Goal: Task Accomplishment & Management: Manage account settings

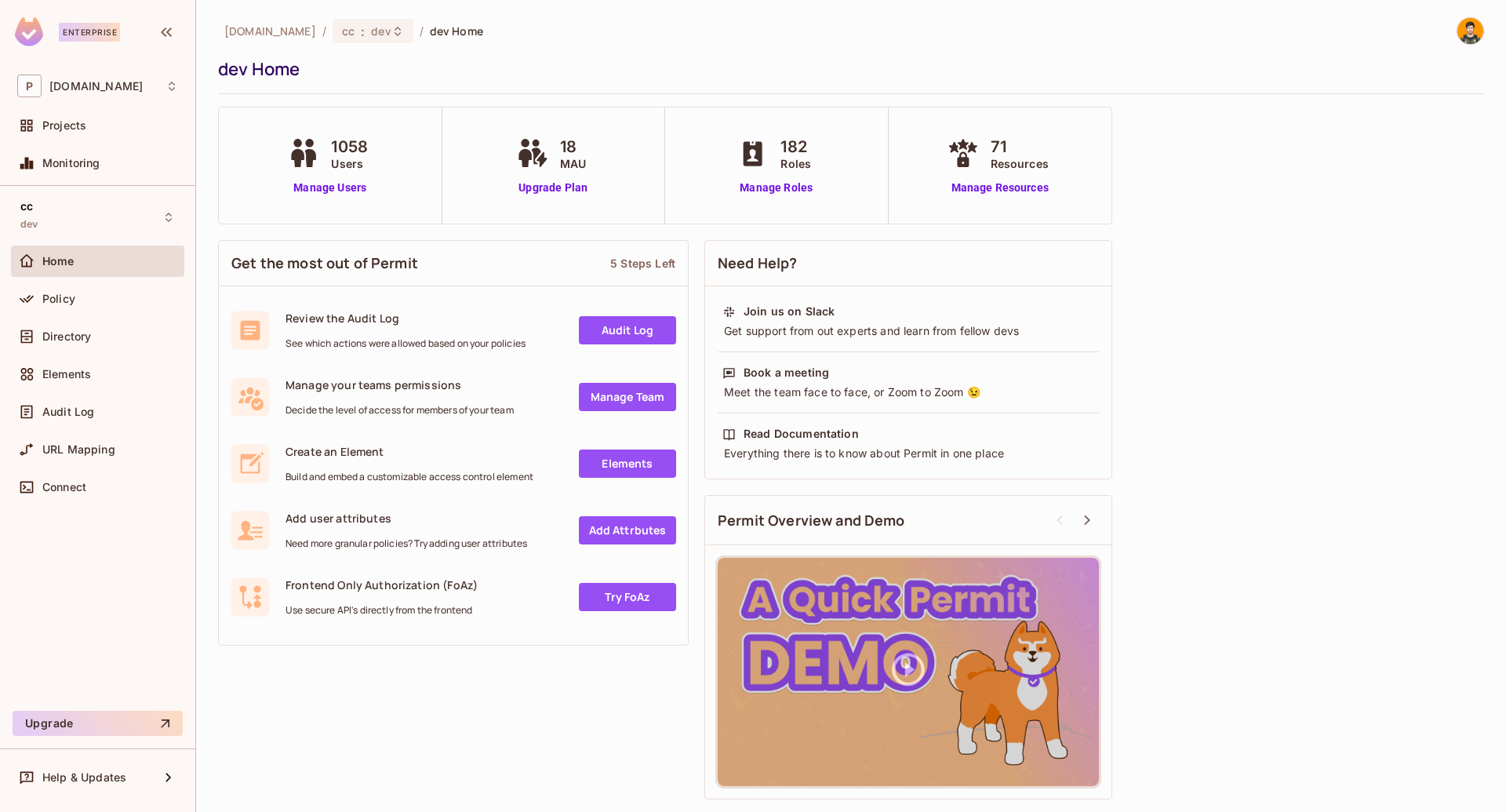
click at [535, 715] on div "Get the most out of Permit 5 Steps Left Review the Audit Log See which actions …" at bounding box center [851, 519] width 1266 height 575
click at [334, 203] on div "1058 Users Manage Users" at bounding box center [330, 165] width 224 height 116
click at [331, 188] on link "Manage Users" at bounding box center [330, 188] width 92 height 16
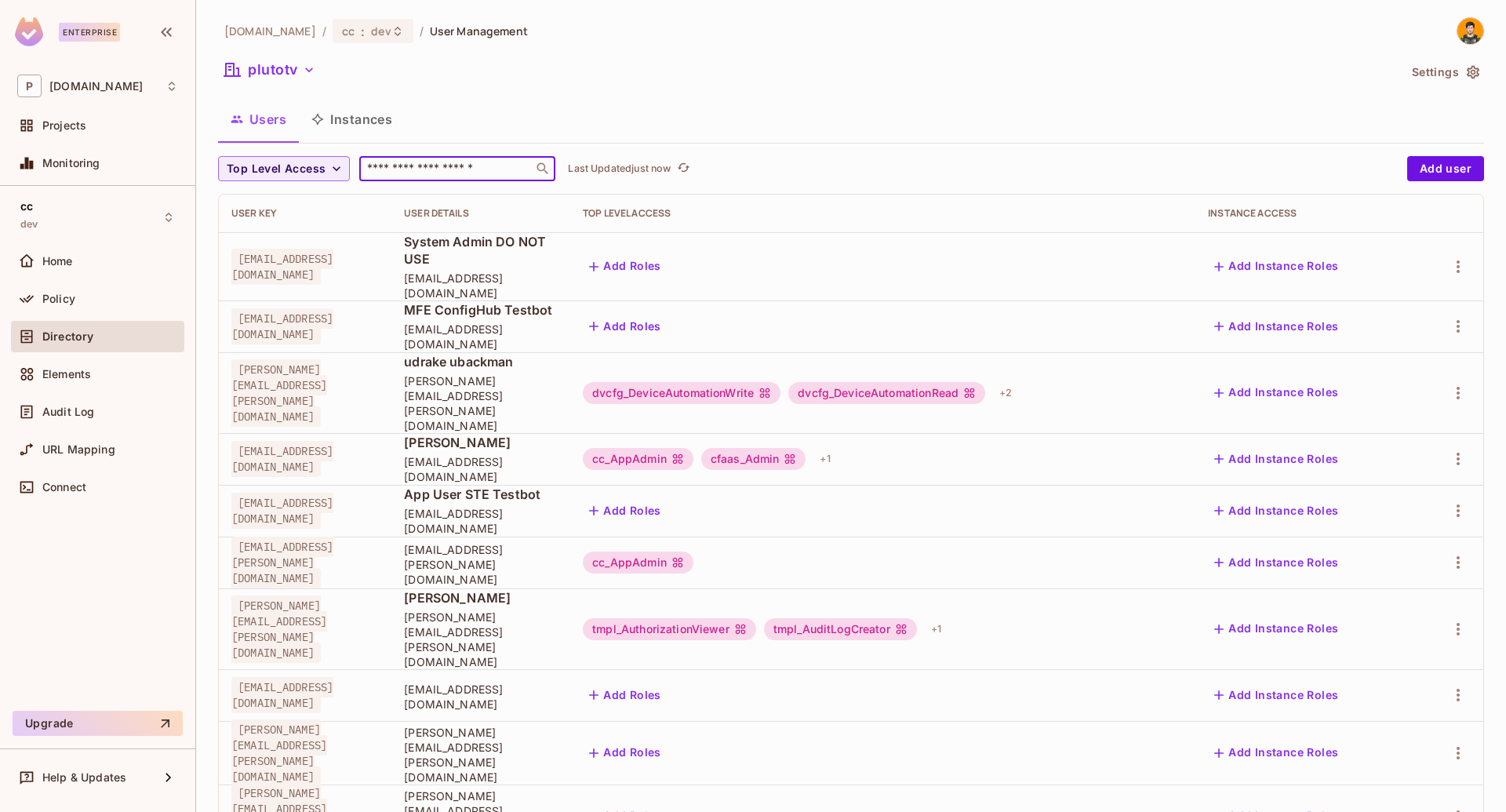
click at [420, 165] on input "text" at bounding box center [446, 168] width 164 height 15
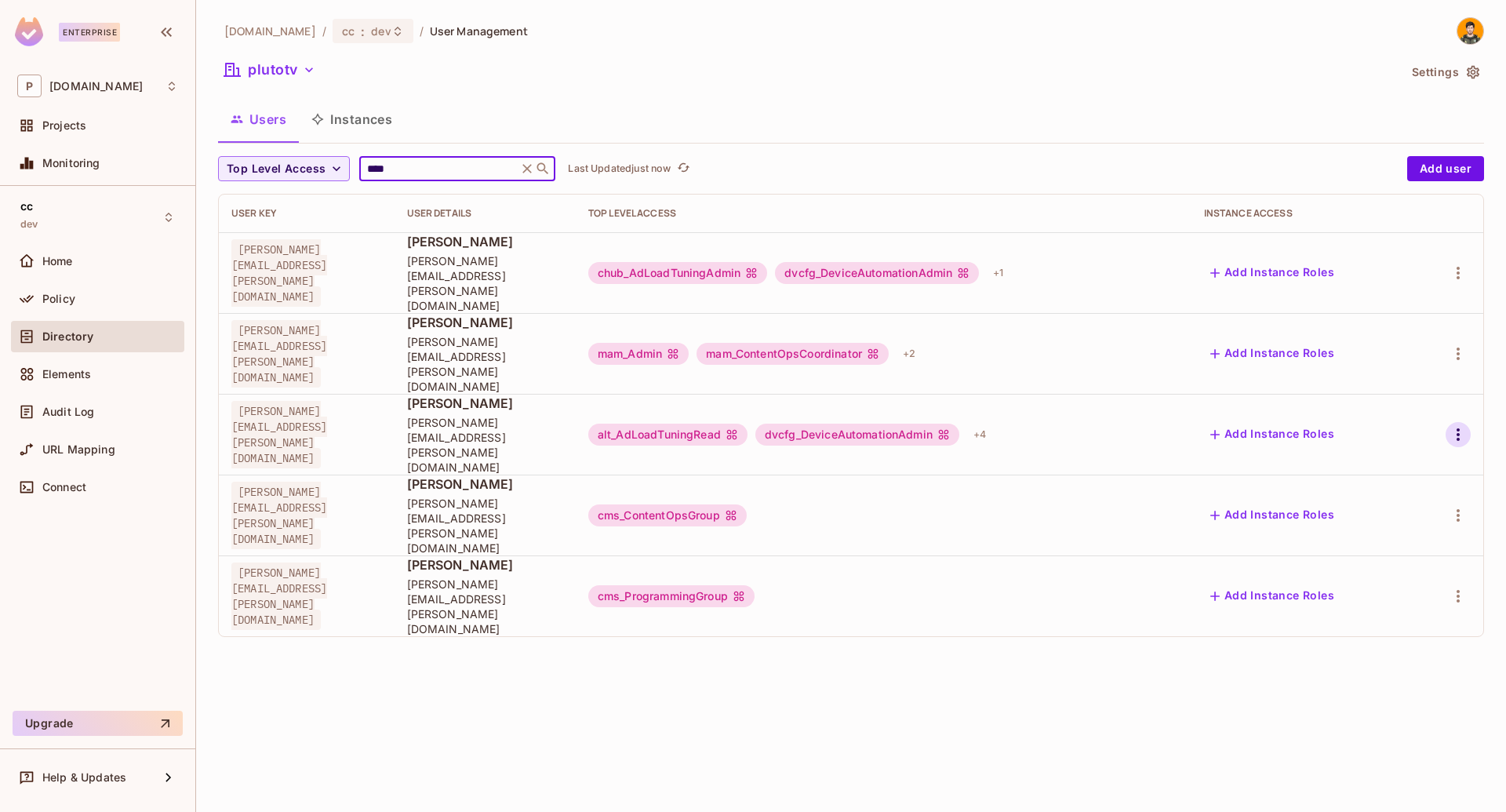
type input "****"
click at [1462, 426] on icon "button" at bounding box center [1458, 434] width 19 height 19
click at [1393, 432] on div "Edit Attributes" at bounding box center [1403, 432] width 77 height 15
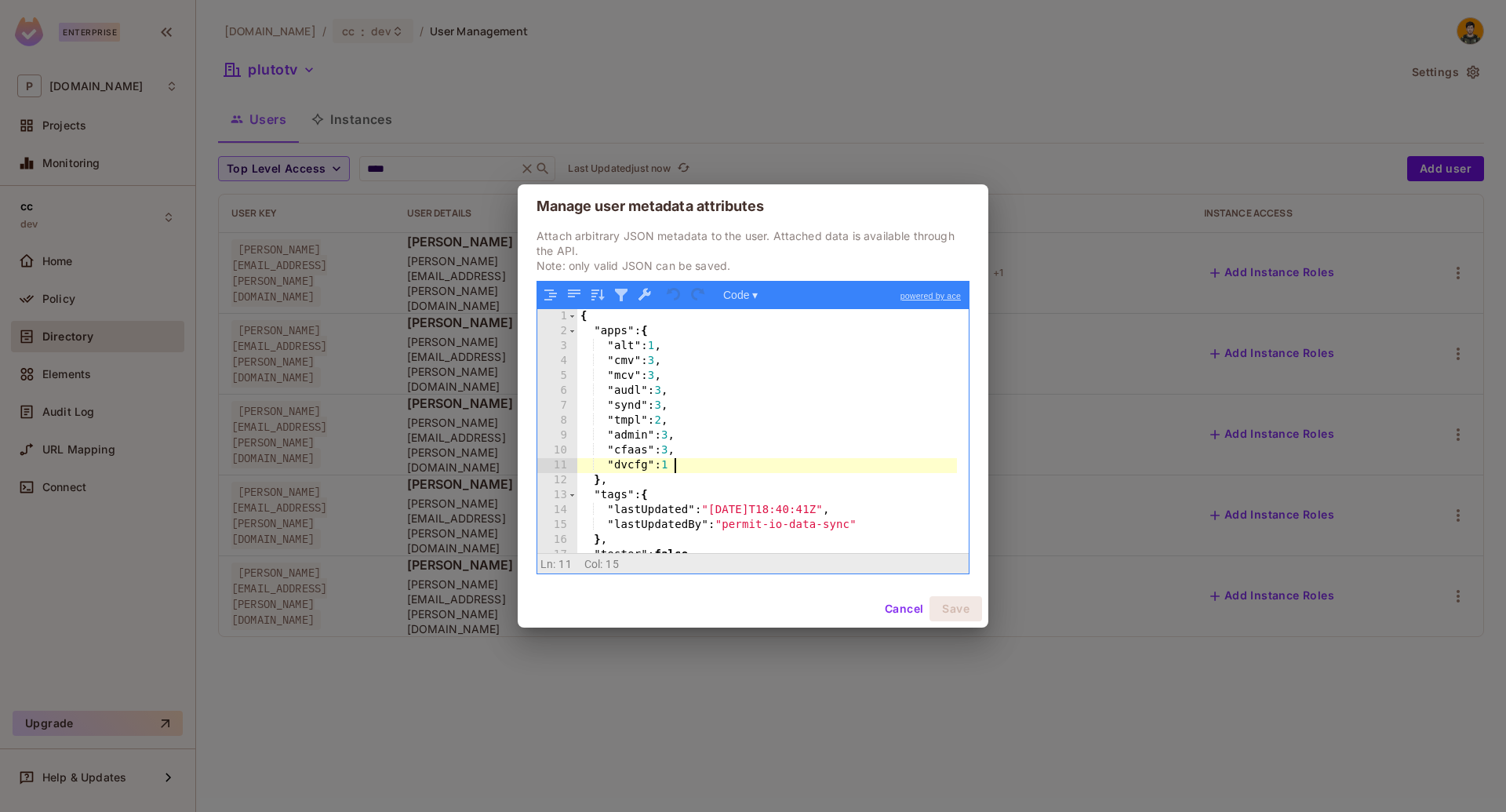
click at [785, 463] on div "{ "apps" : { "alt" : 1 , "cmv" : 3 , "mcv" : 3 , "audl" : 3 , "synd" : 3 , "tmp…" at bounding box center [767, 446] width 380 height 273
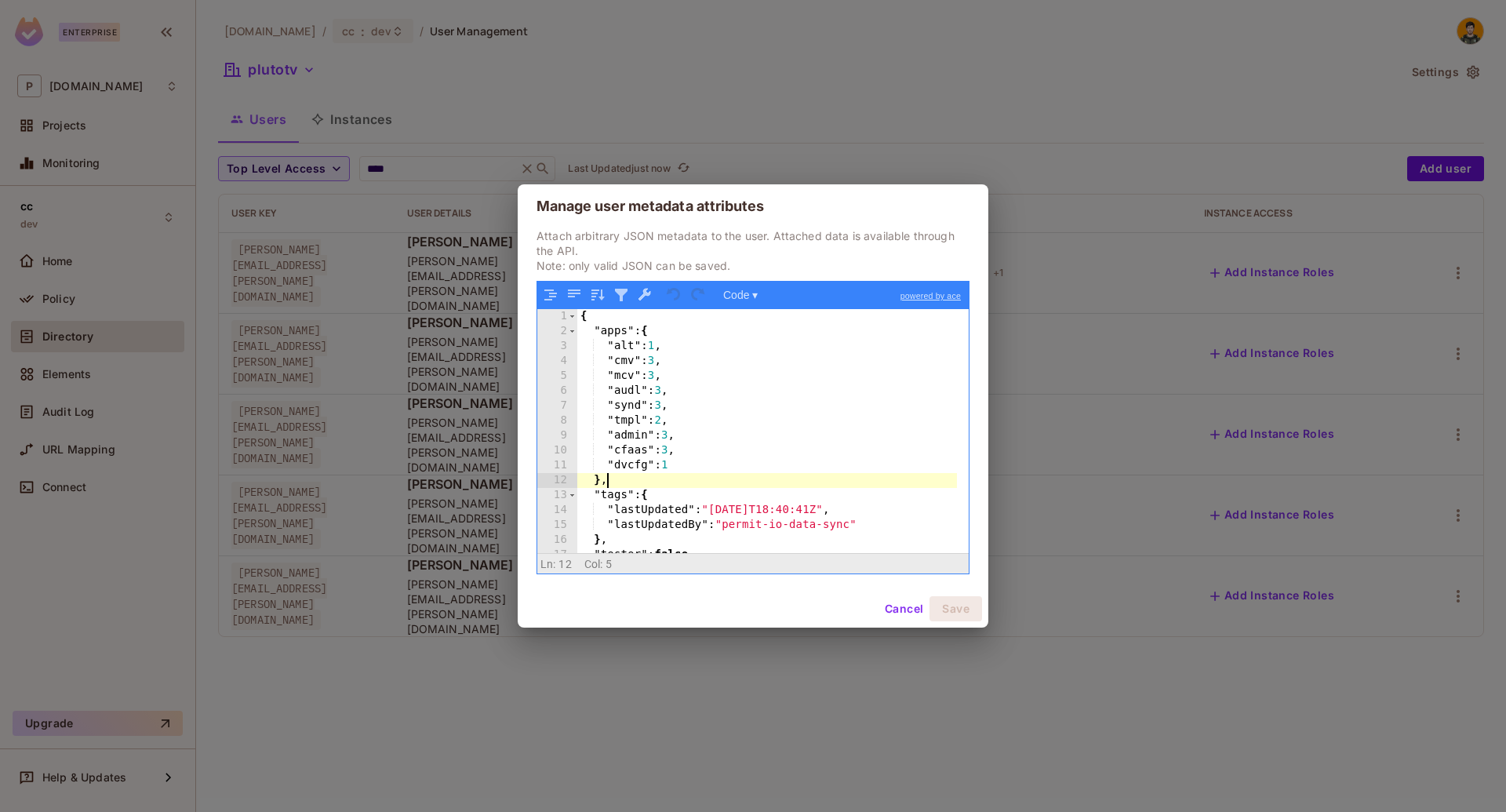
click at [764, 484] on div "{ "apps" : { "alt" : 1 , "cmv" : 3 , "mcv" : 3 , "audl" : 3 , "synd" : 3 , "tmp…" at bounding box center [767, 446] width 380 height 273
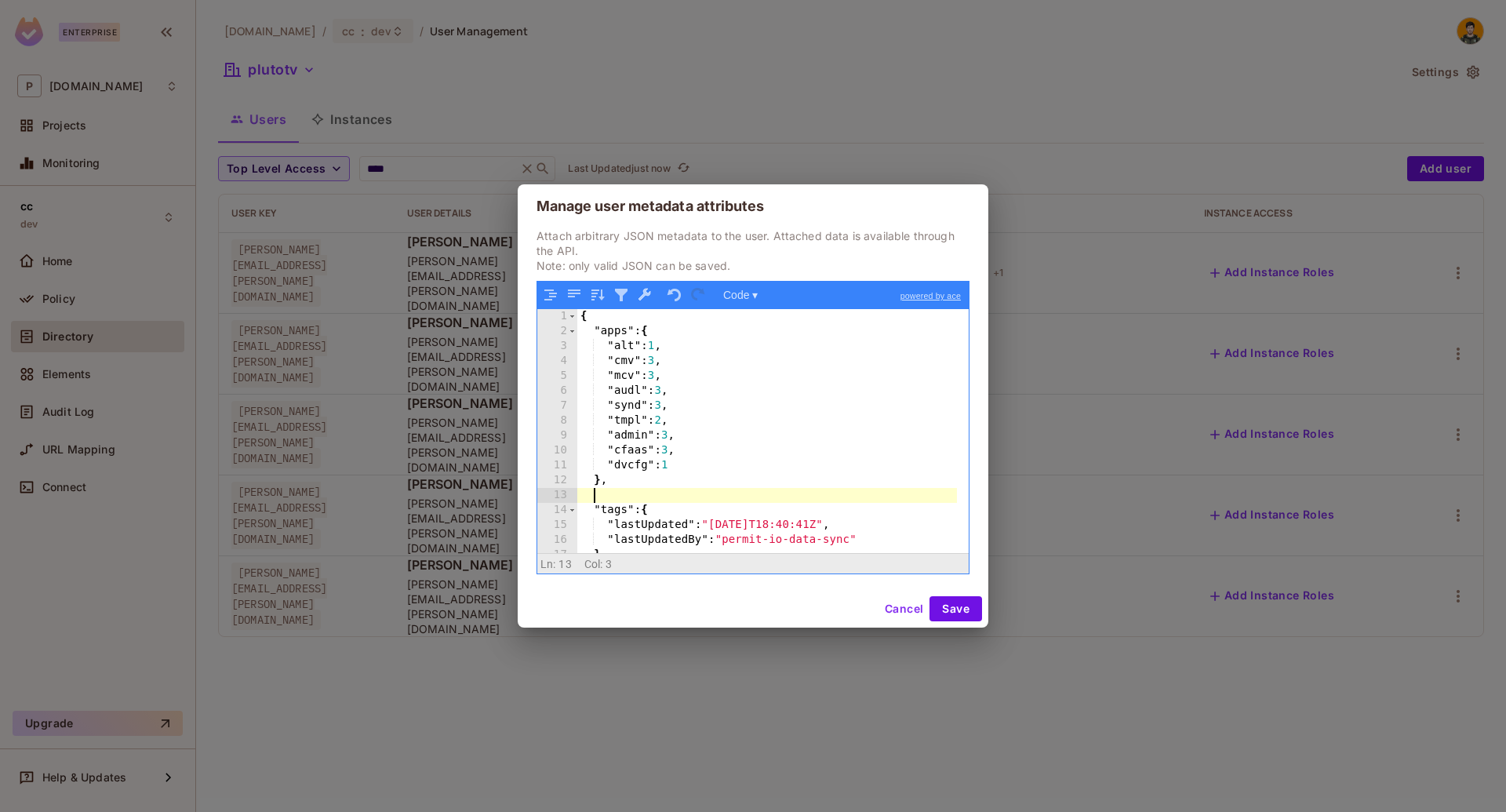
type textarea "*"
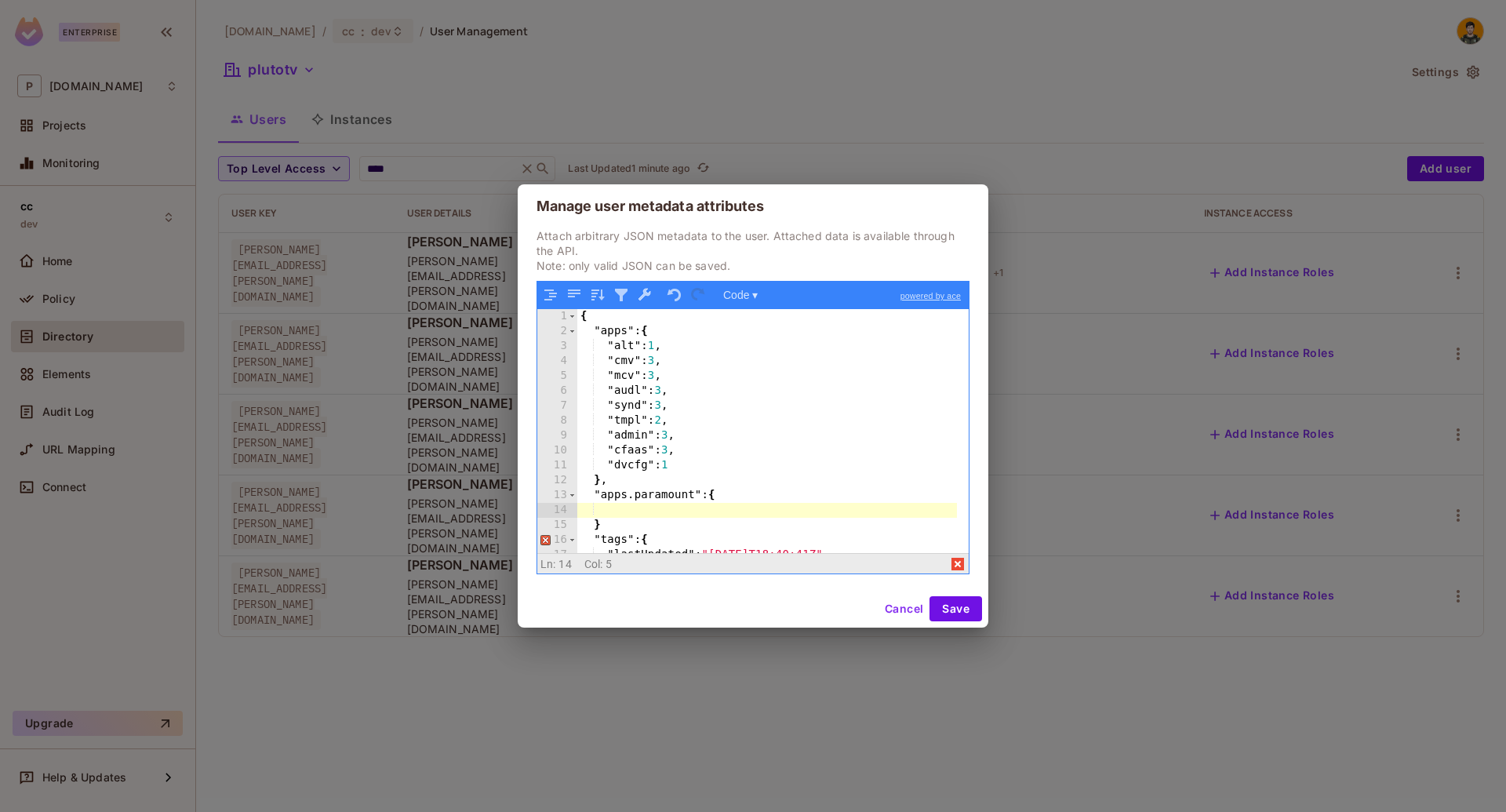
type textarea "*"
click at [799, 539] on div "{ "apps" : { "alt" : 1 , "cmv" : 3 , "mcv" : 3 , "audl" : 3 , "synd" : 3 , "tmp…" at bounding box center [767, 446] width 380 height 273
click at [803, 527] on div "{ "apps" : { "alt" : 1 , "cmv" : 3 , "mcv" : 3 , "audl" : 3 , "synd" : 3 , "tmp…" at bounding box center [767, 446] width 380 height 273
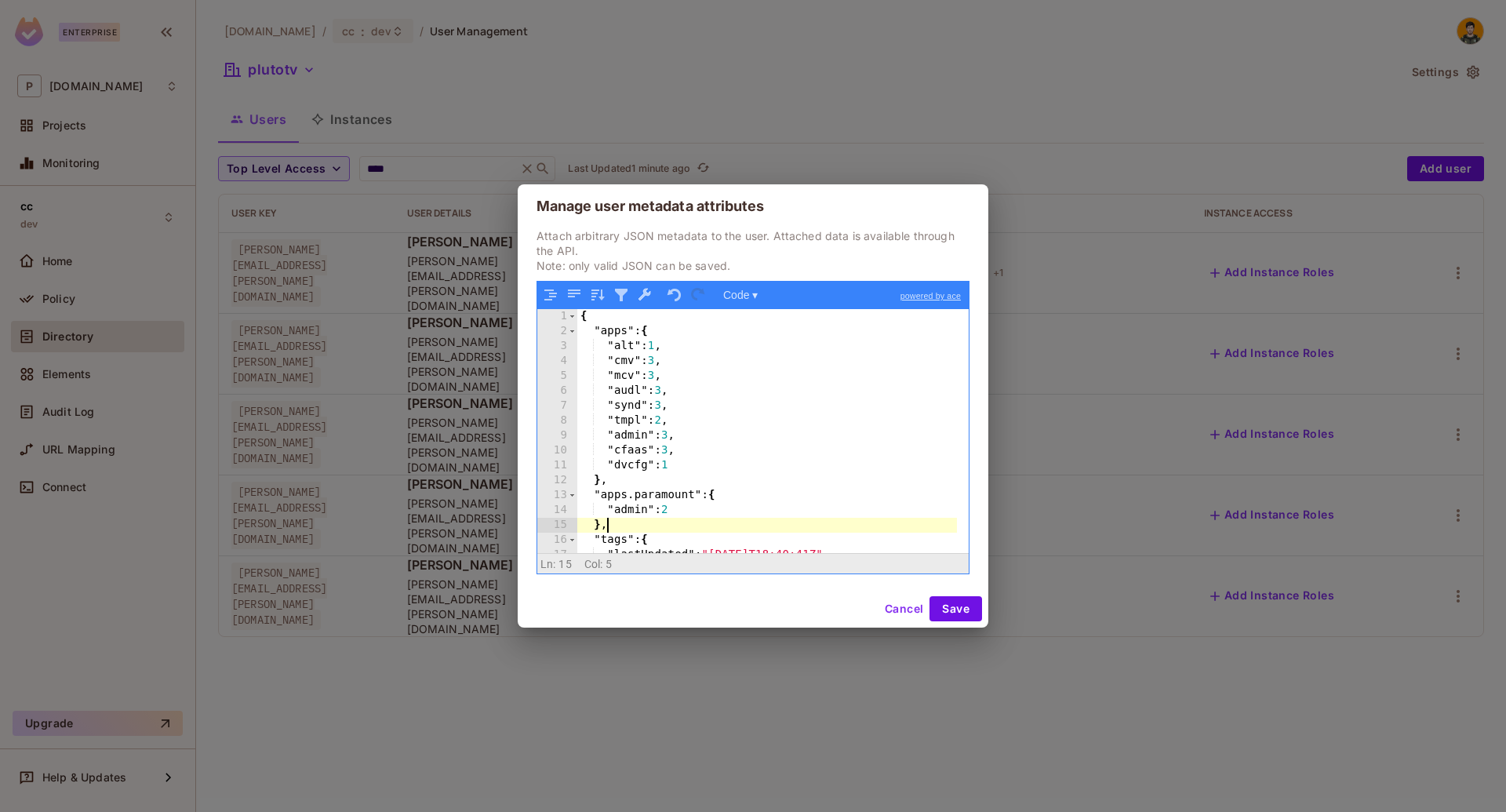
click at [604, 500] on div "{ "apps" : { "alt" : 1 , "cmv" : 3 , "mcv" : 3 , "audl" : 3 , "synd" : 3 , "tmp…" at bounding box center [767, 446] width 380 height 273
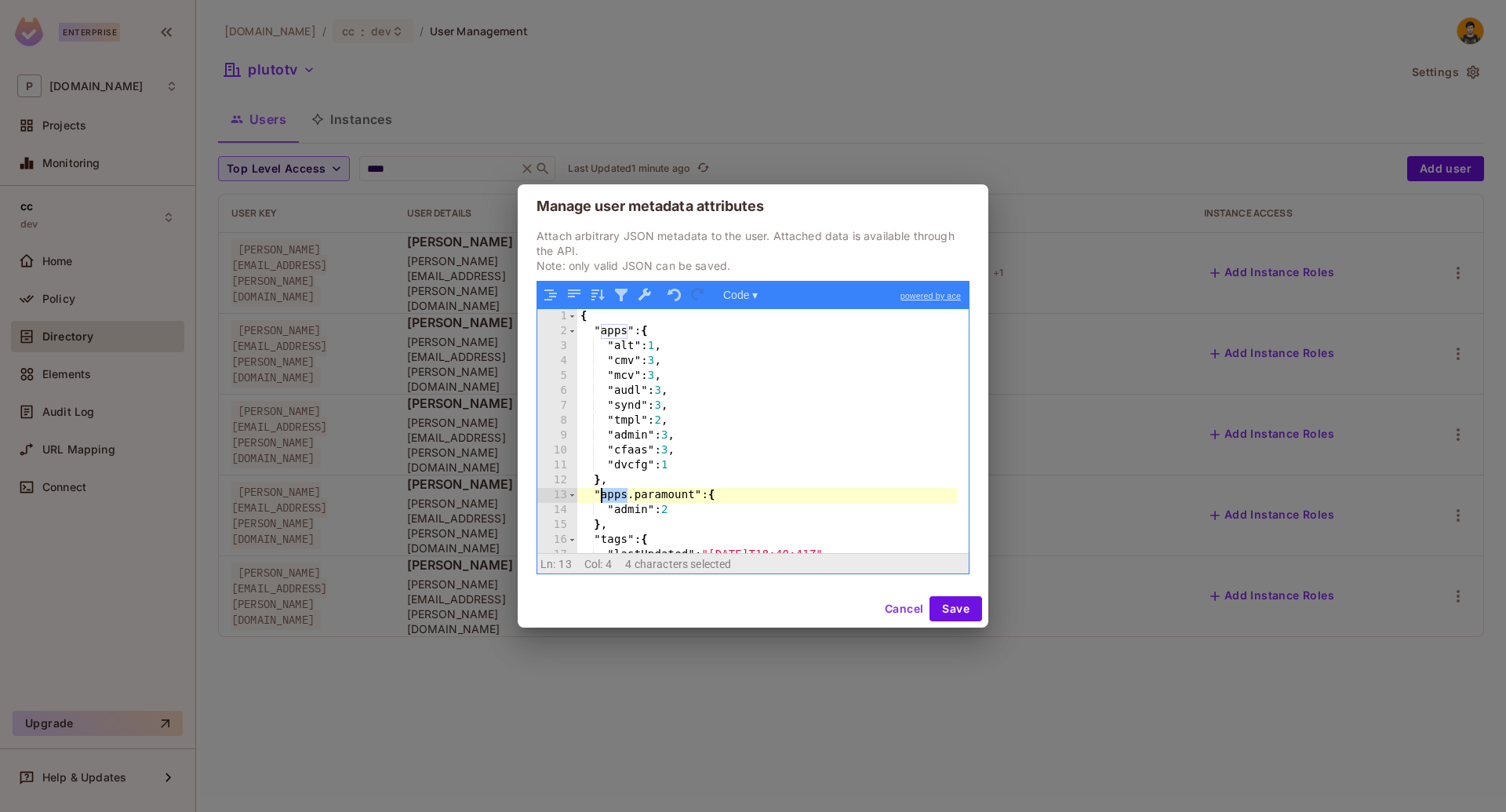
click at [662, 495] on div "{ "apps" : { "alt" : 1 , "cmv" : 3 , "mcv" : 3 , "audl" : 3 , "synd" : 3 , "tmp…" at bounding box center [767, 446] width 380 height 273
click at [621, 492] on div "{ "apps" : { "alt" : 1 , "cmv" : 3 , "mcv" : 3 , "audl" : 3 , "synd" : 3 , "tmp…" at bounding box center [767, 431] width 380 height 244
click at [621, 492] on div "{ "apps" : { "alt" : 1 , "cmv" : 3 , "mcv" : 3 , "audl" : 3 , "synd" : 3 , "tmp…" at bounding box center [767, 446] width 380 height 273
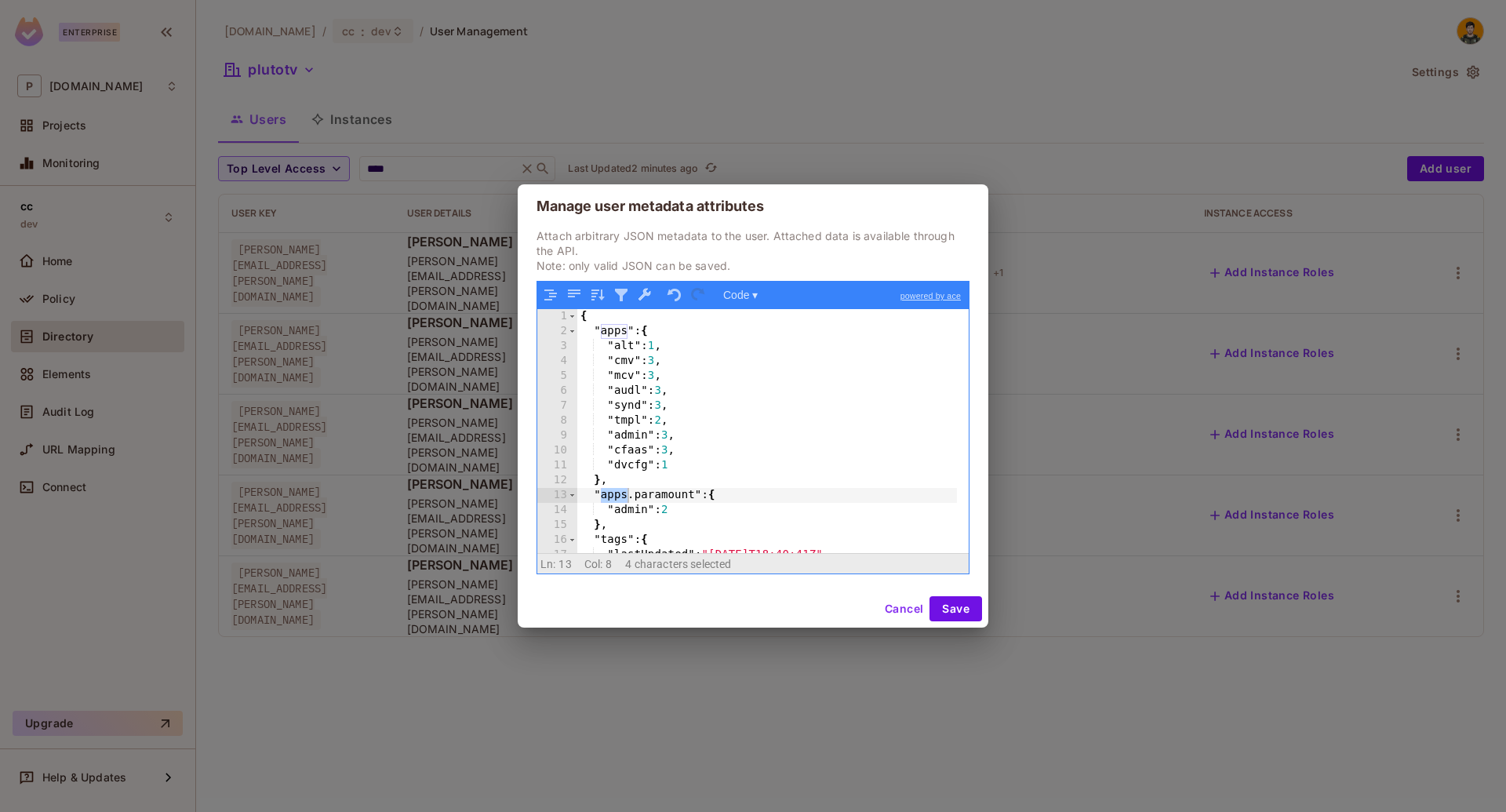
scroll to position [47, 0]
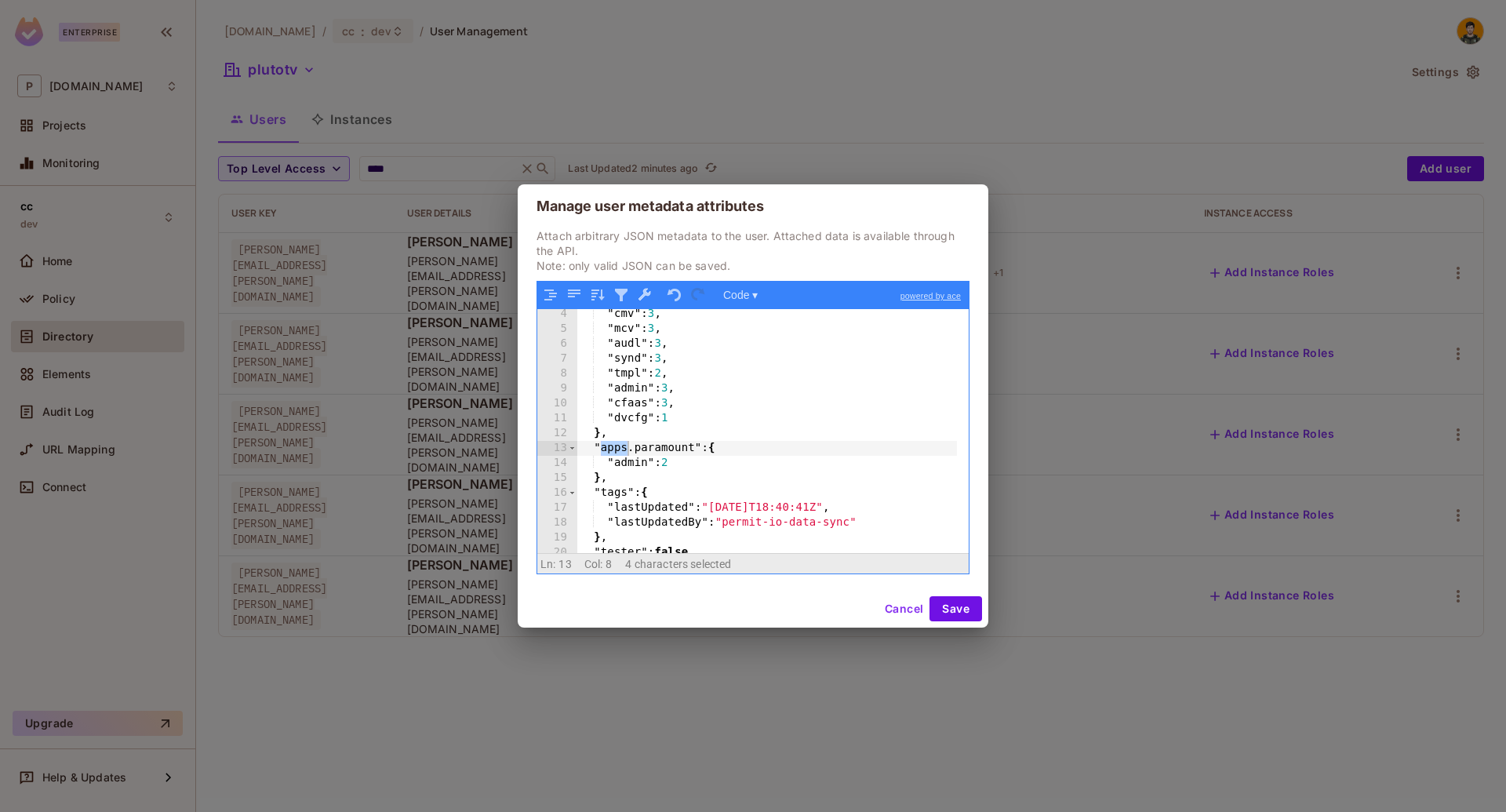
click at [616, 447] on div ""cmv" : 3 , "mcv" : 3 , "audl" : 3 , "synd" : 3 , "tmpl" : 2 , "admin" : 3 , "c…" at bounding box center [767, 431] width 380 height 244
click at [616, 447] on div ""cmv" : 3 , "mcv" : 3 , "audl" : 3 , "synd" : 3 , "tmpl" : 2 , "admin" : 3 , "c…" at bounding box center [767, 443] width 380 height 273
click at [672, 455] on div ""cmv" : 3 , "mcv" : 3 , "audl" : 3 , "synd" : 3 , "tmpl" : 2 , "admin" : 3 , "c…" at bounding box center [767, 443] width 380 height 273
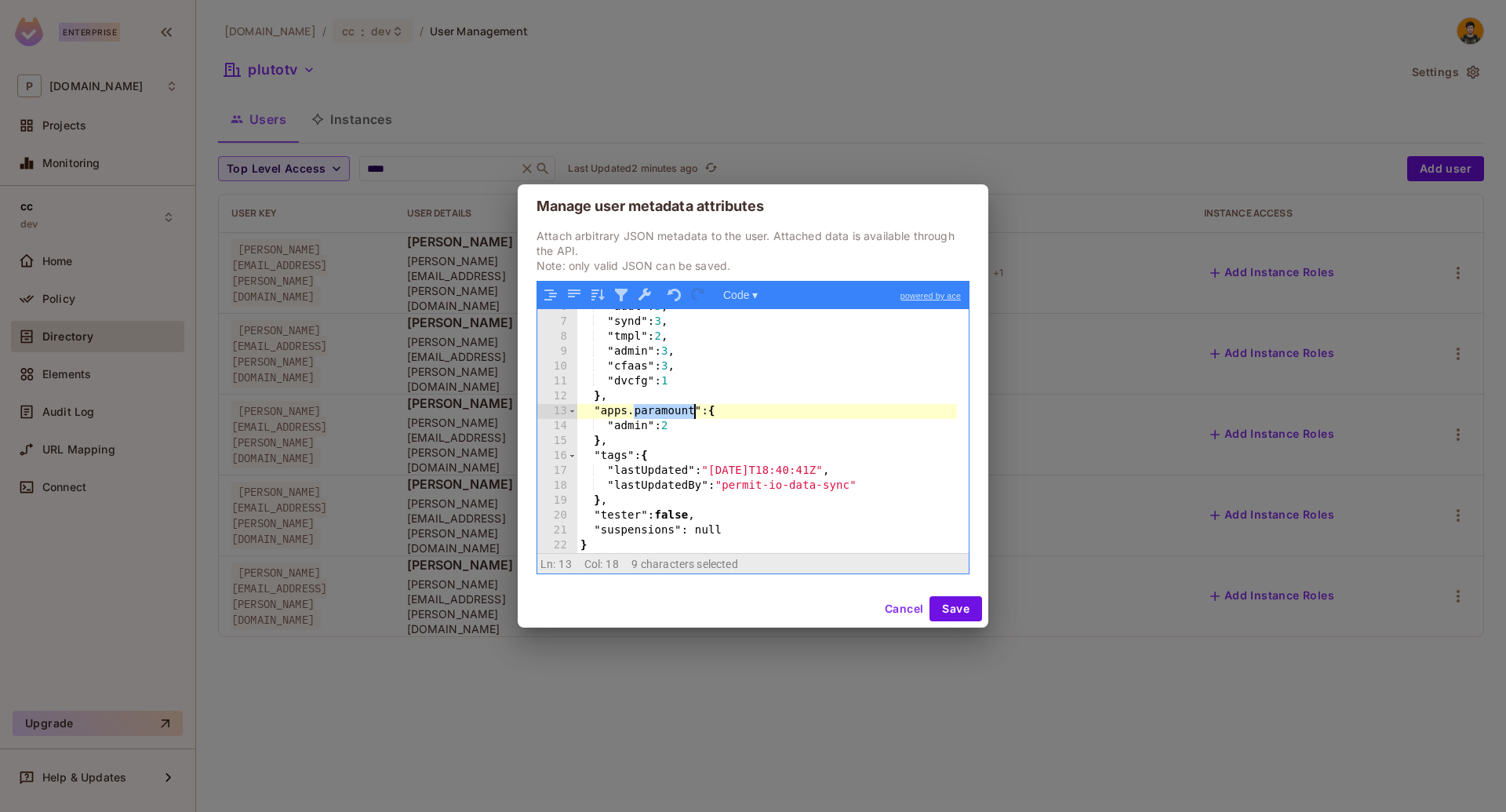
scroll to position [0, 0]
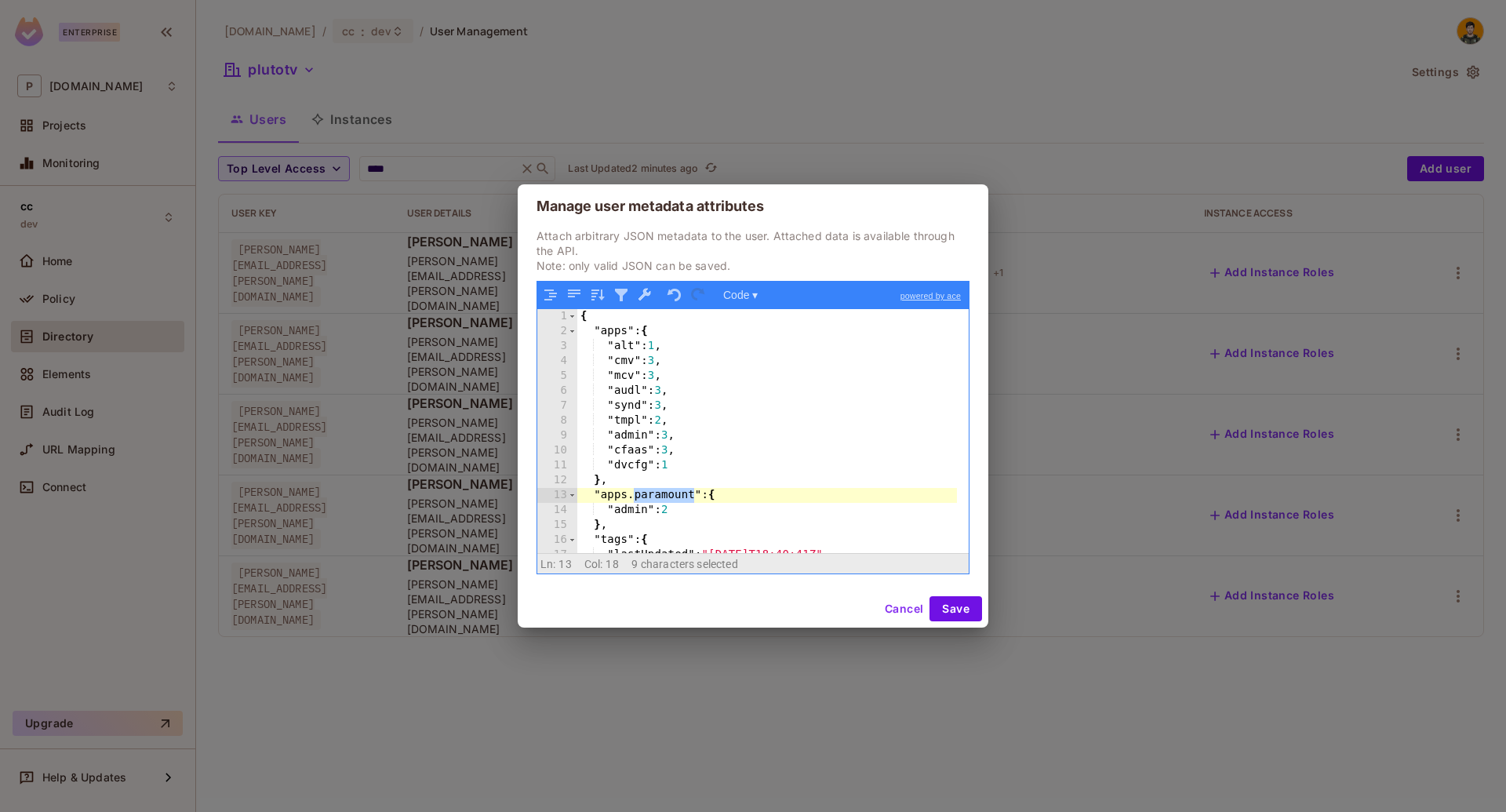
click at [698, 514] on div "{ "apps" : { "alt" : 1 , "cmv" : 3 , "mcv" : 3 , "audl" : 3 , "synd" : 3 , "tmp…" at bounding box center [767, 446] width 380 height 273
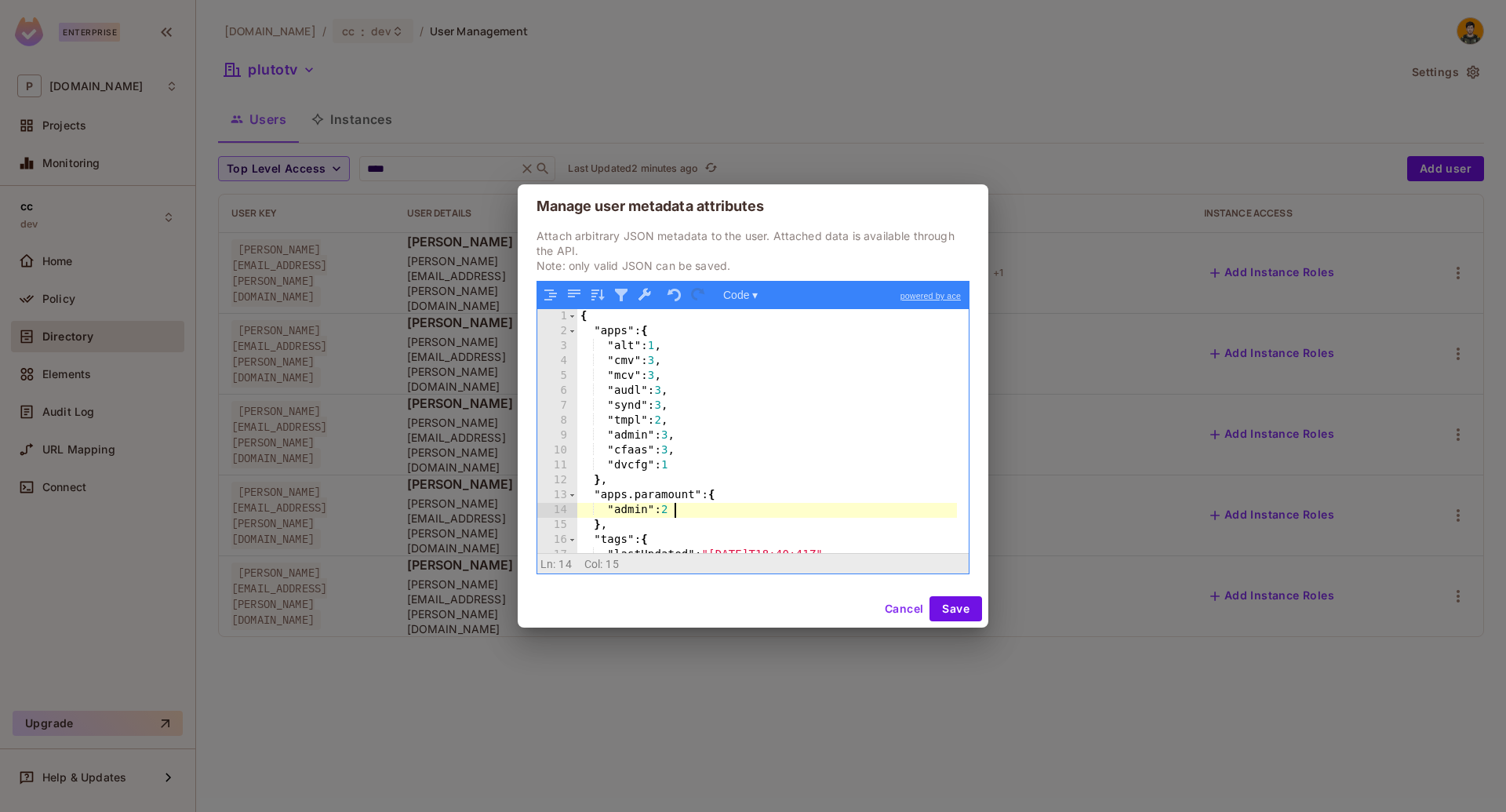
click at [626, 525] on div "{ "apps" : { "alt" : 1 , "cmv" : 3 , "mcv" : 3 , "audl" : 3 , "synd" : 3 , "tmp…" at bounding box center [767, 446] width 380 height 273
click at [707, 510] on div "{ "apps" : { "alt" : 1 , "cmv" : 3 , "mcv" : 3 , "audl" : 3 , "synd" : 3 , "tmp…" at bounding box center [767, 446] width 380 height 273
paste textarea
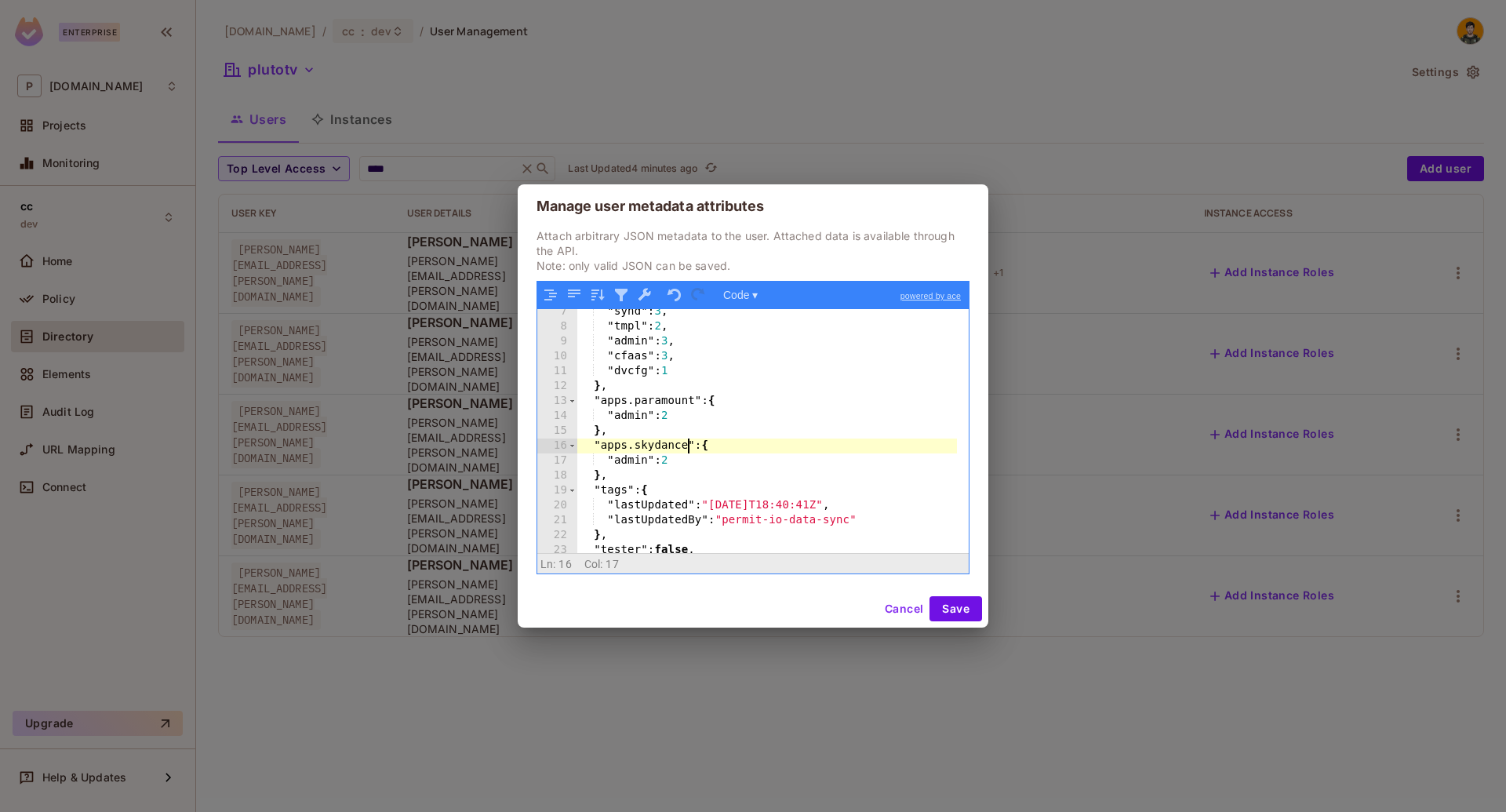
scroll to position [129, 0]
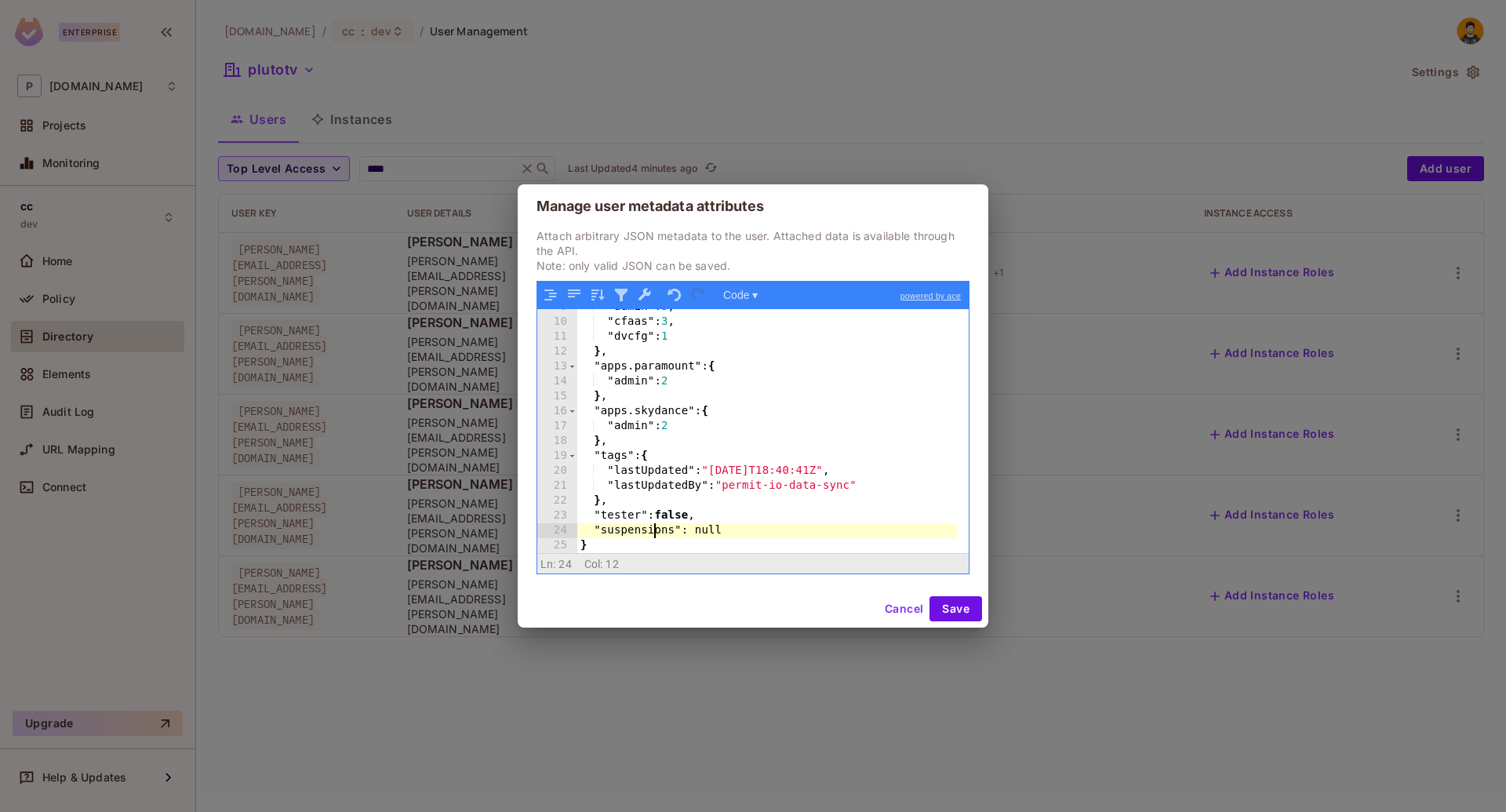
click at [657, 535] on div ""admin" : 3 , "cfaas" : 3 , "dvcfg" : 1 } , "apps.paramount" : { "admin" : 2 } …" at bounding box center [767, 436] width 380 height 273
click at [706, 535] on div ""admin" : 3 , "cfaas" : 3 , "dvcfg" : 1 } , "apps.paramount" : { "admin" : 2 } …" at bounding box center [767, 436] width 380 height 273
type textarea "*"
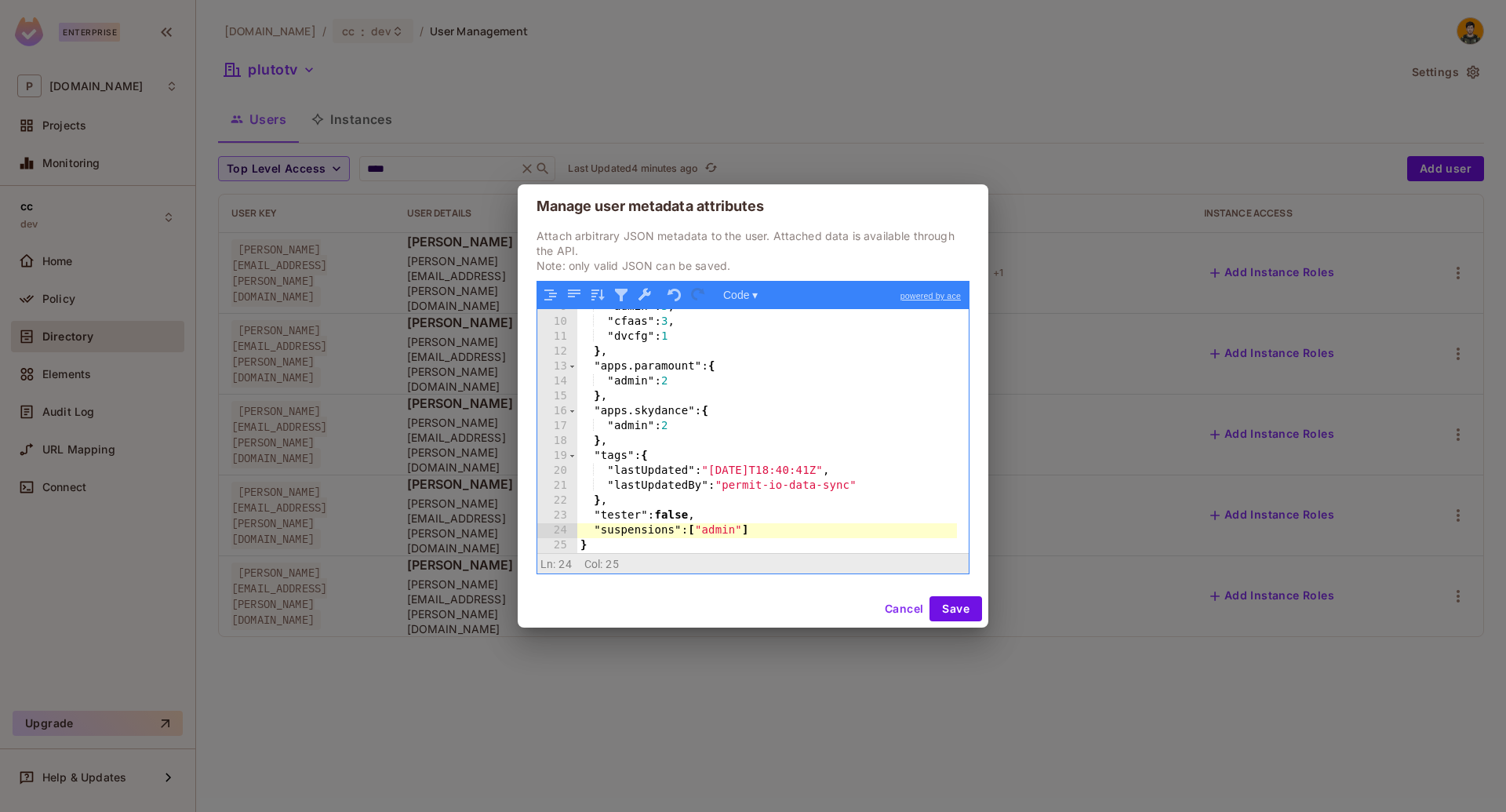
click at [849, 530] on div ""admin" : 3 , "cfaas" : 3 , "dvcfg" : 1 } , "apps.paramount" : { "admin" : 2 } …" at bounding box center [767, 436] width 380 height 273
click at [727, 535] on div ""admin" : 3 , "cfaas" : 3 , "dvcfg" : 1 } , "apps.paramount" : { "admin" : 2 } …" at bounding box center [767, 436] width 380 height 273
click at [644, 528] on div ""admin" : 3 , "cfaas" : 3 , "dvcfg" : 1 } , "apps.paramount" : { "admin" : 2 } …" at bounding box center [767, 436] width 380 height 273
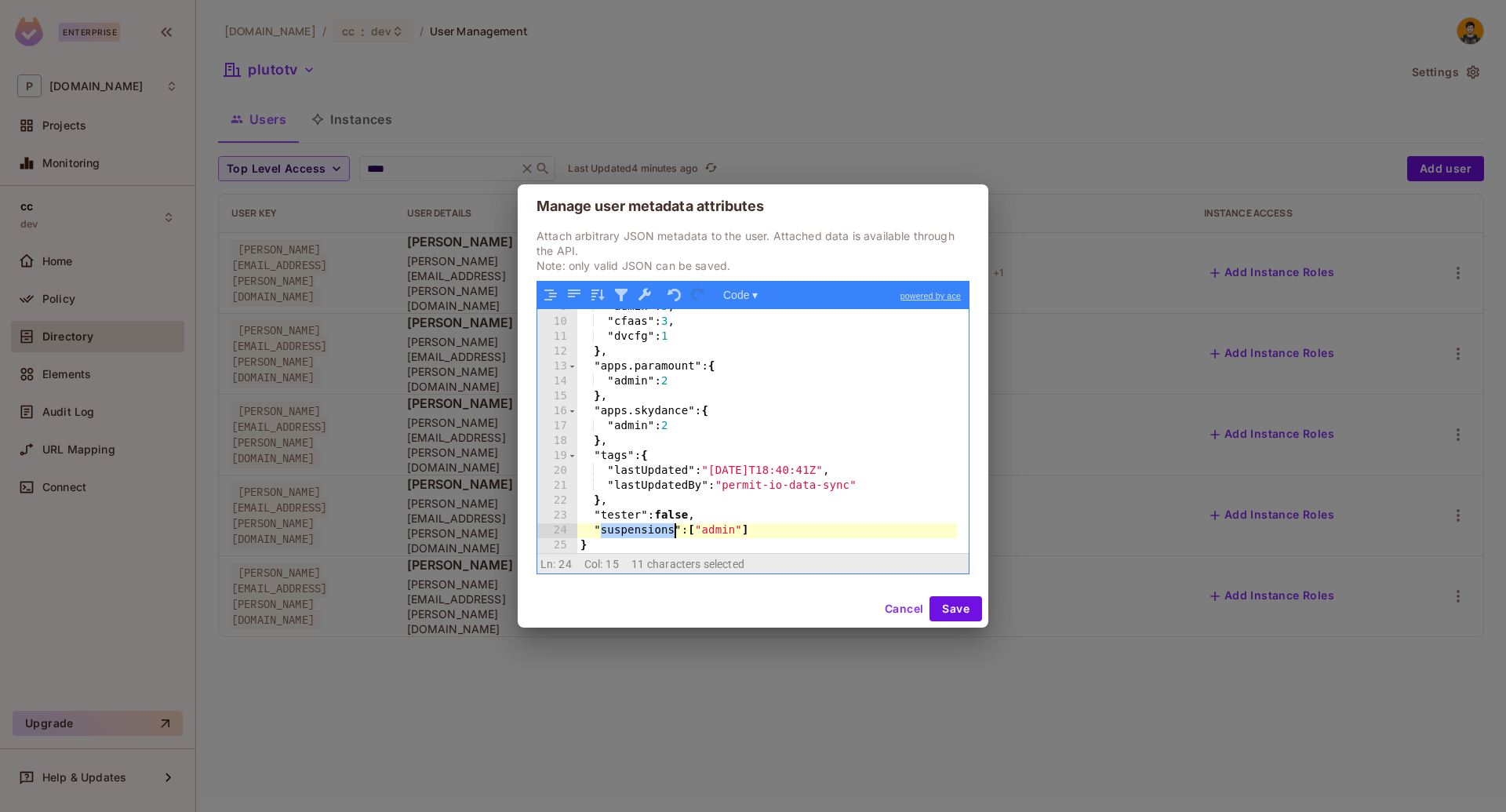
click at [718, 533] on div ""admin" : 3 , "cfaas" : 3 , "dvcfg" : 1 } , "apps.paramount" : { "admin" : 2 } …" at bounding box center [767, 436] width 380 height 273
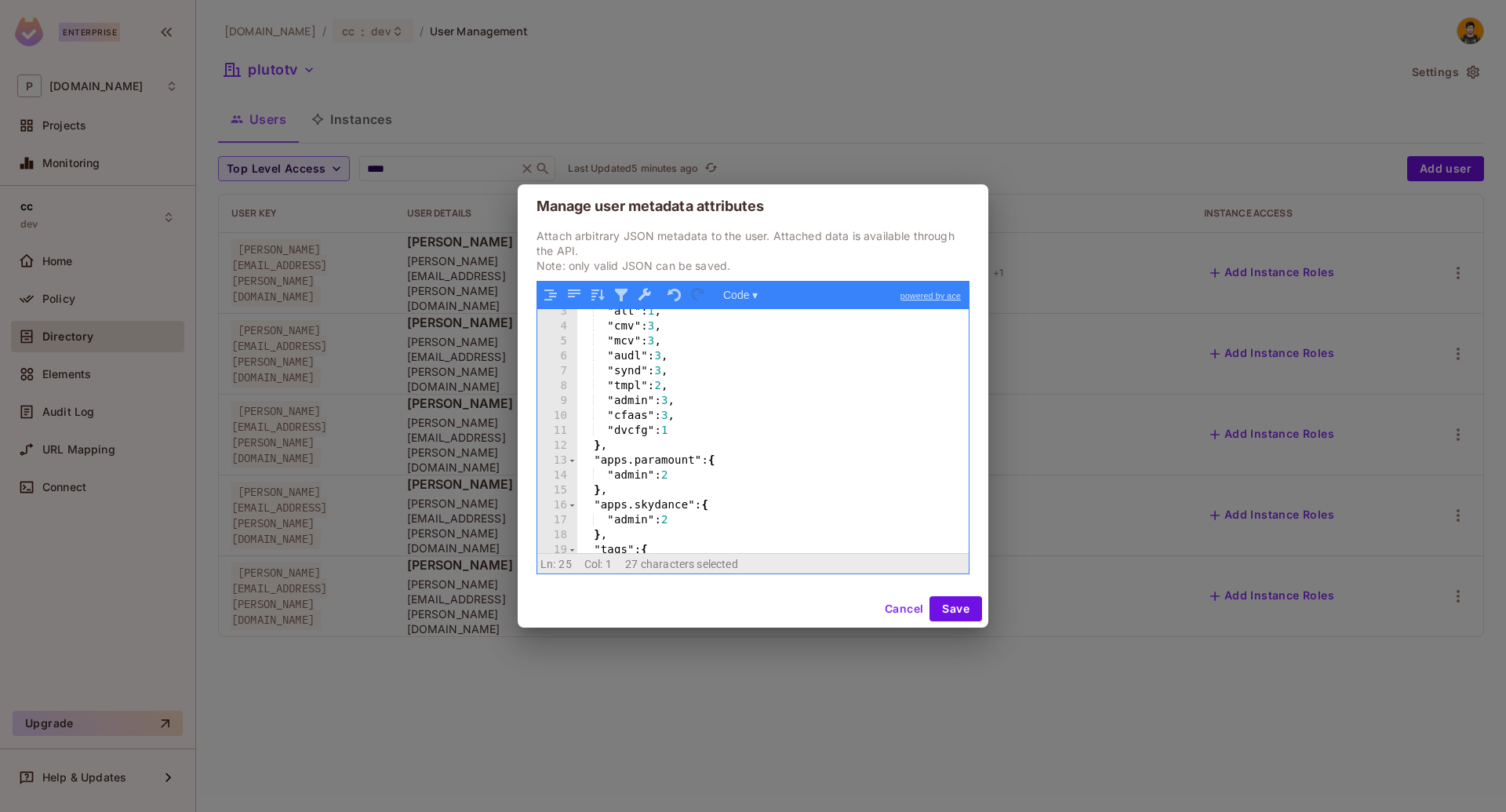
scroll to position [0, 0]
click at [610, 321] on div "{ "apps" : { "alt" : 1 , "cmv" : 3 , "mcv" : 3 , "audl" : 3 , "synd" : 3 , "tmp…" at bounding box center [767, 446] width 380 height 273
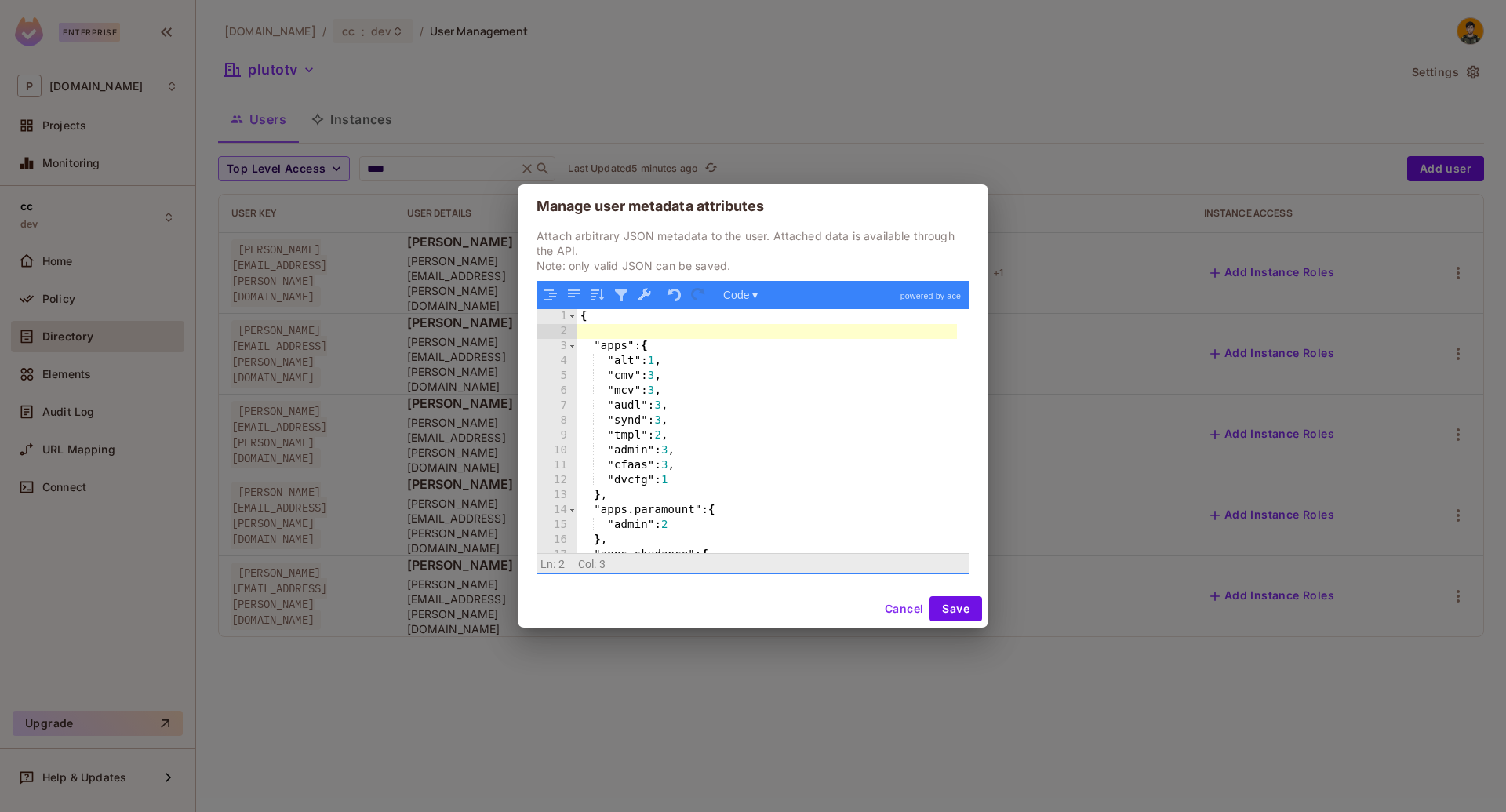
type textarea "*"
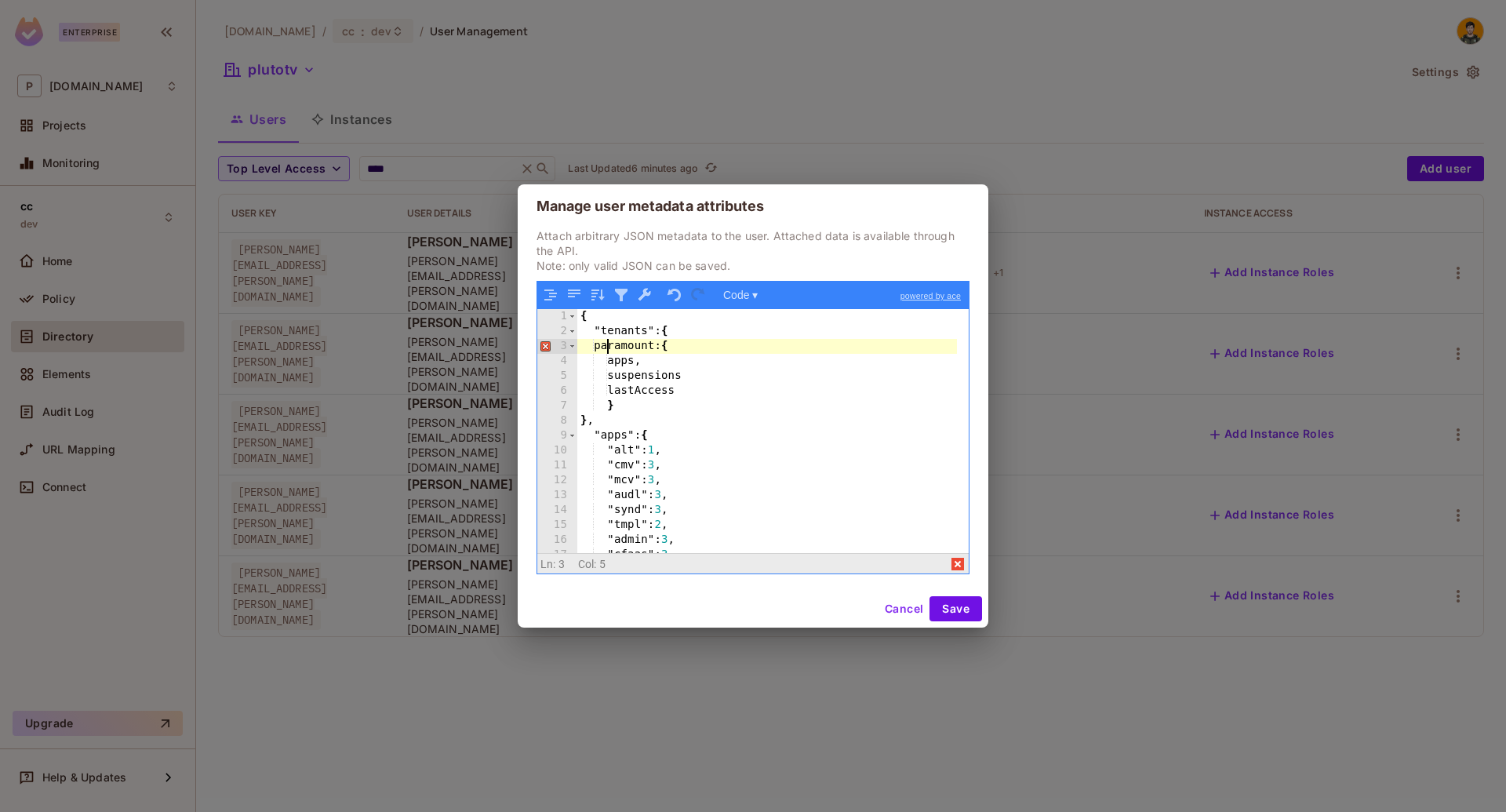
type textarea "*"
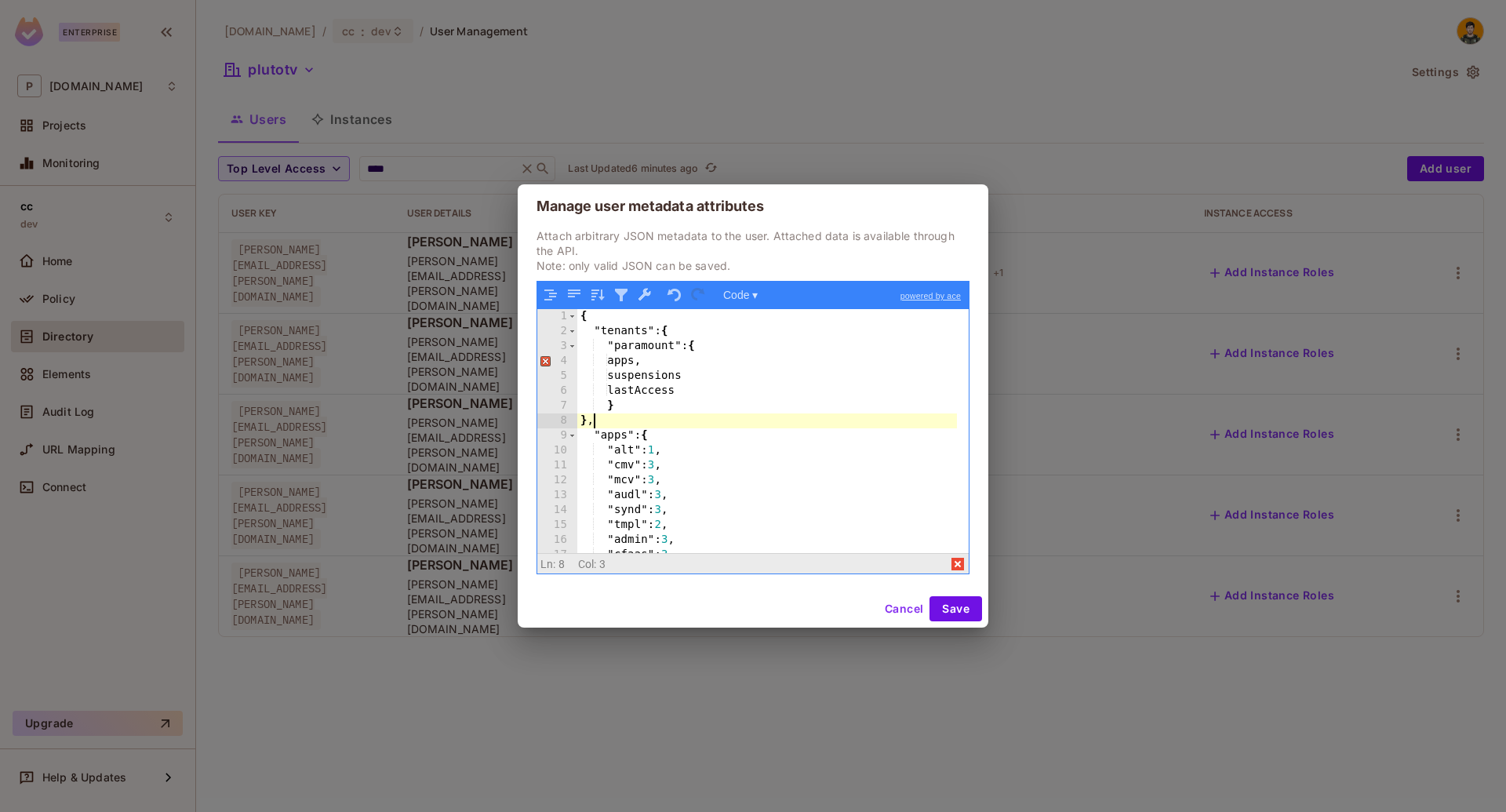
click at [750, 428] on div "{ "tenants" : { "paramount" : { apps, suspensions lastAccess } } , "apps" : { "…" at bounding box center [767, 446] width 380 height 273
click at [722, 392] on div "{ "tenants" : { "paramount" : { apps, suspensions lastAccess } } , "apps" : { "…" at bounding box center [767, 446] width 380 height 273
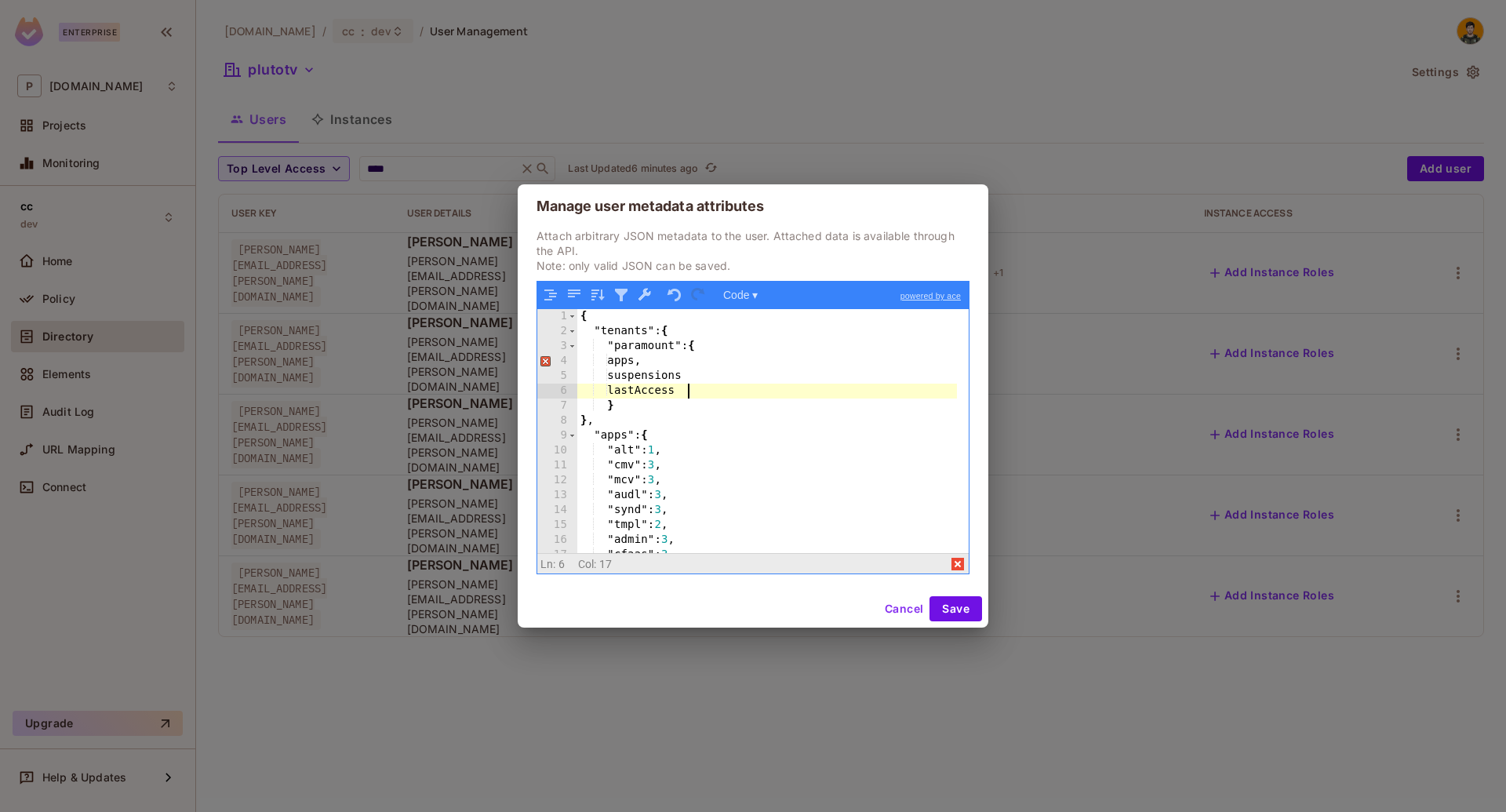
click at [709, 401] on div "{ "tenants" : { "paramount" : { apps, suspensions lastAccess } } , "apps" : { "…" at bounding box center [767, 446] width 380 height 273
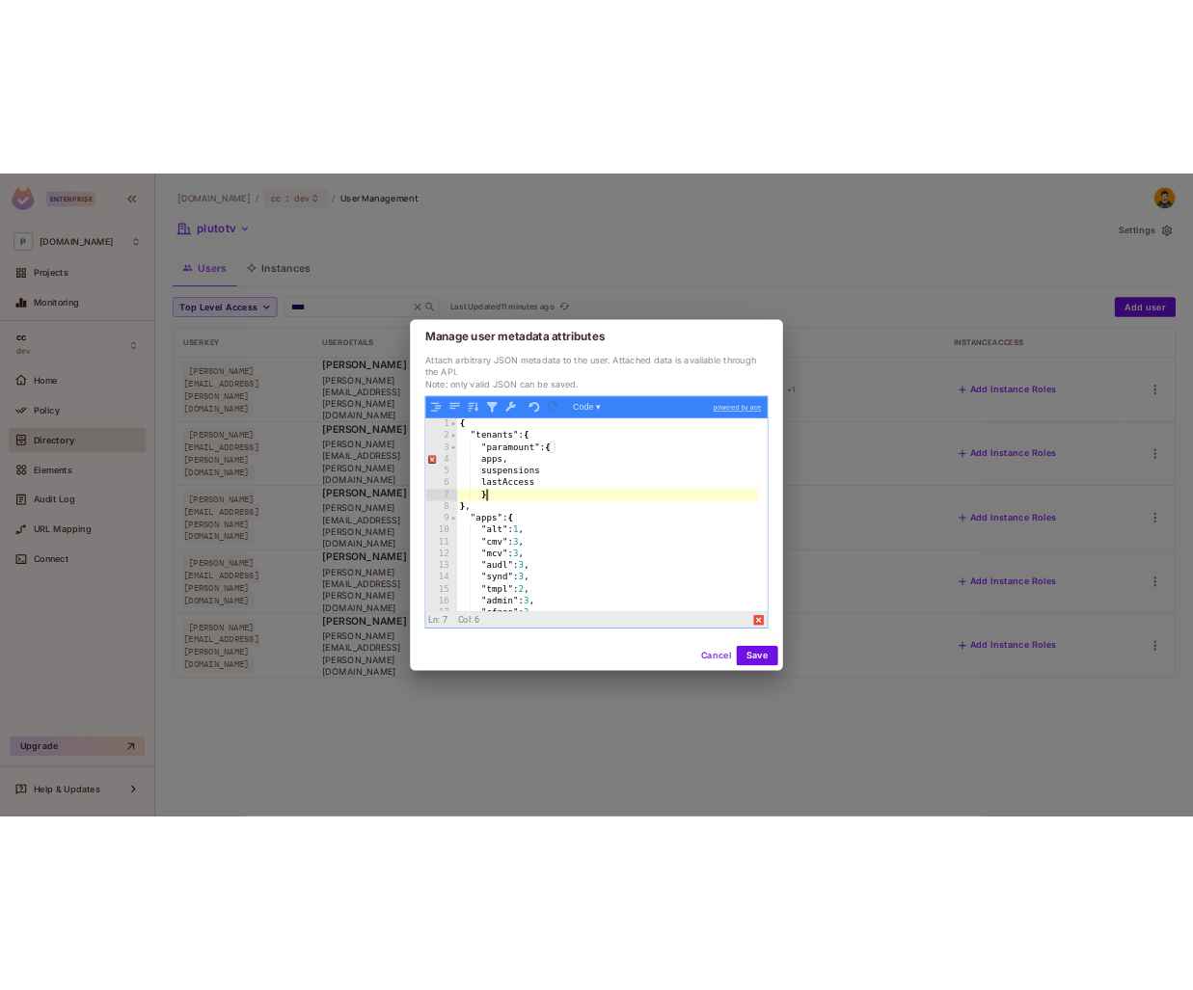
scroll to position [58, 0]
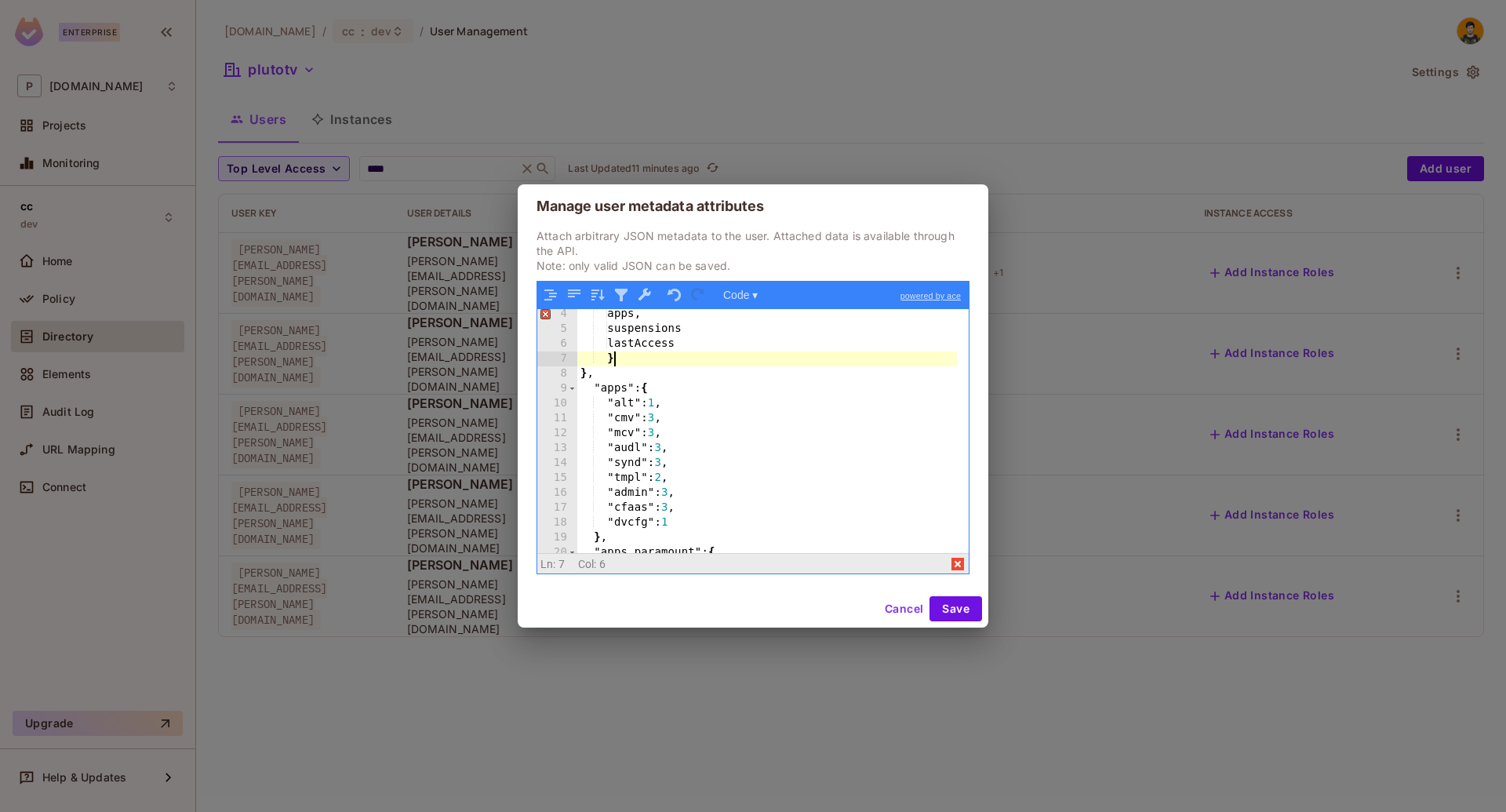
click at [388, 108] on div "Manage user metadata attributes Attach arbitrary JSON metadata to the user. Att…" at bounding box center [753, 406] width 1506 height 812
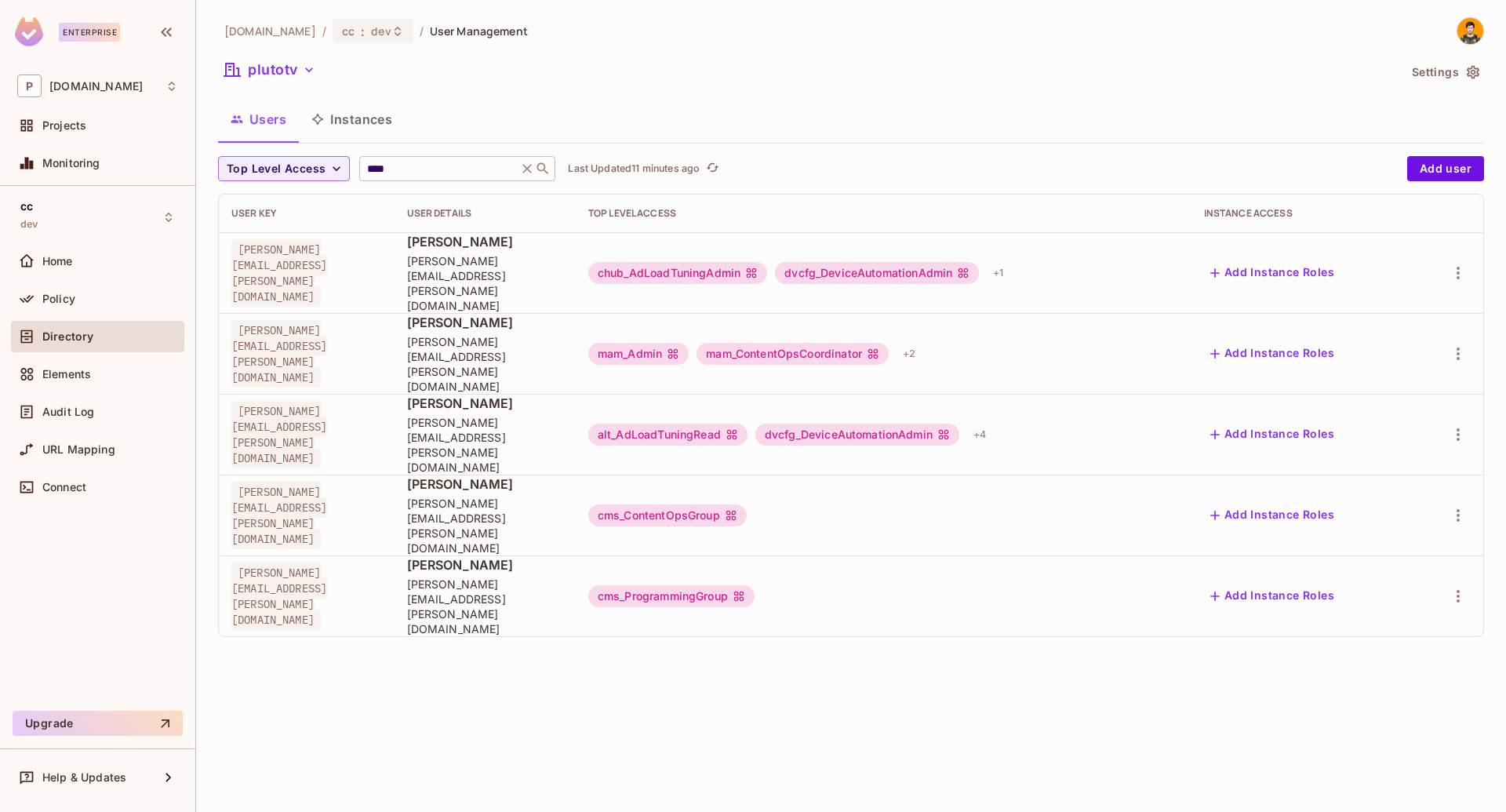
click at [424, 165] on input "****" at bounding box center [438, 168] width 149 height 15
paste input "**********"
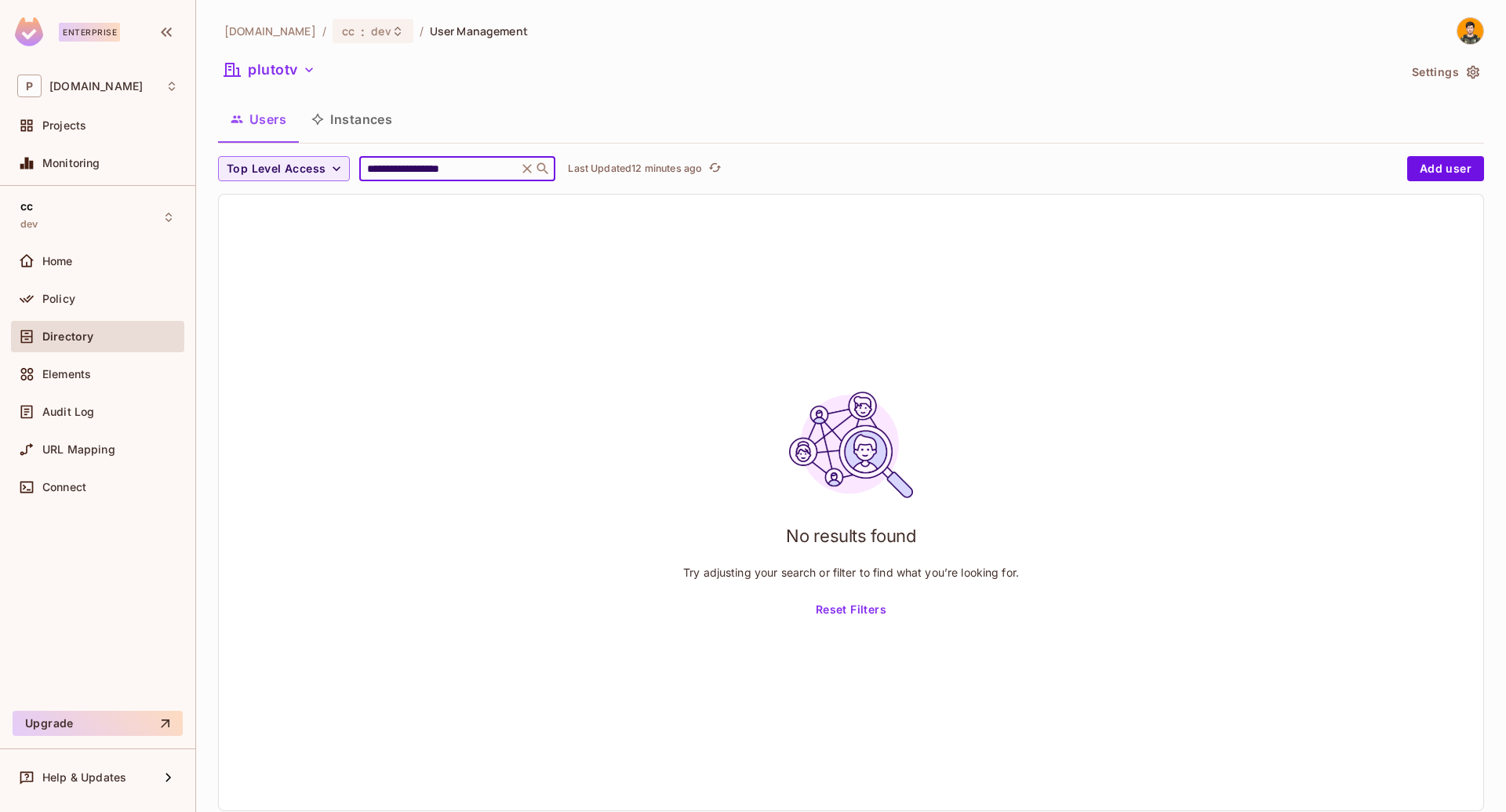
click at [489, 171] on input "**********" at bounding box center [438, 168] width 149 height 15
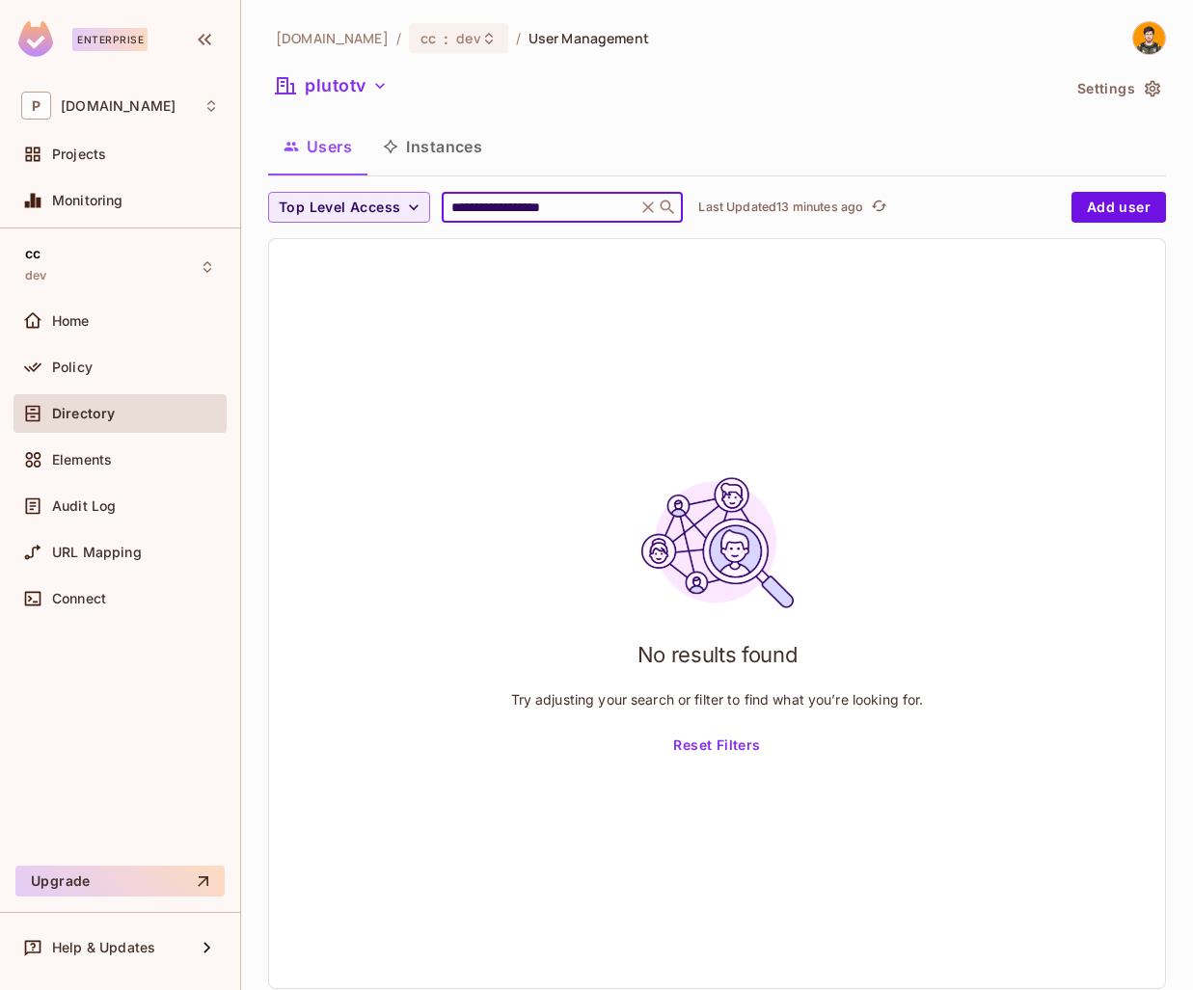
paste input "text"
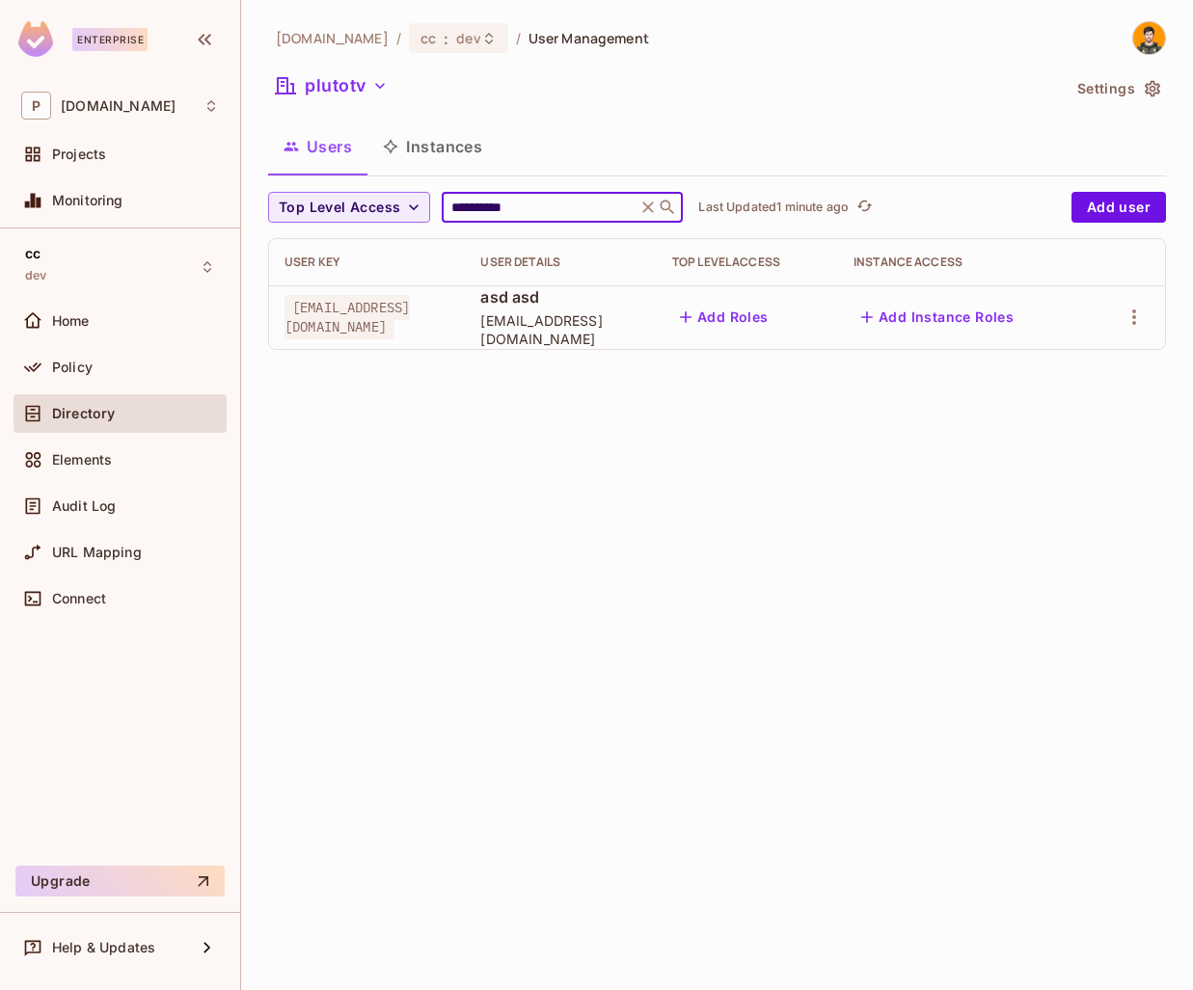
type input "**********"
click at [535, 384] on div "**********" at bounding box center [717, 495] width 952 height 990
click at [597, 321] on span "[EMAIL_ADDRESS][DOMAIN_NAME]" at bounding box center [560, 329] width 160 height 37
click at [1134, 299] on td at bounding box center [1125, 317] width 77 height 64
click at [1134, 312] on button "button" at bounding box center [1133, 317] width 31 height 31
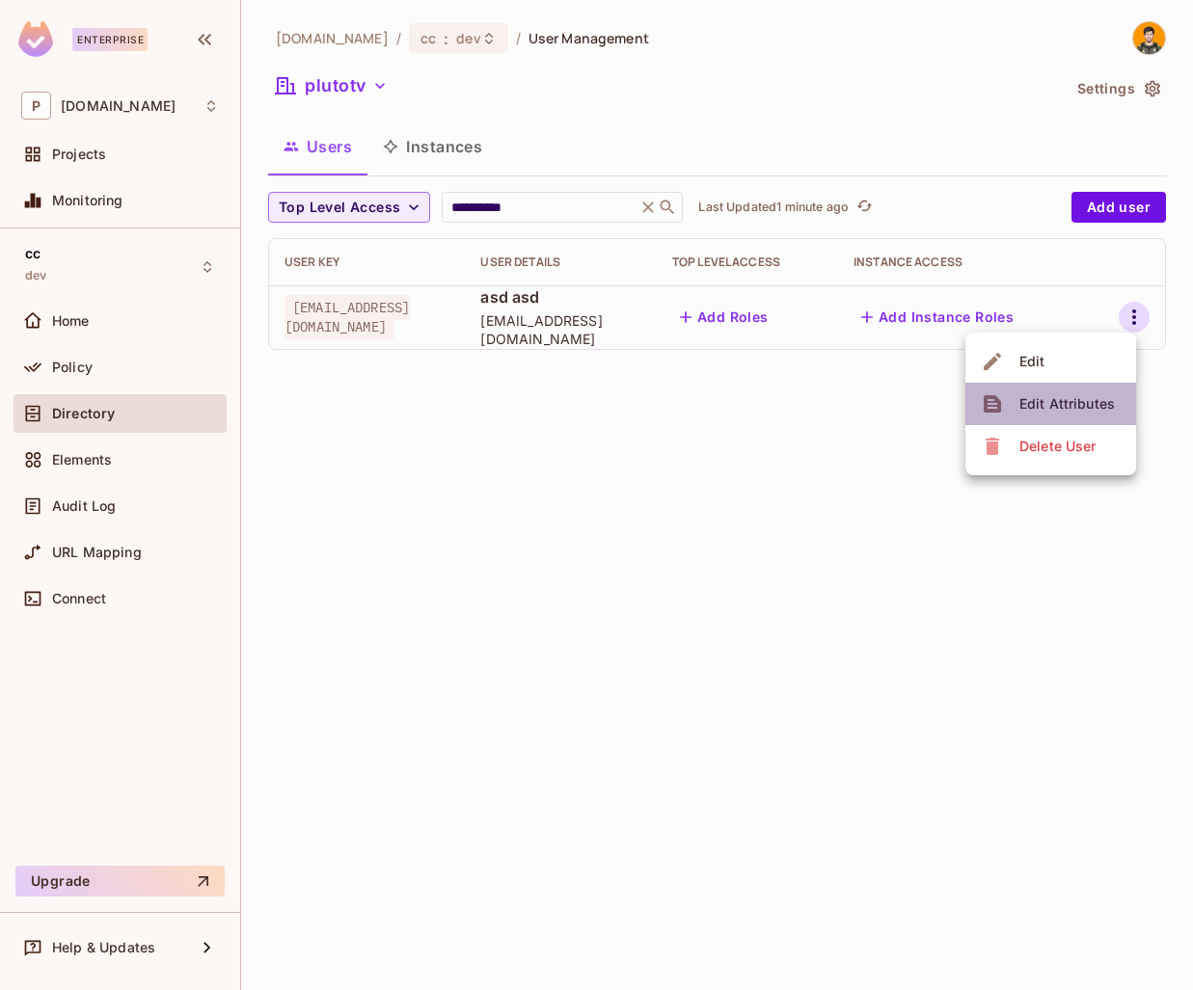
click at [1058, 419] on li "Edit Attributes" at bounding box center [1050, 404] width 171 height 42
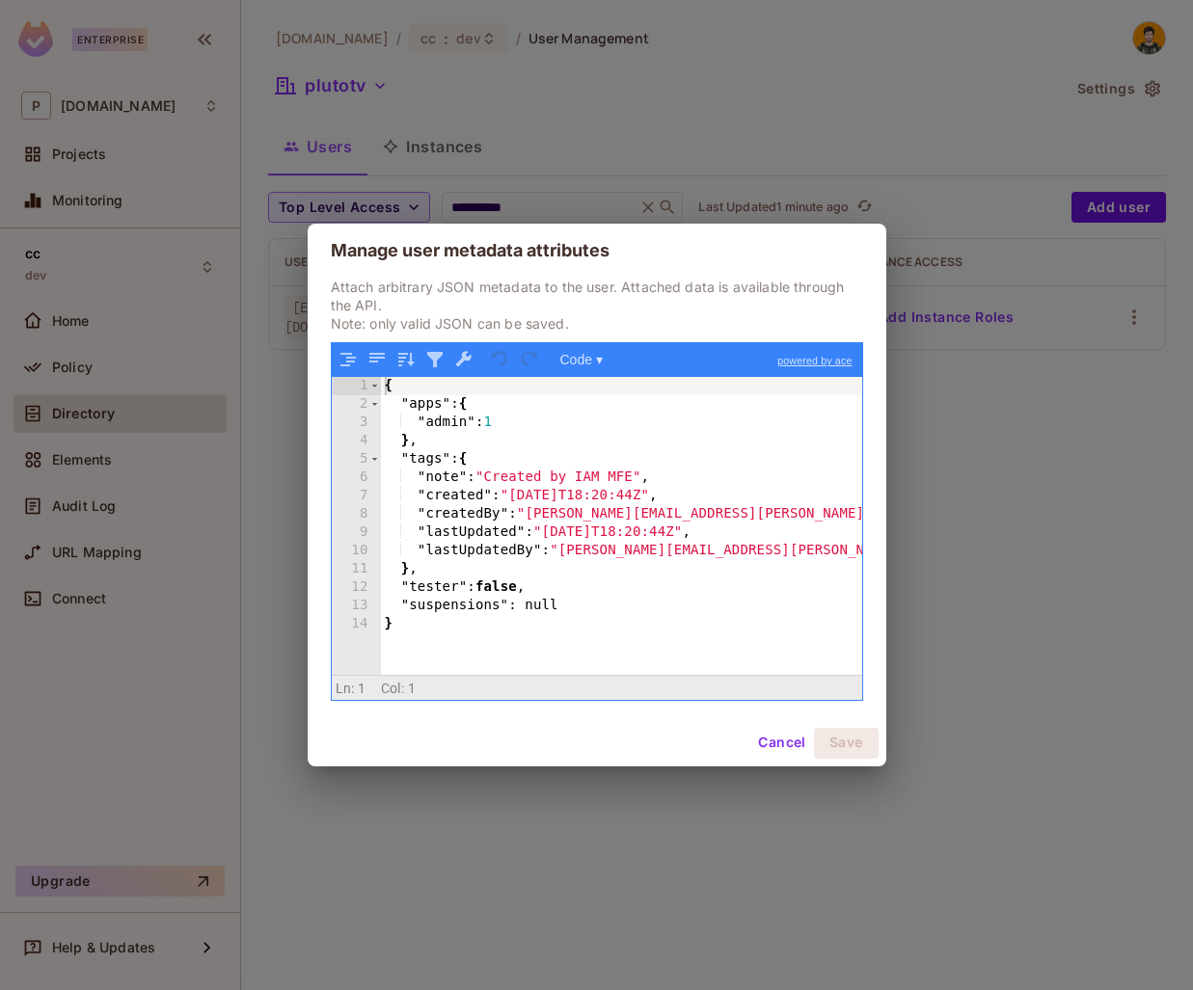
click at [662, 549] on div "{ "apps" : { "admin" : 1 } , "tags" : { "note" : "Created by IAM MFE" , "create…" at bounding box center [621, 544] width 481 height 334
click at [531, 493] on div "{ "apps" : { "admin" : 1 } , "tags" : { "note" : "Created by IAM MFE" , "create…" at bounding box center [621, 544] width 481 height 334
click at [536, 429] on div "{ "apps" : { "admin" : 1 } , "tags" : { "note" : "Created by IAM MFE" , "create…" at bounding box center [621, 544] width 481 height 334
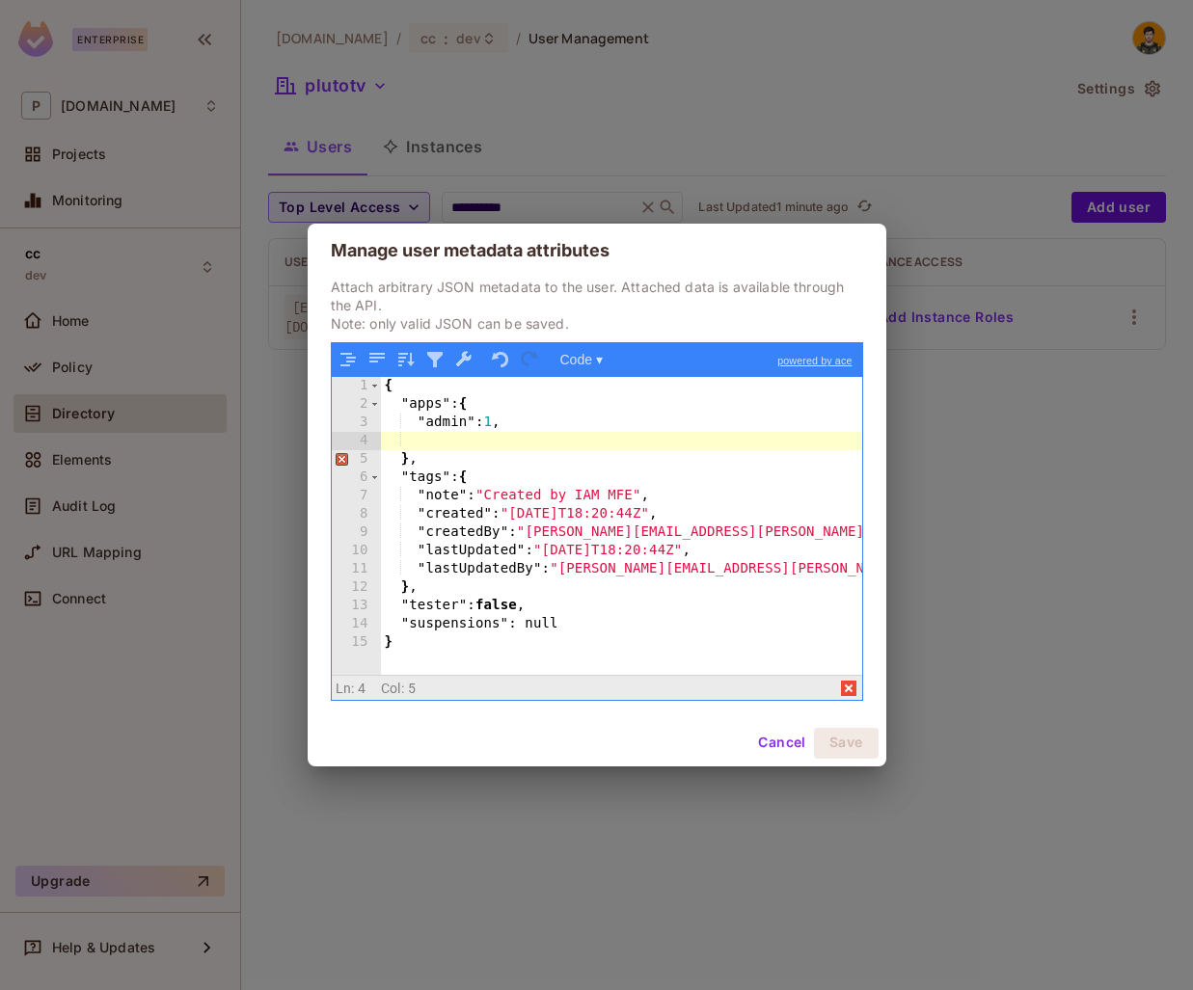
type textarea "*"
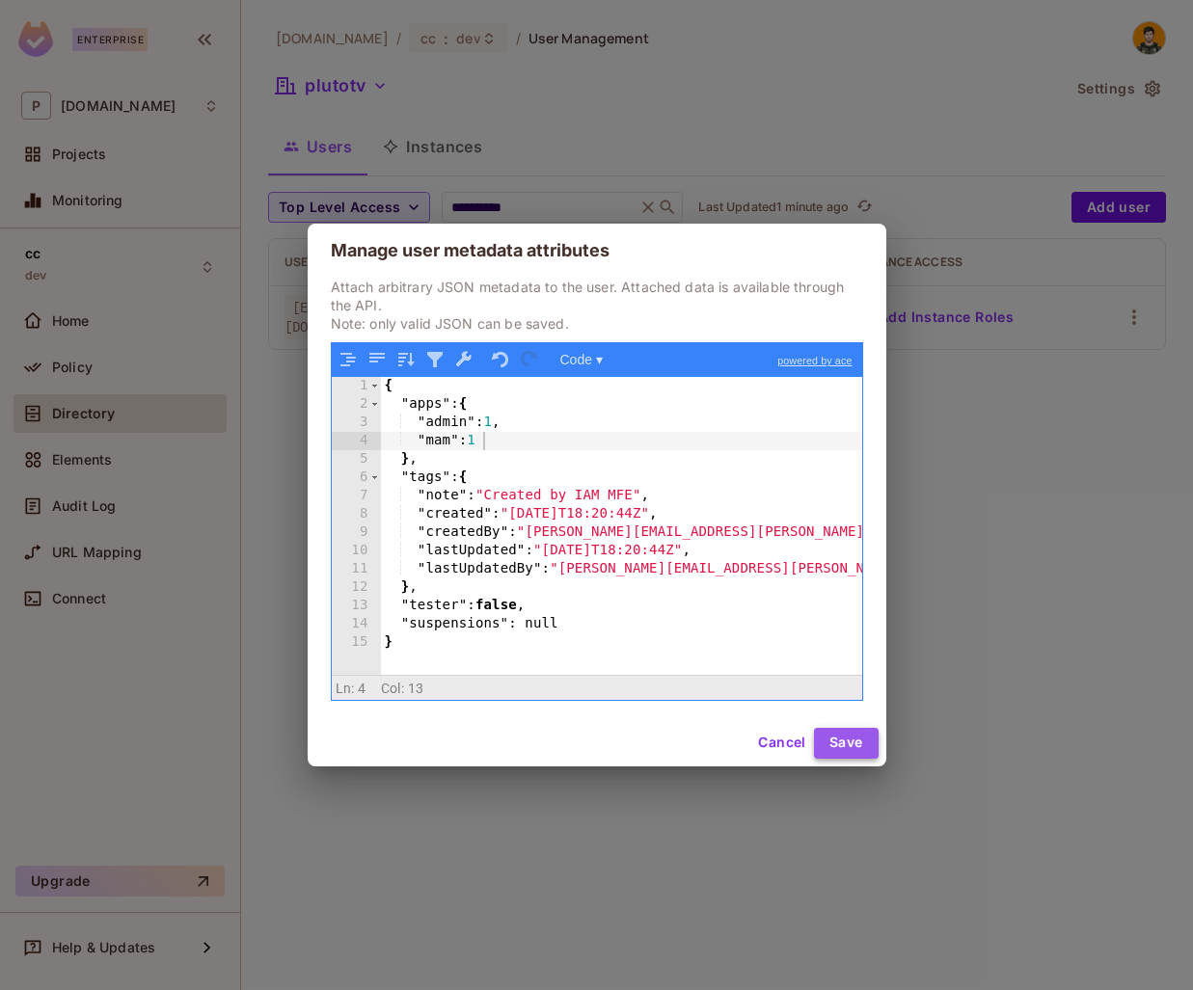
click at [844, 751] on button "Save" at bounding box center [846, 743] width 65 height 31
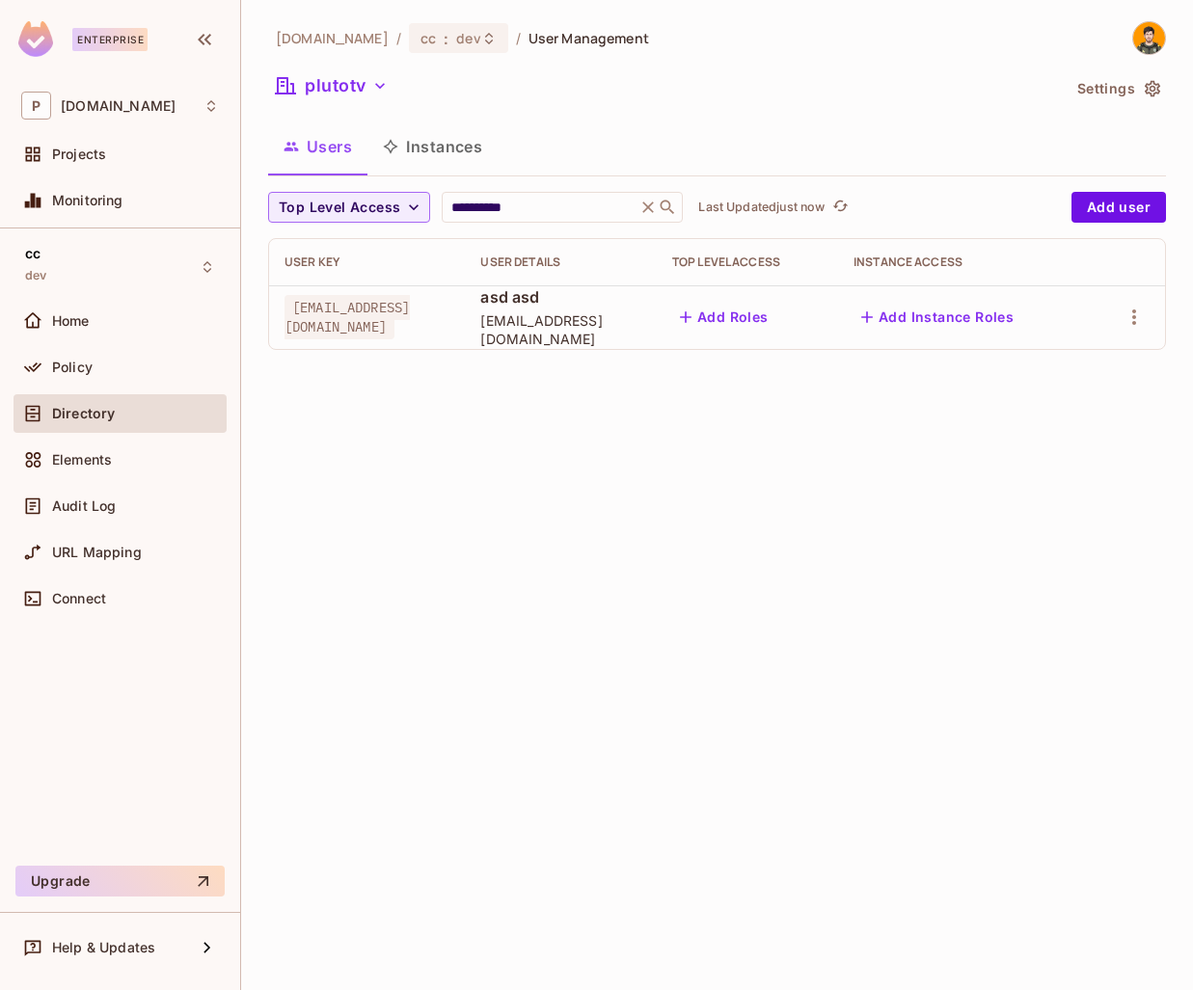
click at [819, 517] on div "**********" at bounding box center [717, 495] width 952 height 990
click at [1148, 313] on button "button" at bounding box center [1133, 317] width 31 height 31
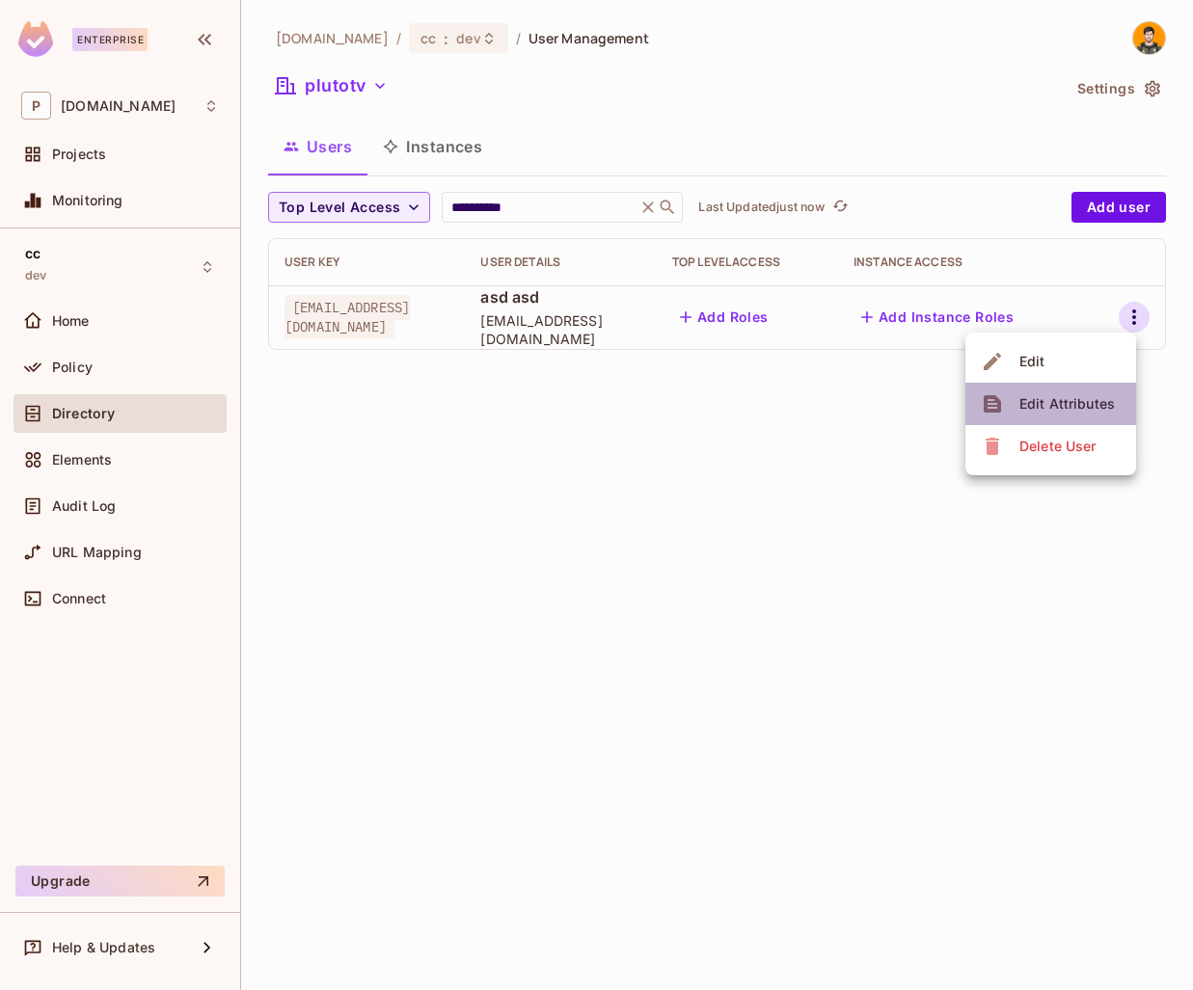
click at [1071, 410] on div "Edit Attributes" at bounding box center [1066, 403] width 95 height 19
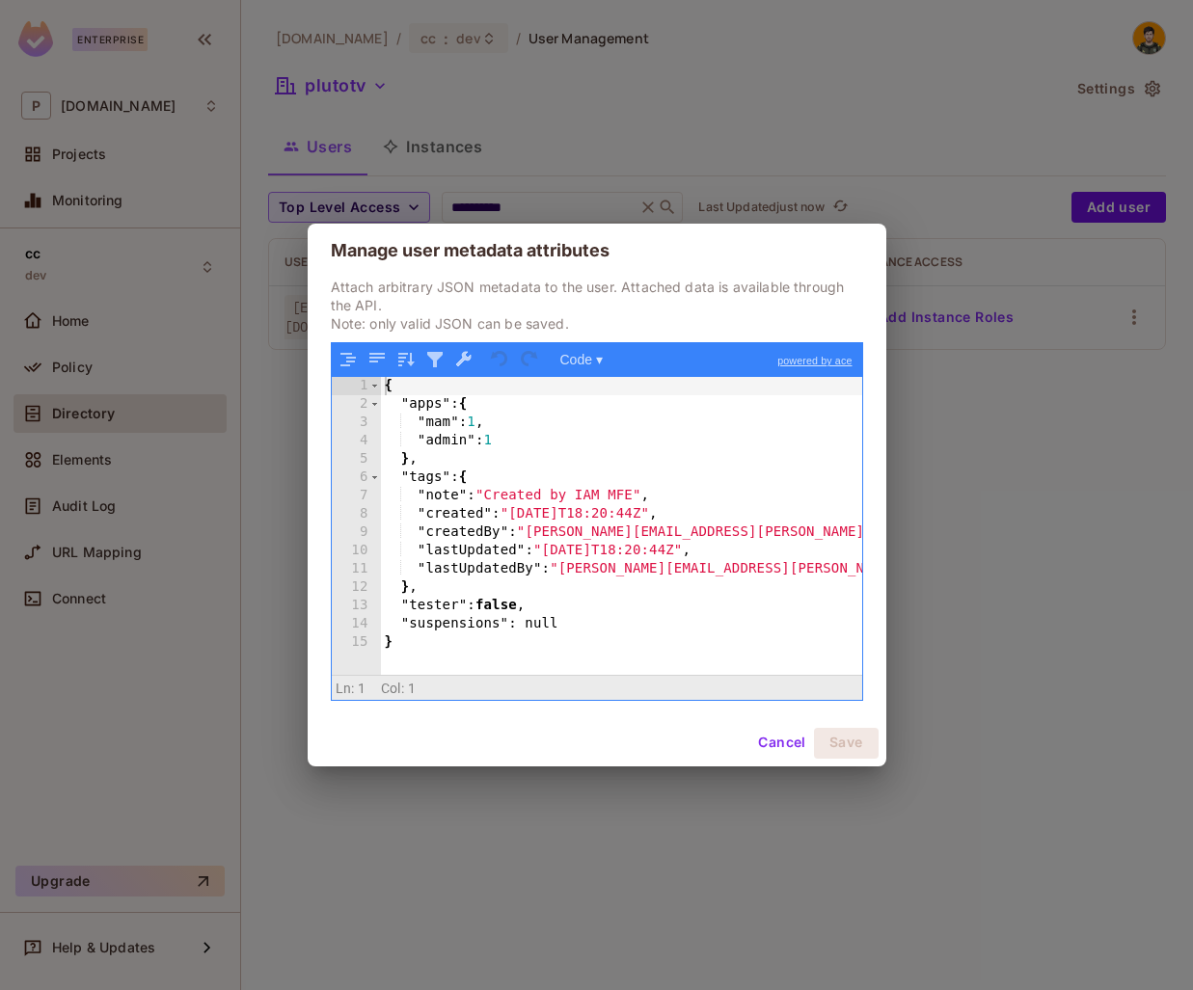
click at [1071, 452] on div "Manage user metadata attributes Attach arbitrary JSON metadata to the user. Att…" at bounding box center [596, 495] width 1193 height 990
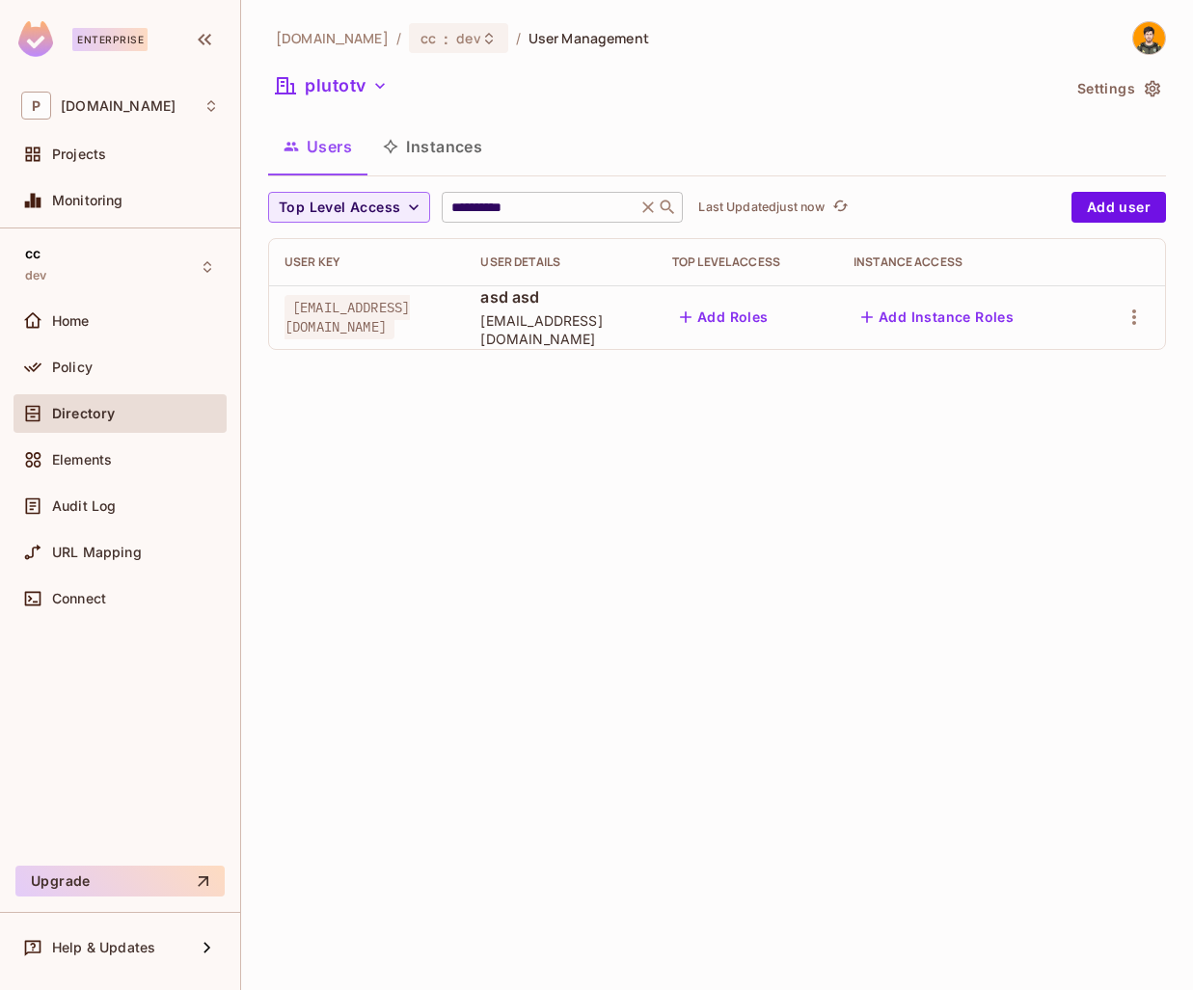
click at [593, 216] on input "**********" at bounding box center [538, 207] width 183 height 19
click at [1123, 321] on icon "button" at bounding box center [1133, 317] width 23 height 23
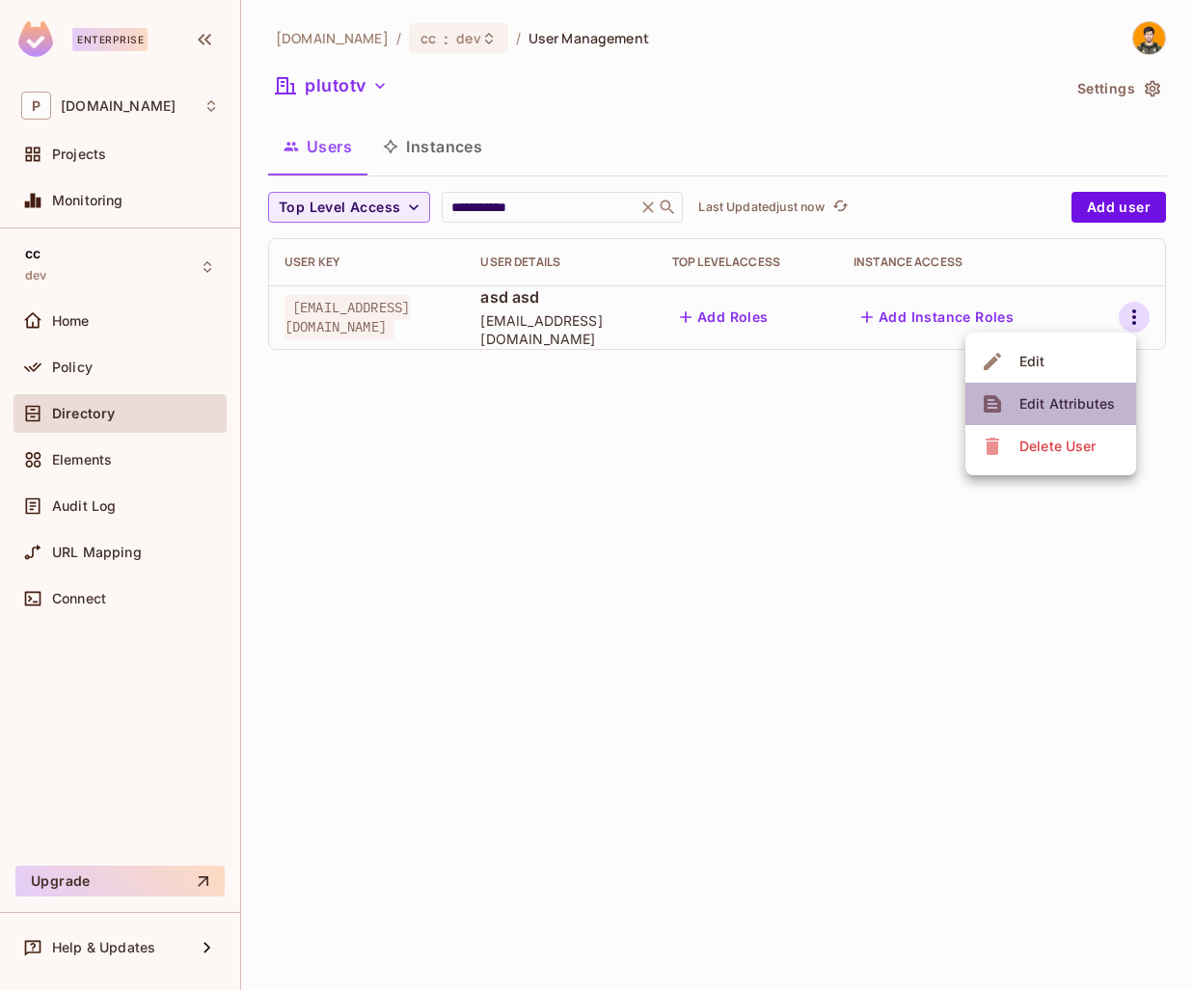
click at [1088, 412] on div "Edit Attributes" at bounding box center [1066, 403] width 95 height 19
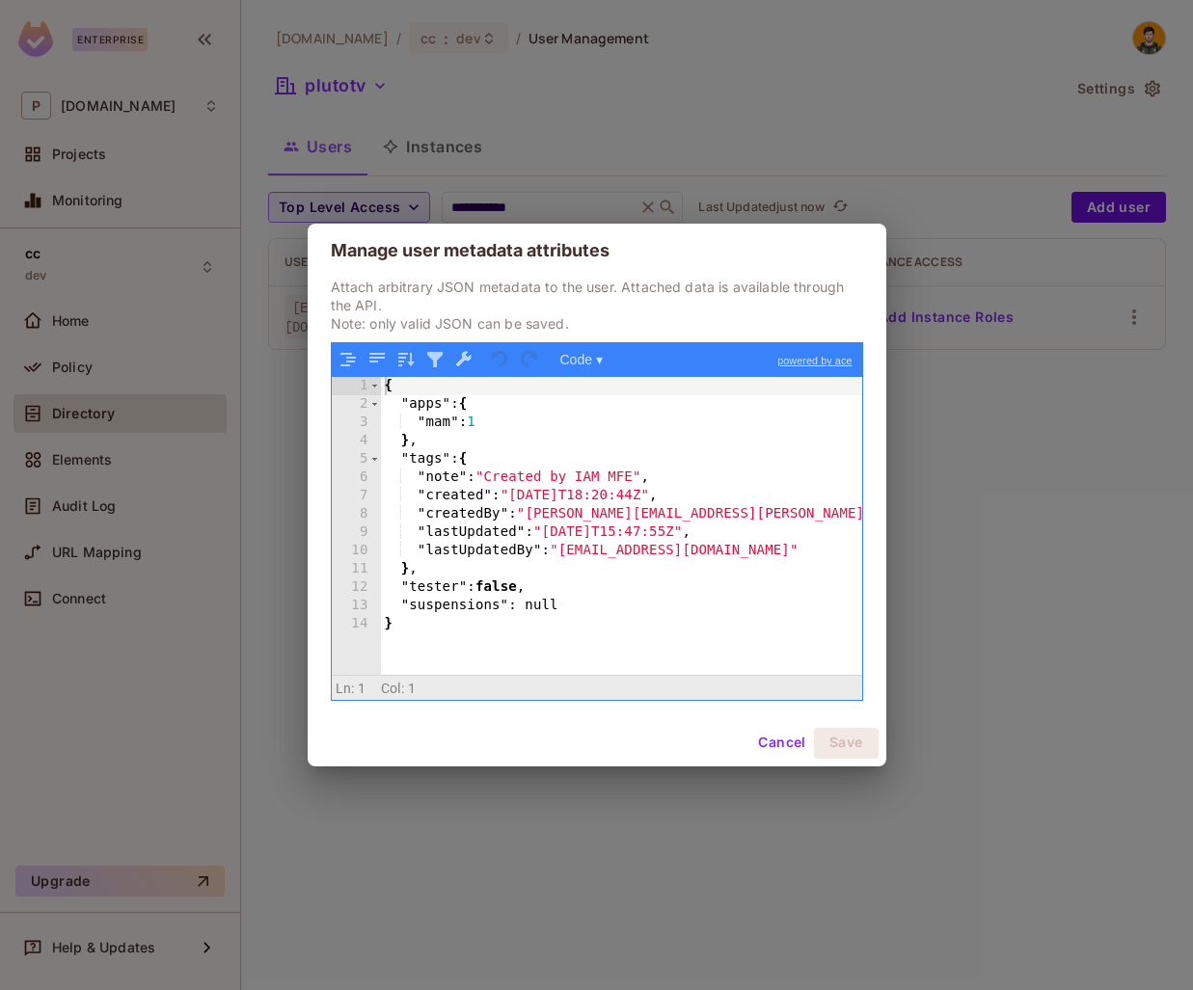
drag, startPoint x: 454, startPoint y: 414, endPoint x: 454, endPoint y: 398, distance: 15.4
click at [456, 413] on div "{ "apps" : { "mam" : 1 } , "tags" : { "note" : "Created by IAM MFE" , "created"…" at bounding box center [621, 544] width 481 height 334
click at [524, 433] on div "{ "apps" : { "mam" : 1 } , "tags" : { "note" : "Created by IAM MFE" , "created"…" at bounding box center [621, 544] width 481 height 334
click at [526, 424] on div "{ "apps" : { "mam" : 1 } , "tags" : { "note" : "Created by IAM MFE" , "created"…" at bounding box center [621, 544] width 481 height 334
click at [433, 425] on div "{ "apps" : { "mam" : 1 } , "tags" : { "note" : "Created by IAM MFE" , "created"…" at bounding box center [621, 544] width 481 height 334
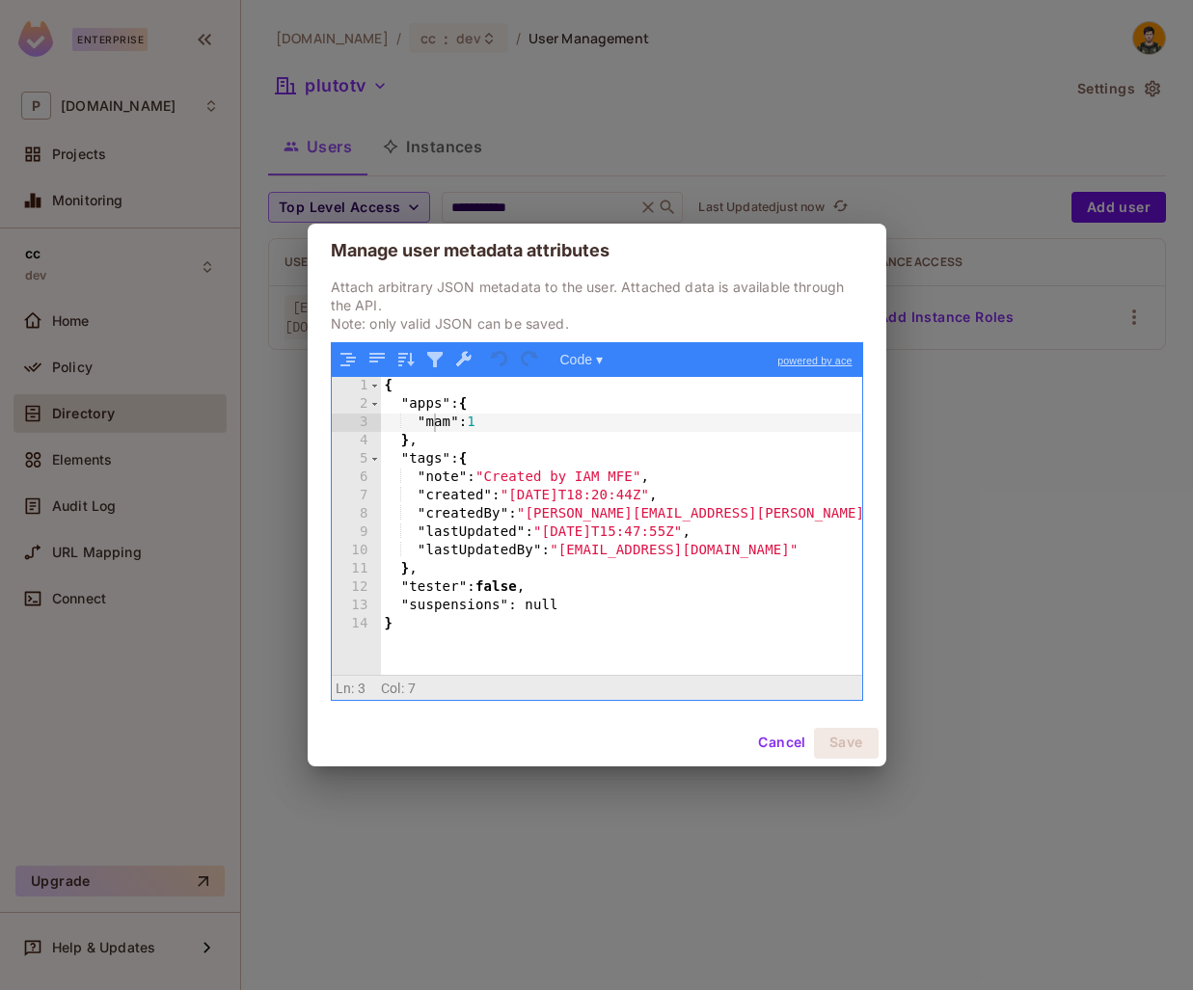
click at [1113, 475] on div "Manage user metadata attributes Attach arbitrary JSON metadata to the user. Att…" at bounding box center [596, 495] width 1193 height 990
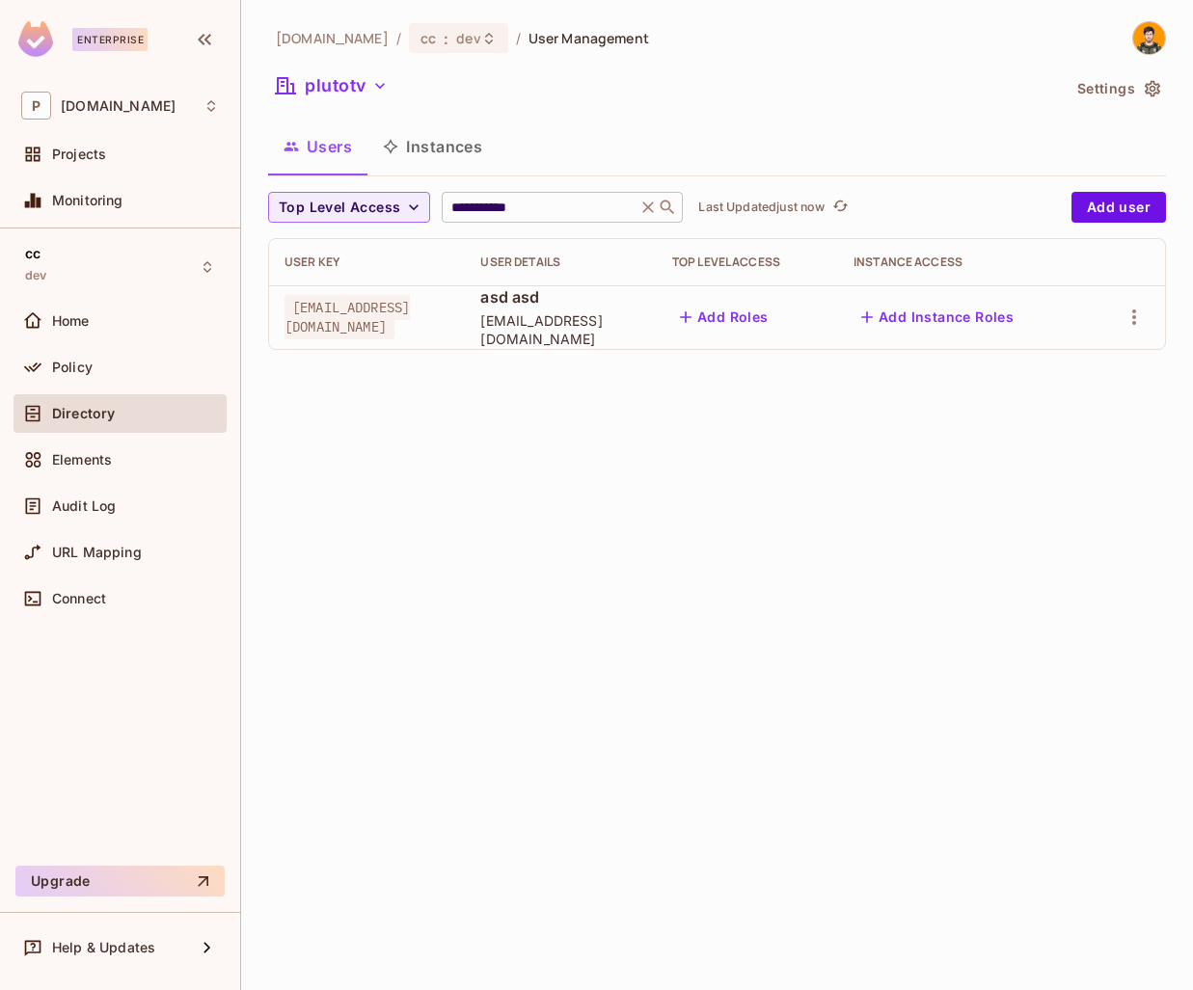
click at [575, 214] on input "**********" at bounding box center [538, 207] width 183 height 19
type input "**********"
click at [591, 515] on div "**********" at bounding box center [717, 495] width 952 height 990
click at [1133, 319] on icon "button" at bounding box center [1134, 316] width 4 height 15
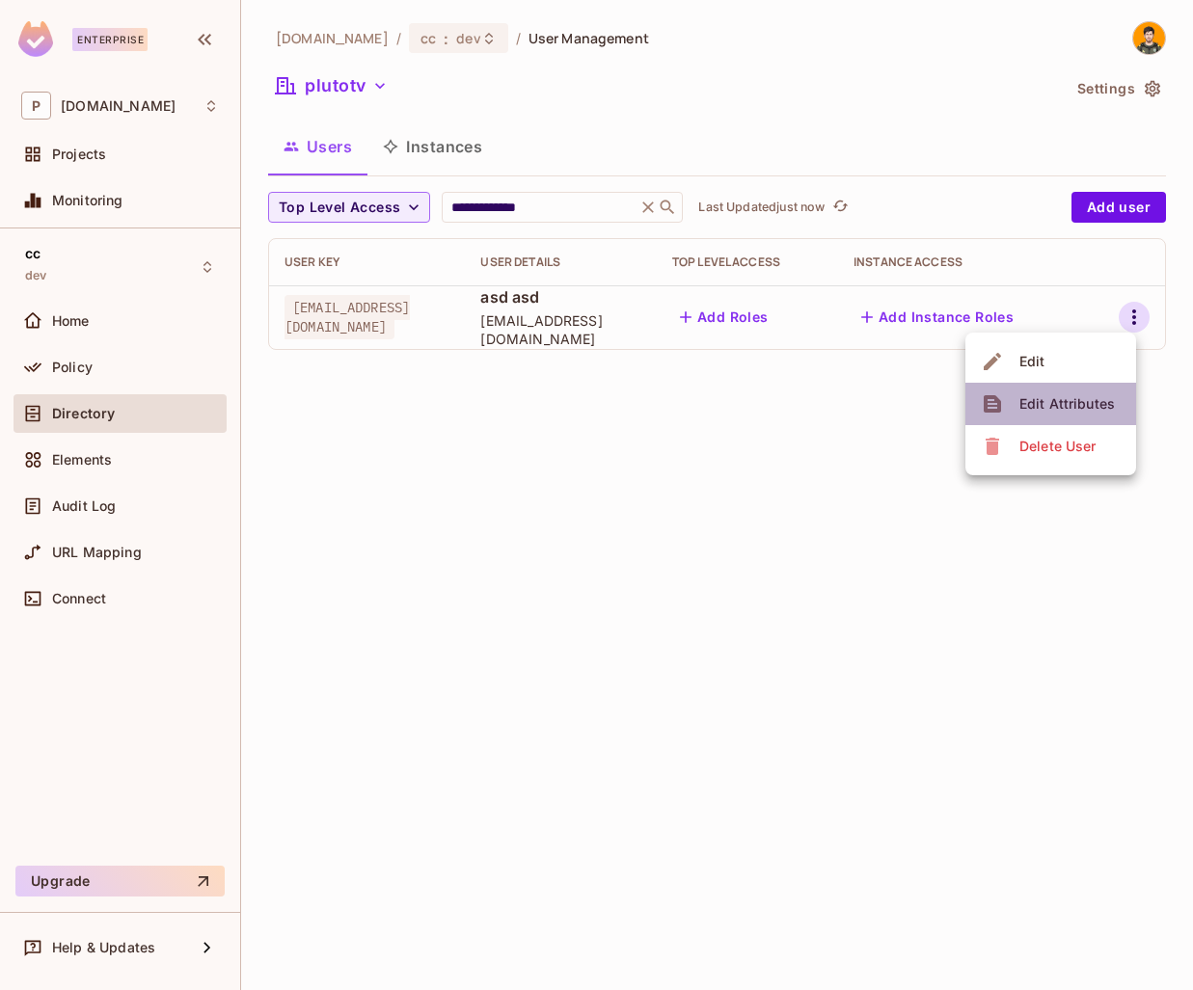
click at [1057, 389] on span "Edit Attributes" at bounding box center [1066, 404] width 107 height 31
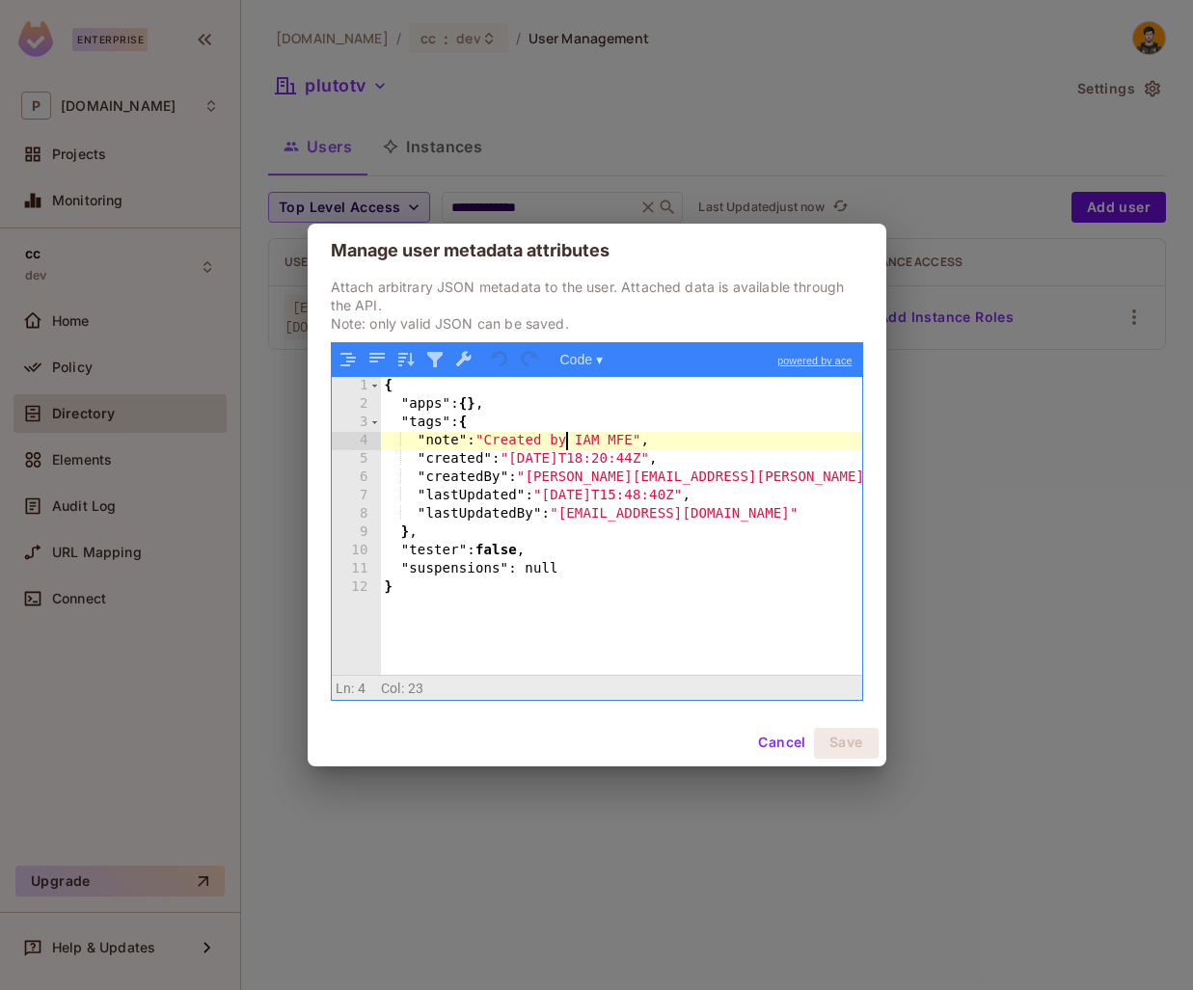
click at [569, 447] on div "{ "apps" : { } , "tags" : { "note" : "Created by IAM MFE" , "created" : "[DATE]…" at bounding box center [621, 544] width 481 height 334
click at [527, 461] on div "{ "apps" : { } , "tags" : { "note" : "Created by IAM MFE" , "created" : "[DATE]…" at bounding box center [621, 544] width 481 height 334
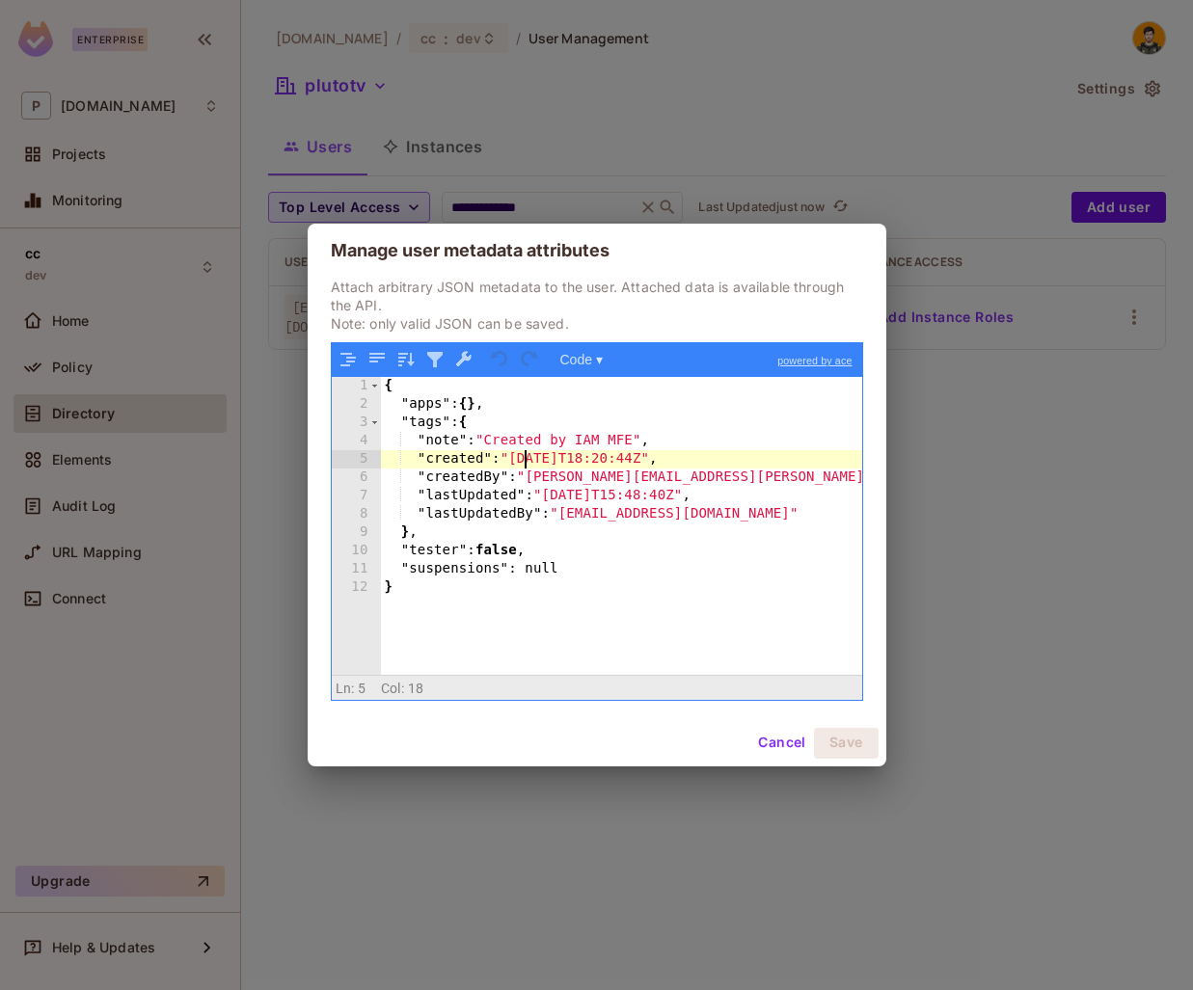
click at [476, 409] on div "{ "apps" : { } , "tags" : { "note" : "Created by IAM MFE" , "created" : "[DATE]…" at bounding box center [621, 544] width 481 height 334
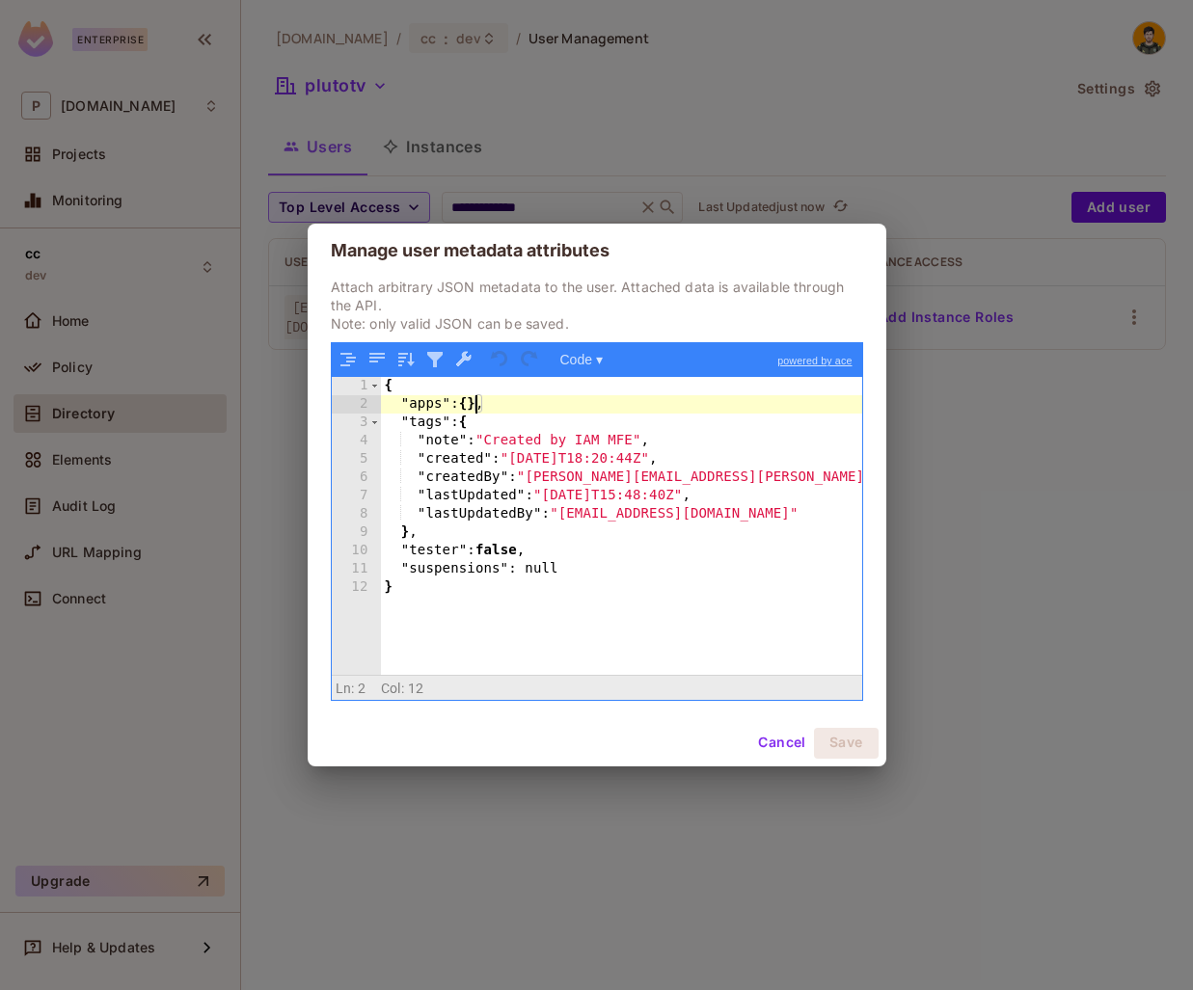
click at [579, 577] on div "{ "apps" : { } , "tags" : { "note" : "Created by IAM MFE" , "created" : "[DATE]…" at bounding box center [621, 544] width 481 height 334
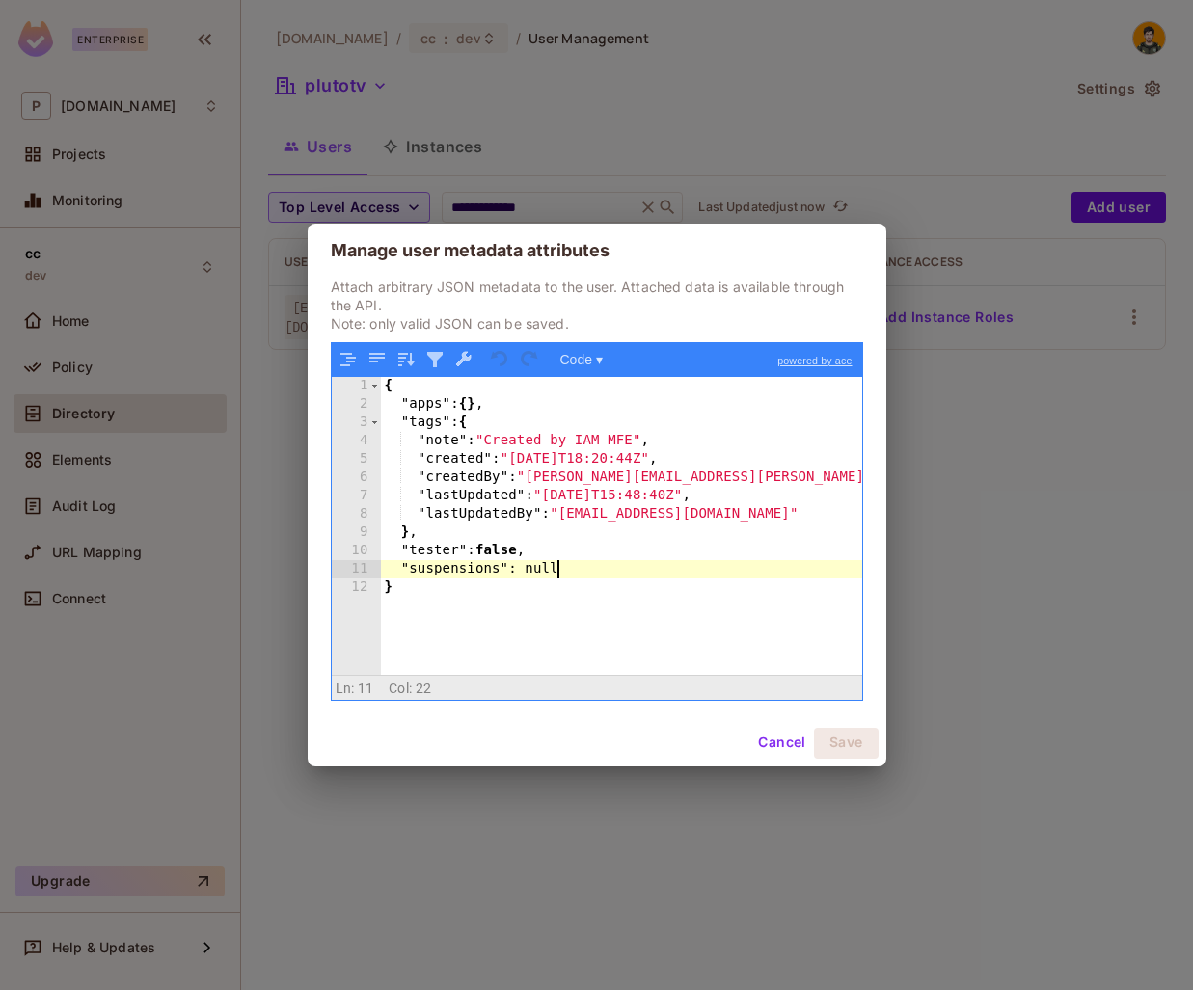
click at [480, 407] on div "{ "apps" : { } , "tags" : { "note" : "Created by IAM MFE" , "created" : "[DATE]…" at bounding box center [621, 544] width 481 height 334
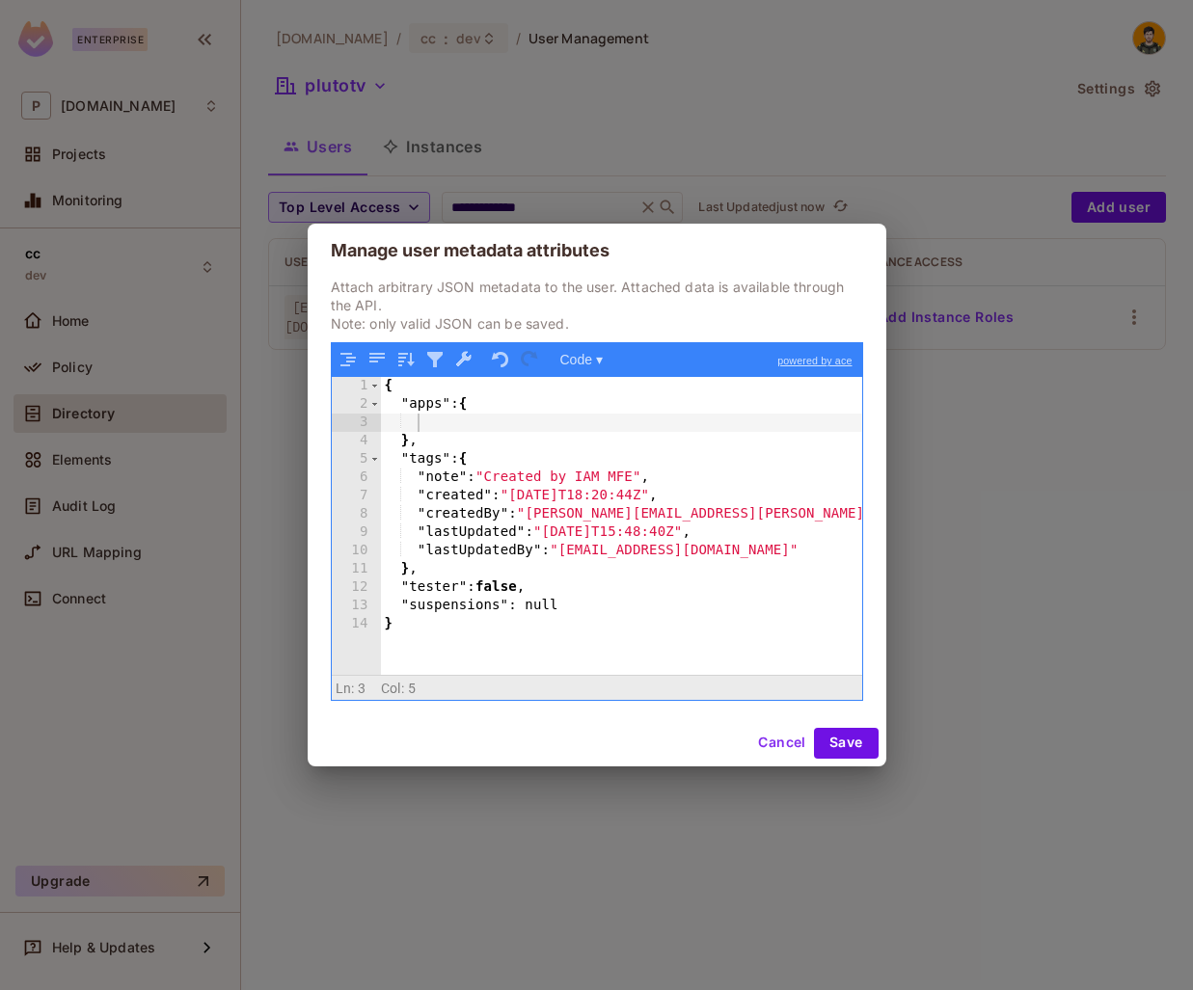
click at [494, 430] on div "{ "apps" : { } , "tags" : { "note" : "Created by IAM MFE" , "created" : "[DATE]…" at bounding box center [621, 544] width 481 height 334
click at [443, 394] on div "{ "apps" : { } , "tags" : { "note" : "Created by IAM MFE" , "created" : "[DATE]…" at bounding box center [621, 544] width 481 height 334
click at [434, 410] on div "{ "apps" : { } , "tags" : { "note" : "Created by IAM MFE" , "created" : "[DATE]…" at bounding box center [621, 544] width 481 height 334
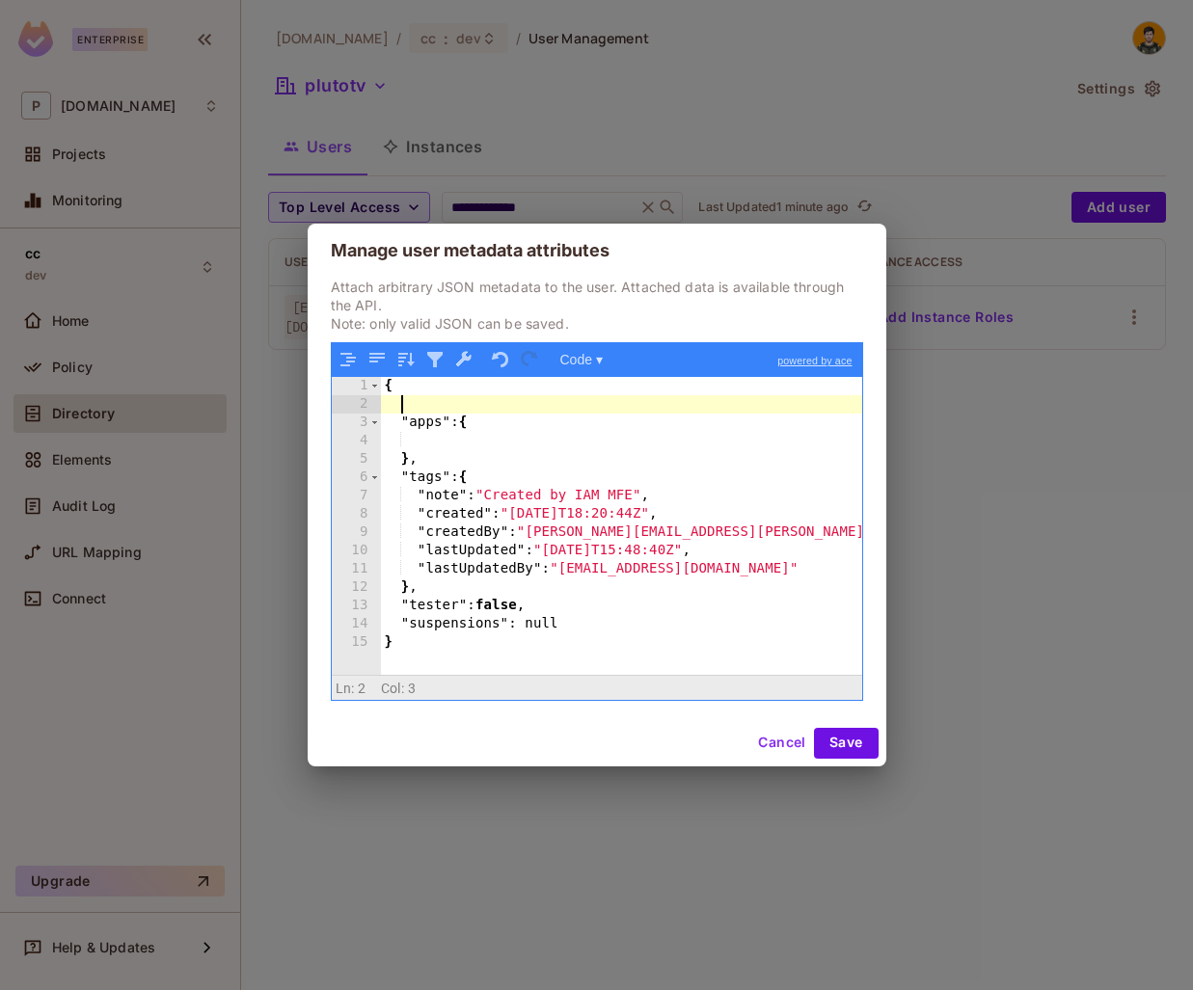
type textarea "*"
click at [468, 448] on div "{ "tenan" "apps" : { } , "tags" : { "note" : "Created by IAM MFE" , "created" :…" at bounding box center [621, 544] width 481 height 334
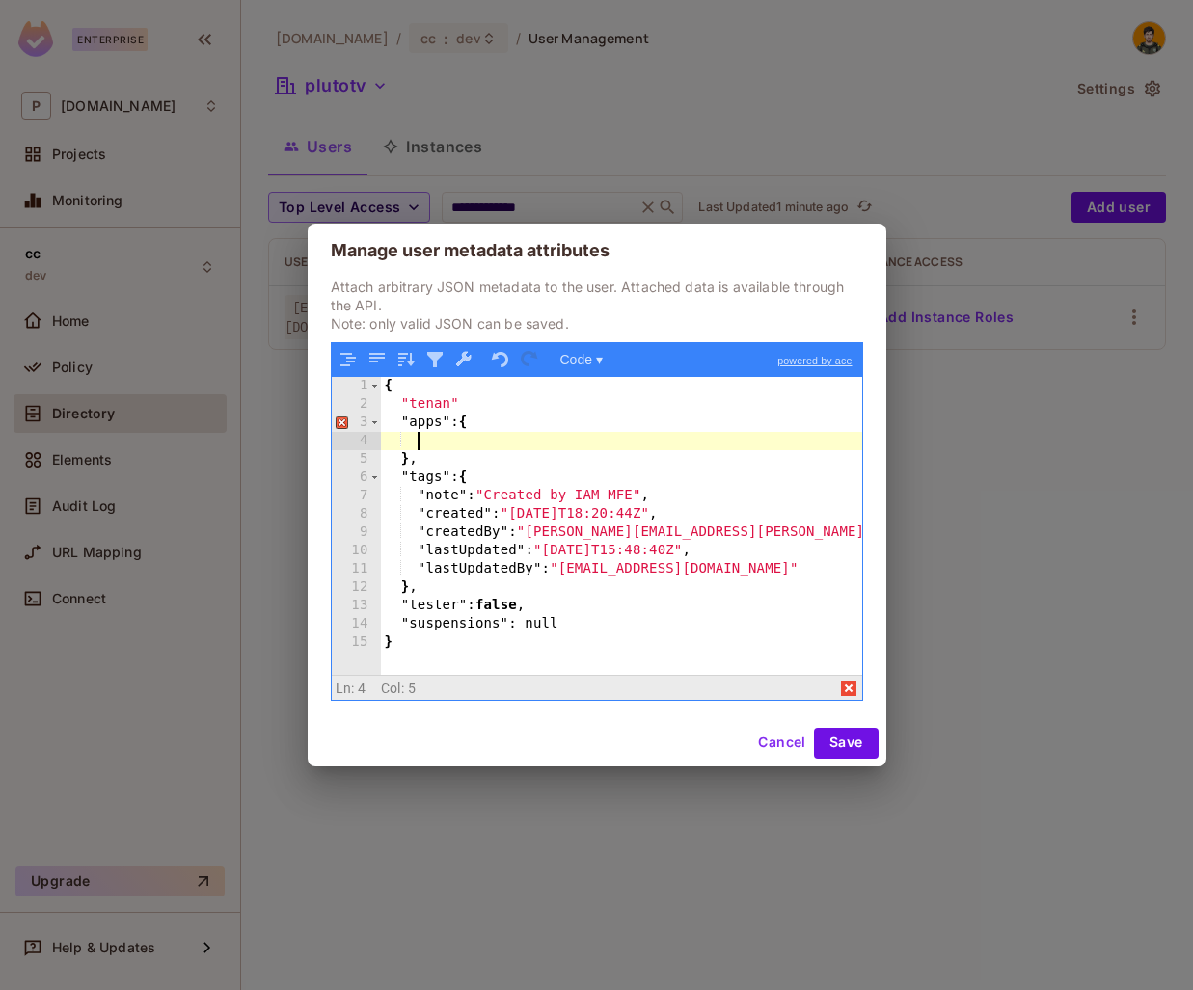
click at [481, 414] on div "{ "tenan" "apps" : { } , "tags" : { "note" : "Created by IAM MFE" , "created" :…" at bounding box center [621, 544] width 481 height 334
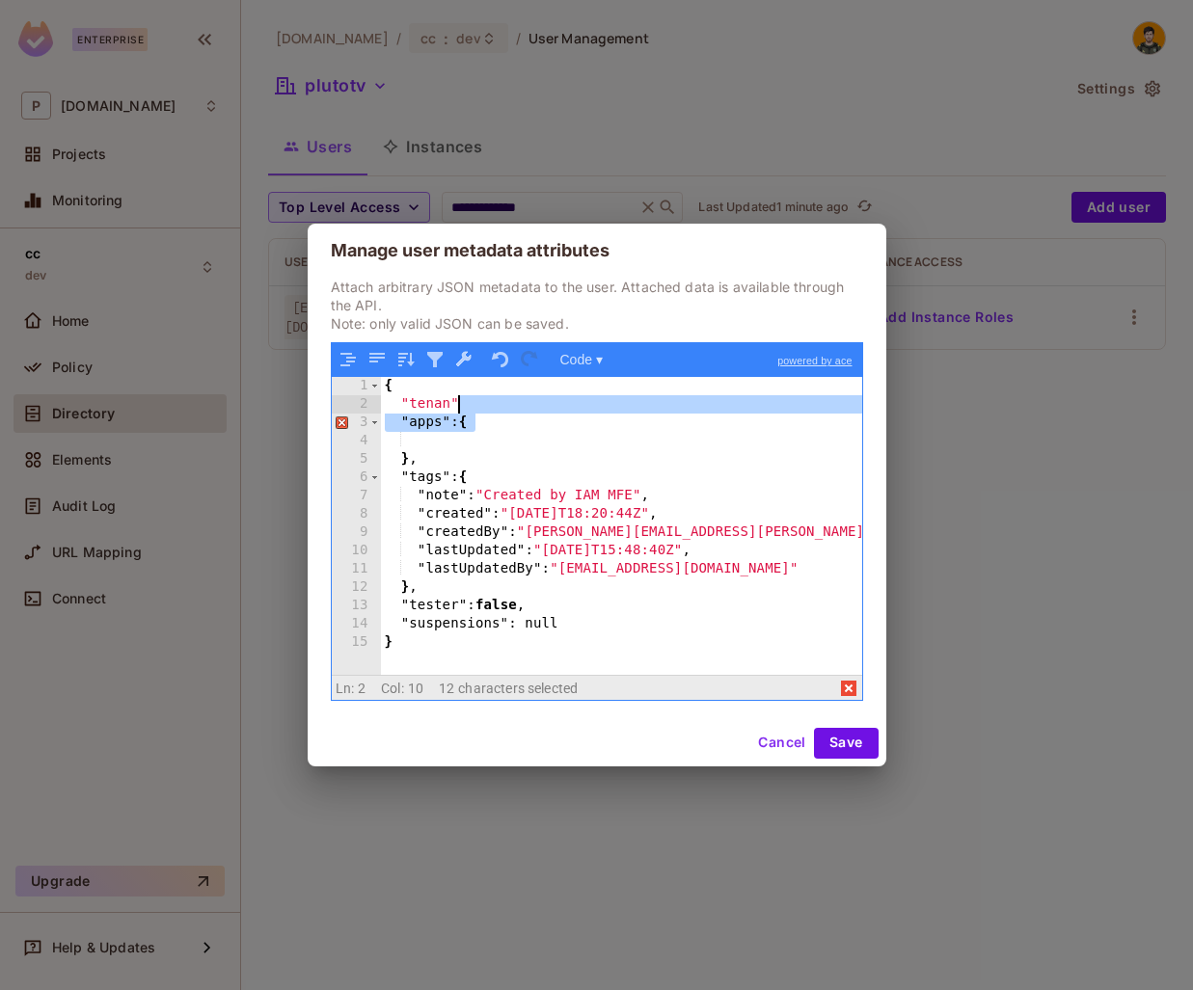
click at [448, 407] on div "{ "tenan" "apps" : { } , "tags" : { "note" : "Created by IAM MFE" , "created" :…" at bounding box center [621, 544] width 481 height 334
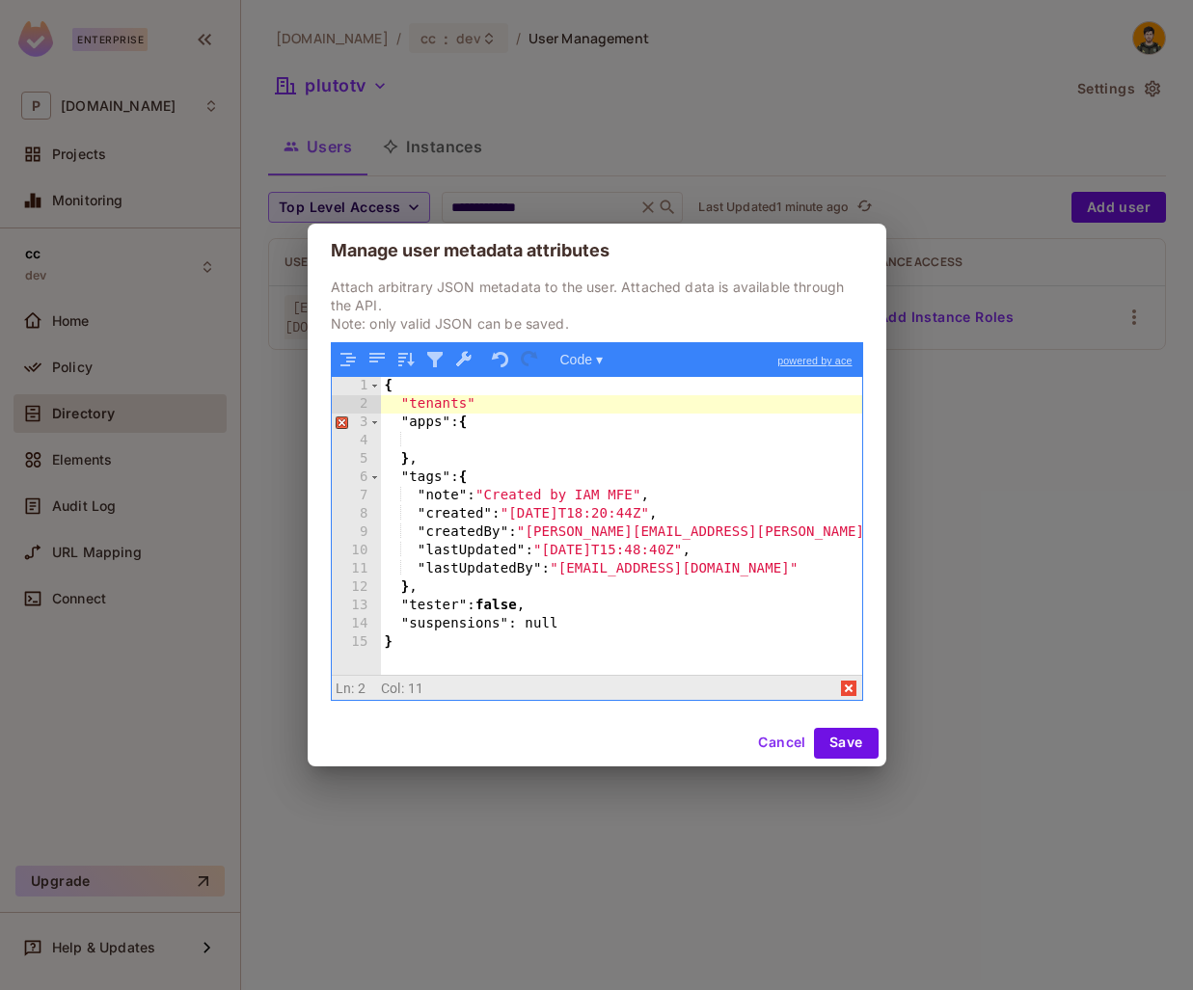
click at [497, 415] on div "{ "tenants" "apps" : { } , "tags" : { "note" : "Created by IAM MFE" , "created"…" at bounding box center [621, 544] width 481 height 334
click at [501, 411] on div "{ "tenants" "apps" : { } , "tags" : { "note" : "Created by IAM MFE" , "created"…" at bounding box center [621, 544] width 481 height 334
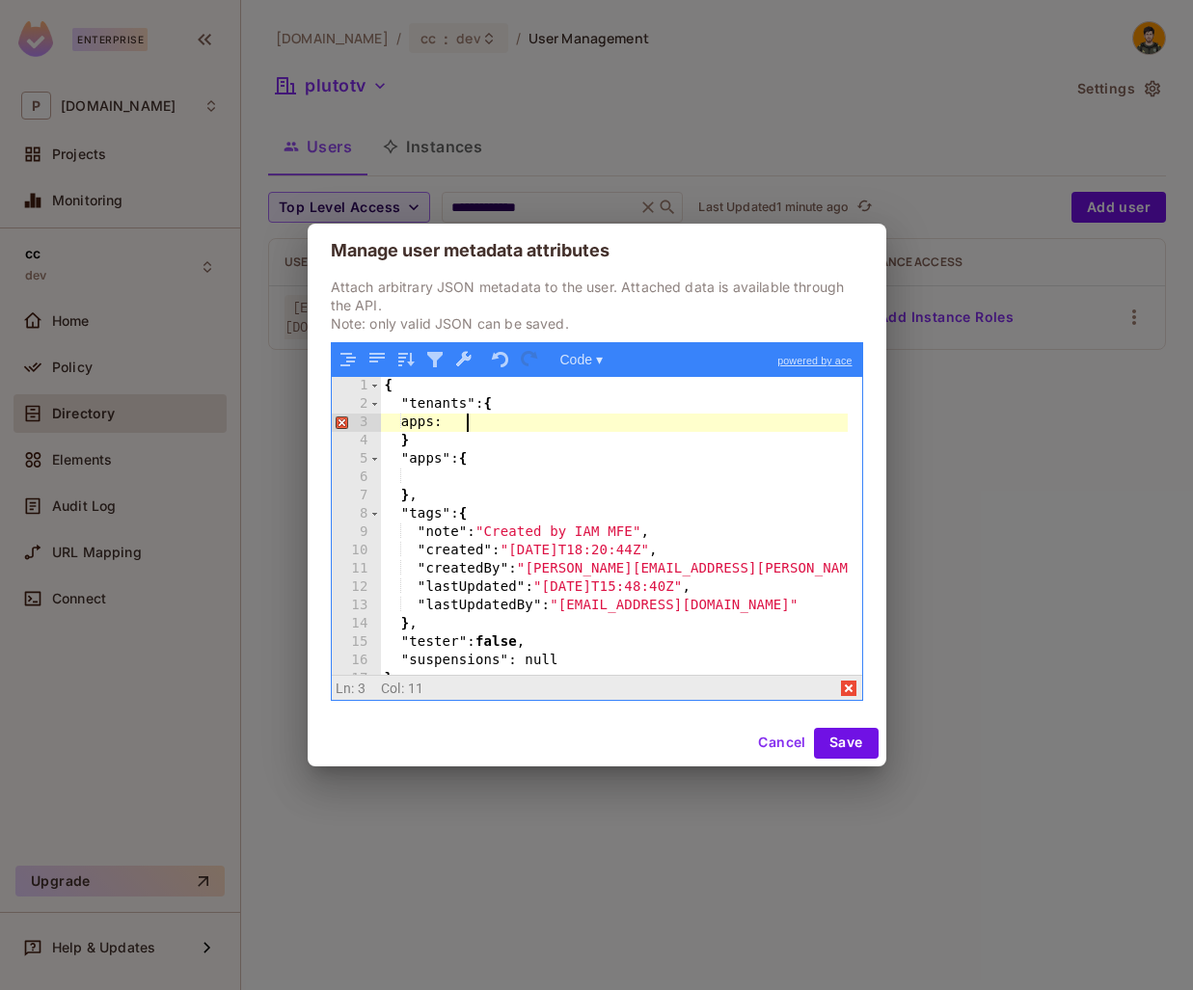
click at [435, 405] on div "{ "tenants" : { apps: } "apps" : { } , "tags" : { "note" : "Created by IAM MFE"…" at bounding box center [614, 544] width 467 height 334
click at [437, 415] on div "{ "tenants" : { apps: } "apps" : { } , "tags" : { "note" : "Created by IAM MFE"…" at bounding box center [614, 544] width 467 height 334
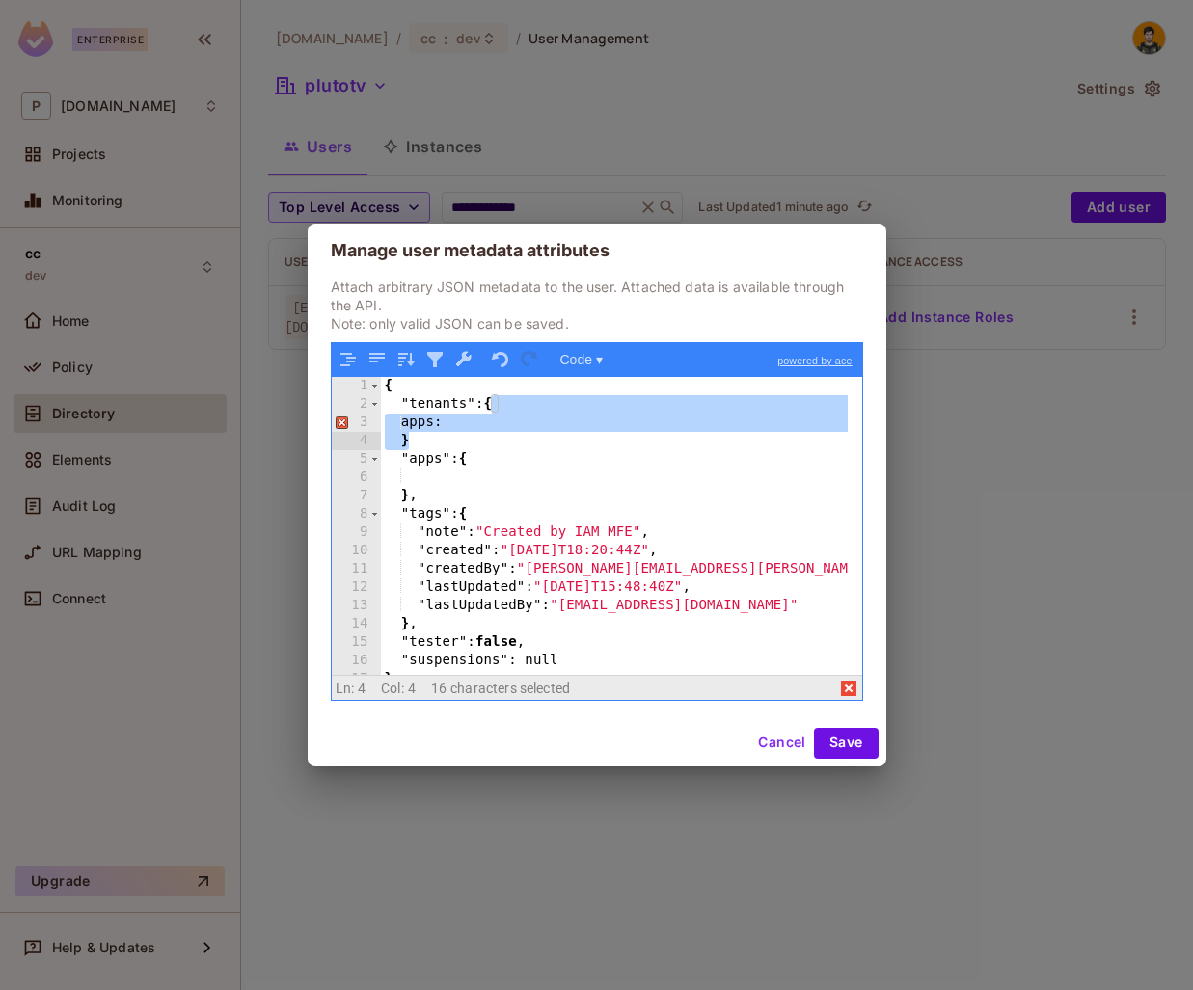
drag, startPoint x: 490, startPoint y: 404, endPoint x: 450, endPoint y: 439, distance: 52.6
click at [450, 439] on div "{ "tenants" : { apps: } "apps" : { } , "tags" : { "note" : "Created by IAM MFE"…" at bounding box center [614, 544] width 467 height 334
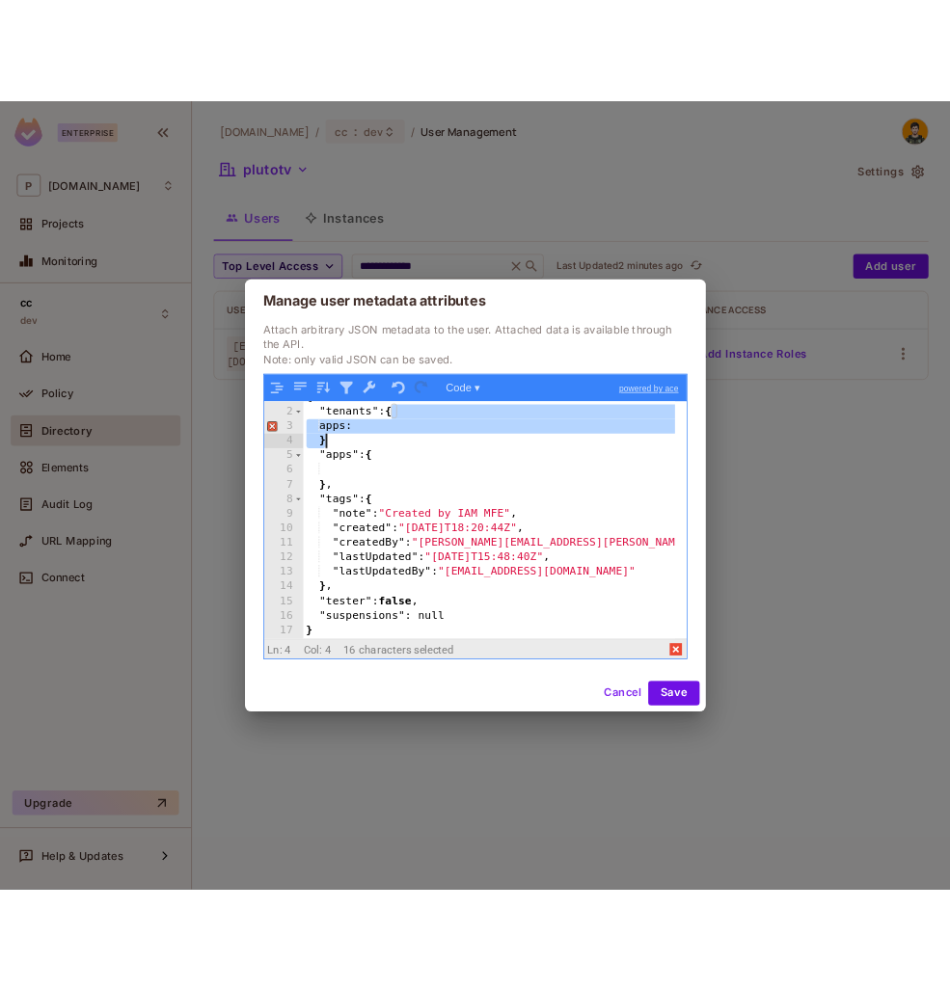
scroll to position [0, 0]
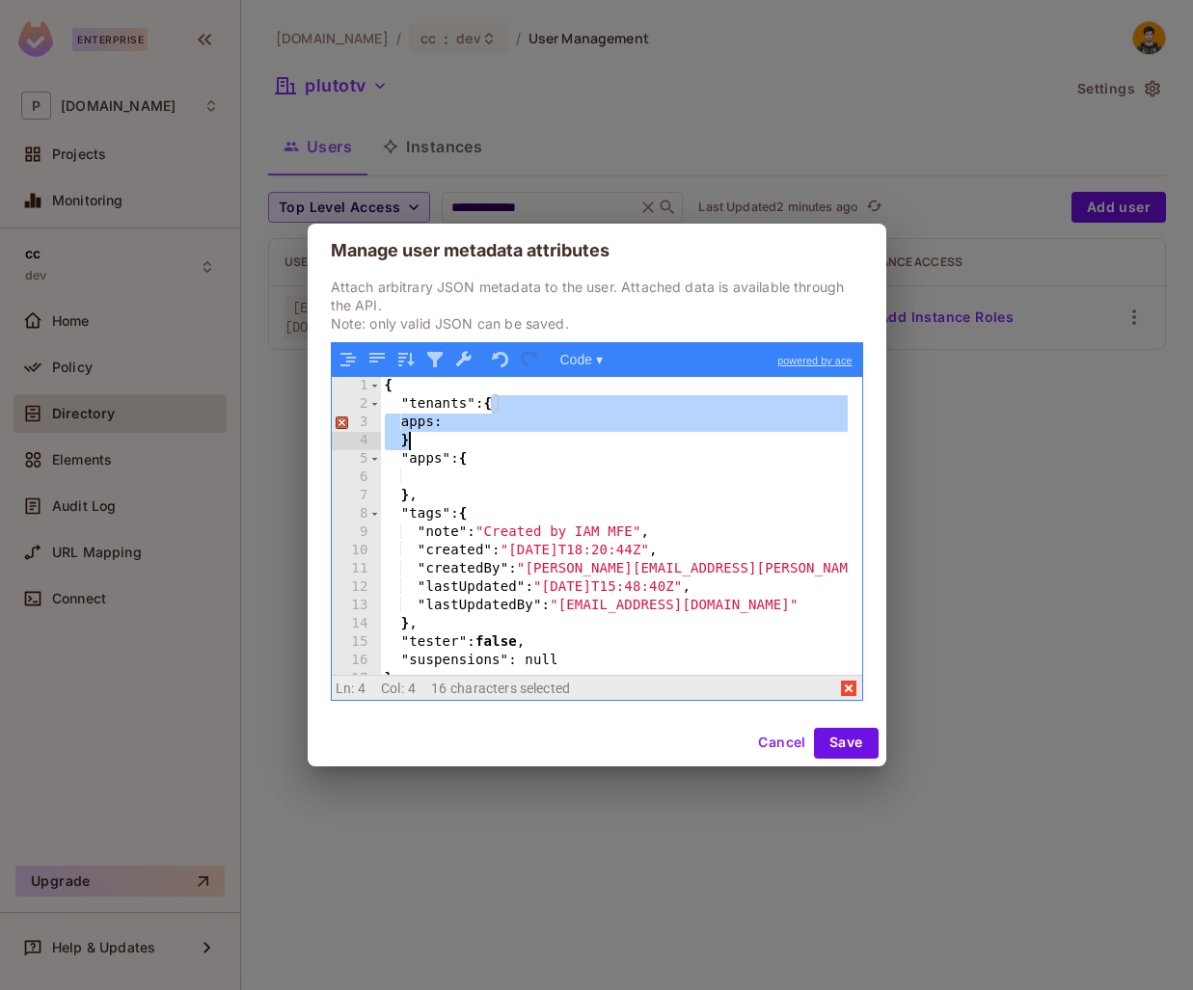
click at [520, 432] on div "{ "tenants" : { apps: } "apps" : { } , "tags" : { "note" : "Created by IAM MFE"…" at bounding box center [614, 525] width 467 height 297
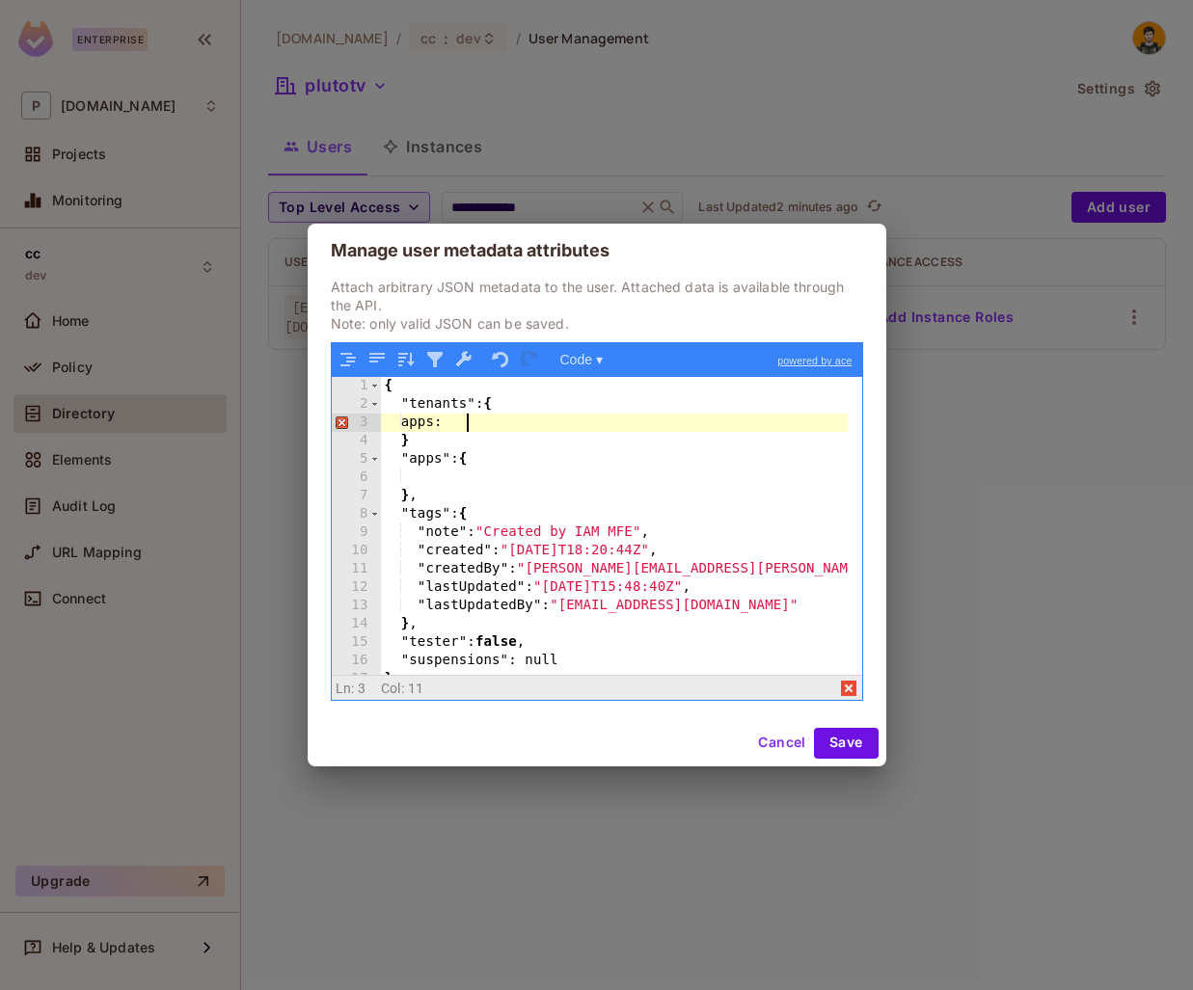
click at [473, 437] on div "{ "tenants" : { apps: } "apps" : { } , "tags" : { "note" : "Created by IAM MFE"…" at bounding box center [614, 544] width 467 height 334
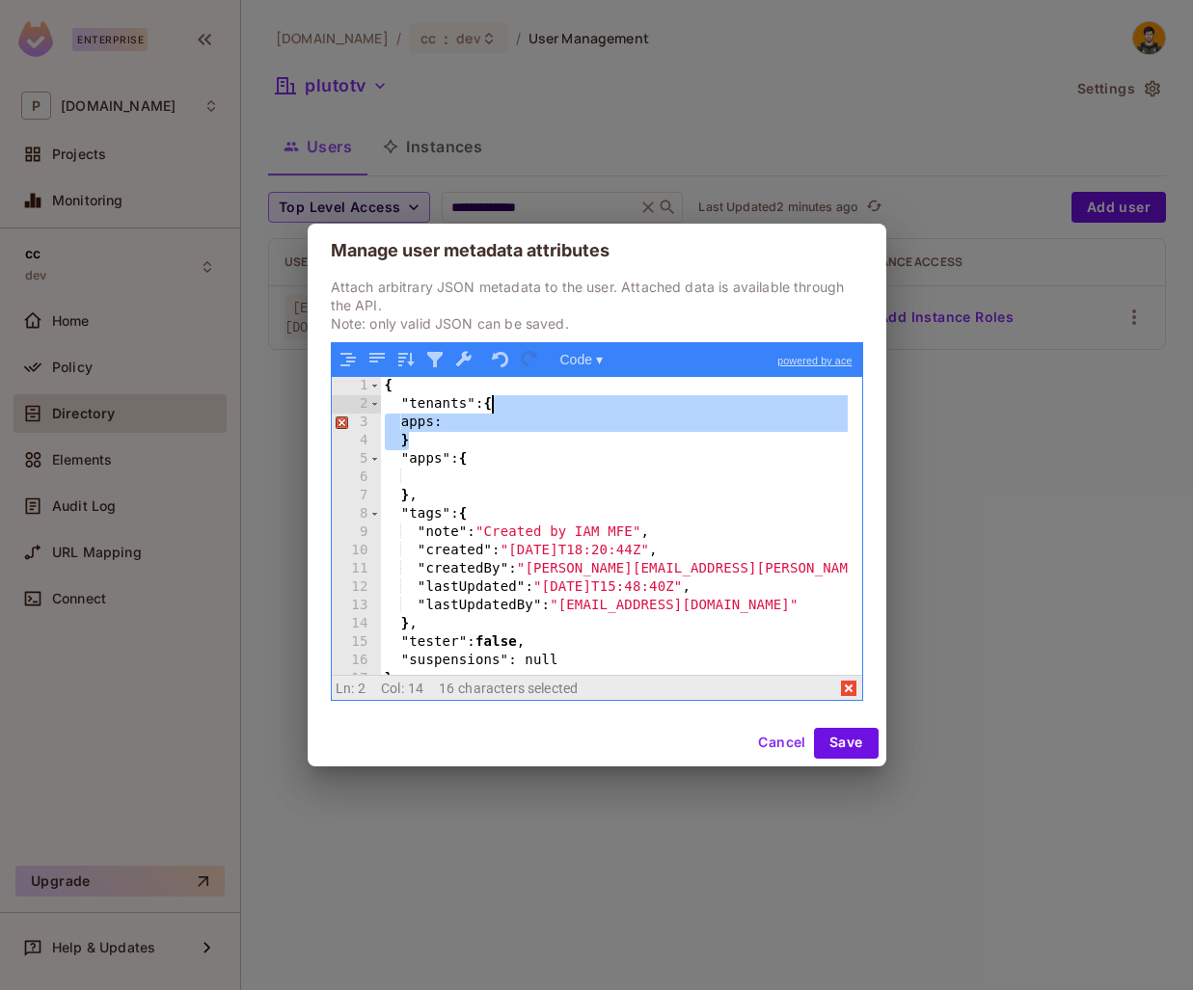
drag, startPoint x: 447, startPoint y: 446, endPoint x: 494, endPoint y: 401, distance: 64.8
click at [494, 401] on div "{ "tenants" : { apps: } "apps" : { } , "tags" : { "note" : "Created by IAM MFE"…" at bounding box center [614, 544] width 467 height 334
click at [464, 457] on div "{ "tenants" : { apps: } "apps" : { } , "tags" : { "note" : "Created by IAM MFE"…" at bounding box center [614, 544] width 467 height 334
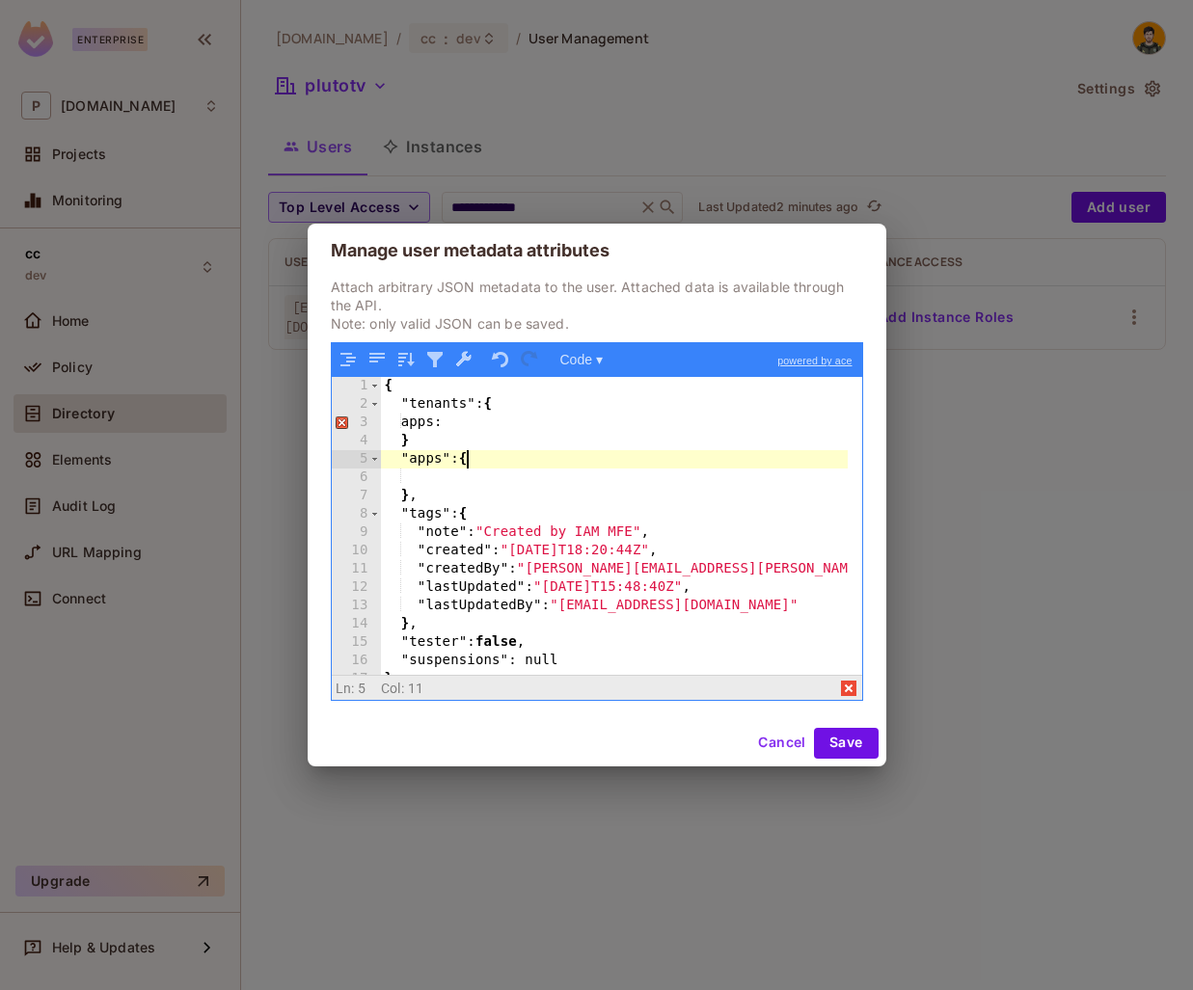
click at [515, 460] on div "{ "tenants" : { apps: } "apps" : { } , "tags" : { "note" : "Created by IAM MFE"…" at bounding box center [614, 544] width 467 height 334
click at [427, 501] on div "{ "tenants" : { apps: } "apps" : { } , "tags" : { "note" : "Created by IAM MFE"…" at bounding box center [614, 544] width 467 height 334
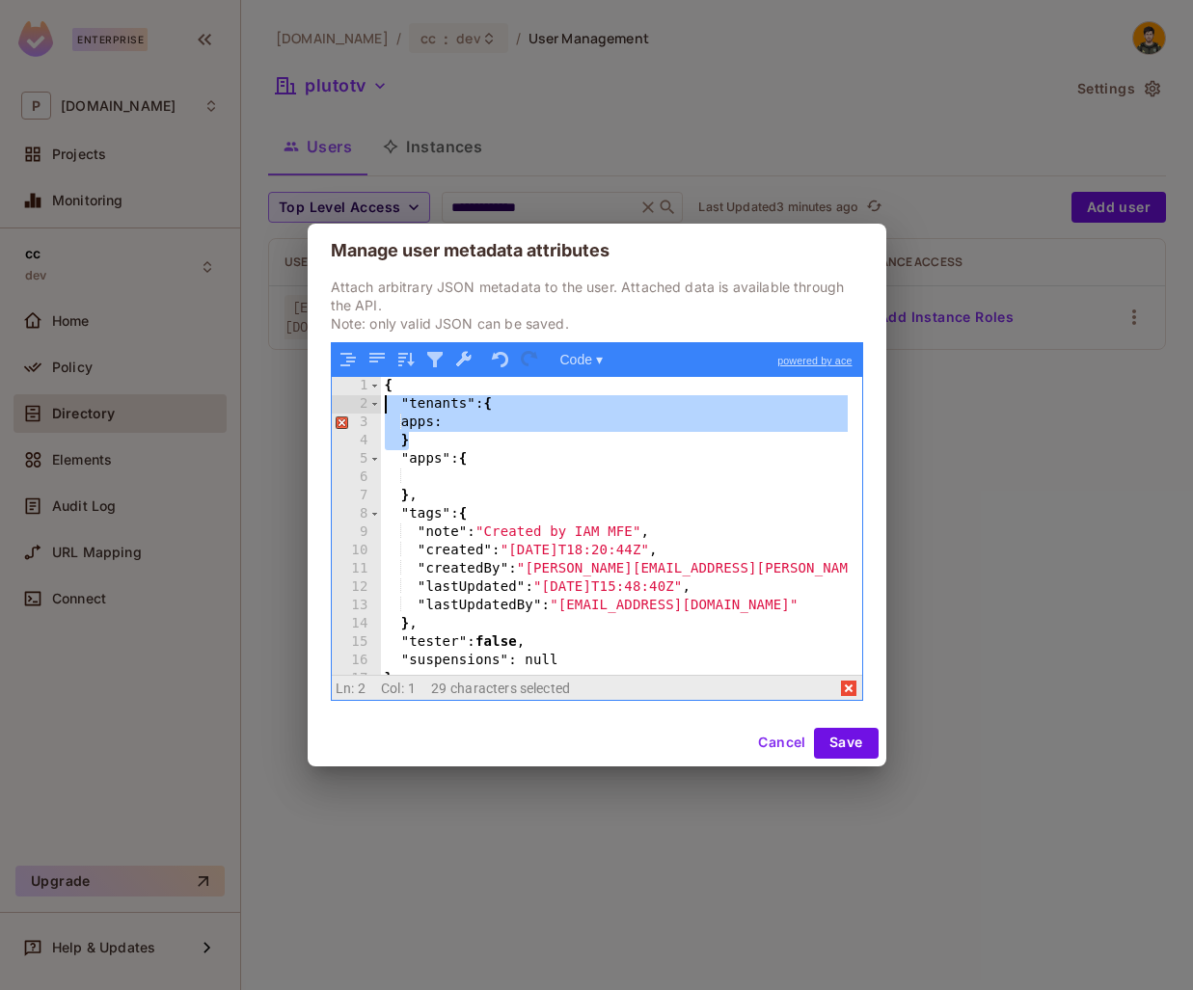
drag, startPoint x: 448, startPoint y: 438, endPoint x: 364, endPoint y: 401, distance: 91.5
click at [364, 401] on div "1 2 3 4 5 6 7 8 9 10 11 12 13 14 15 16 17 { "tenants" : { apps: } "apps" : { } …" at bounding box center [597, 525] width 530 height 297
click at [493, 423] on div "{ "tenants" : { apps: } "apps" : { } , "tags" : { "note" : "Created by IAM MFE"…" at bounding box center [614, 525] width 467 height 297
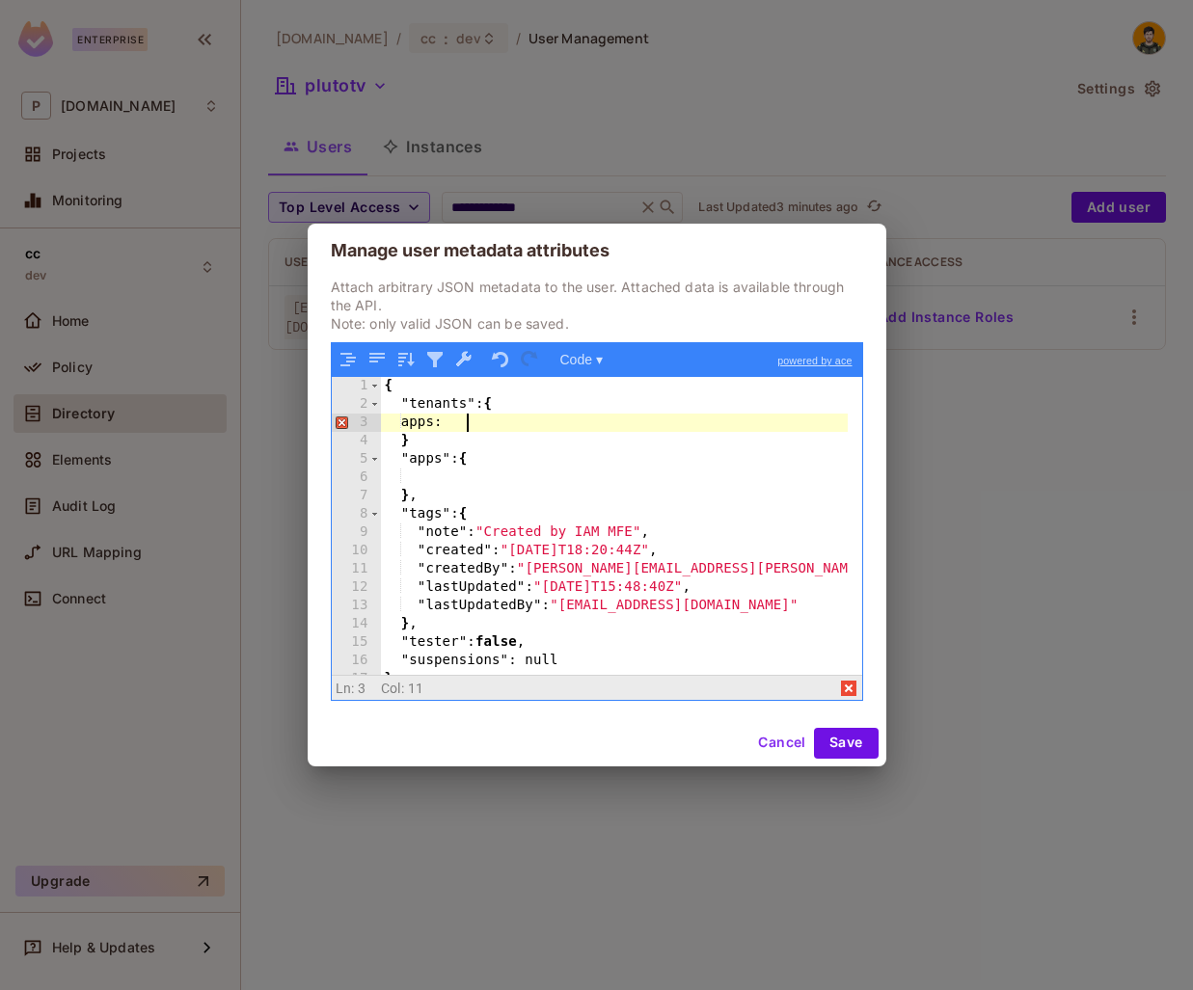
click at [430, 421] on div "{ "tenants" : { apps: } "apps" : { } , "tags" : { "note" : "Created by IAM MFE"…" at bounding box center [614, 544] width 467 height 334
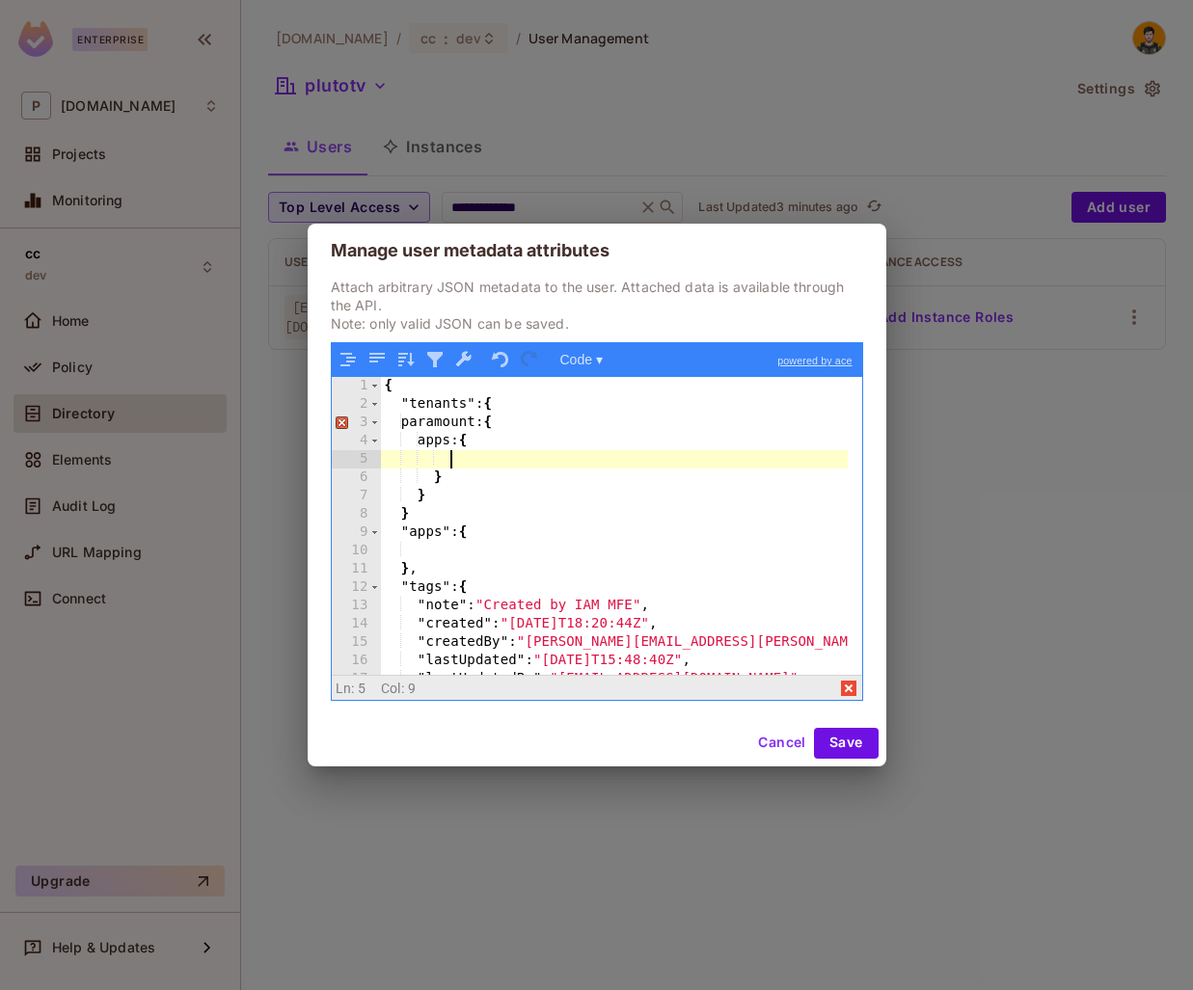
type textarea "*"
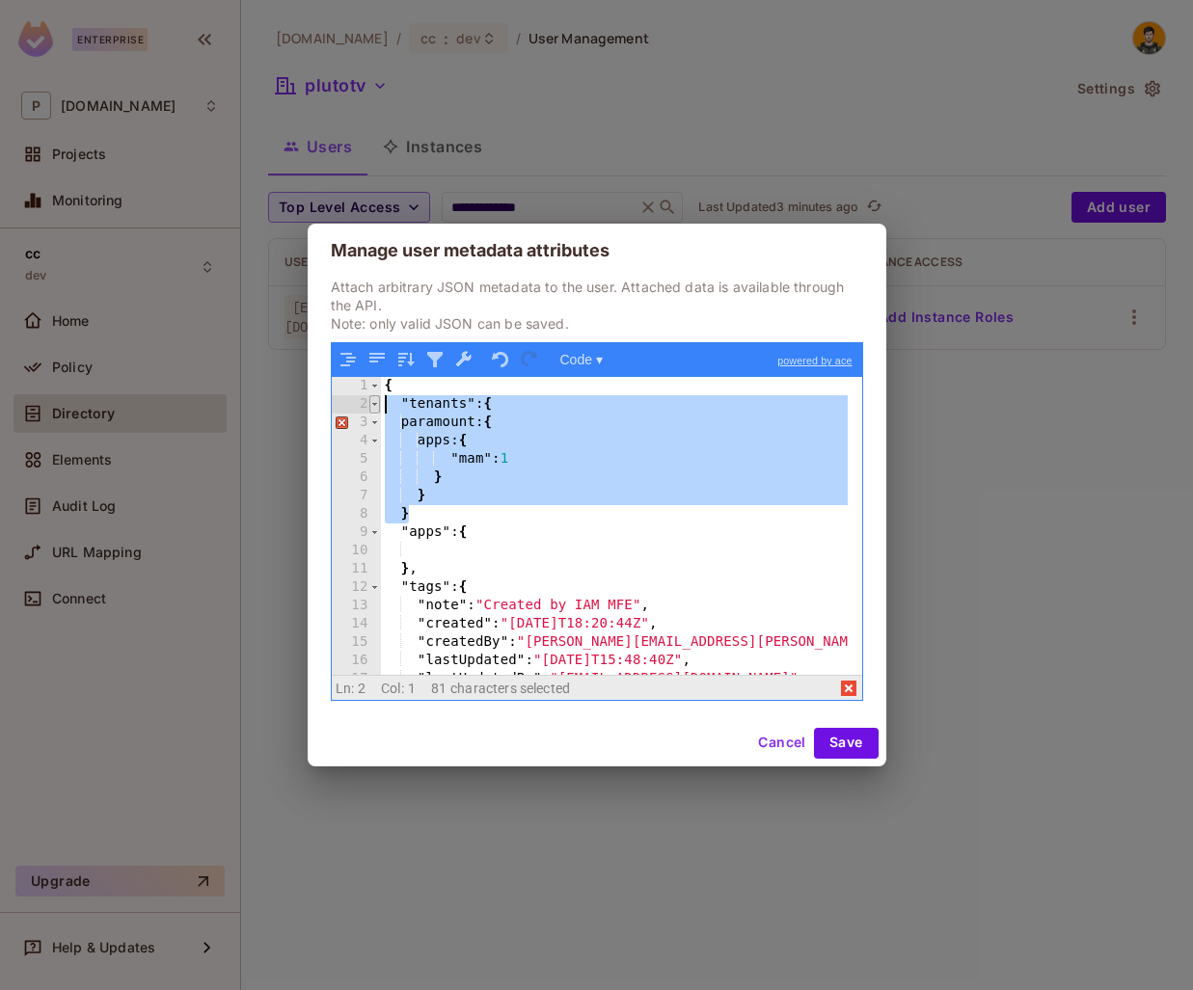
drag, startPoint x: 423, startPoint y: 513, endPoint x: 375, endPoint y: 411, distance: 113.0
click at [375, 411] on div "1 2 3 4 5 6 7 8 9 10 11 12 13 14 15 16 17 18 { "tenants" : { paramount: { apps:…" at bounding box center [597, 525] width 530 height 297
click at [455, 477] on div "{ "tenants" : { paramount: { apps: { "mam" : 1 } } } "apps" : { } , "tags" : { …" at bounding box center [614, 525] width 467 height 297
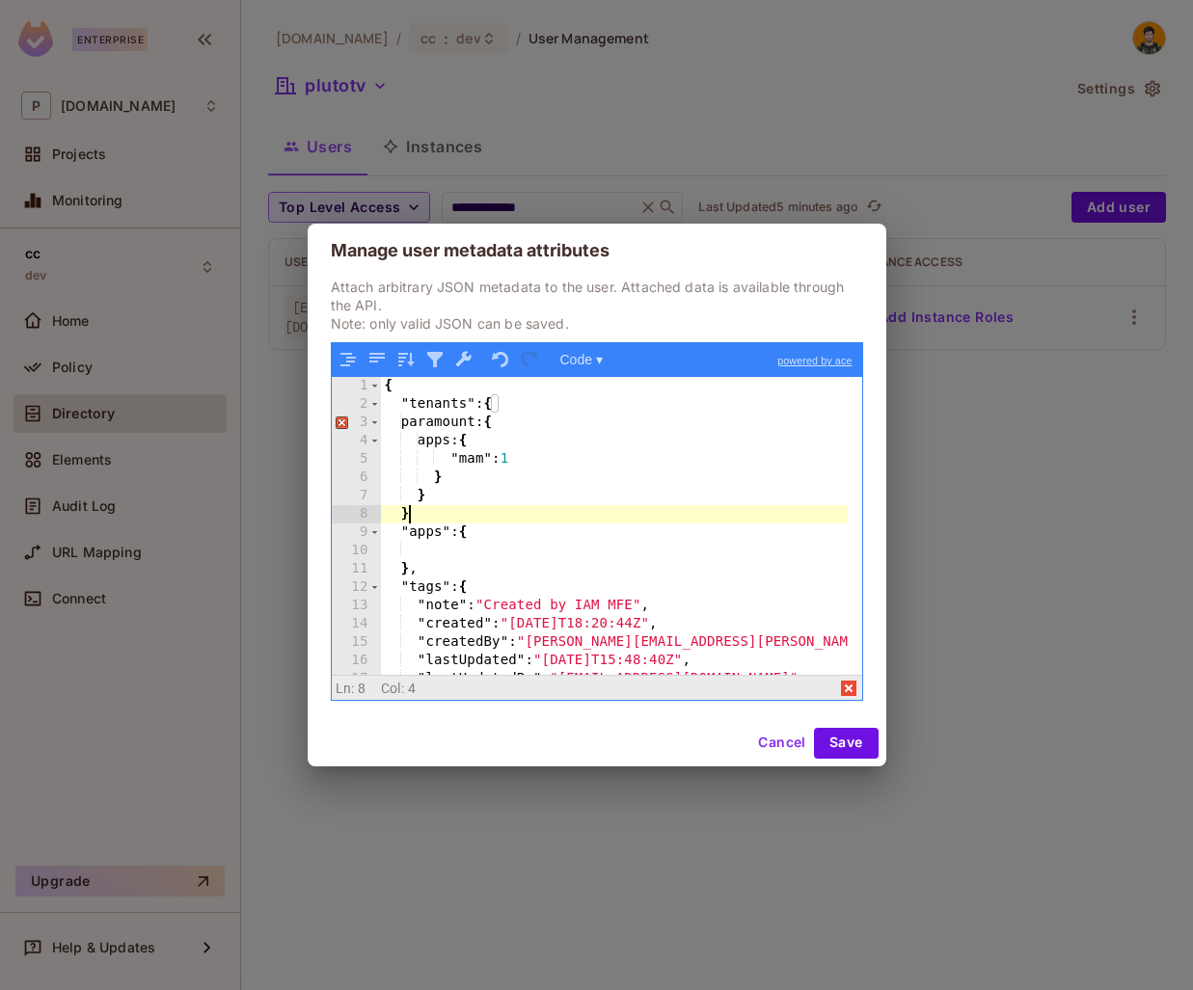
click at [452, 507] on div "{ "tenants" : { paramount: { apps: { "mam" : 1 } } } "apps" : { } , "tags" : { …" at bounding box center [614, 544] width 467 height 334
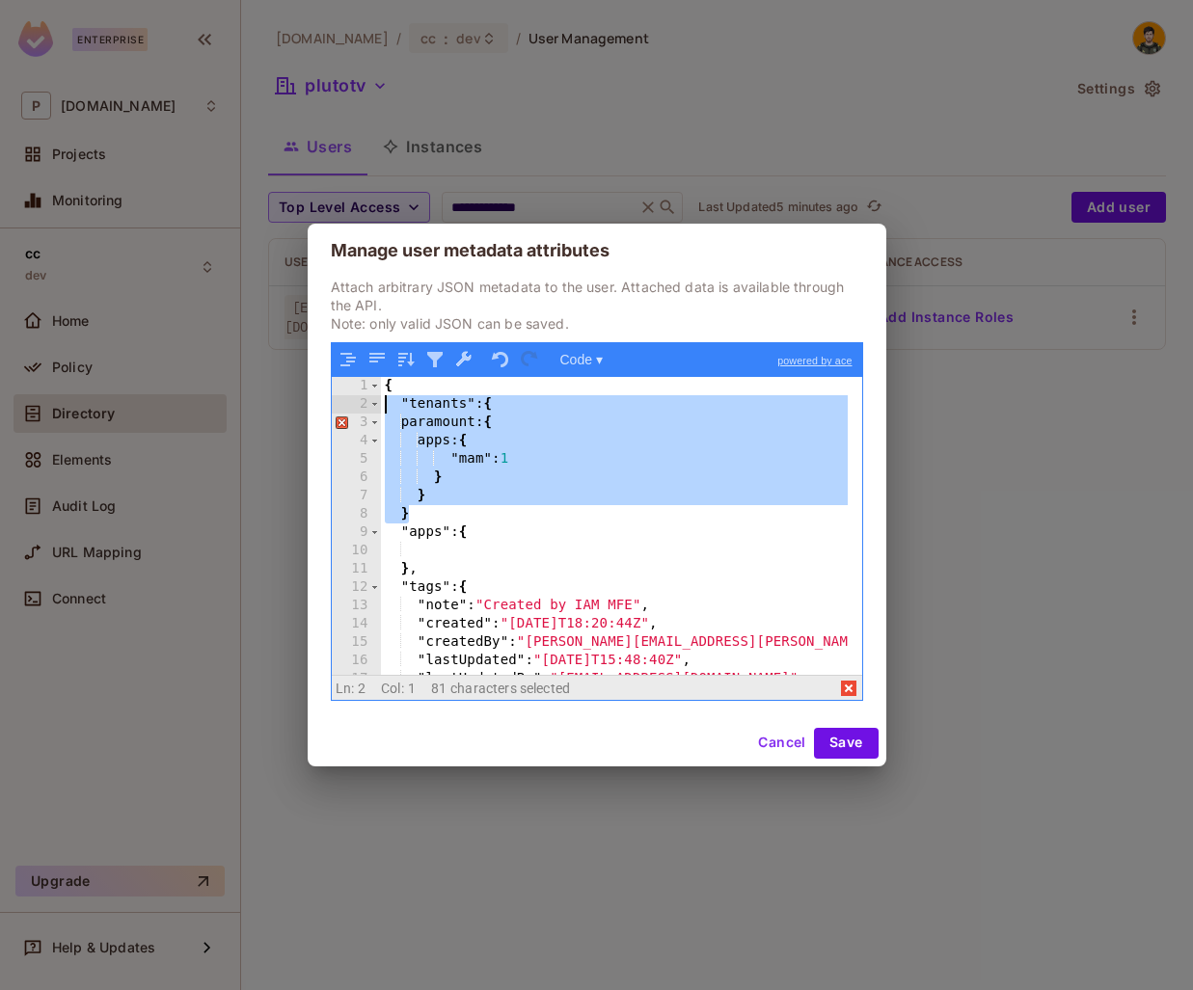
drag, startPoint x: 449, startPoint y: 518, endPoint x: 363, endPoint y: 406, distance: 141.0
click at [363, 406] on div "1 2 3 4 5 6 7 8 9 10 11 12 13 14 15 16 17 18 { "tenants" : { paramount: { apps:…" at bounding box center [597, 525] width 530 height 297
click at [468, 439] on div "{ "tenants" : { paramount: { apps: { "mam" : 1 } } } "apps" : { } , "tags" : { …" at bounding box center [614, 525] width 467 height 297
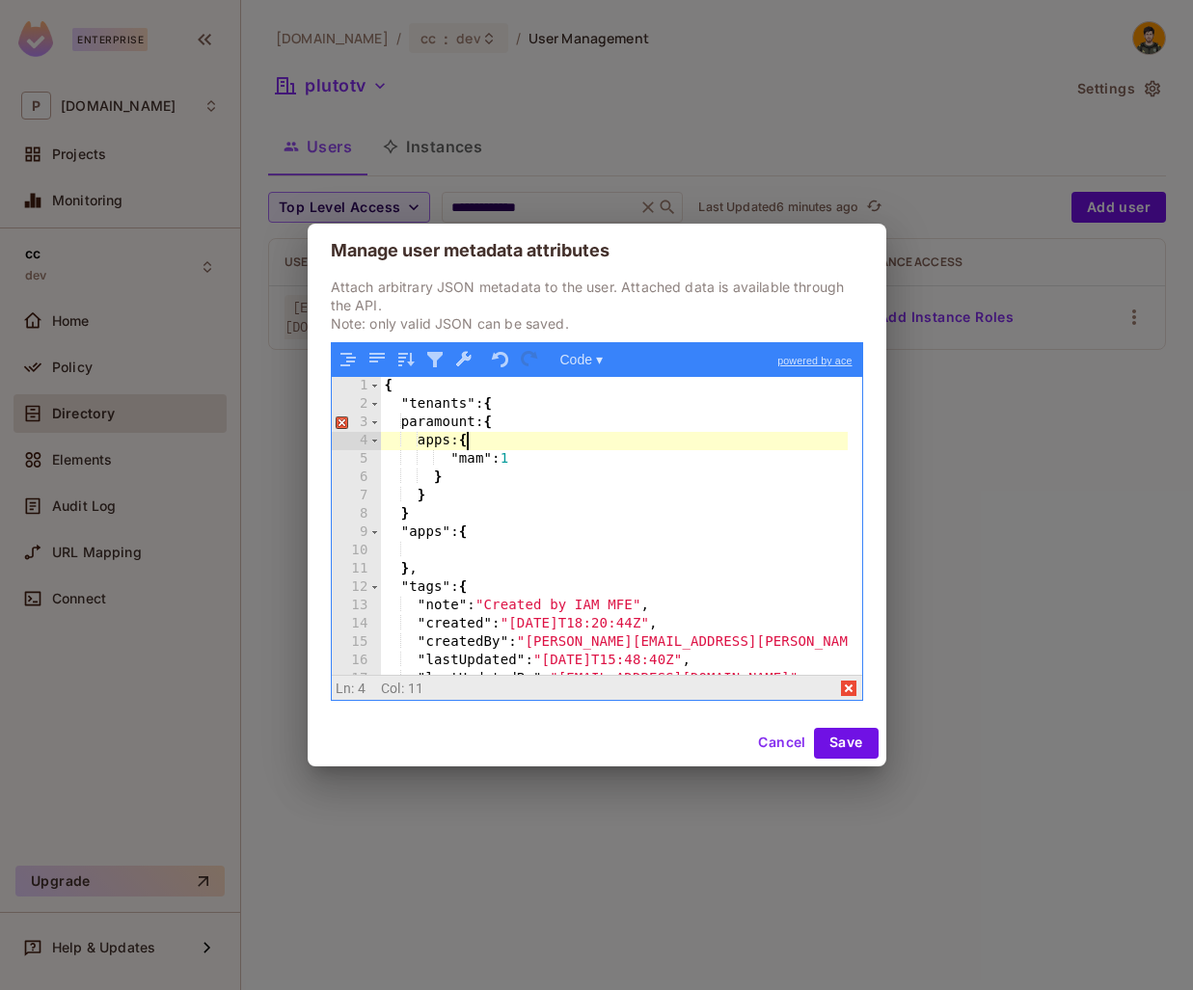
click at [441, 566] on div "{ "tenants" : { paramount: { apps: { "mam" : 1 } } } "apps" : { } , "tags" : { …" at bounding box center [614, 544] width 467 height 334
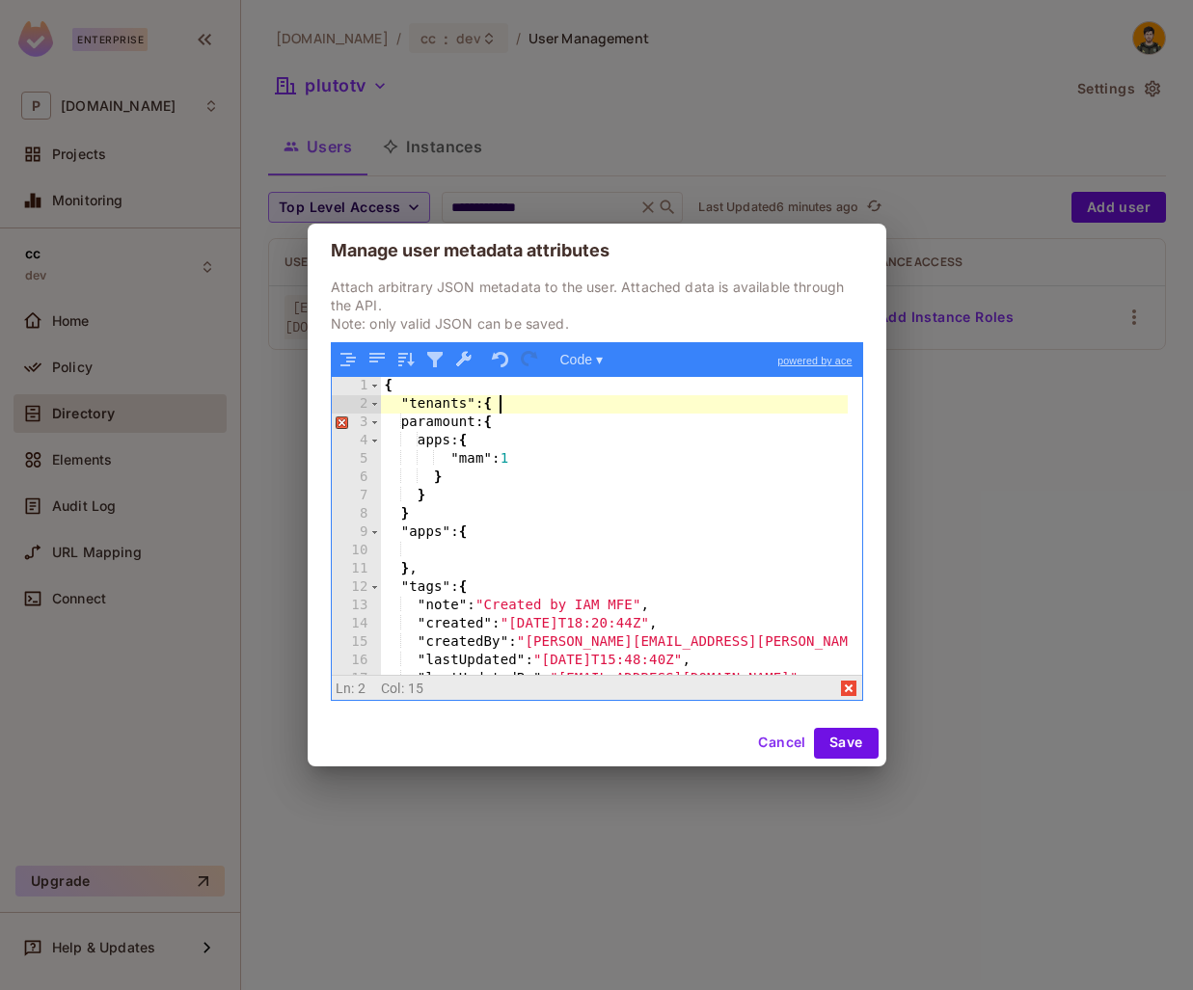
click at [519, 407] on div "{ "tenants" : { paramount: { apps: { "mam" : 1 } } } "apps" : { } , "tags" : { …" at bounding box center [614, 544] width 467 height 334
click at [437, 403] on div "{ "tenants" : { paramount: { apps: { "mam" : 1 } } } "apps" : { } , "tags" : { …" at bounding box center [614, 544] width 467 height 334
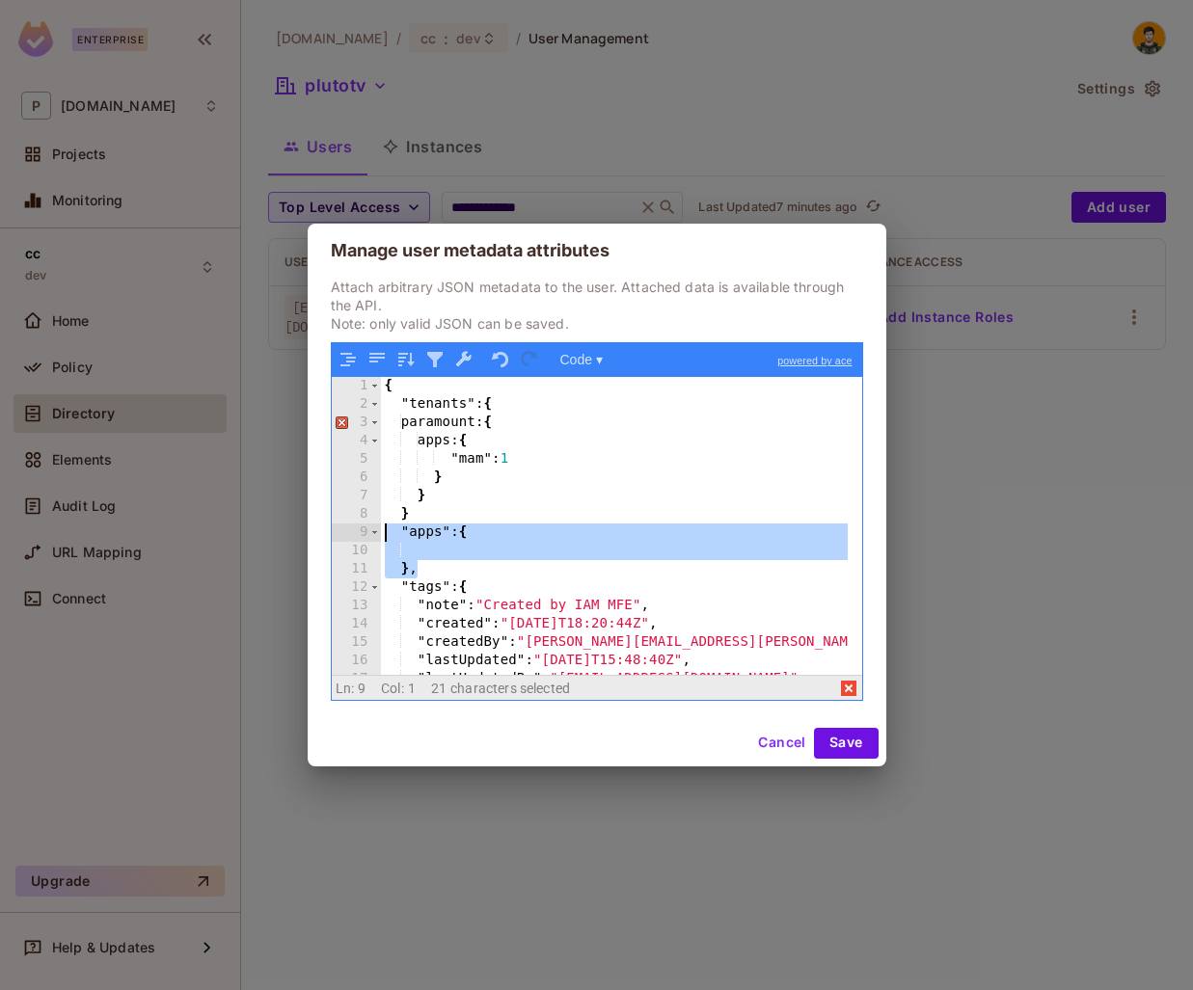
drag, startPoint x: 428, startPoint y: 574, endPoint x: 367, endPoint y: 525, distance: 77.5
click at [367, 525] on div "1 2 3 4 5 6 7 8 9 10 11 12 13 14 15 16 17 18 { "tenants" : { paramount: { apps:…" at bounding box center [597, 525] width 530 height 297
click at [478, 502] on div "{ "tenants" : { paramount: { apps: { "mam" : 1 } } } "apps" : { } , "tags" : { …" at bounding box center [614, 544] width 467 height 334
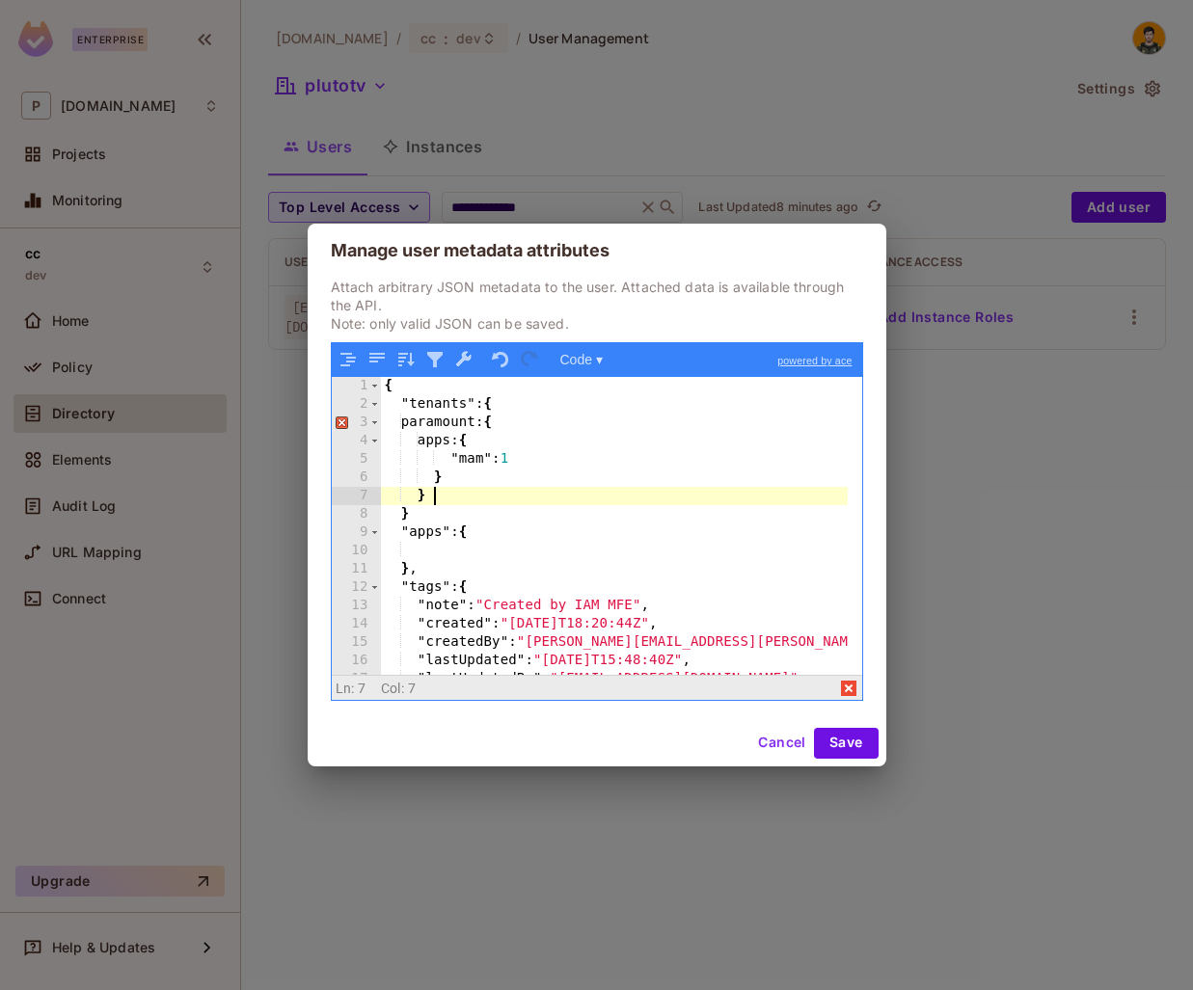
click at [426, 497] on div "{ "tenants" : { paramount: { apps: { "mam" : 1 } } } "apps" : { } , "tags" : { …" at bounding box center [614, 544] width 467 height 334
click at [443, 548] on div "{ "tenants" : { paramount: { apps: { "mam" : 1 } } } "apps" : { } , "tags" : { …" at bounding box center [614, 544] width 467 height 334
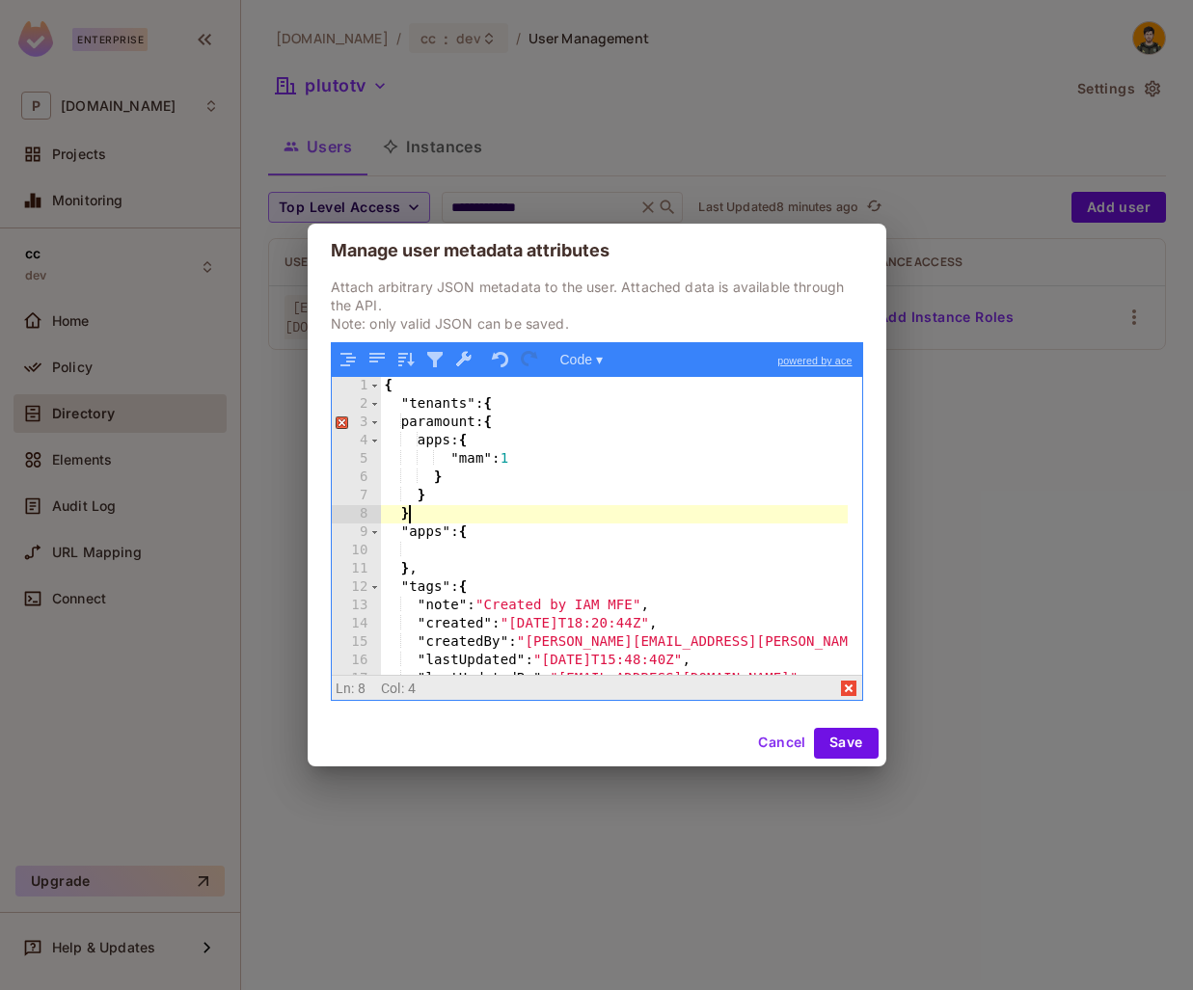
click at [481, 517] on div "{ "tenants" : { paramount: { apps: { "mam" : 1 } } } "apps" : { } , "tags" : { …" at bounding box center [614, 544] width 467 height 334
click at [480, 424] on div "{ "tenants" : { paramount: { apps: { "mam" : 1 } } } "apps" : { } , "tags" : { …" at bounding box center [614, 544] width 467 height 334
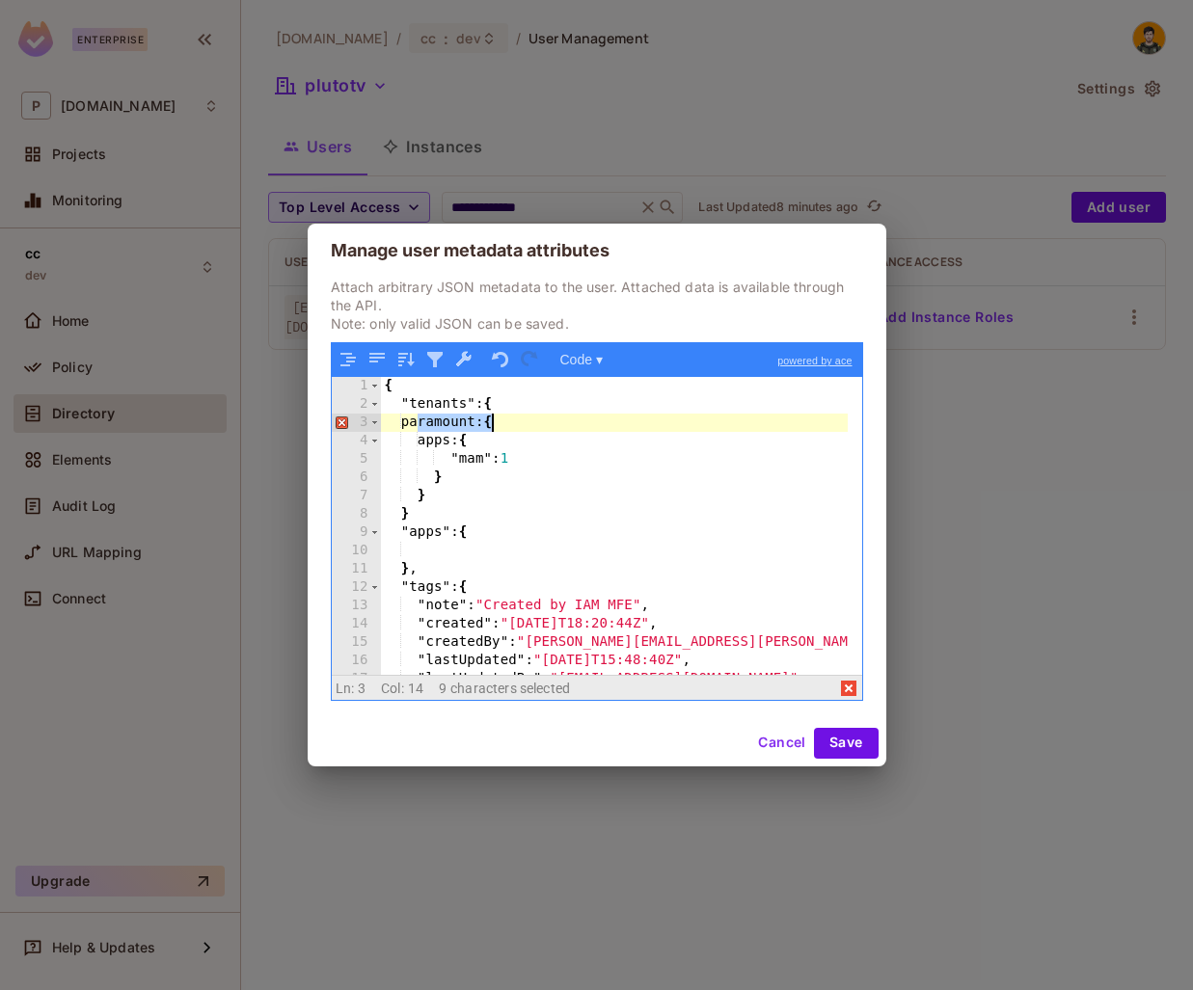
click at [480, 424] on div "{ "tenants" : { paramount: { apps: { "mam" : 1 } } } "apps" : { } , "tags" : { …" at bounding box center [614, 544] width 467 height 334
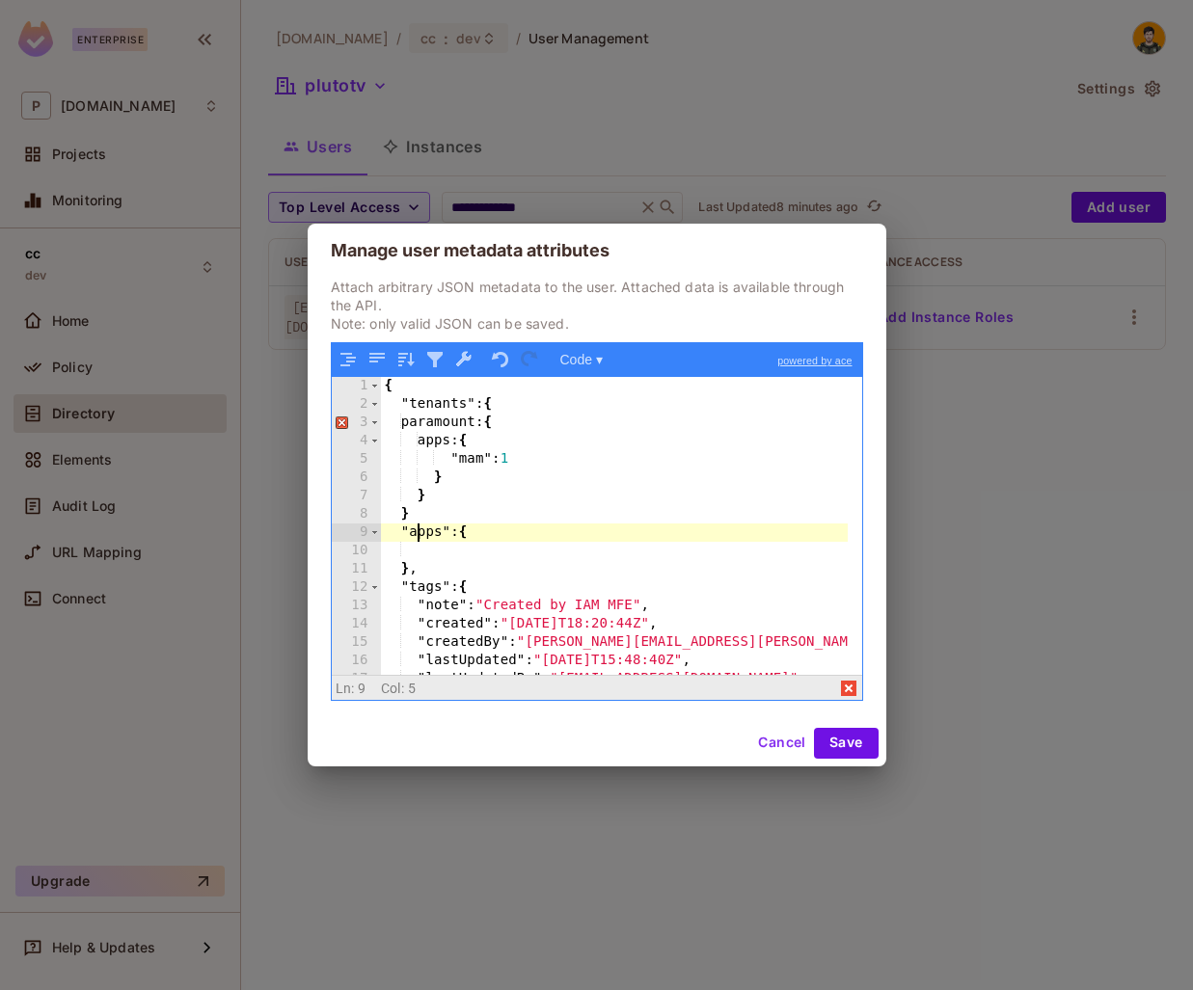
click at [419, 531] on div "{ "tenants" : { paramount: { apps: { "mam" : 1 } } } "apps" : { } , "tags" : { …" at bounding box center [614, 544] width 467 height 334
click at [438, 570] on div "{ "tenants" : { paramount: { apps: { "mam" : 1 } } } "apps" : { } , "tags" : { …" at bounding box center [614, 544] width 467 height 334
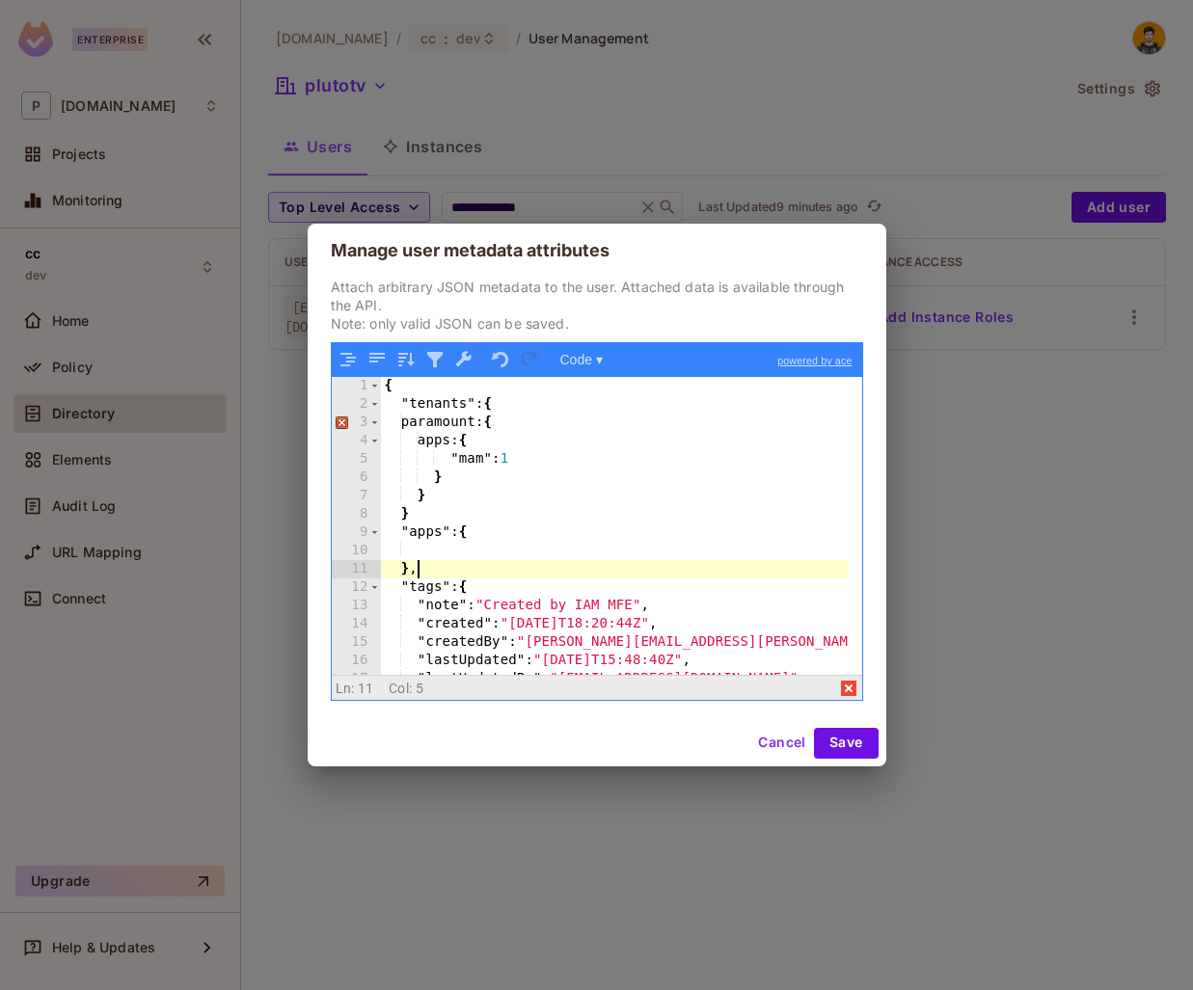
click at [424, 533] on div "{ "tenants" : { paramount: { apps: { "mam" : 1 } } } "apps" : { } , "tags" : { …" at bounding box center [614, 544] width 467 height 334
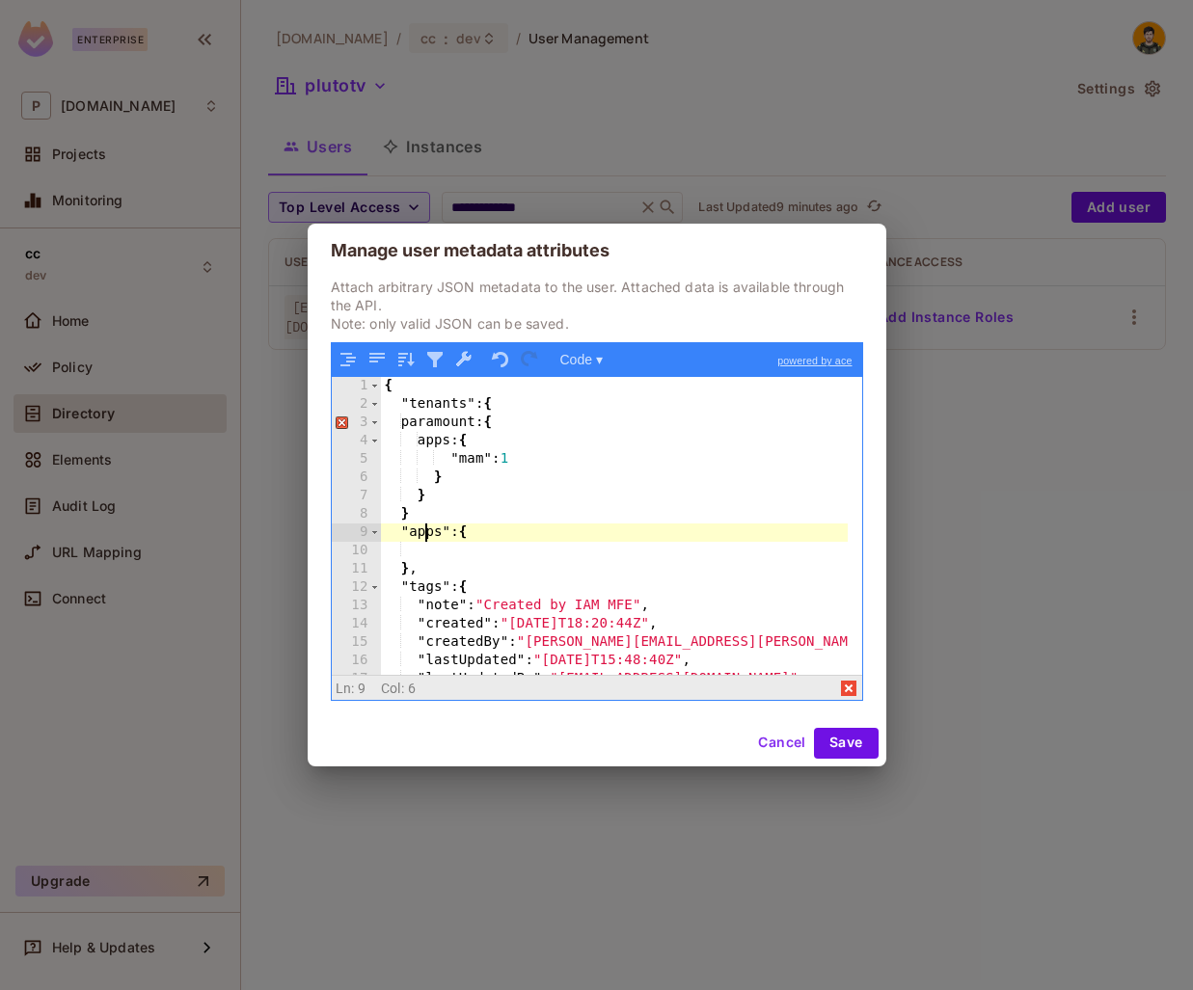
click at [434, 491] on div "{ "tenants" : { paramount: { apps: { "mam" : 1 } } } "apps" : { } , "tags" : { …" at bounding box center [614, 544] width 467 height 334
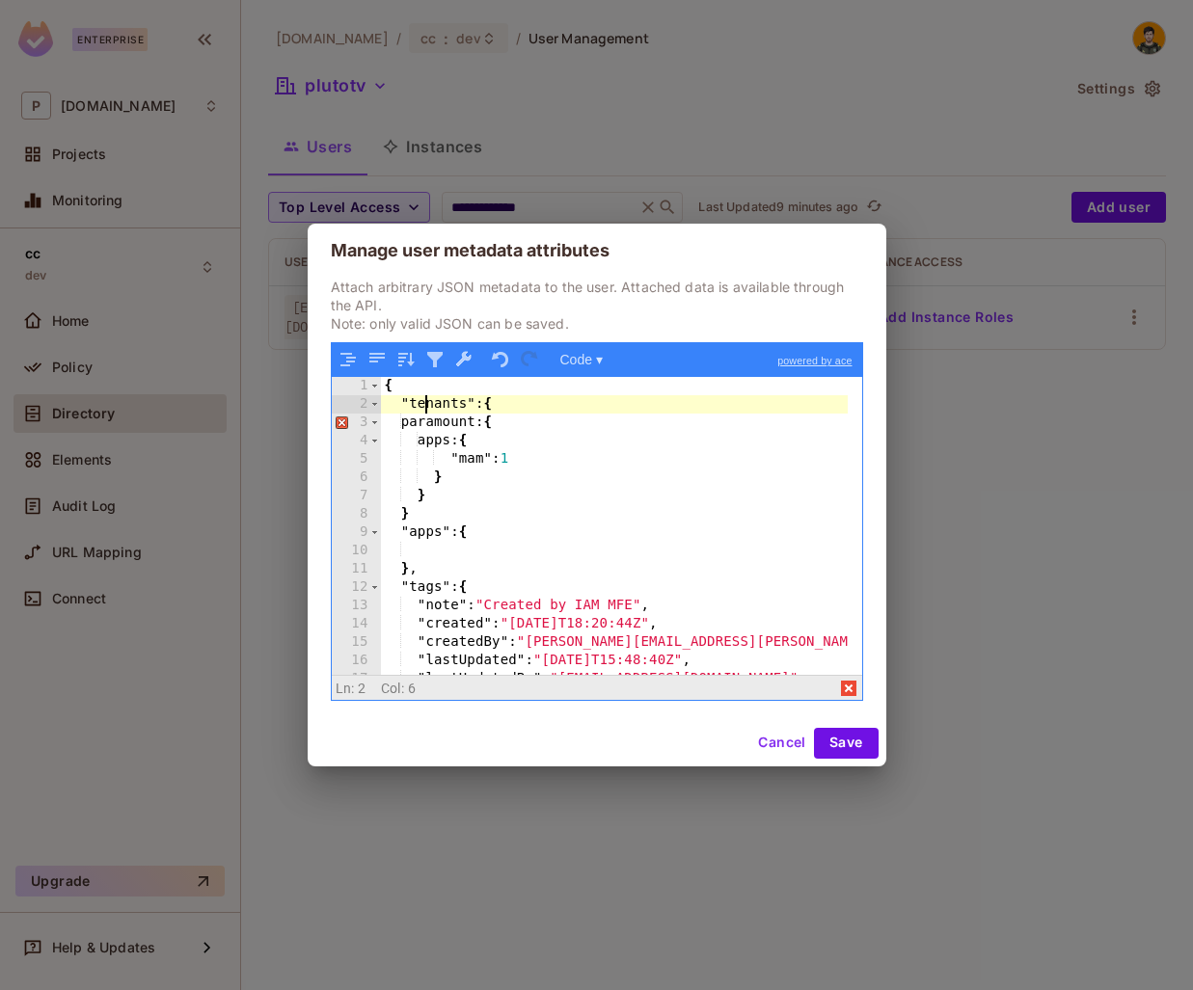
click at [428, 408] on div "{ "tenants" : { paramount: { apps: { "mam" : 1 } } } "apps" : { } , "tags" : { …" at bounding box center [614, 544] width 467 height 334
click at [417, 535] on div "{ "tenants" : { paramount: { apps: { "mam" : 1 } } } "apps" : { } , "tags" : { …" at bounding box center [614, 544] width 467 height 334
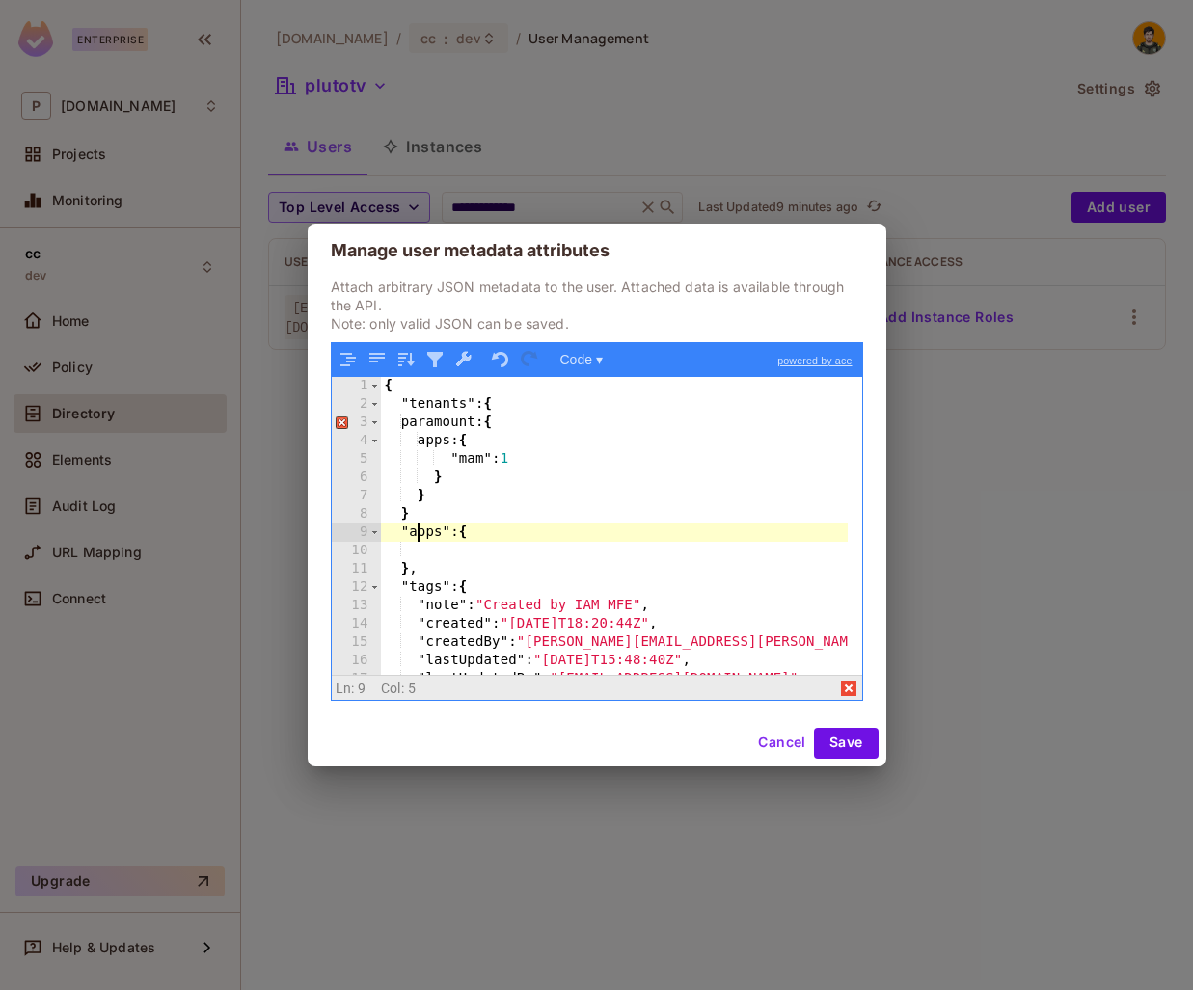
click at [417, 535] on div "{ "tenants" : { paramount: { apps: { "mam" : 1 } } } "apps" : { } , "tags" : { …" at bounding box center [614, 544] width 467 height 334
click at [432, 498] on div "{ "tenants" : { paramount: { apps: { "mam" : 1 } } } "apps" : { } , "tags" : { …" at bounding box center [614, 544] width 467 height 334
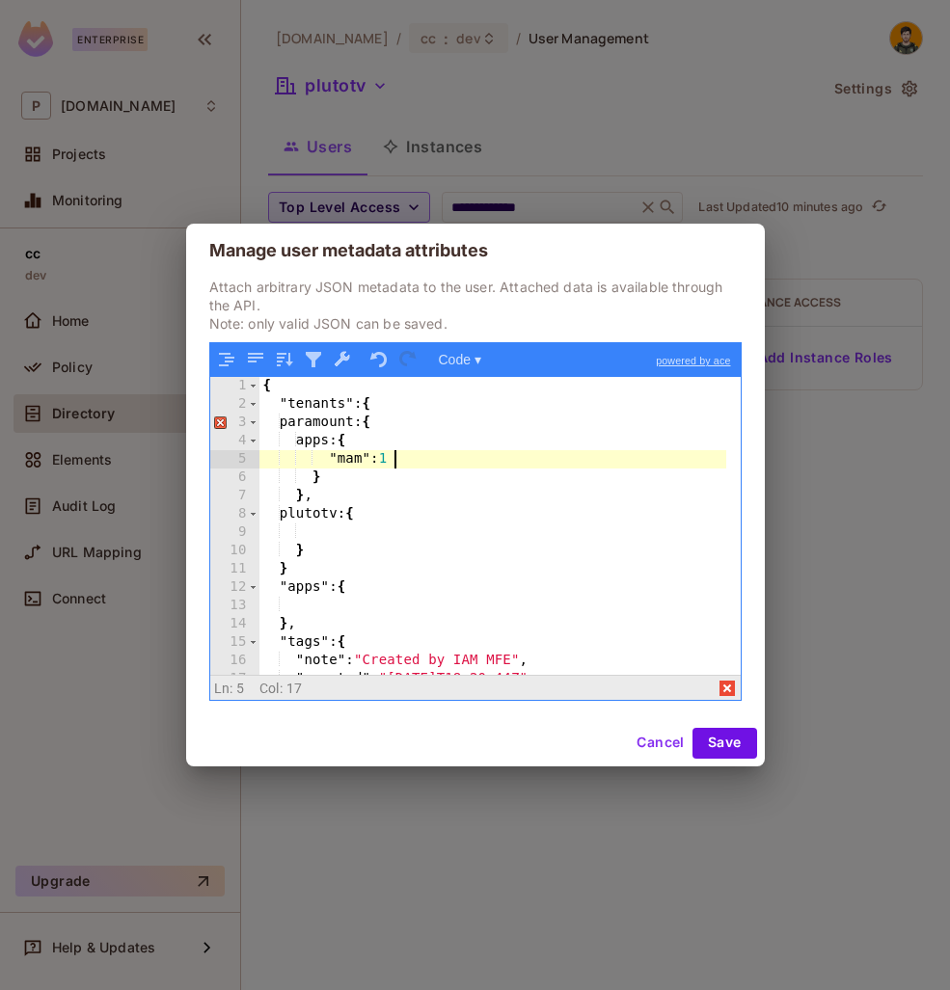
click at [406, 456] on div "{ "tenants" : { paramount: { apps: { "mam" : 1 } } , plutotv: { } } "apps" : { …" at bounding box center [492, 544] width 467 height 334
click at [356, 461] on div "{ "tenants" : { paramount: { apps: { "mam" : 1 } } , plutotv: { } } "apps" : { …" at bounding box center [492, 544] width 467 height 334
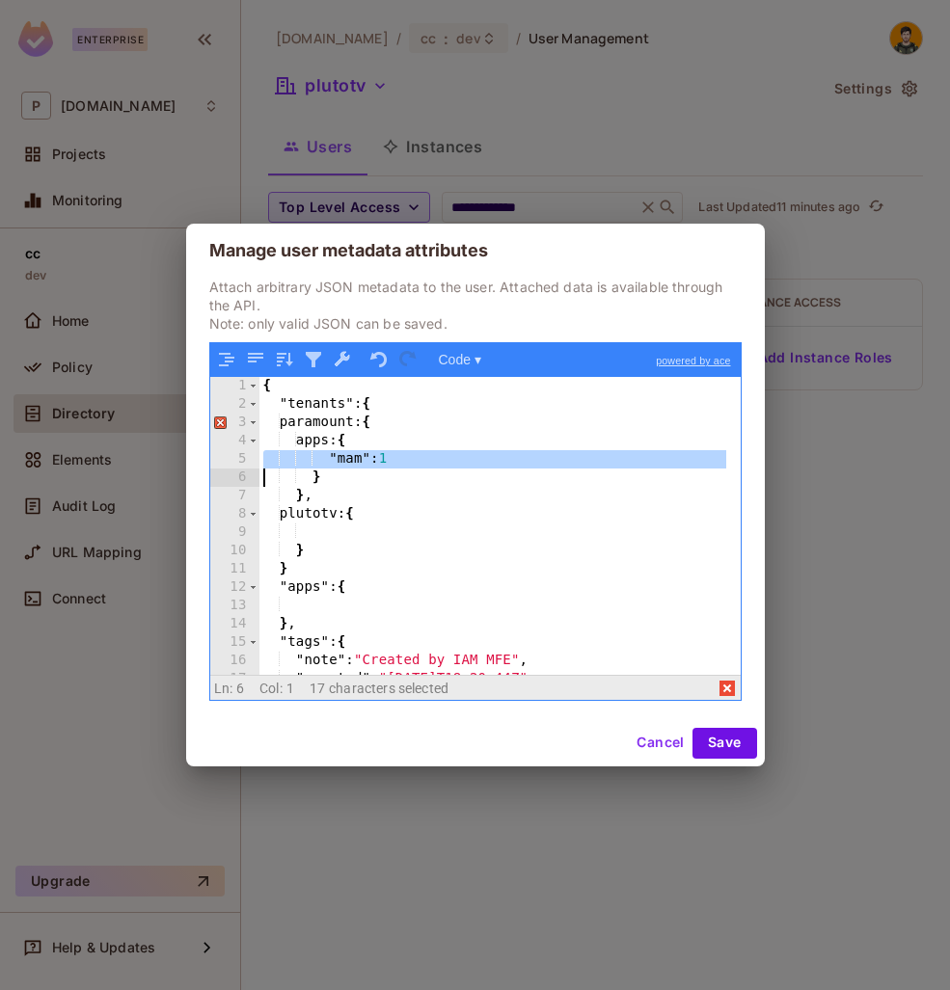
click at [431, 456] on div "{ "tenants" : { paramount: { apps: { "mam" : 1 } } , plutotv: { } } "apps" : { …" at bounding box center [492, 525] width 467 height 297
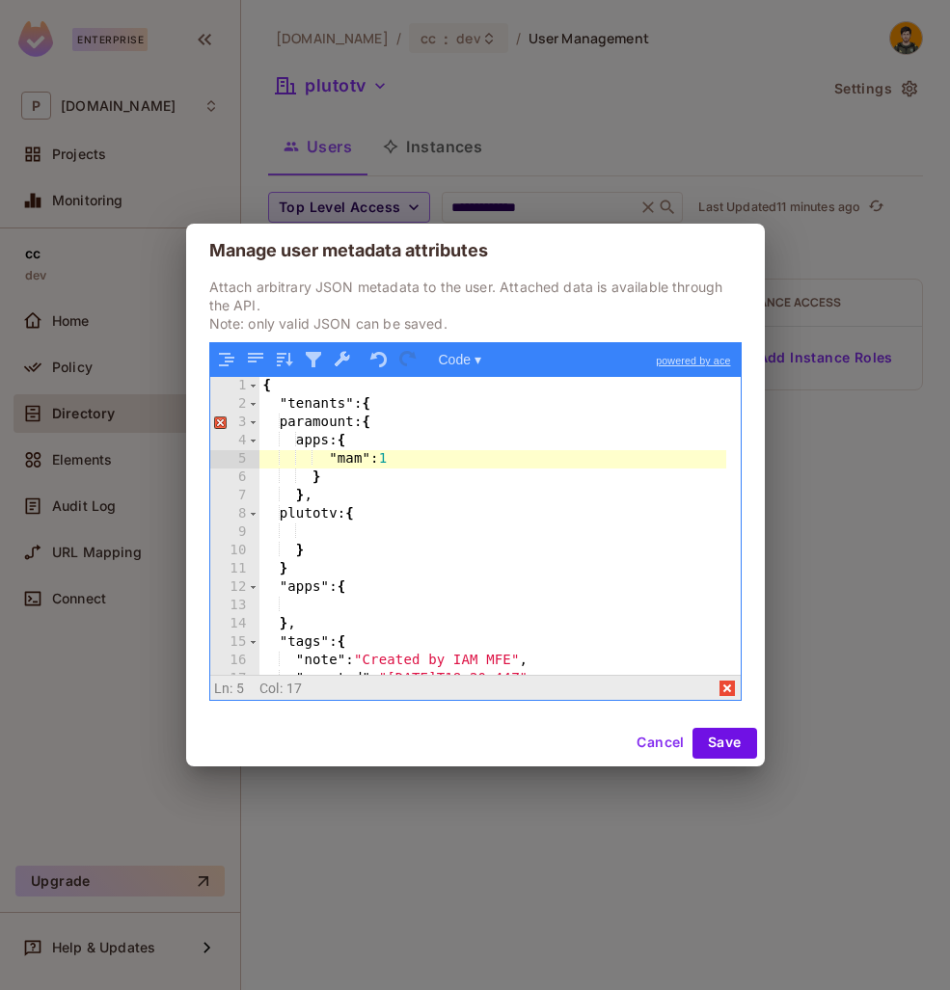
click at [316, 397] on div "{ "tenants" : { paramount: { apps: { "mam" : 1 } } , plutotv: { } } "apps" : { …" at bounding box center [492, 544] width 467 height 334
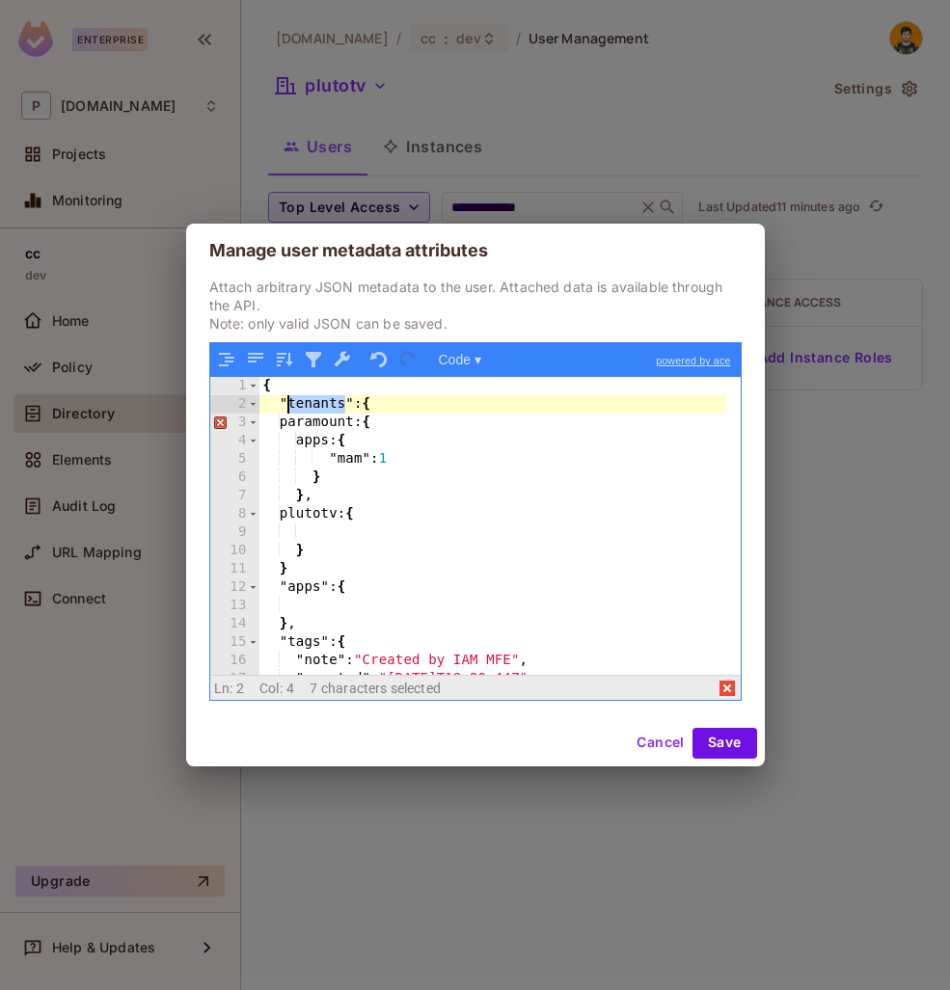
click at [316, 397] on div "{ "tenants" : { paramount: { apps: { "mam" : 1 } } , plutotv: { } } "apps" : { …" at bounding box center [492, 544] width 467 height 334
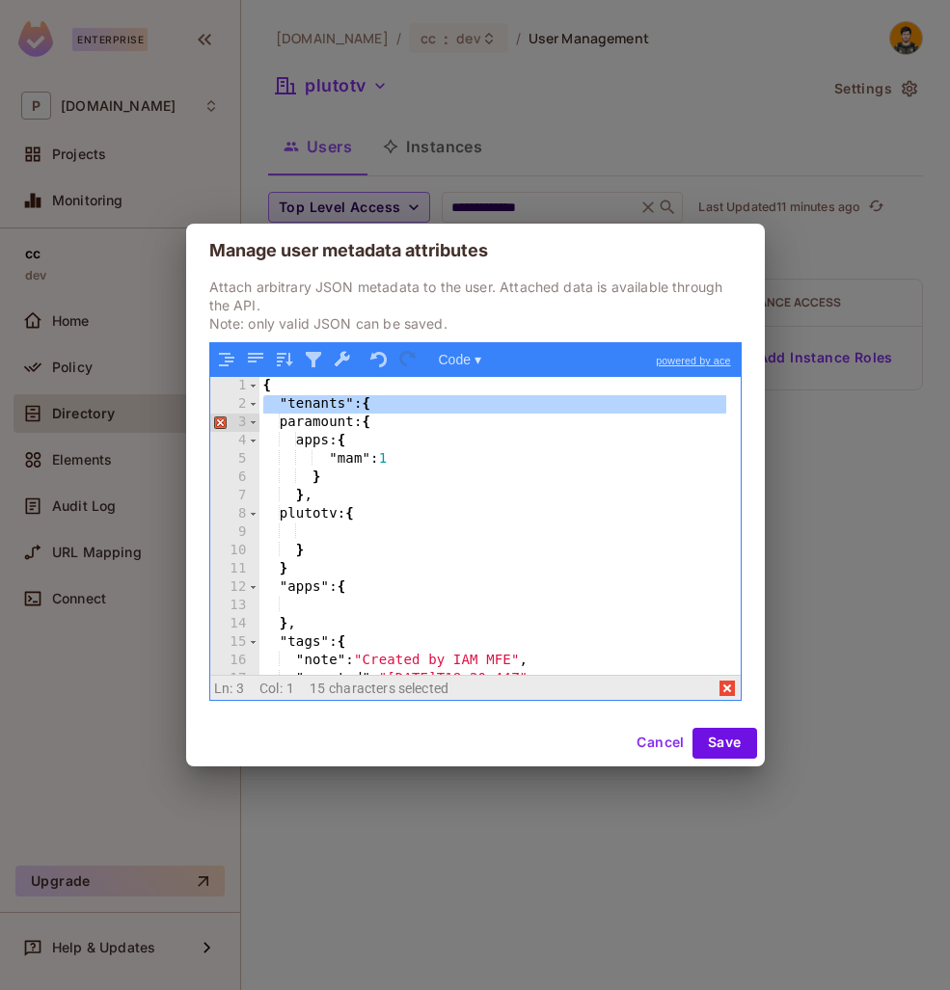
click at [286, 402] on div "{ "tenants" : { paramount: { apps: { "mam" : 1 } } , plutotv: { } } "apps" : { …" at bounding box center [492, 525] width 467 height 297
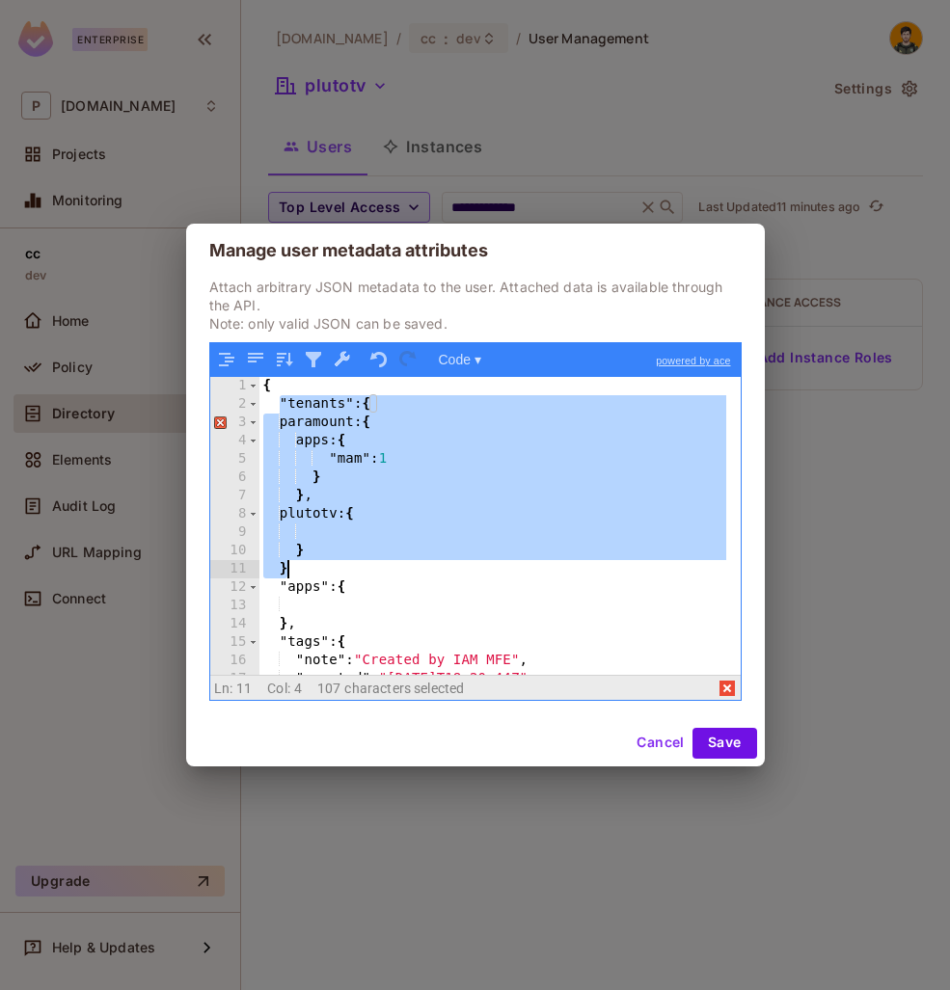
drag, startPoint x: 280, startPoint y: 403, endPoint x: 377, endPoint y: 577, distance: 199.8
click at [377, 577] on div "{ "tenants" : { paramount: { apps: { "mam" : 1 } } , plutotv: { } } "apps" : { …" at bounding box center [492, 544] width 467 height 334
click at [844, 535] on div "Manage user metadata attributes Attach arbitrary JSON metadata to the user. Att…" at bounding box center [475, 495] width 950 height 990
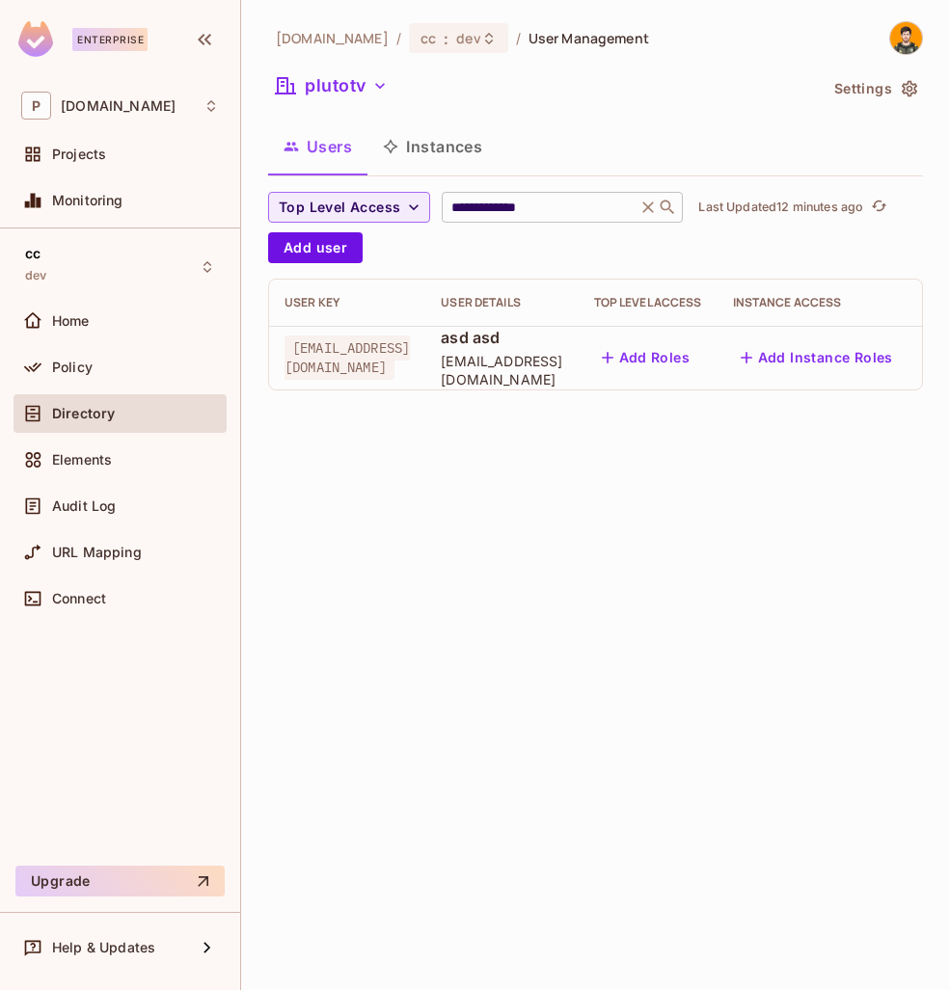
click at [520, 214] on input "**********" at bounding box center [538, 207] width 183 height 19
type input "*"
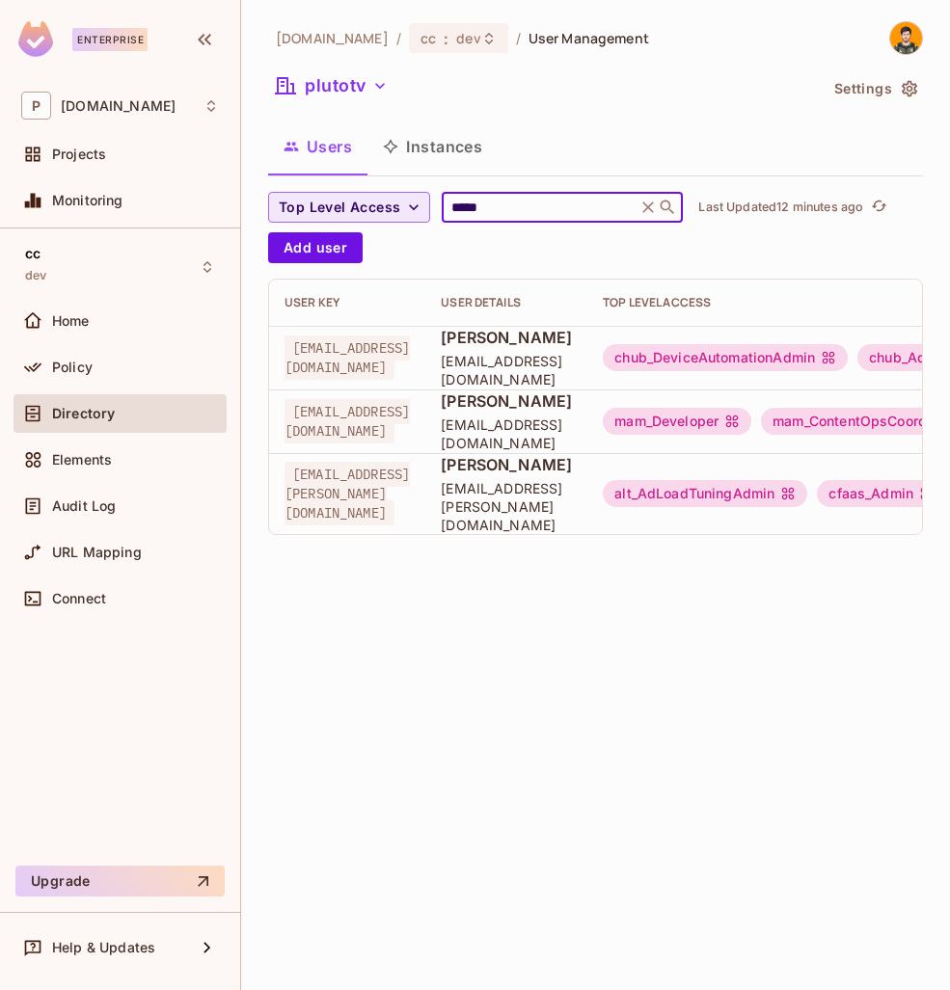
type input "*****"
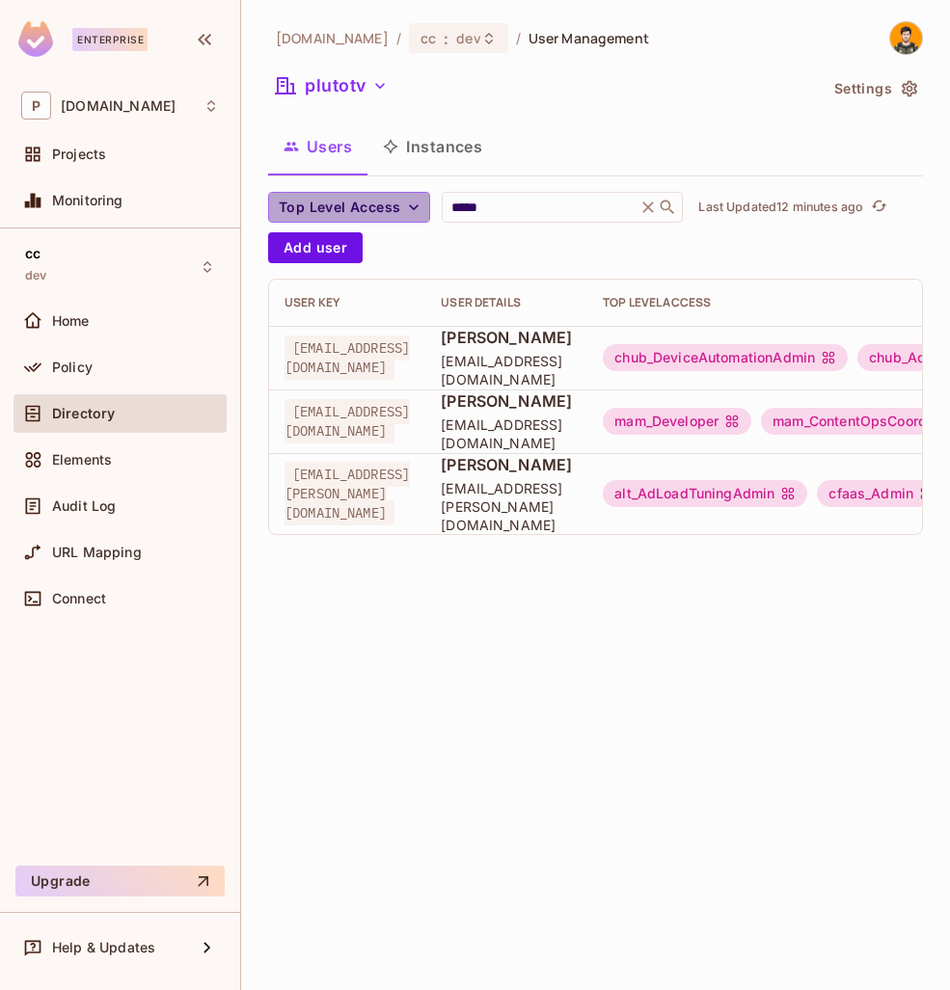
click at [394, 208] on span "Top Level Access" at bounding box center [339, 208] width 121 height 24
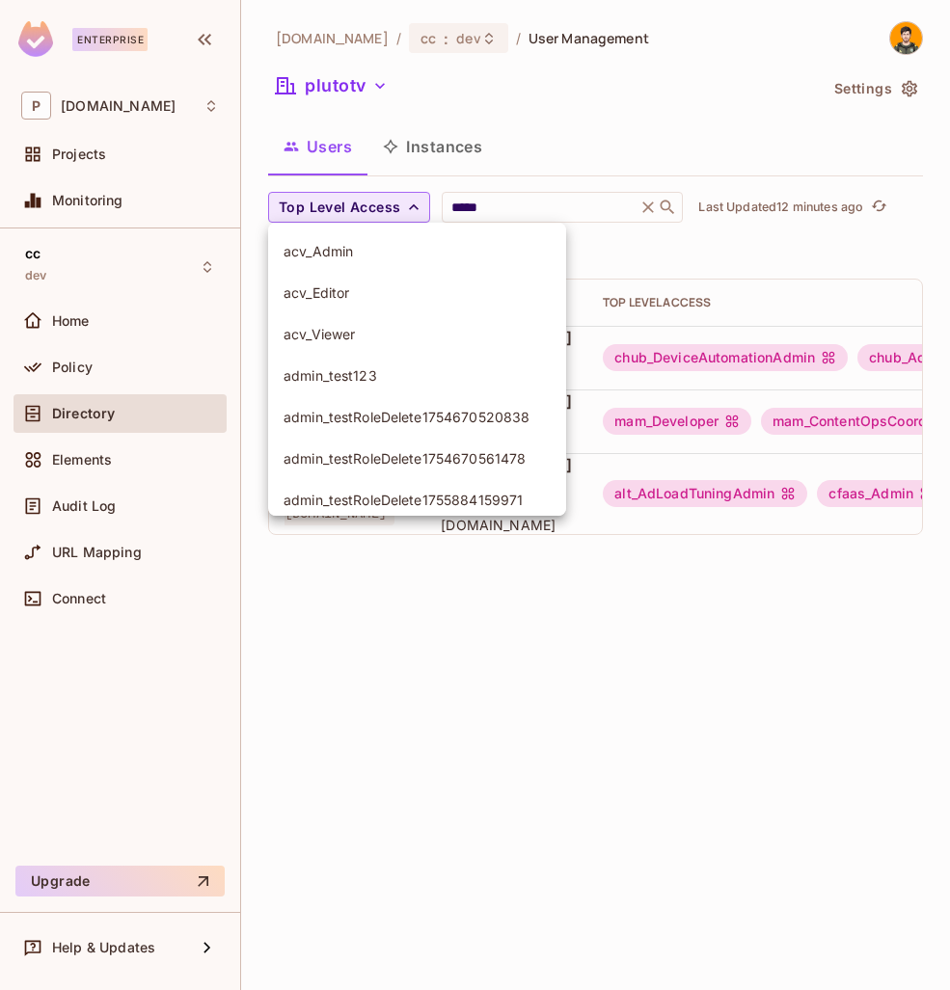
click at [394, 208] on div at bounding box center [475, 495] width 950 height 990
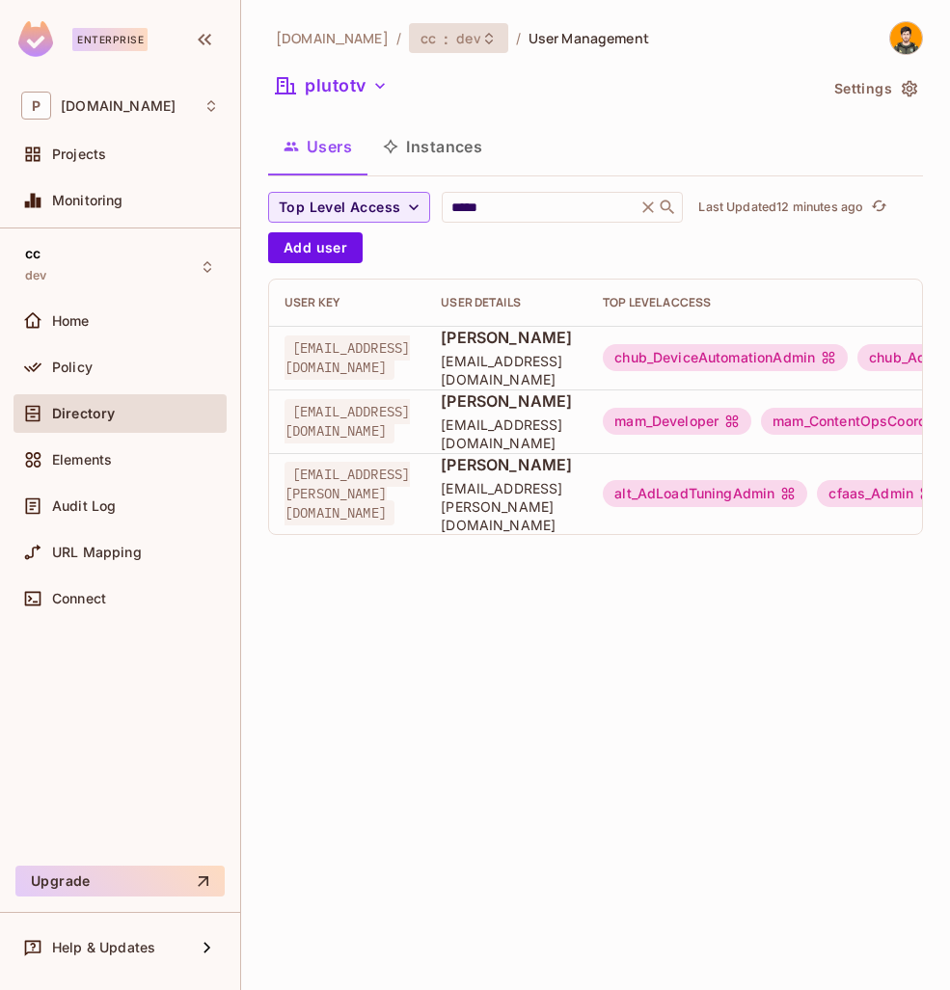
click at [424, 46] on div "cc : dev" at bounding box center [458, 38] width 99 height 30
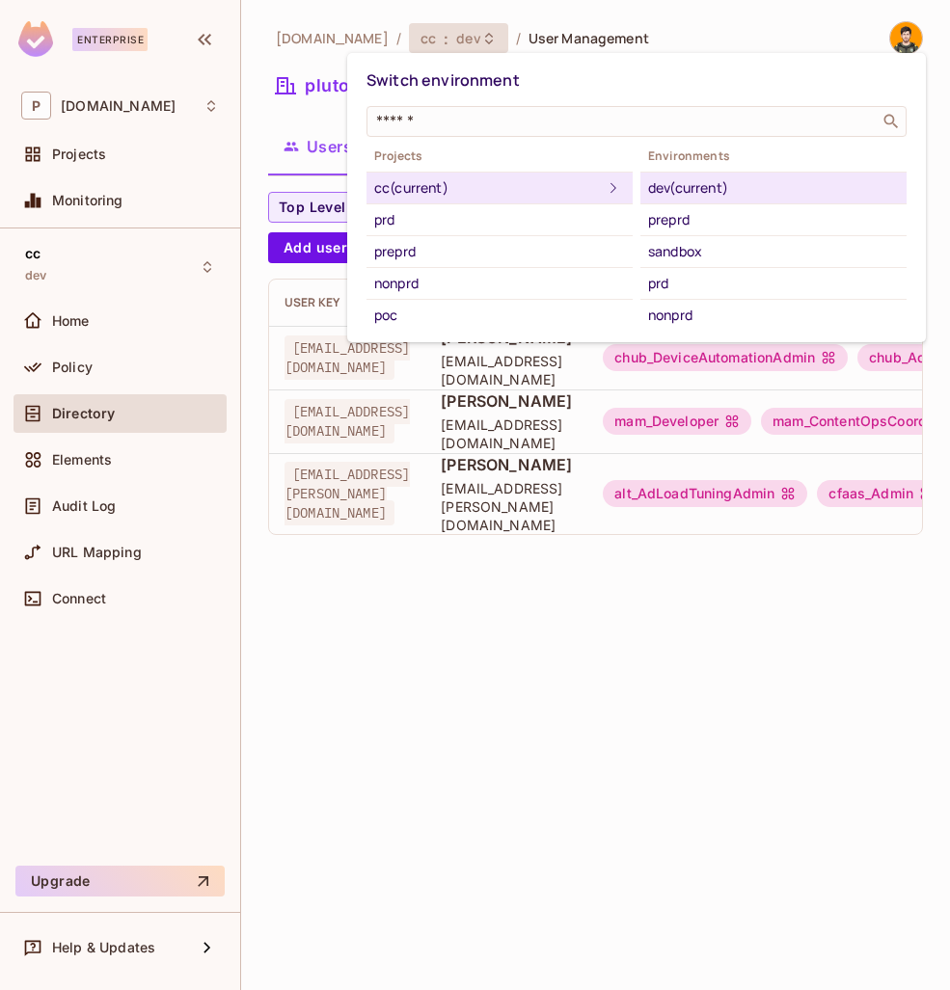
click at [335, 88] on div at bounding box center [475, 495] width 950 height 990
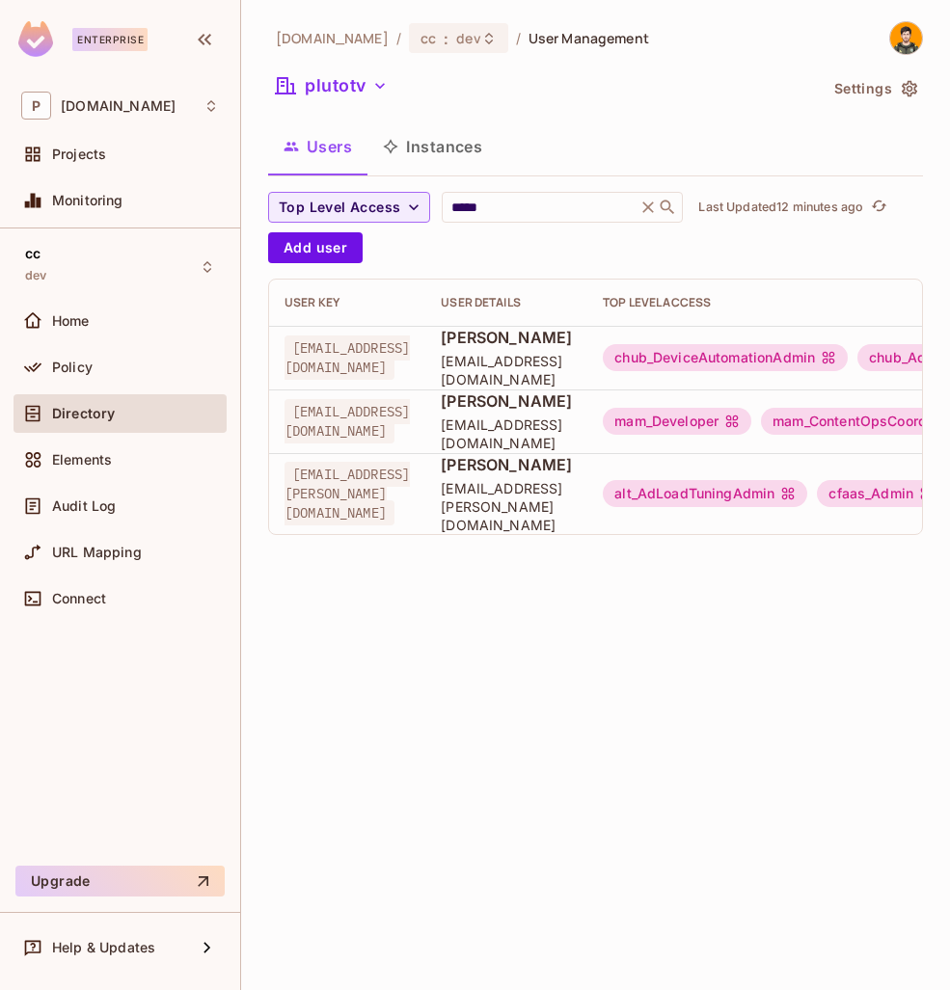
click at [318, 90] on button "plutotv" at bounding box center [331, 85] width 127 height 31
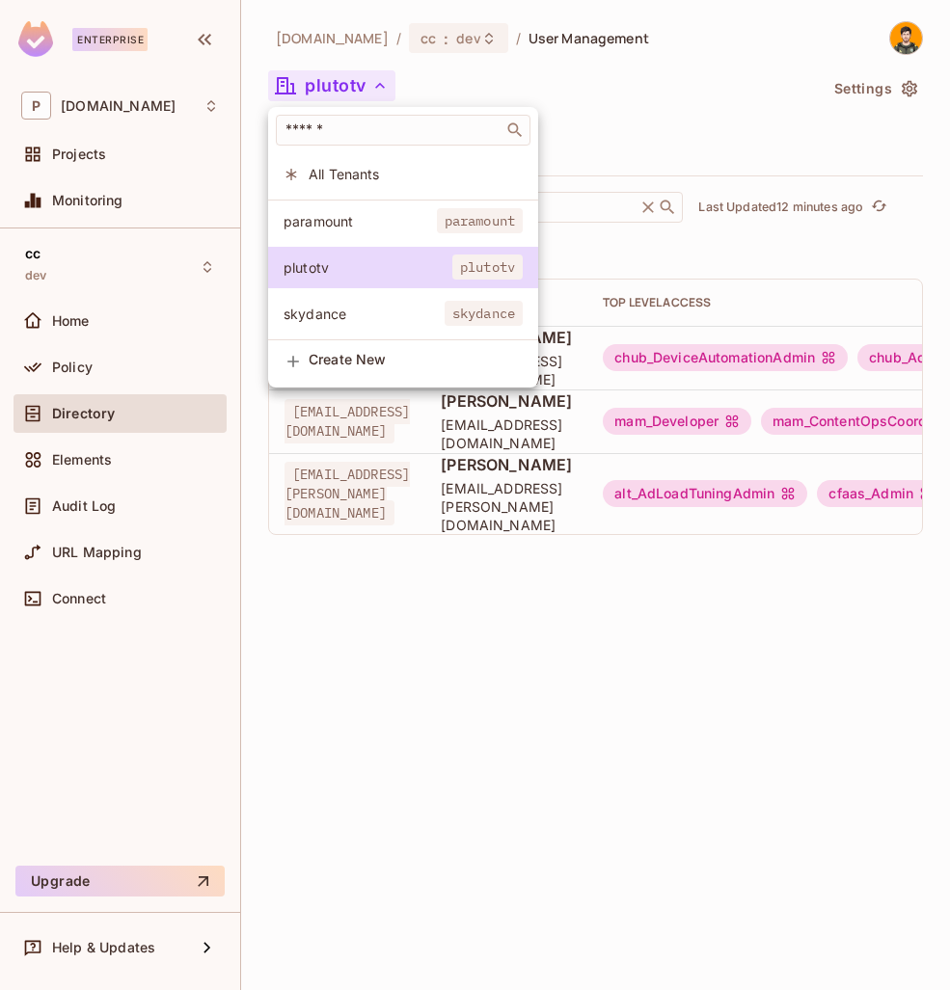
click at [358, 217] on span "paramount" at bounding box center [359, 221] width 153 height 18
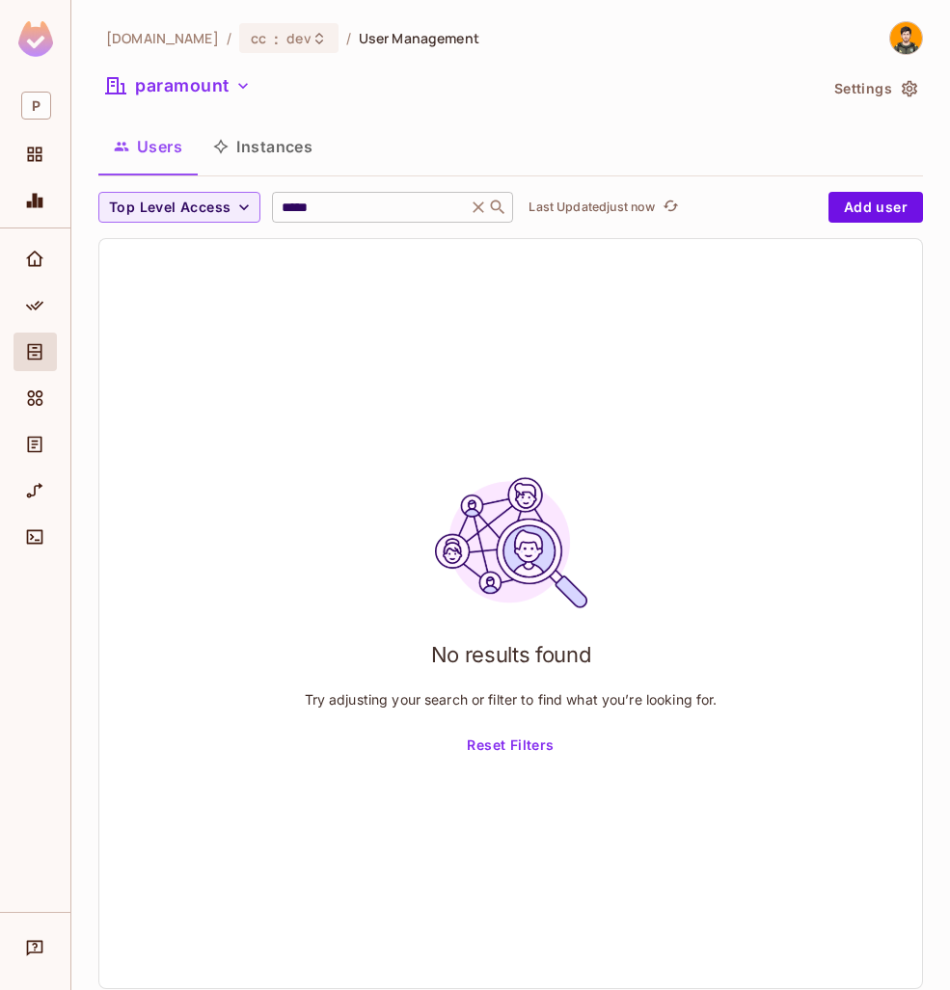
click at [365, 194] on div "***** ​" at bounding box center [392, 207] width 241 height 31
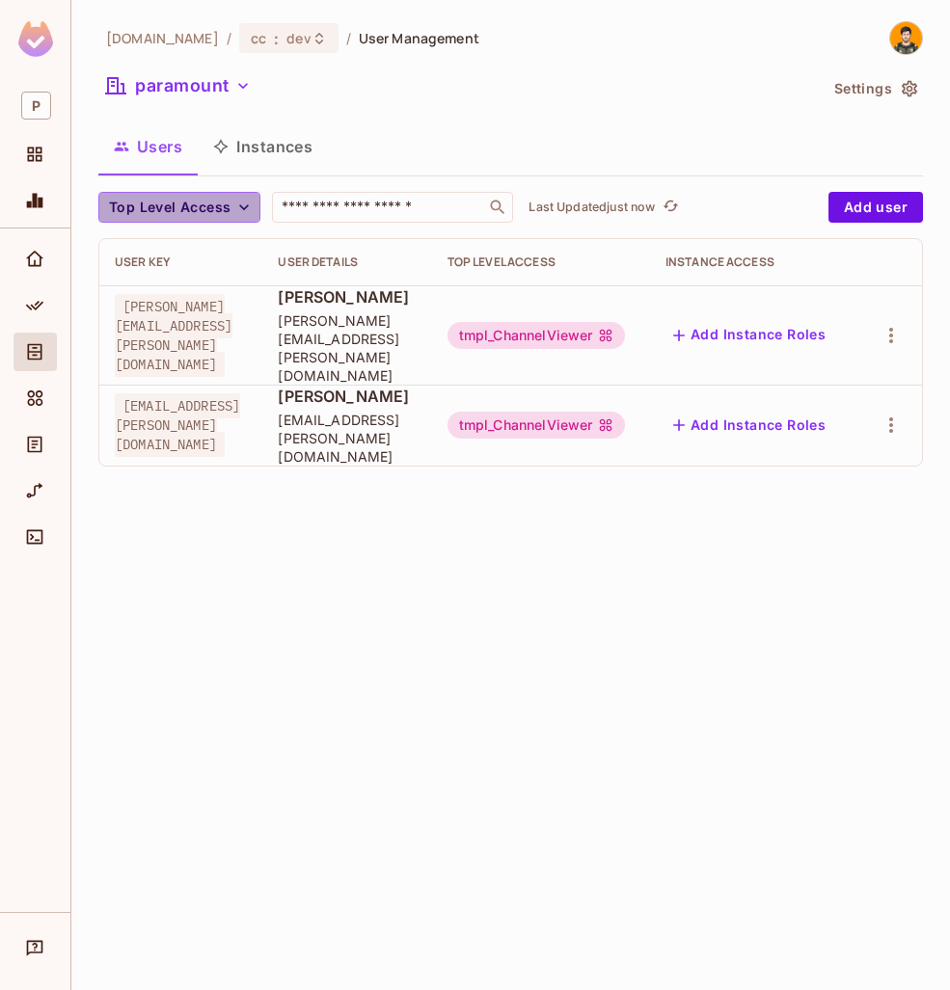
click at [210, 206] on span "Top Level Access" at bounding box center [169, 208] width 121 height 24
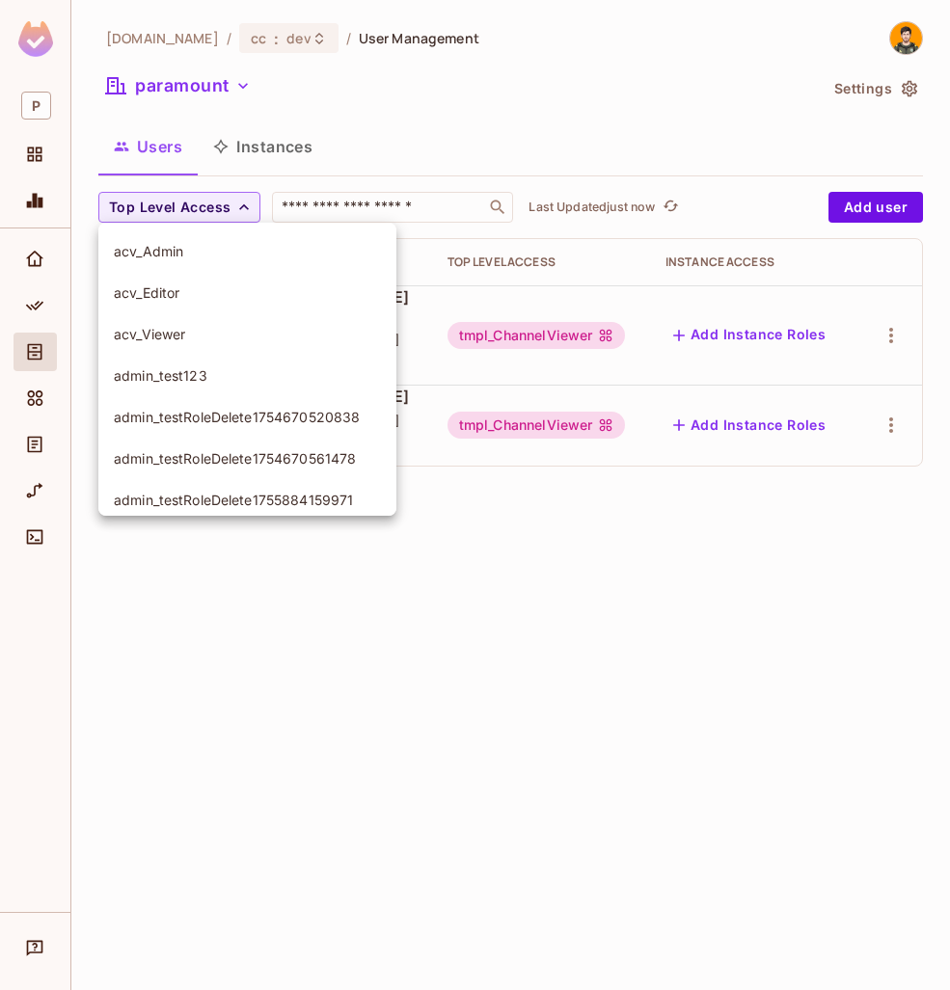
click at [485, 169] on div at bounding box center [475, 495] width 950 height 990
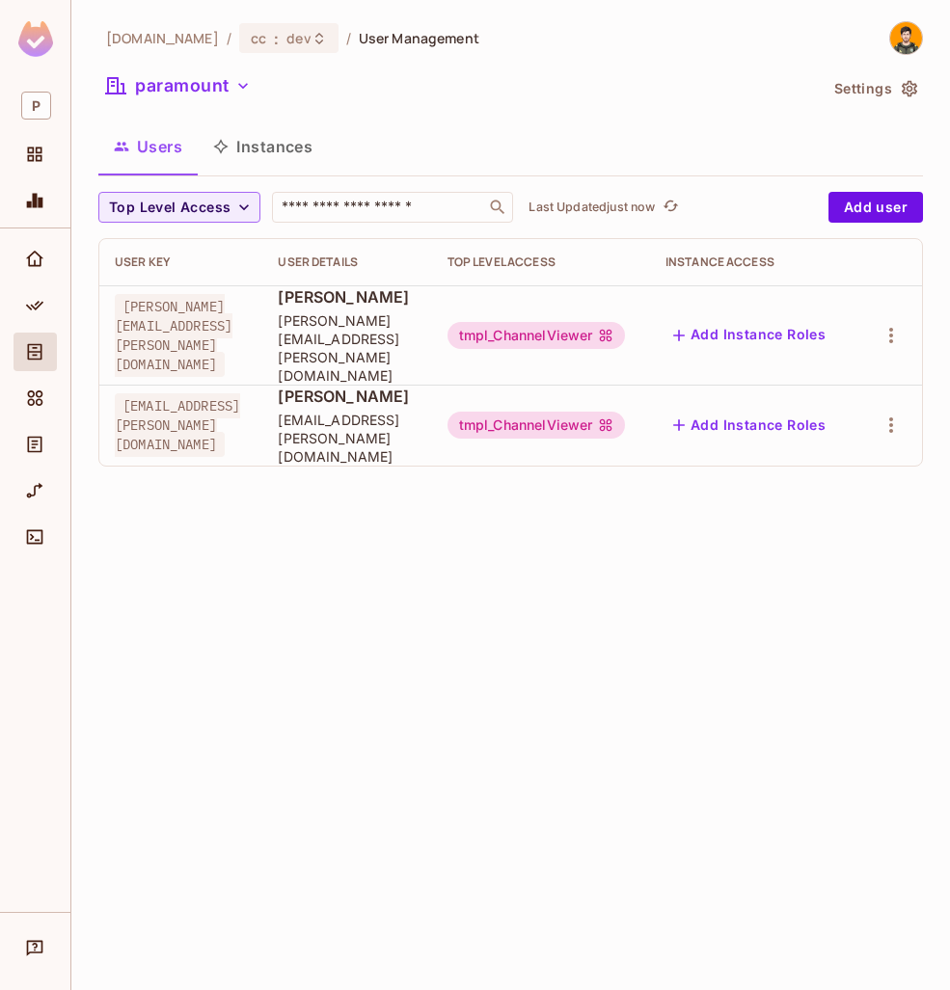
scroll to position [0, 65]
click at [899, 324] on icon "button" at bounding box center [890, 335] width 23 height 23
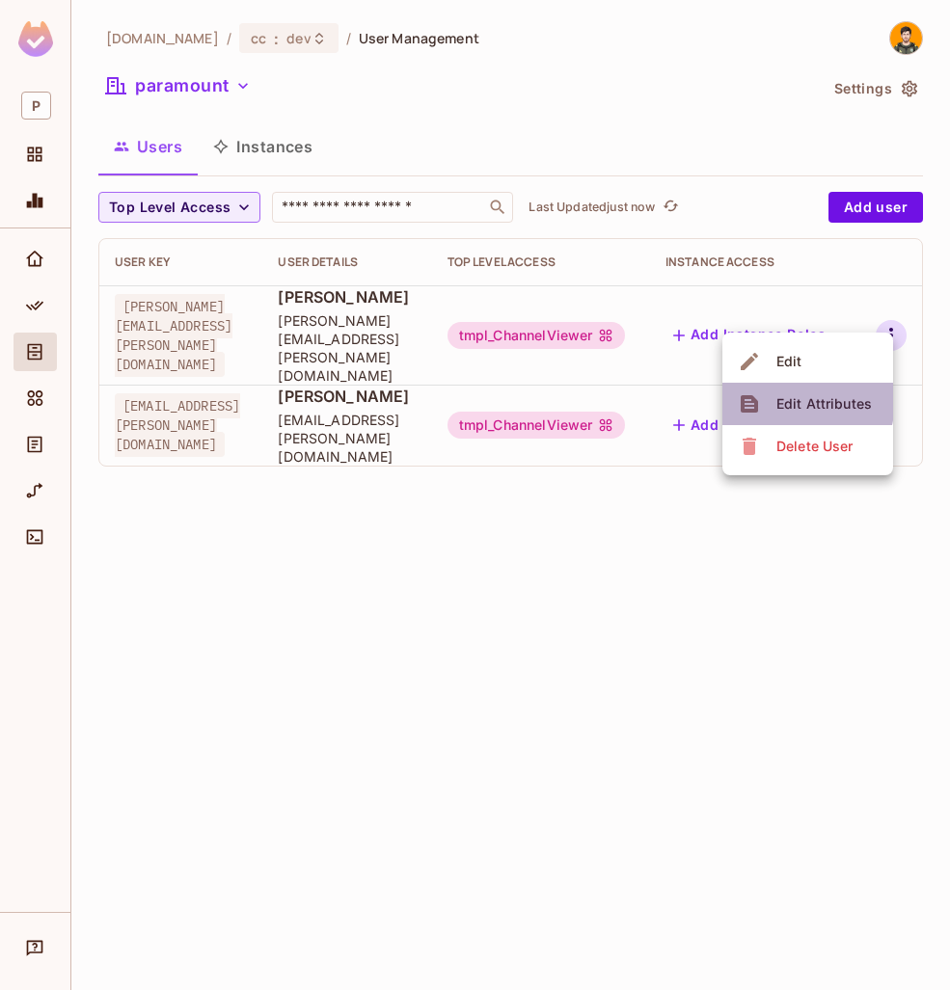
click at [785, 400] on div "Edit Attributes" at bounding box center [823, 403] width 95 height 19
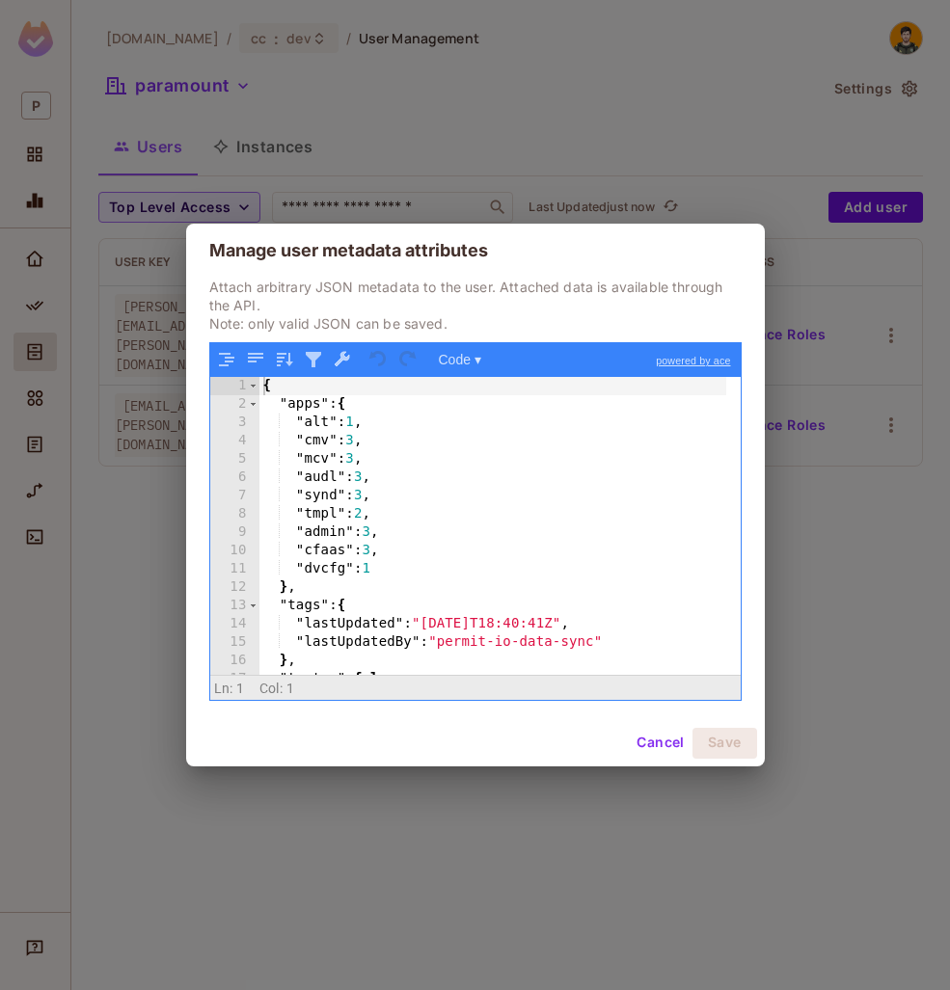
scroll to position [0, 0]
click at [359, 406] on div "{ "apps" : { "alt" : 1 , "cmv" : 3 , "mcv" : 3 , "audl" : 3 , "synd" : 3 , "tmp…" at bounding box center [492, 544] width 467 height 334
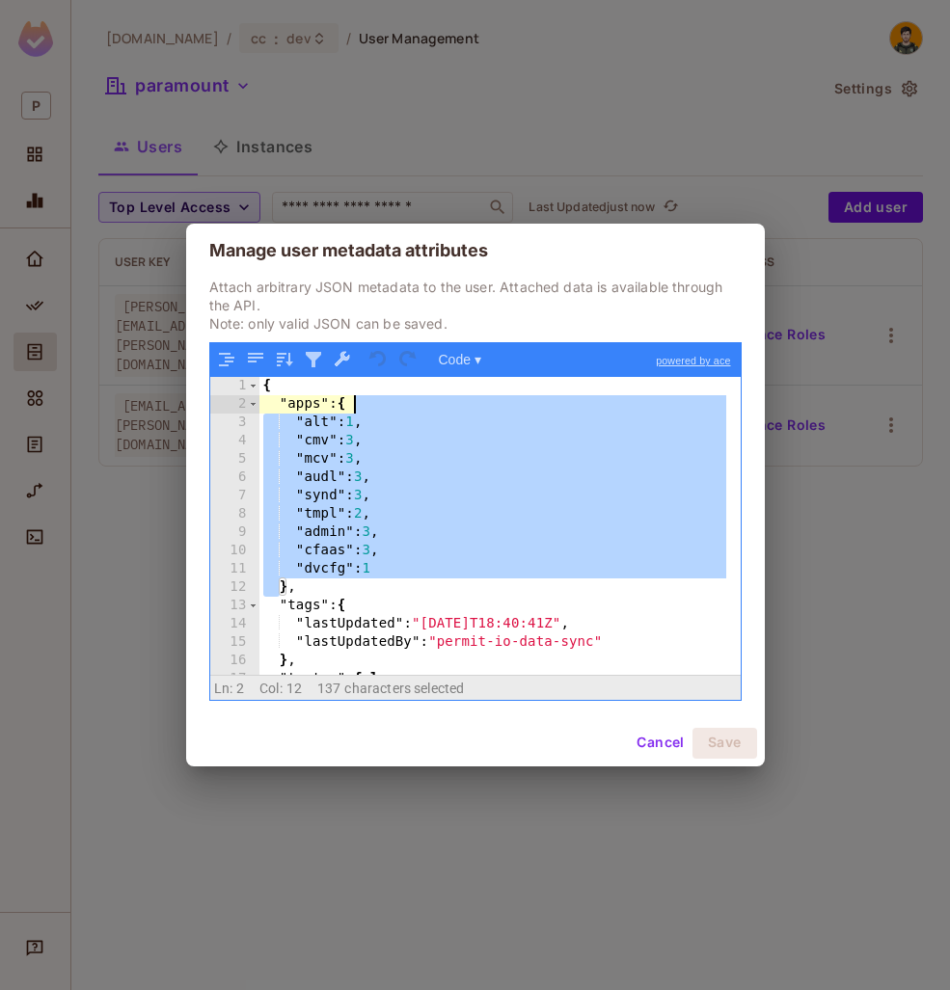
click at [359, 406] on div "{ "apps" : { "alt" : 1 , "cmv" : 3 , "mcv" : 3 , "audl" : 3 , "synd" : 3 , "tmp…" at bounding box center [492, 544] width 467 height 334
click at [446, 485] on div "{ "apps" : { "alt" : 1 , "cmv" : 3 , "mcv" : 3 , "audl" : 3 , "synd" : 3 , "tmp…" at bounding box center [492, 525] width 467 height 297
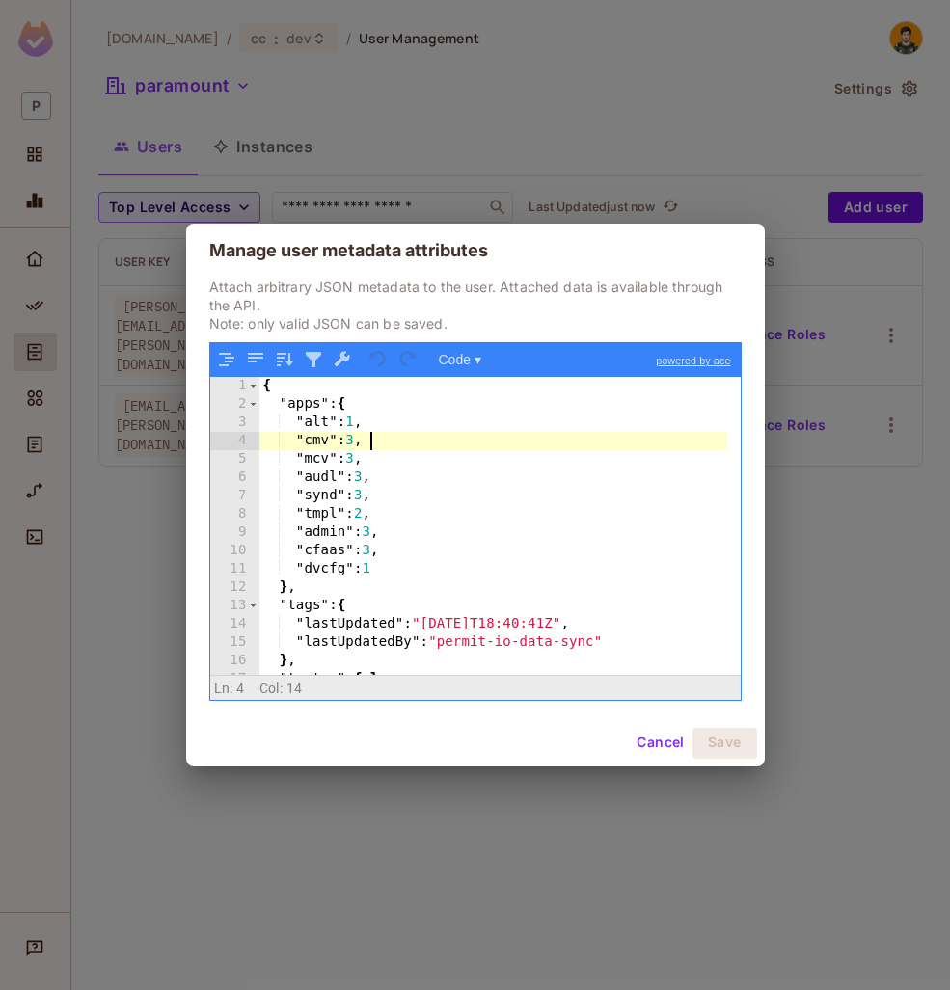
click at [398, 438] on div "{ "apps" : { "alt" : 1 , "cmv" : 3 , "mcv" : 3 , "audl" : 3 , "synd" : 3 , "tmp…" at bounding box center [492, 544] width 467 height 334
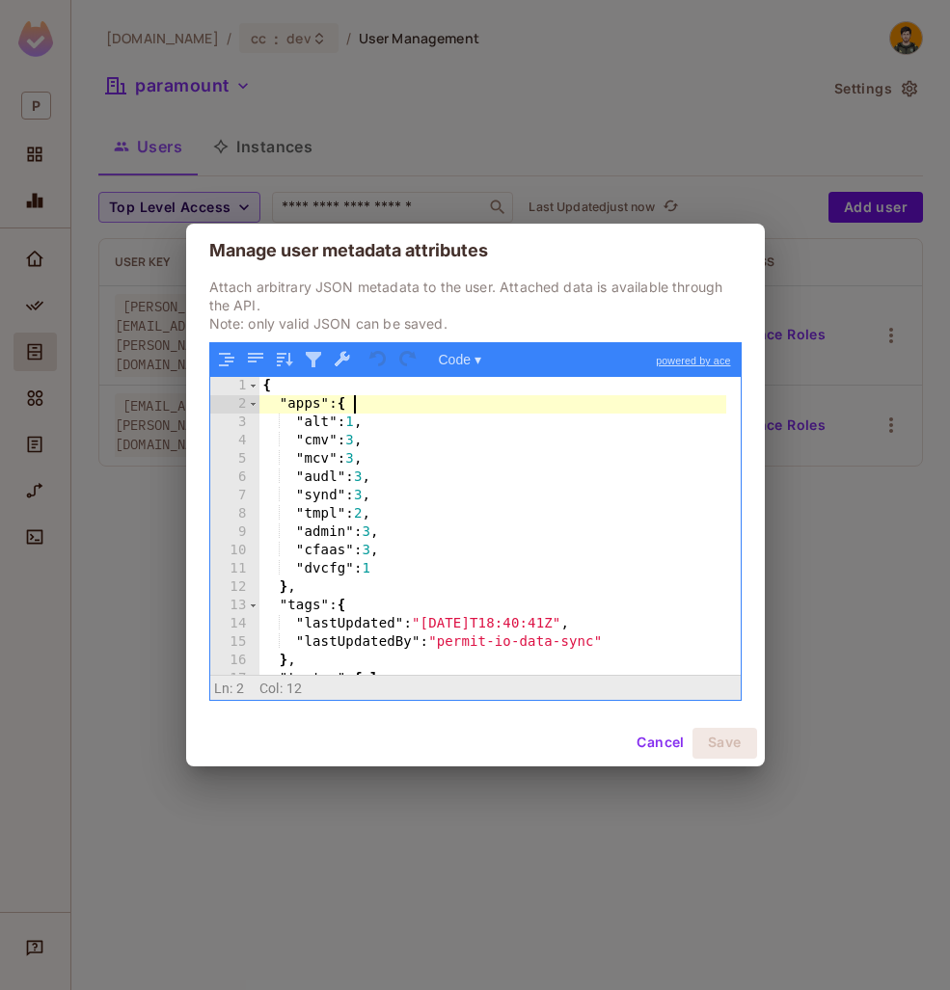
click at [373, 407] on div "{ "apps" : { "alt" : 1 , "cmv" : 3 , "mcv" : 3 , "audl" : 3 , "synd" : 3 , "tmp…" at bounding box center [492, 544] width 467 height 334
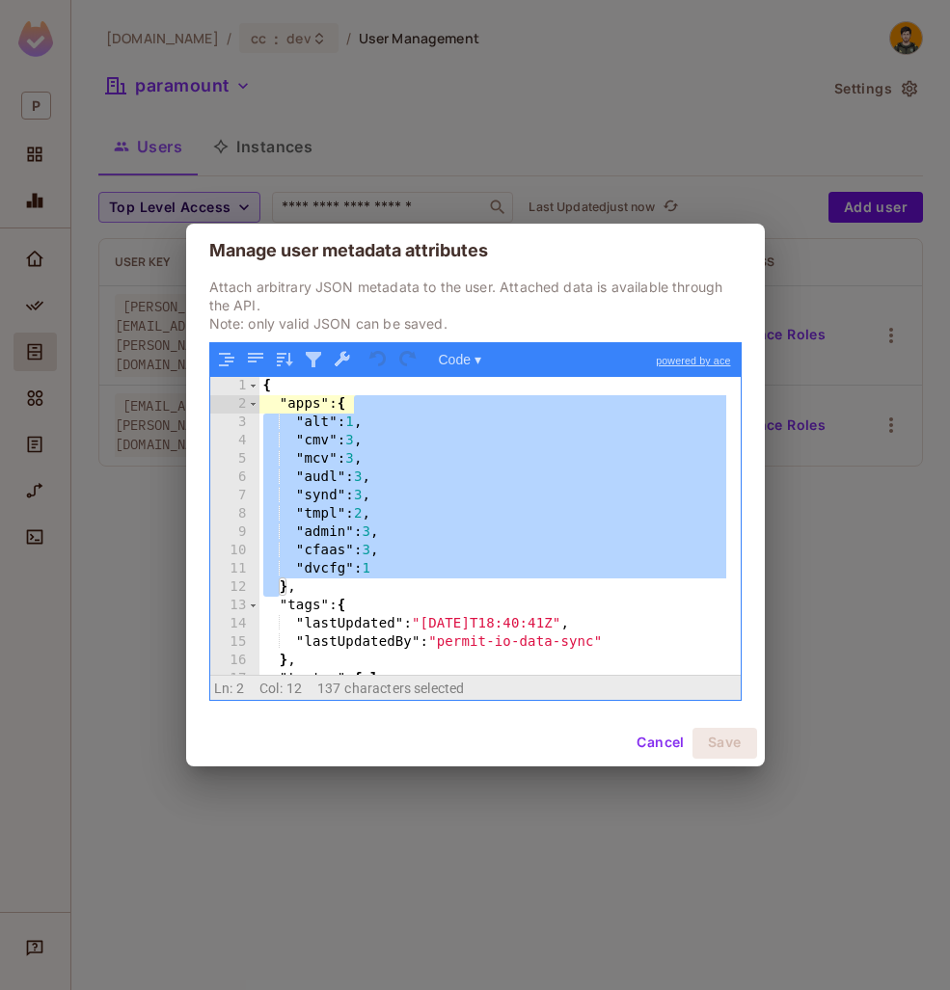
click at [862, 558] on div "Manage user metadata attributes Attach arbitrary JSON metadata to the user. Att…" at bounding box center [475, 495] width 950 height 990
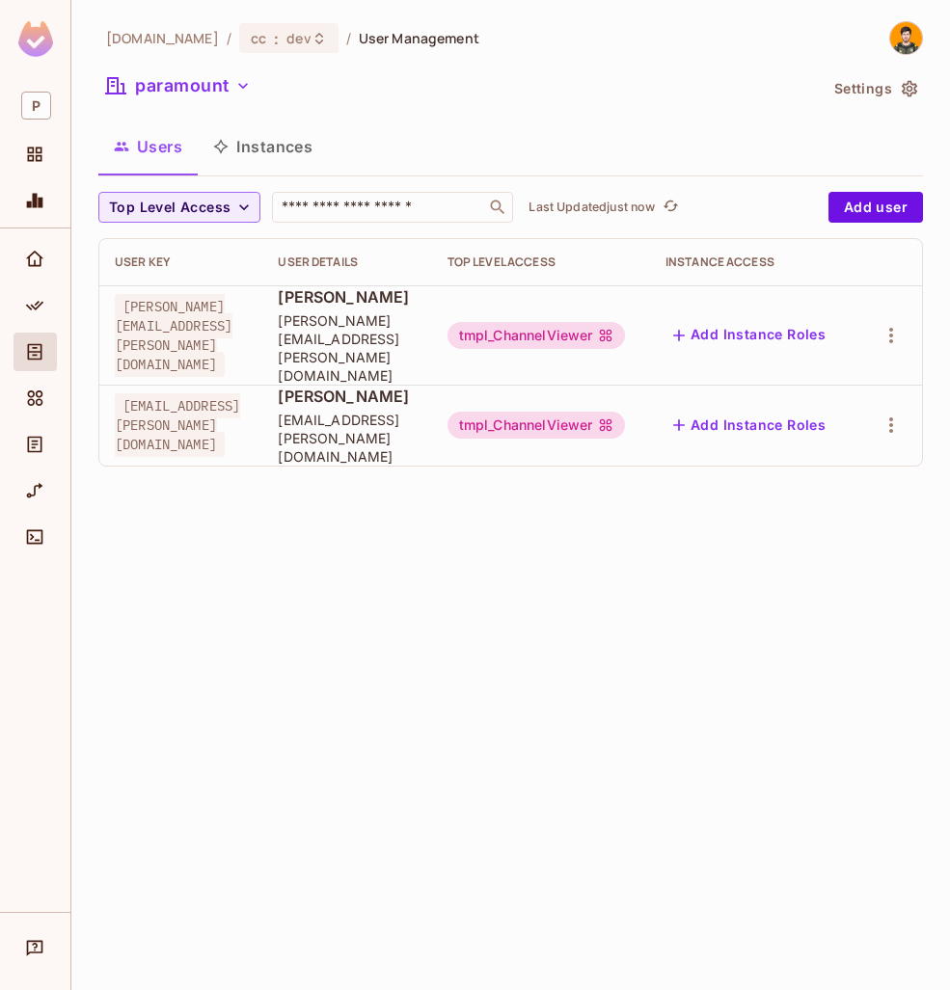
click at [904, 301] on td at bounding box center [889, 334] width 65 height 99
click at [899, 324] on icon "button" at bounding box center [890, 335] width 23 height 23
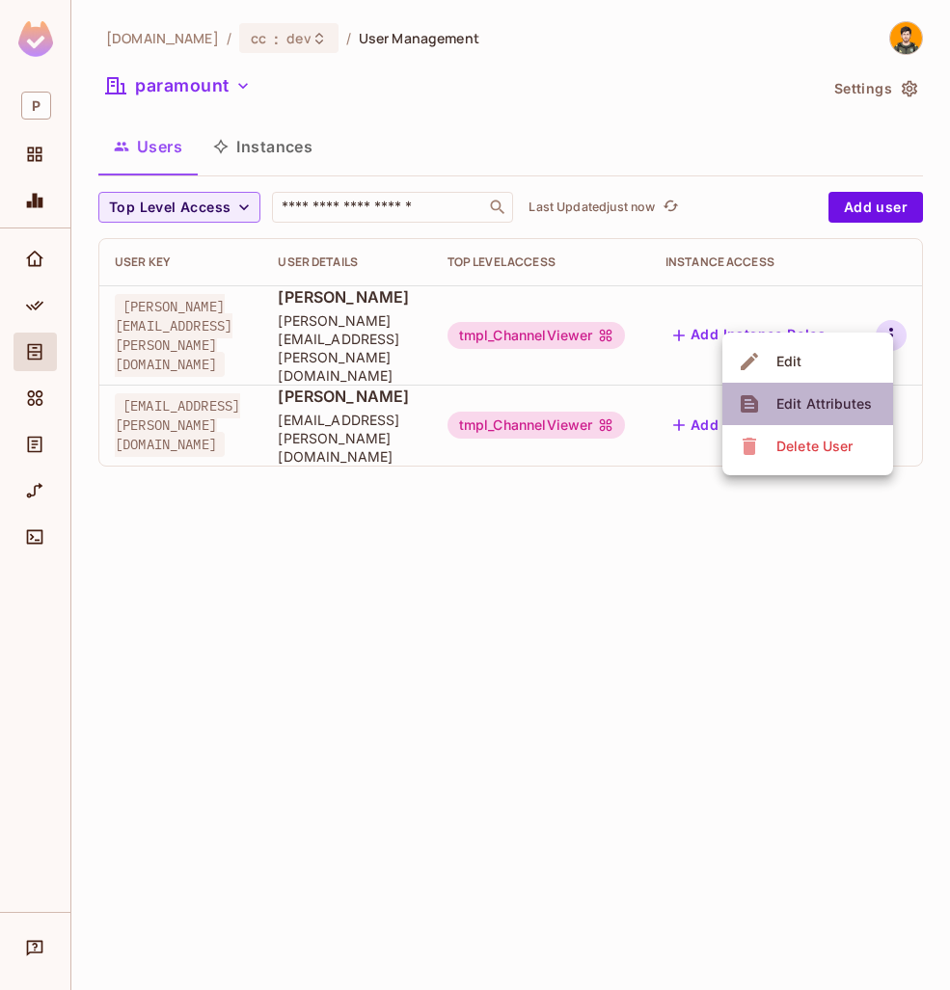
click at [864, 400] on div "Edit Attributes" at bounding box center [823, 403] width 95 height 19
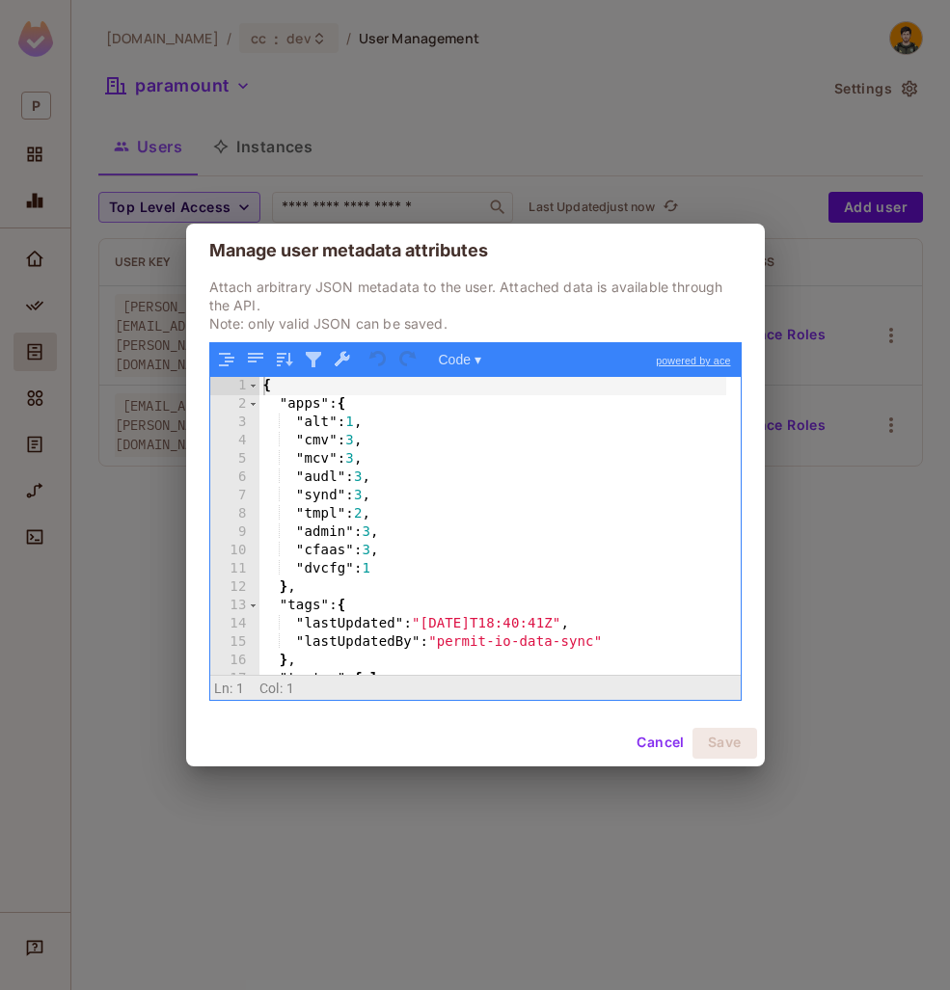
click at [868, 493] on div "Manage user metadata attributes Attach arbitrary JSON metadata to the user. Att…" at bounding box center [475, 495] width 950 height 990
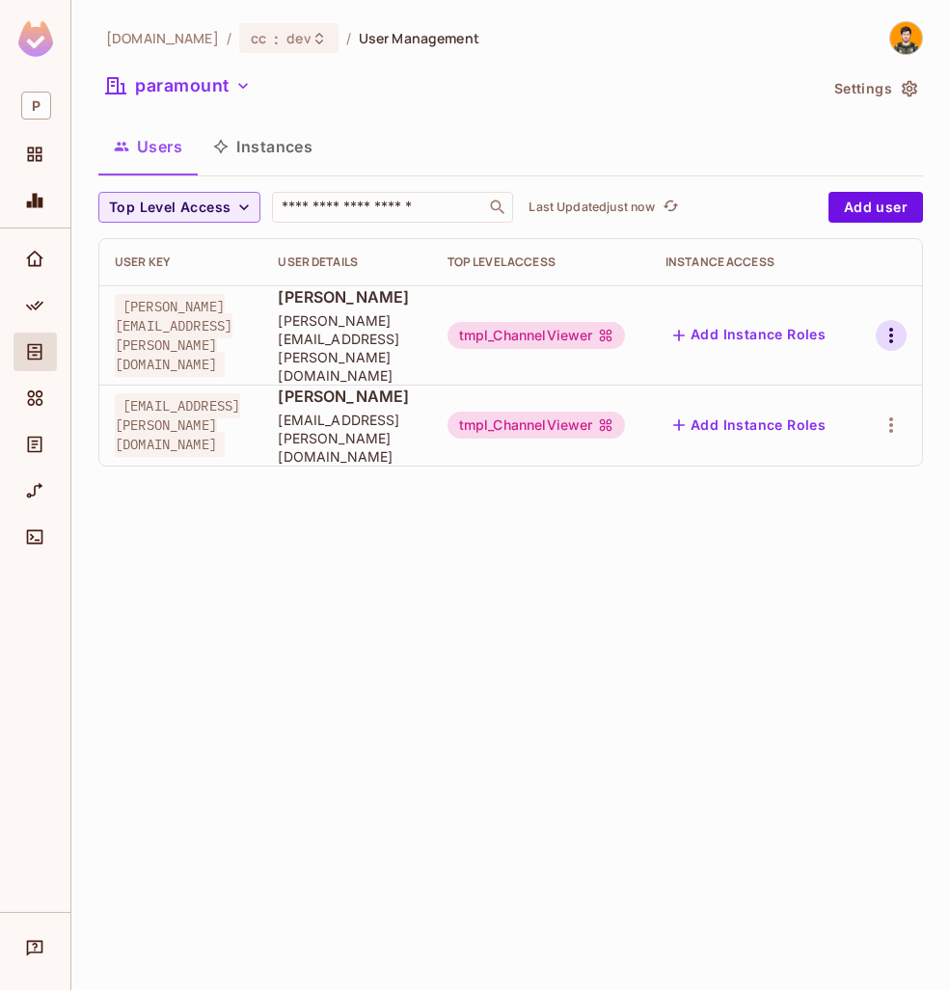
click at [901, 324] on icon "button" at bounding box center [890, 335] width 23 height 23
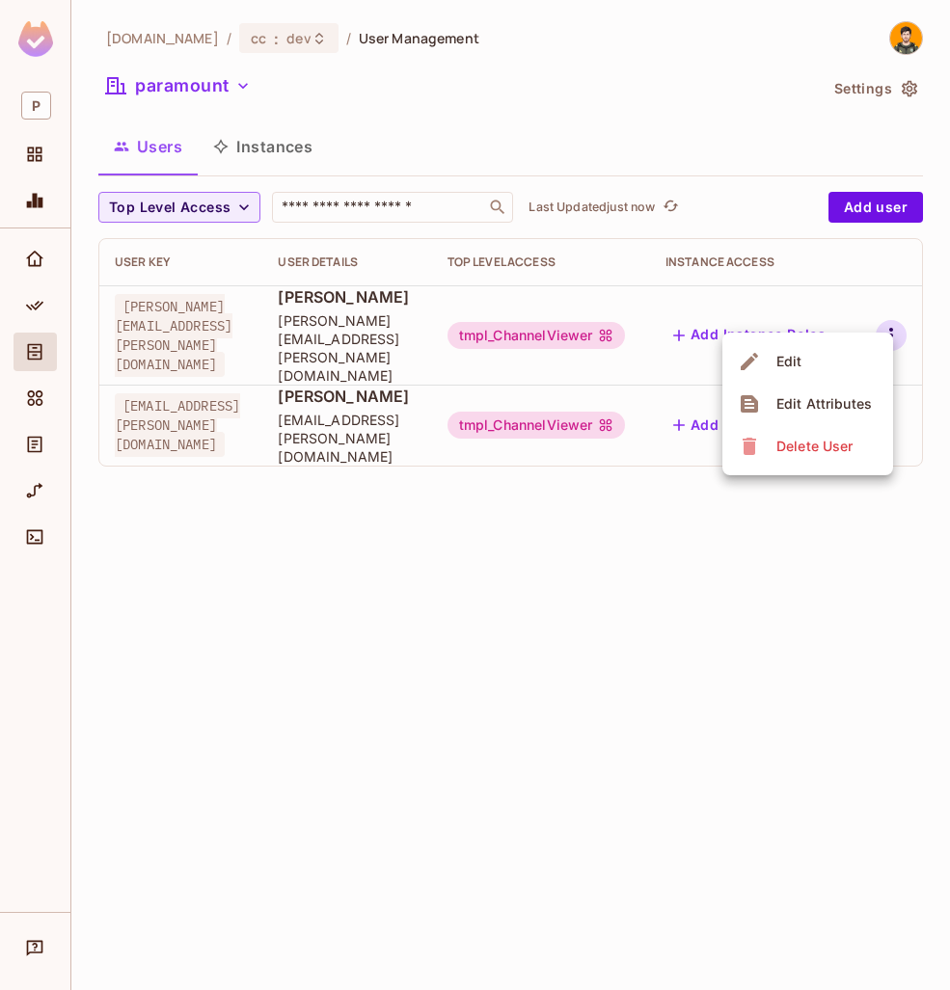
click at [853, 355] on li "Edit" at bounding box center [807, 361] width 171 height 42
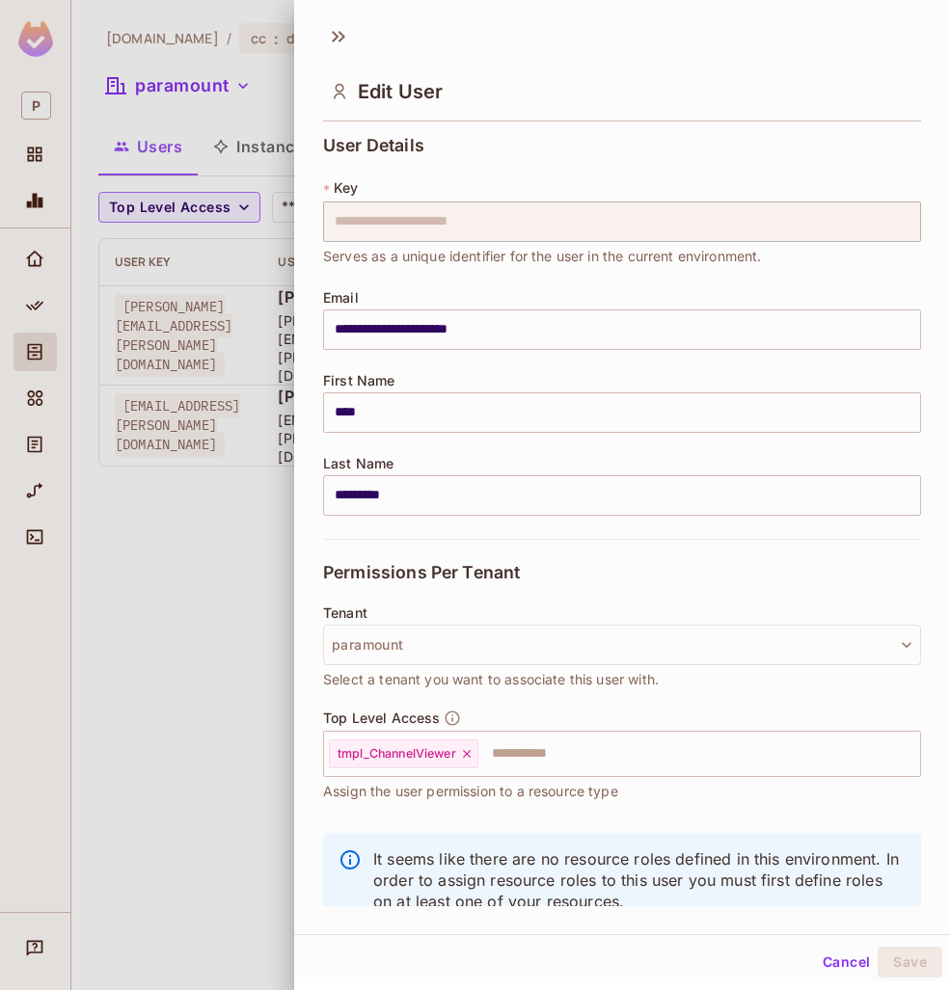
scroll to position [52, 0]
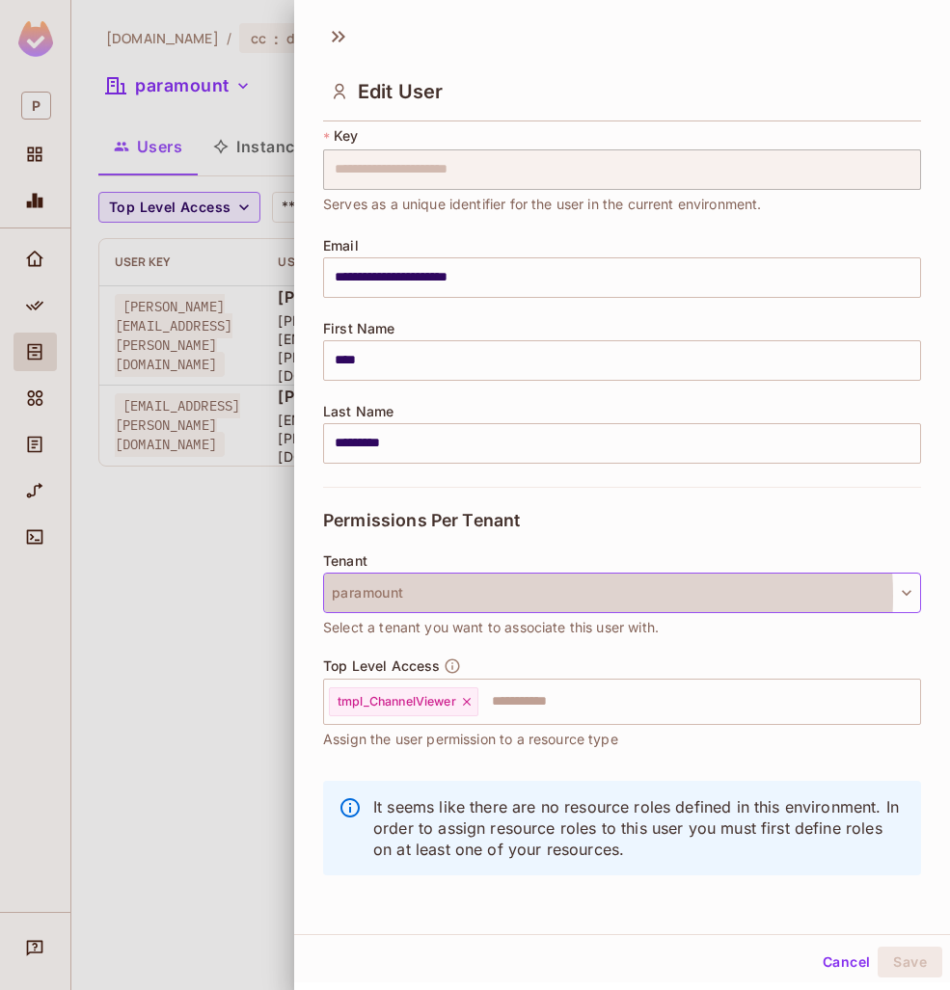
click at [575, 596] on button "paramount" at bounding box center [622, 593] width 598 height 40
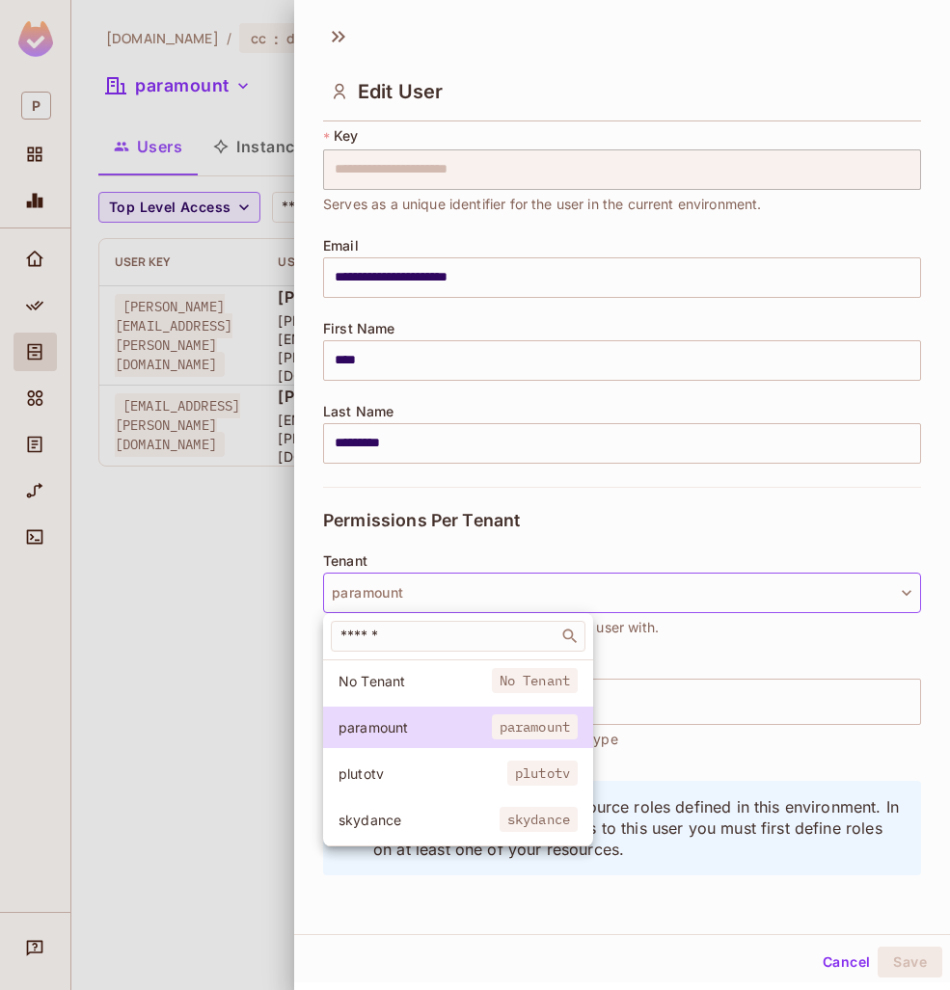
click at [682, 700] on div at bounding box center [475, 495] width 950 height 990
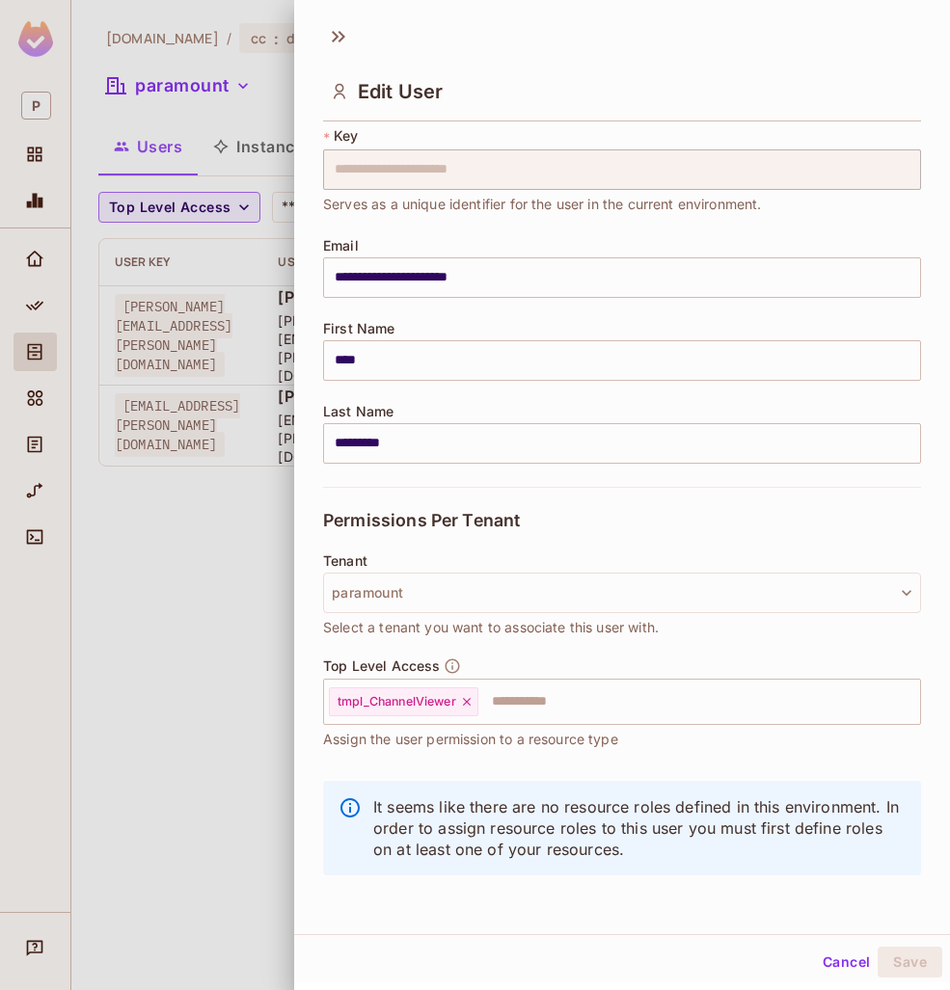
click at [823, 951] on button "Cancel" at bounding box center [846, 962] width 63 height 31
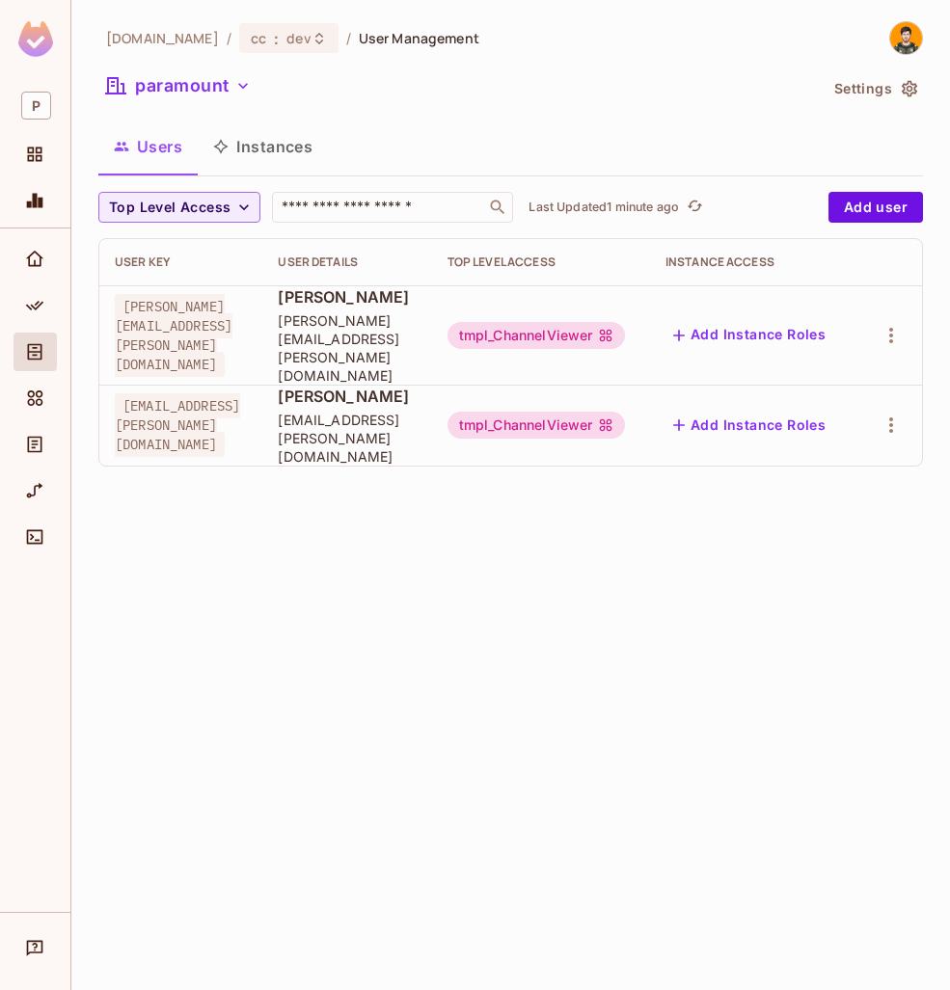
click at [647, 669] on div "[DOMAIN_NAME] / cc : dev / User Management paramount Settings Users Instances T…" at bounding box center [510, 495] width 878 height 990
click at [343, 204] on input "text" at bounding box center [379, 207] width 202 height 19
click at [204, 84] on button "paramount" at bounding box center [178, 85] width 160 height 31
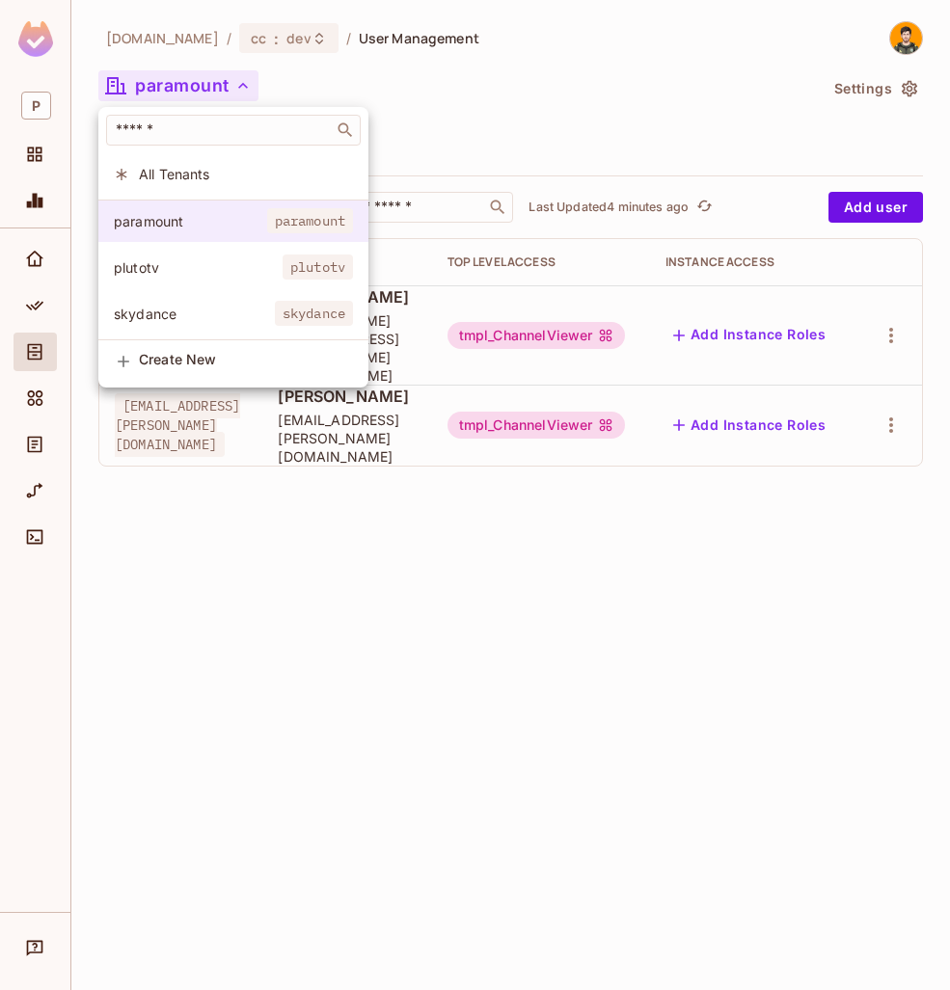
drag, startPoint x: 163, startPoint y: 270, endPoint x: 328, endPoint y: 240, distance: 167.5
click at [163, 269] on span "plutotv" at bounding box center [198, 267] width 169 height 18
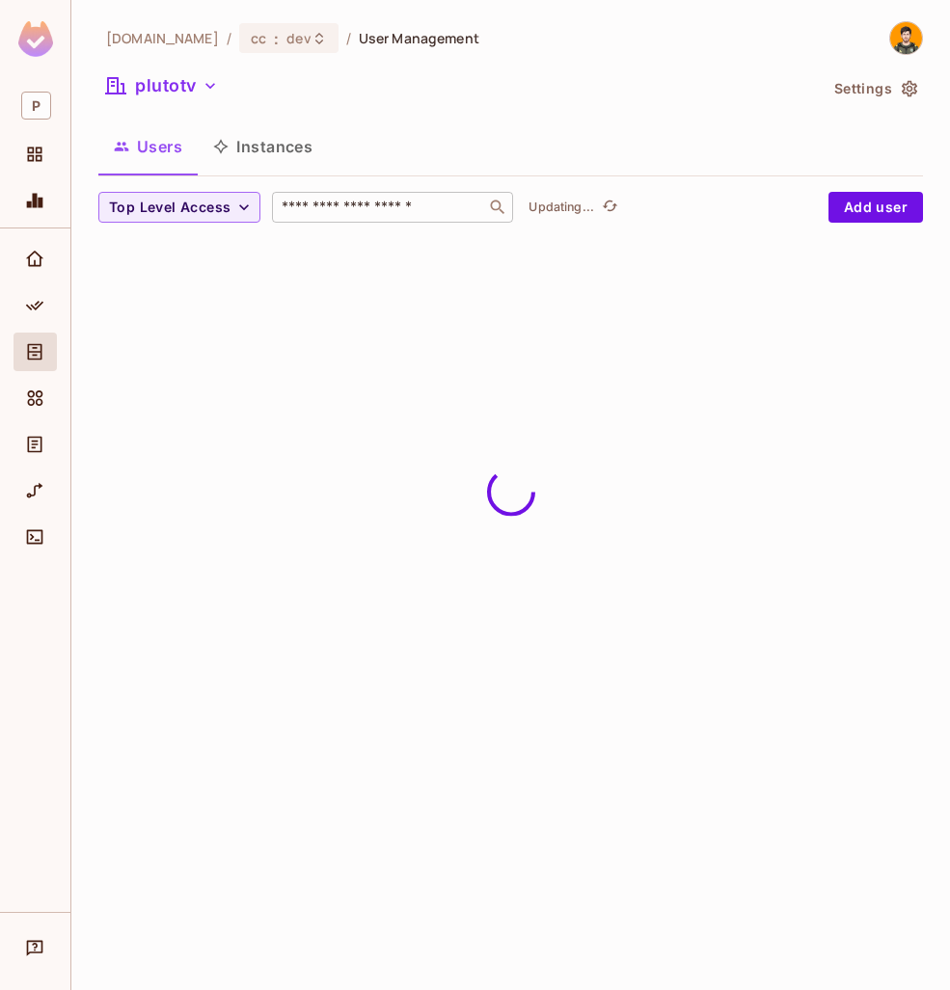
click at [421, 208] on input "text" at bounding box center [379, 207] width 202 height 19
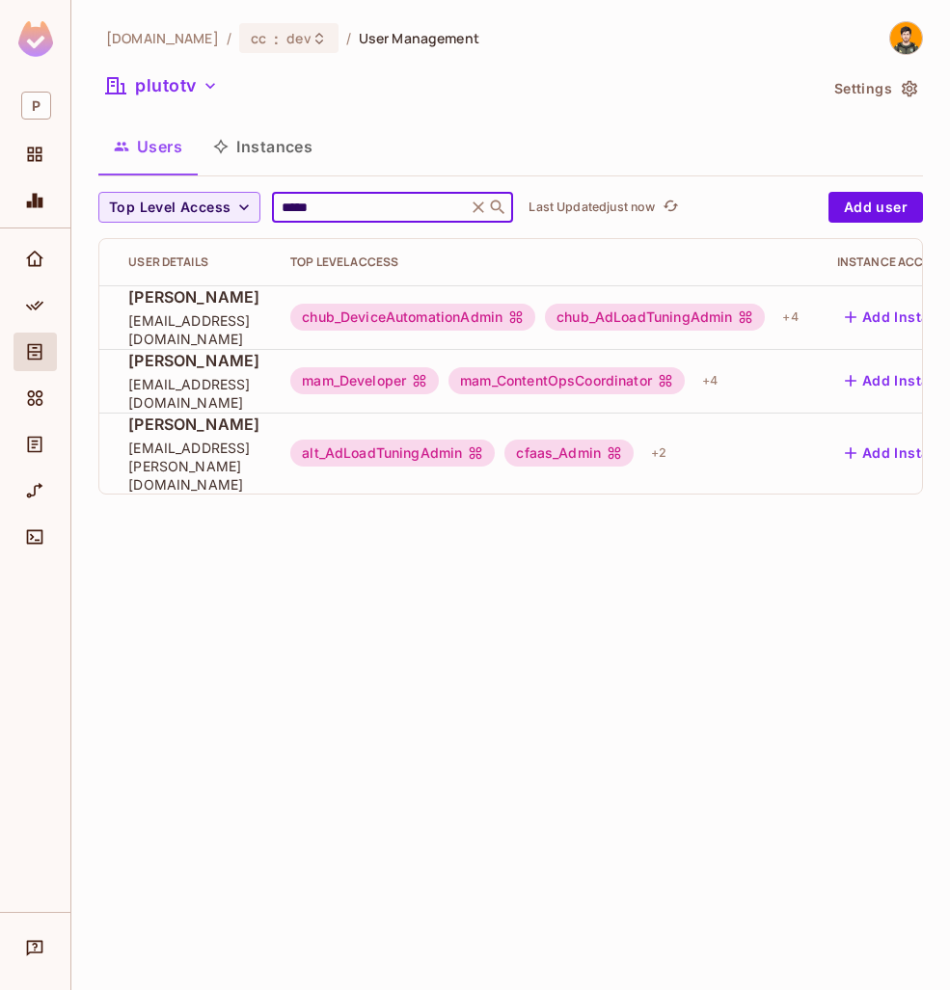
scroll to position [0, 379]
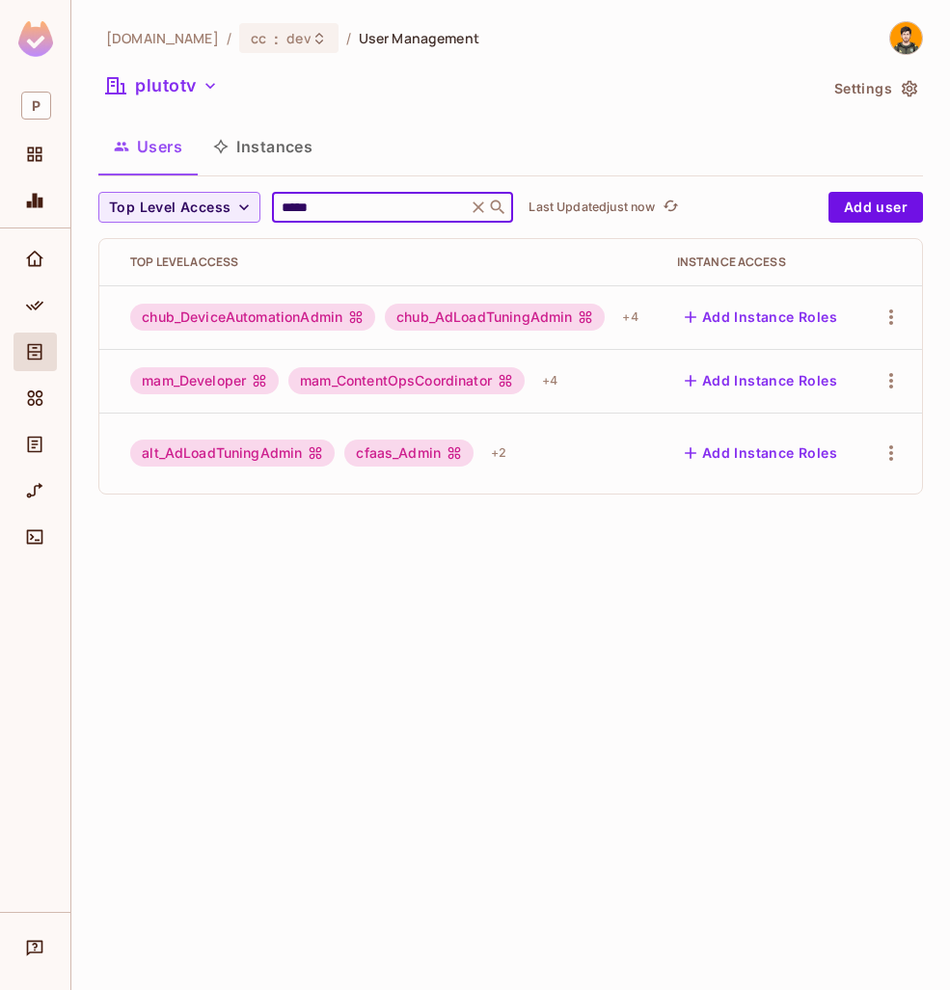
type input "*****"
click at [874, 367] on td at bounding box center [891, 381] width 62 height 64
click at [899, 375] on icon "button" at bounding box center [890, 380] width 23 height 23
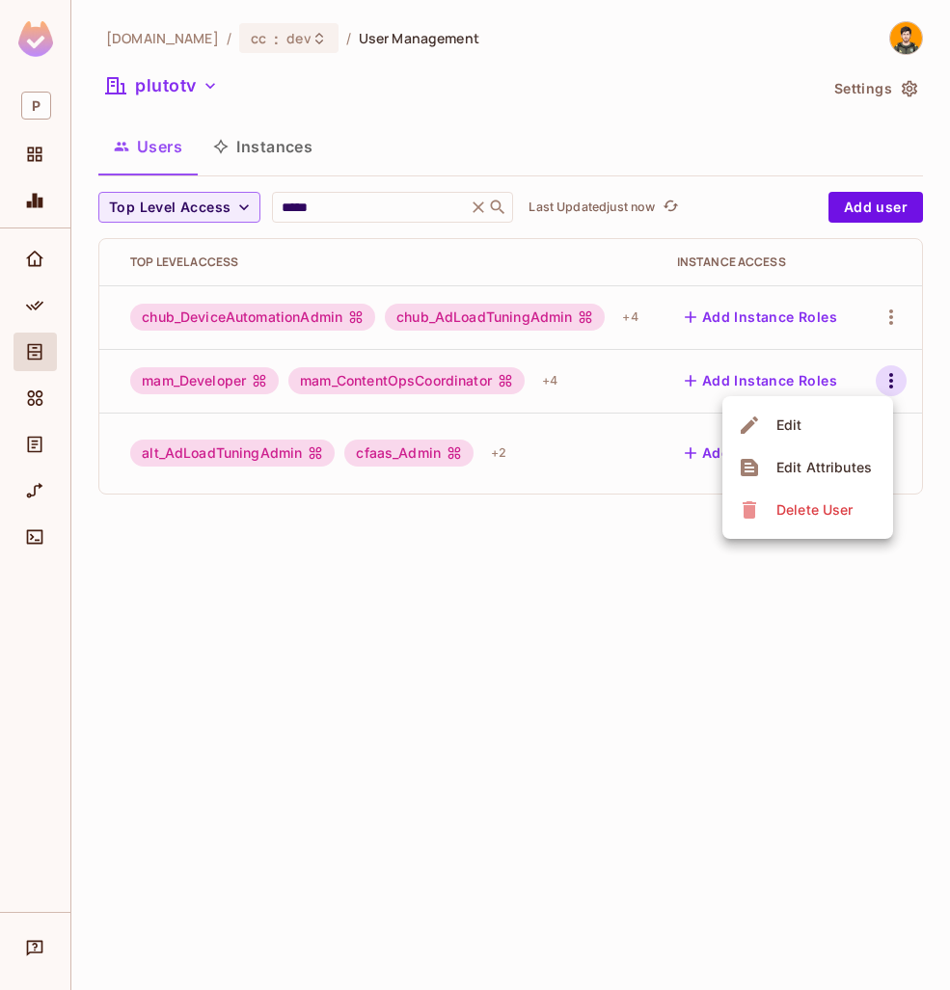
click at [837, 469] on div "Edit Attributes" at bounding box center [823, 467] width 95 height 19
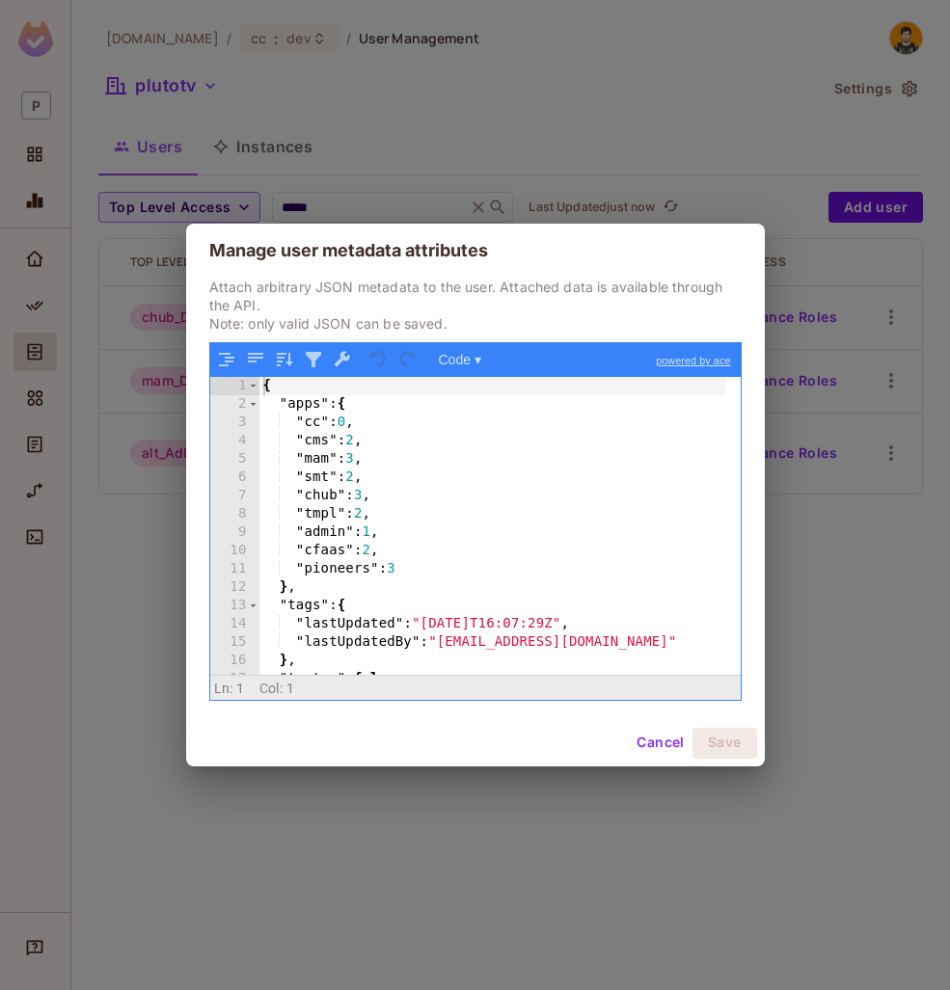
click at [362, 454] on div "{ "apps" : { "cc" : 0 , "cms" : 2 , "mam" : 3 , "smt" : 2 , "chub" : 3 , "tmpl"…" at bounding box center [492, 544] width 467 height 334
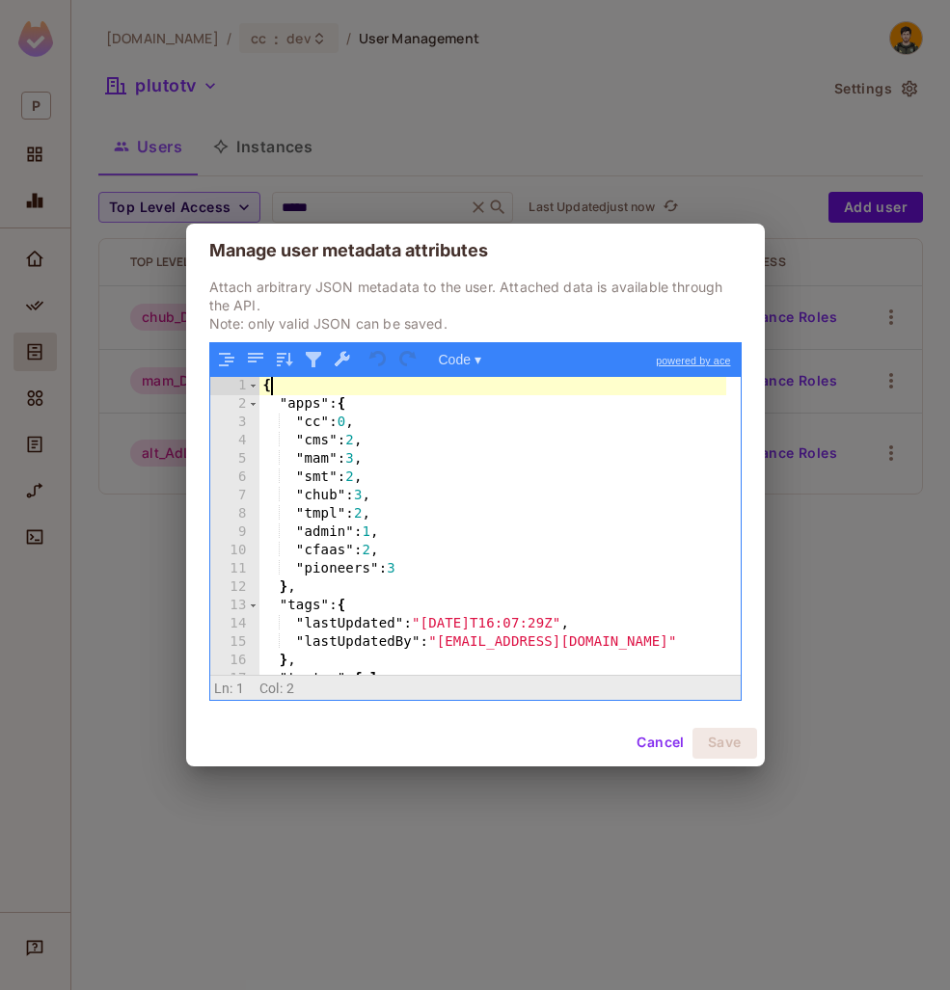
click at [298, 390] on div "{ "apps" : { "cc" : 0 , "cms" : 2 , "mam" : 3 , "smt" : 2 , "chub" : 3 , "tmpl"…" at bounding box center [492, 544] width 467 height 334
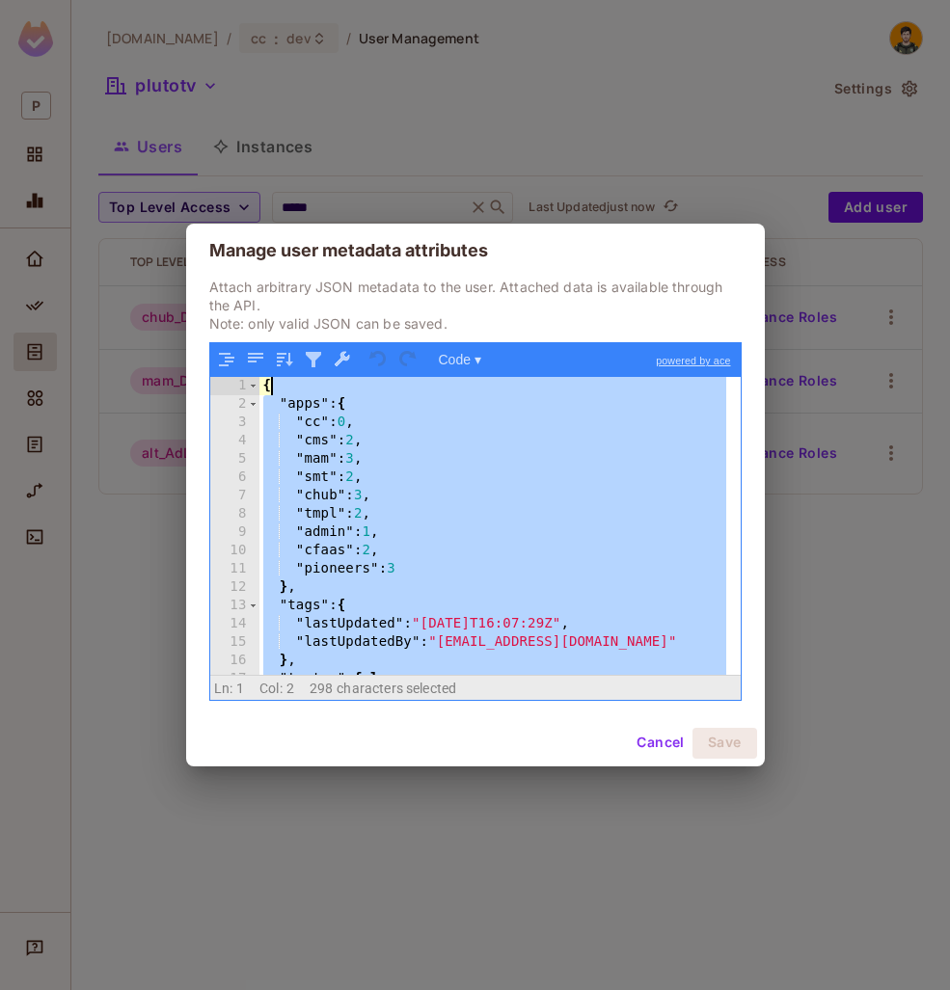
click at [291, 409] on div "{ "apps" : { "cc" : 0 , "cms" : 2 , "mam" : 3 , "smt" : 2 , "chub" : 3 , "tmpl"…" at bounding box center [492, 525] width 467 height 297
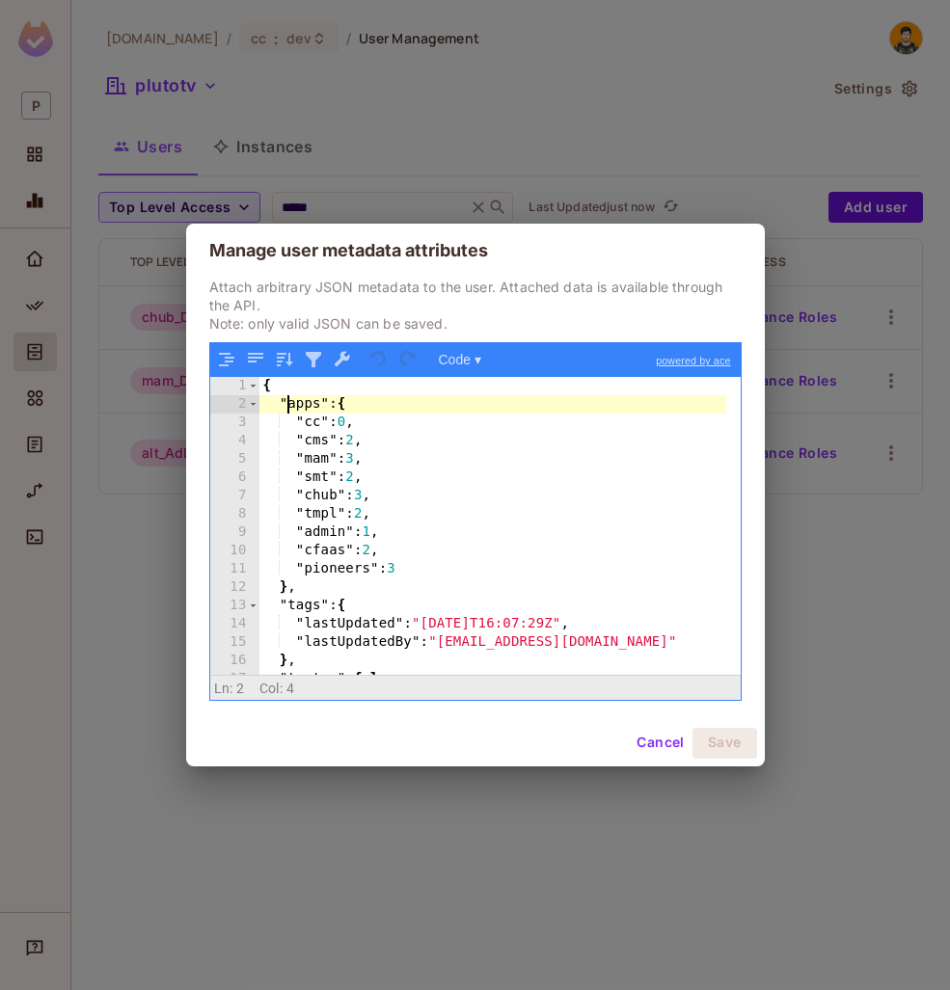
click at [291, 409] on div "{ "apps" : { "cc" : 0 , "cms" : 2 , "mam" : 3 , "smt" : 2 , "chub" : 3 , "tmpl"…" at bounding box center [492, 544] width 467 height 334
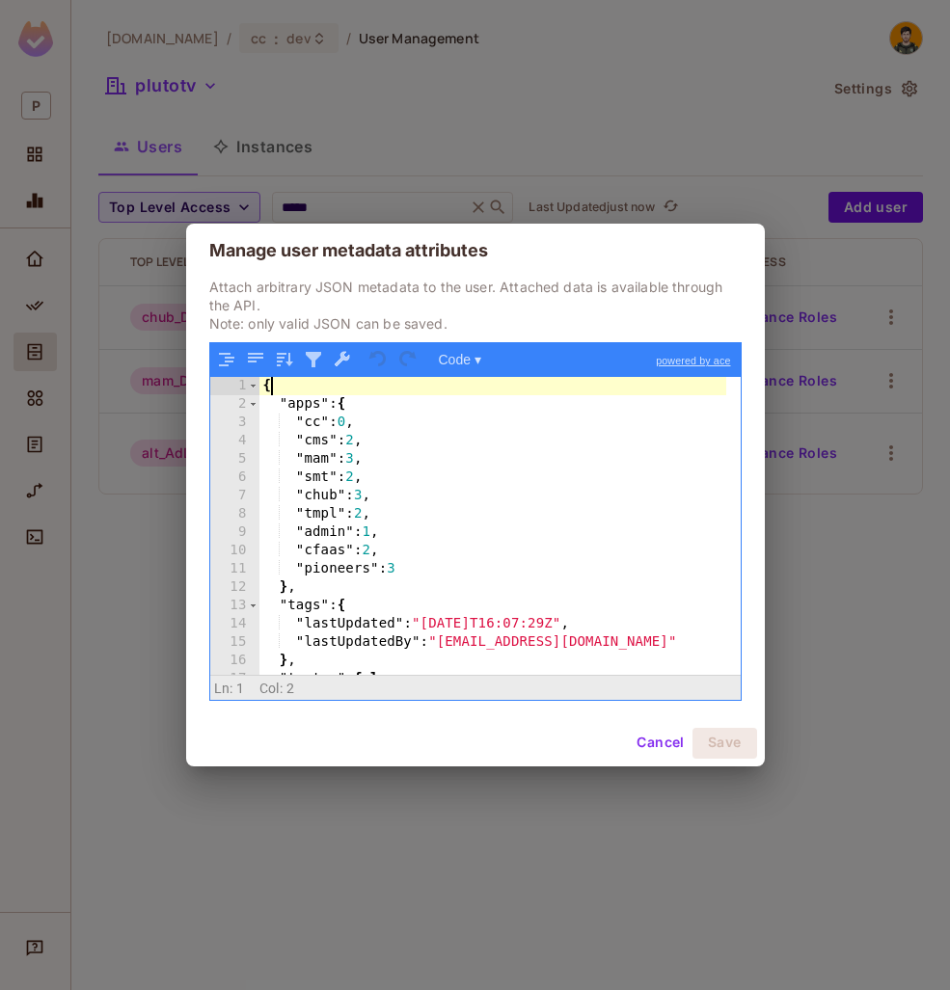
click at [276, 387] on div "{ "apps" : { "cc" : 0 , "cms" : 2 , "mam" : 3 , "smt" : 2 , "chub" : 3 , "tmpl"…" at bounding box center [492, 544] width 467 height 334
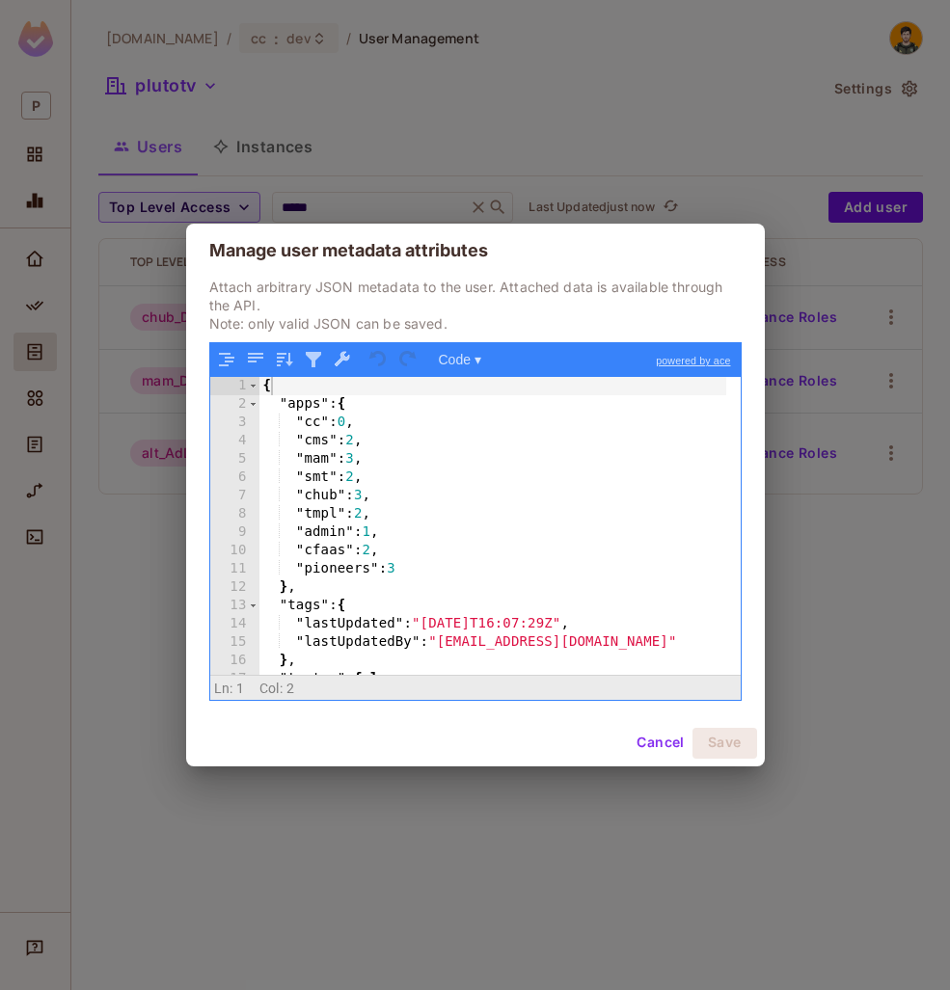
click at [365, 374] on div "1 2 3 4 5 6 7 8 9 10 11 12 13 14 15 16 17 18 { "apps" : { "cc" : 0 , "cms" : 2 …" at bounding box center [475, 521] width 530 height 356
click at [364, 379] on div "{ "apps" : { "cc" : 0 , "cms" : 2 , "mam" : 3 , "smt" : 2 , "chub" : 3 , "tmpl"…" at bounding box center [492, 544] width 467 height 334
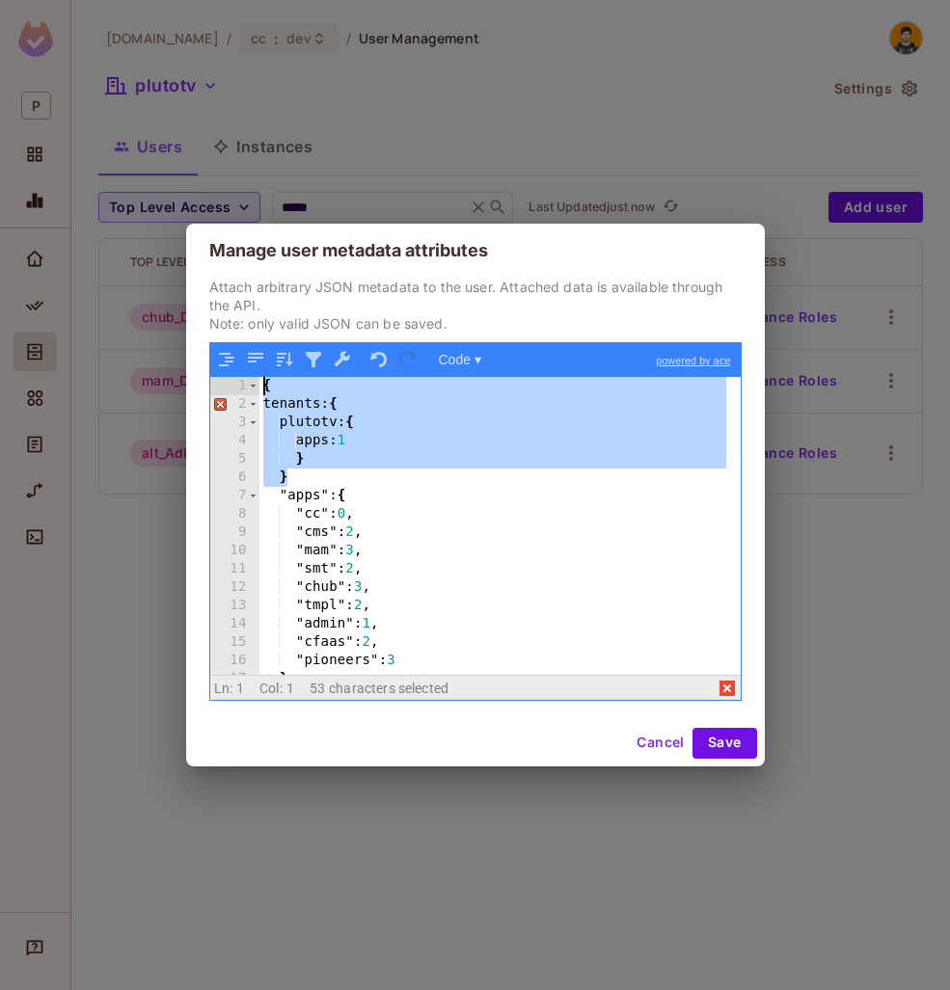
drag, startPoint x: 309, startPoint y: 472, endPoint x: 230, endPoint y: 382, distance: 119.6
click at [230, 382] on div "1 2 3 4 5 6 7 8 9 10 11 12 13 14 15 16 17 18 { tenants: { plutotv: { apps: 1 } …" at bounding box center [475, 525] width 530 height 297
click at [292, 413] on div "{ tenants: { plutotv: { apps: 1 } } "apps" : { "cc" : 0 , "cms" : 2 , "mam" : 3…" at bounding box center [492, 525] width 467 height 297
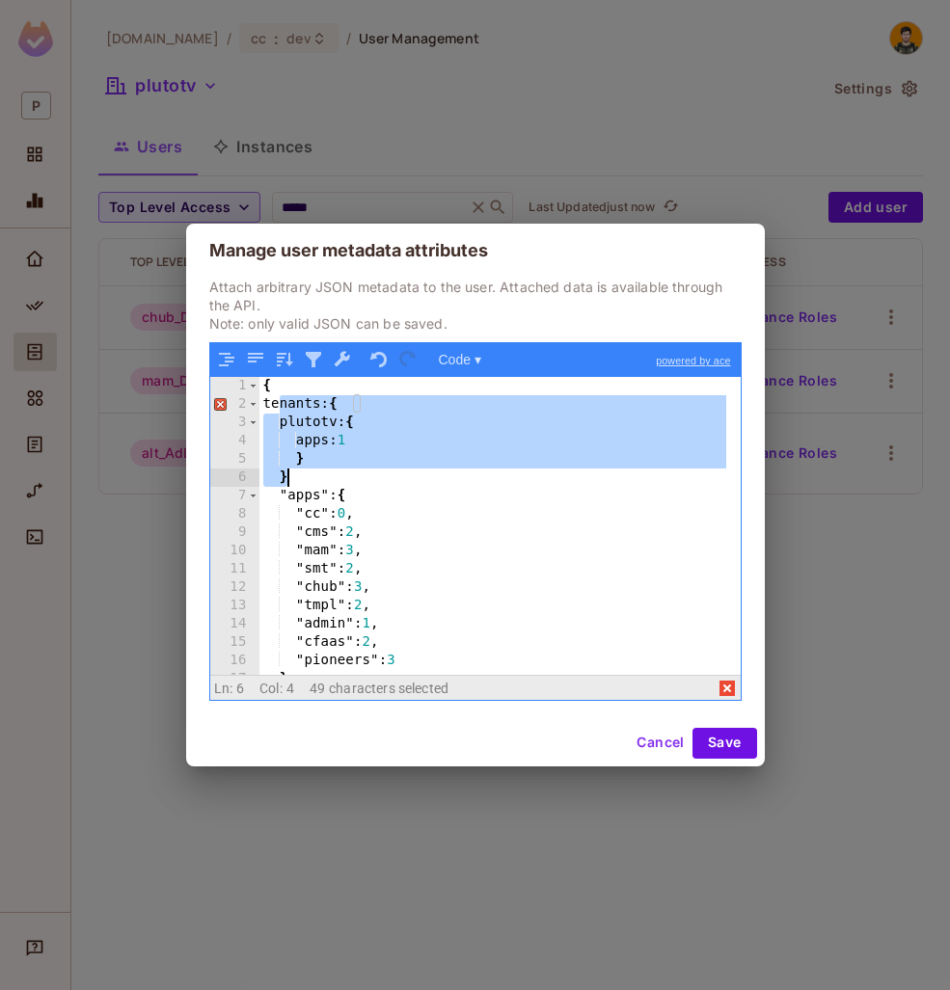
drag, startPoint x: 279, startPoint y: 404, endPoint x: 312, endPoint y: 478, distance: 81.5
click at [312, 478] on div "{ tenants: { plutotv: { apps: 1 } } "apps" : { "cc" : 0 , "cms" : 2 , "mam" : 3…" at bounding box center [492, 544] width 467 height 334
click at [280, 486] on div "{ tenants: { plutotv: { apps: 1 } } "apps" : { "cc" : 0 , "cms" : 2 , "mam" : 3…" at bounding box center [492, 525] width 467 height 297
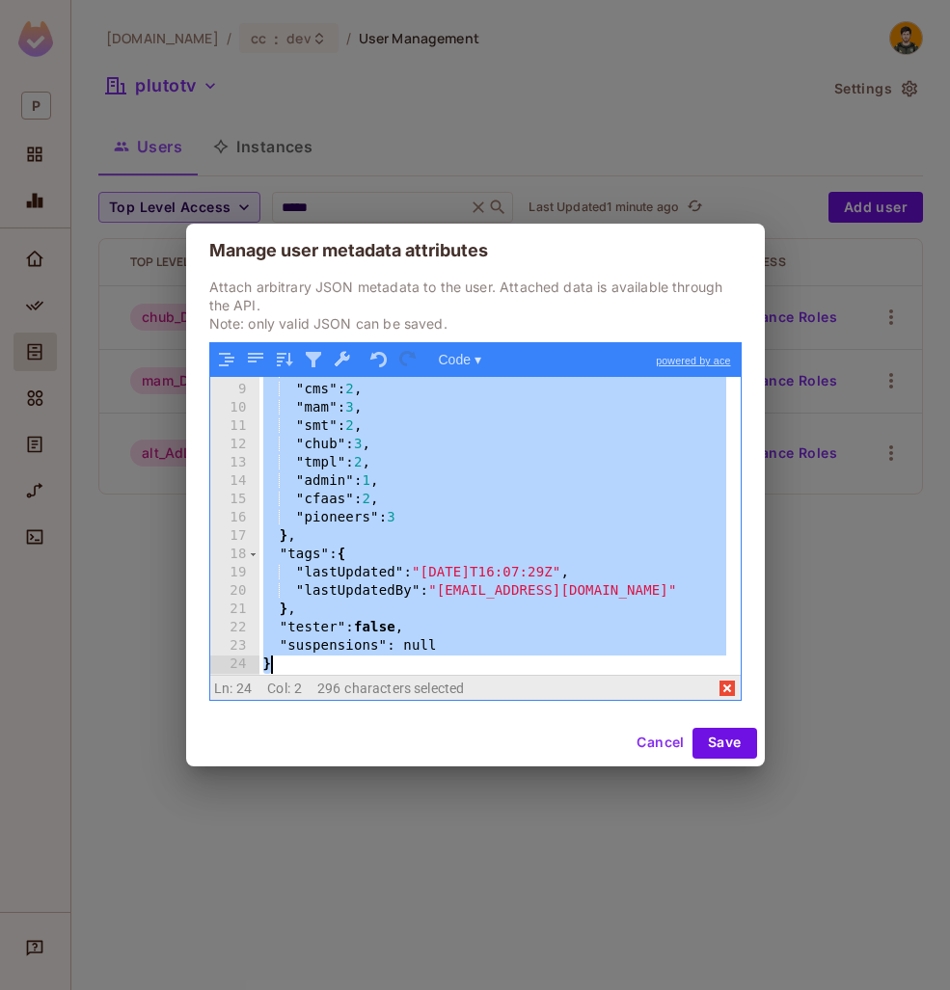
scroll to position [143, 0]
drag, startPoint x: 282, startPoint y: 490, endPoint x: 449, endPoint y: 700, distance: 268.9
click at [449, 703] on div "Attach arbitrary JSON metadata to the user. Attached data is available through …" at bounding box center [475, 499] width 578 height 442
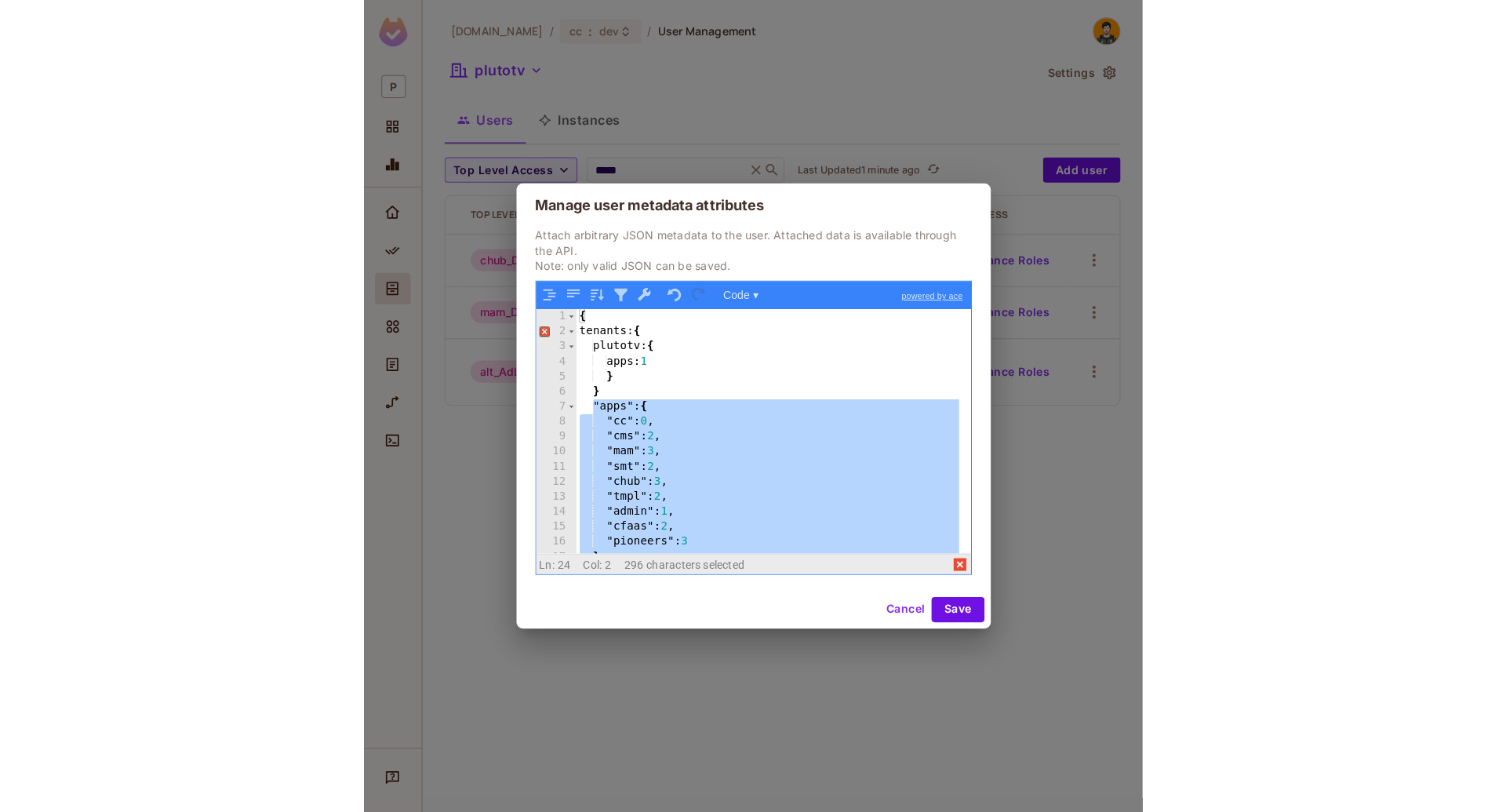
scroll to position [0, 0]
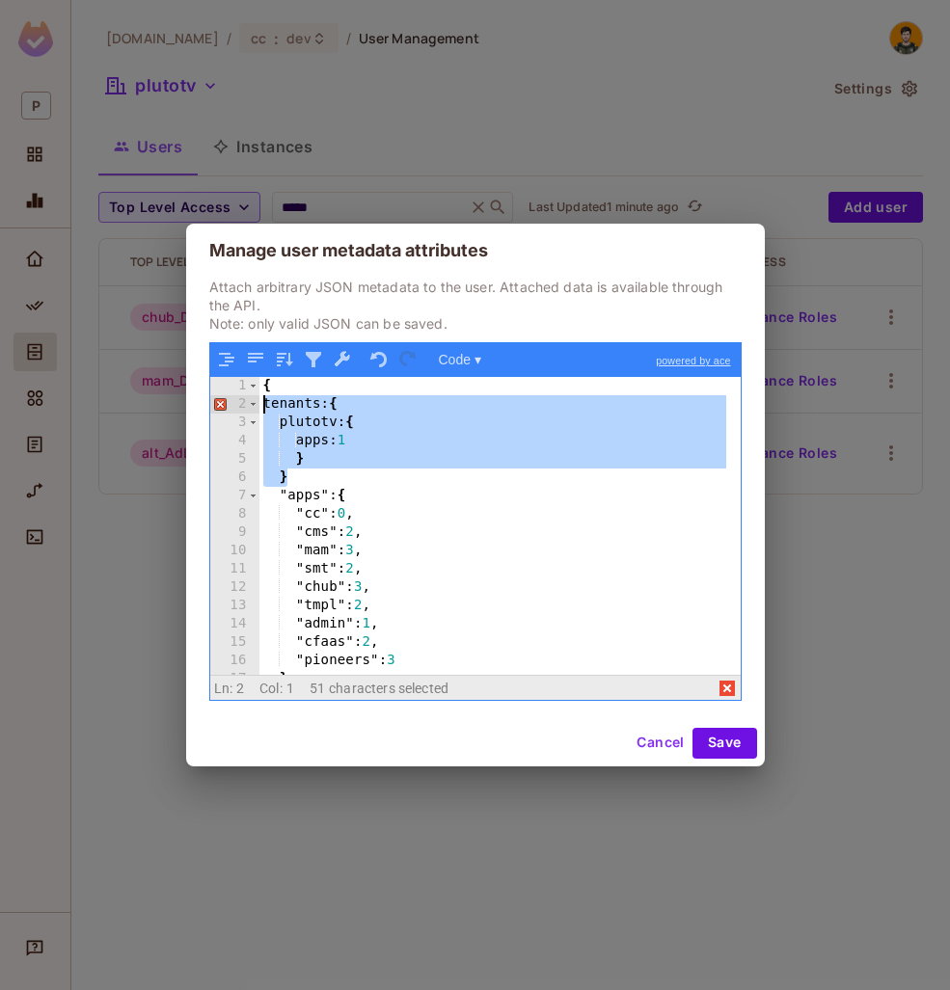
drag, startPoint x: 318, startPoint y: 481, endPoint x: 244, endPoint y: 401, distance: 109.2
click at [244, 401] on div "1 2 3 4 5 6 7 8 9 10 11 12 13 14 15 16 17 18 { tenants: { plutotv: { apps: 1 } …" at bounding box center [475, 525] width 530 height 297
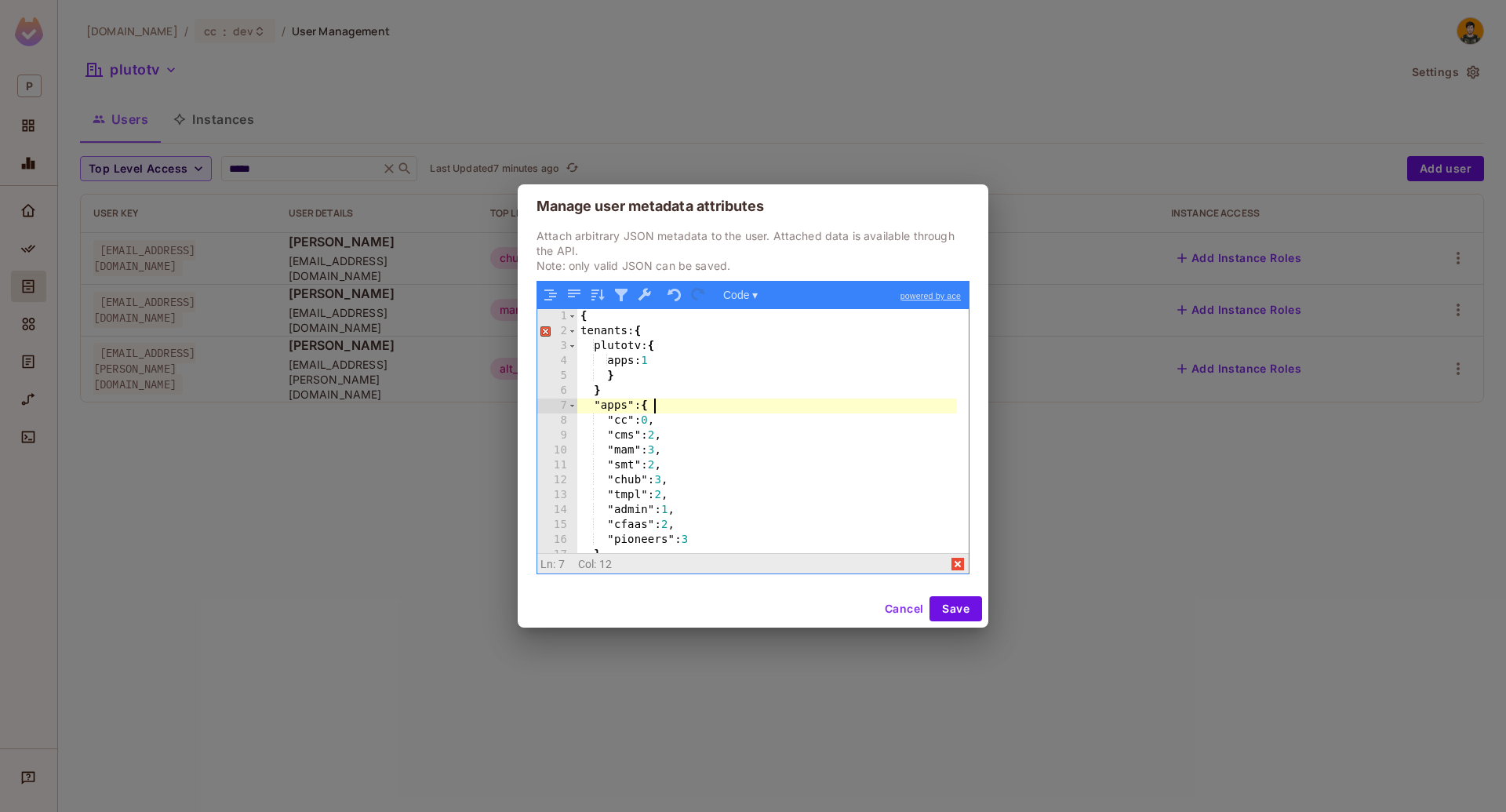
click at [762, 409] on div "{ tenants: { plutotv: { apps: 1 } } "apps" : { "cc" : 0 , "cms" : 2 , "mam" : 3…" at bounding box center [767, 446] width 380 height 273
click at [785, 369] on div "{ tenants: { plutotv: { apps: 1 } } "apps" : { "cc" : 0 , "cms" : 2 , "mam" : 3…" at bounding box center [767, 446] width 380 height 273
click at [630, 352] on div "{ tenants: { plutotv: { apps: { admin: 2 } } } "apps" : { "cc" : 0 , "cms" : 2 …" at bounding box center [767, 446] width 380 height 273
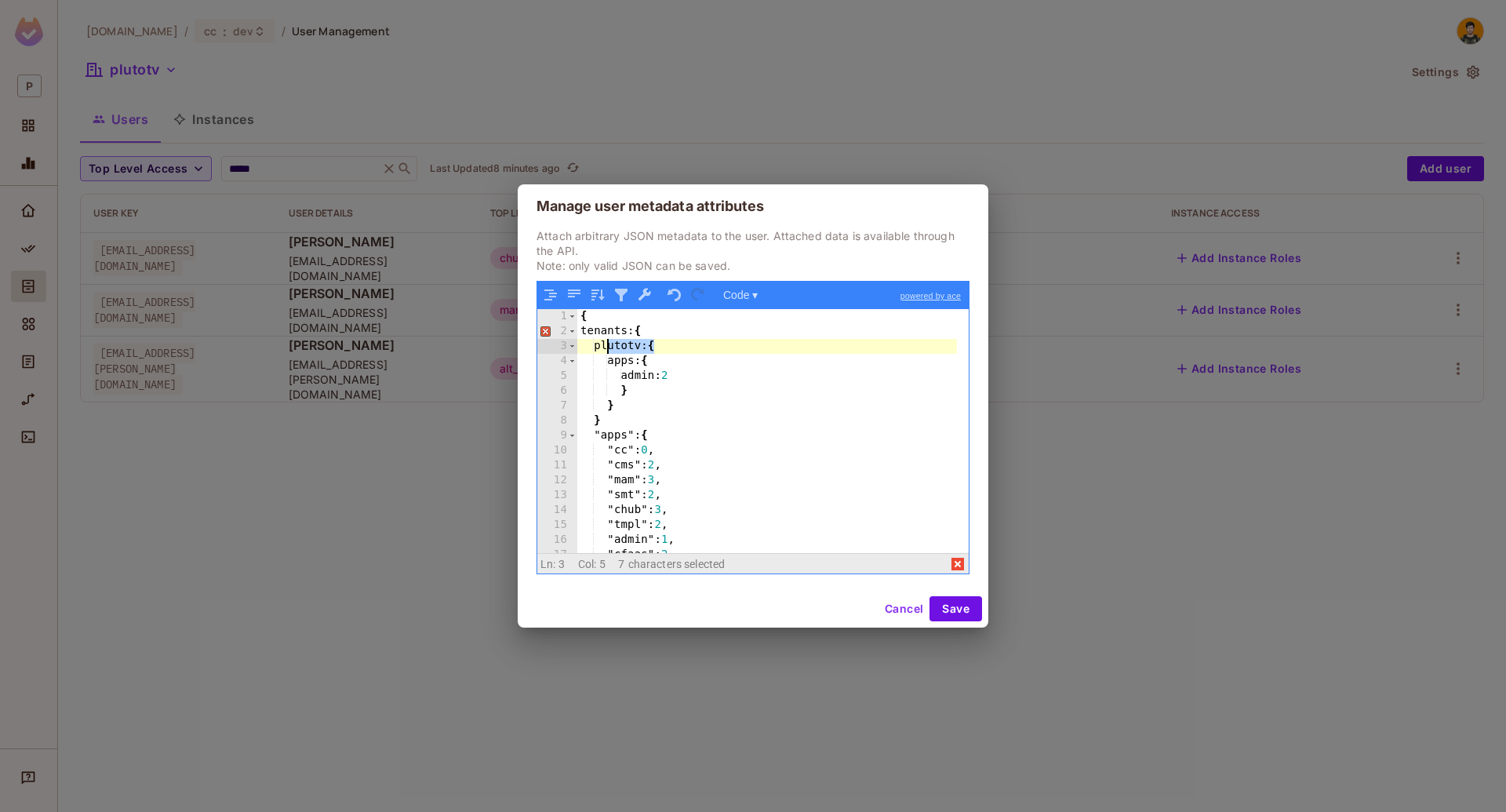
click at [628, 369] on div "{ tenants: { plutotv: { apps: { admin: 2 } } } "apps" : { "cc" : 0 , "cms" : 2 …" at bounding box center [767, 446] width 380 height 273
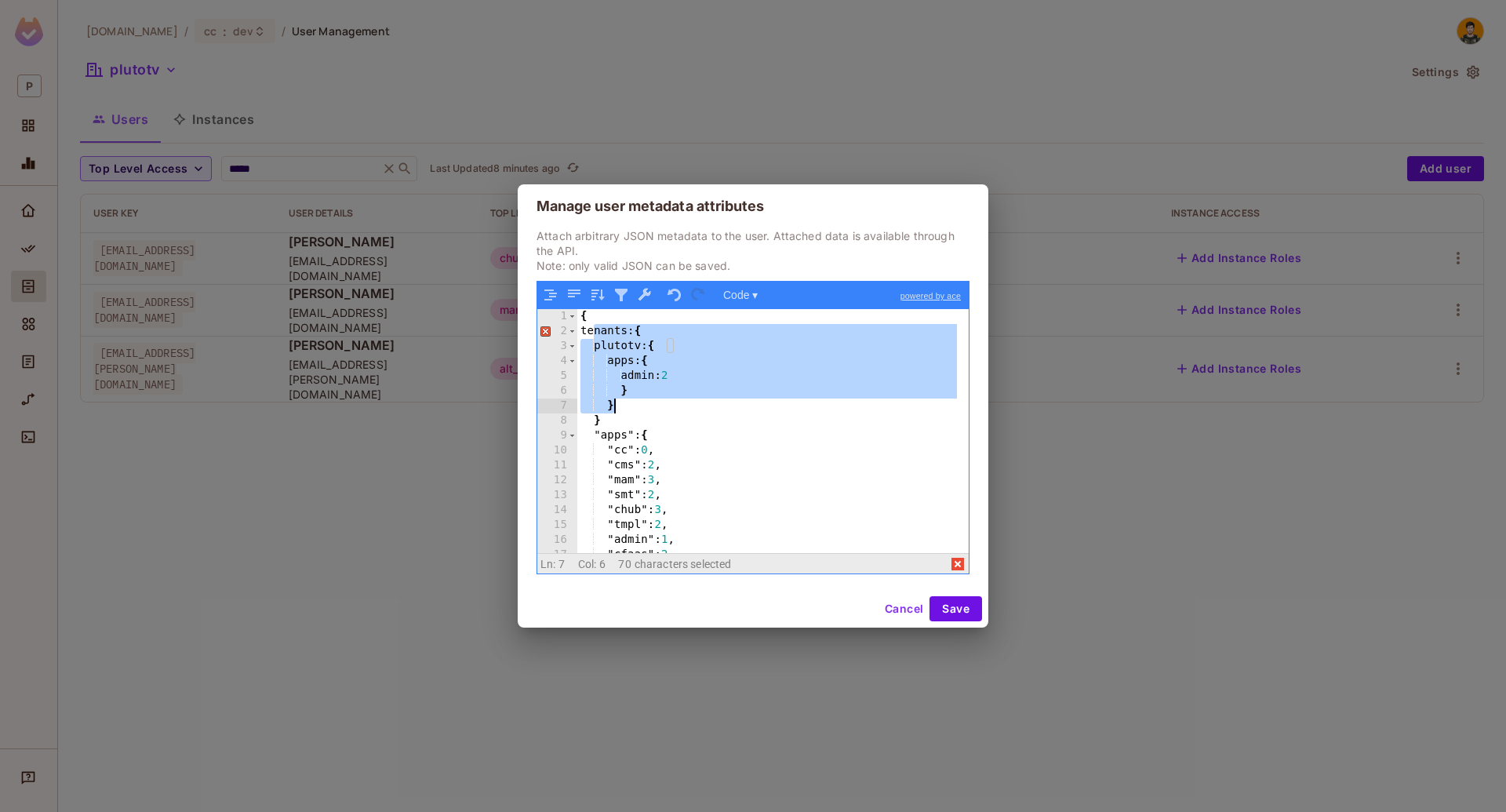
drag, startPoint x: 593, startPoint y: 330, endPoint x: 642, endPoint y: 410, distance: 93.8
click at [642, 410] on div "{ tenants: { plutotv: { apps: { admin: 2 } } } "apps" : { "cc" : 0 , "cms" : 2 …" at bounding box center [767, 446] width 380 height 273
click at [635, 399] on div "{ tenants: { plutotv: { apps: { admin: 2 } } } "apps" : { "cc" : 0 , "cms" : 2 …" at bounding box center [767, 431] width 380 height 244
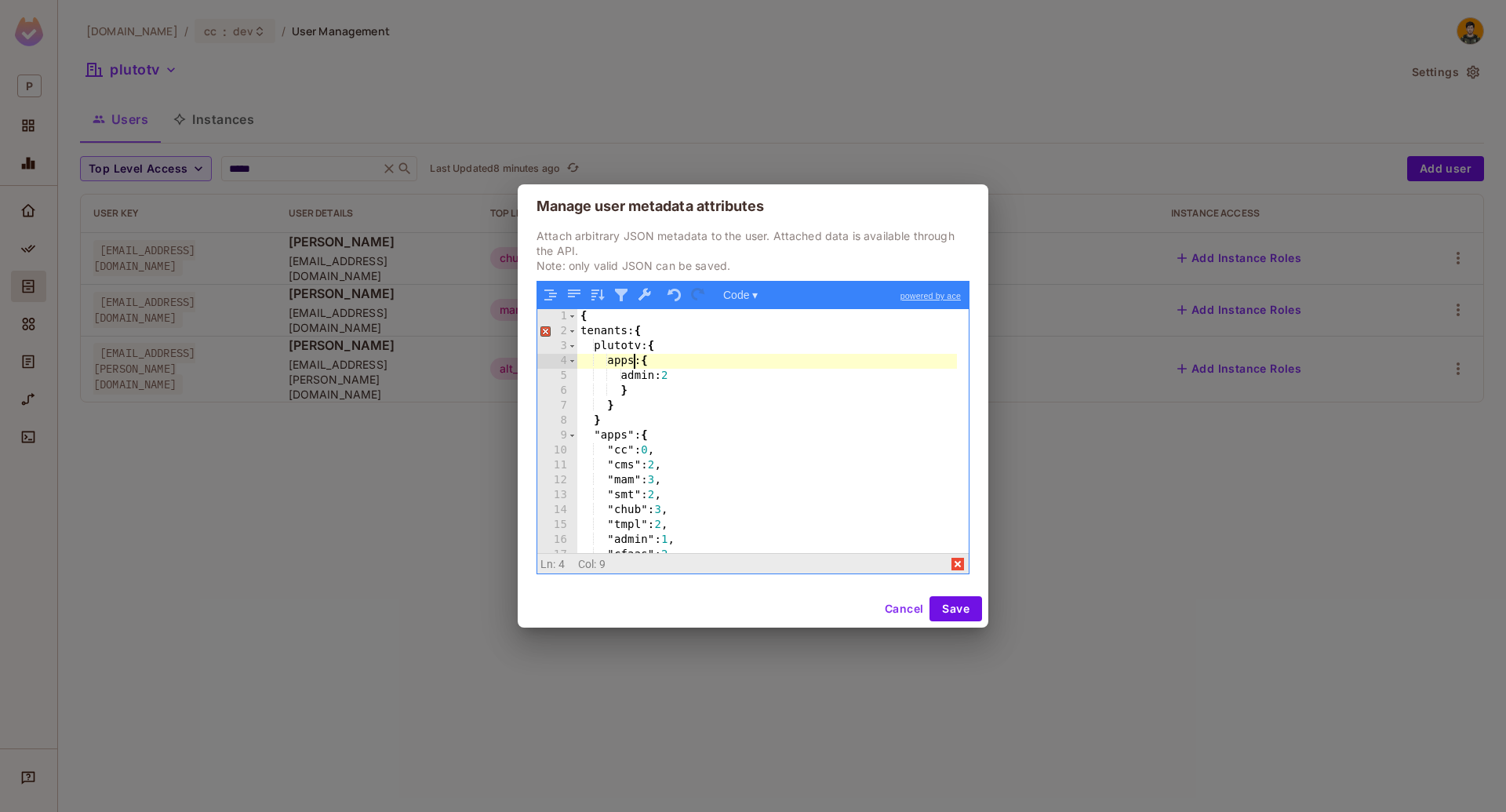
click at [635, 360] on div "{ tenants: { plutotv: { apps: { admin: 2 } } } "apps" : { "cc" : 0 , "cms" : 2 …" at bounding box center [767, 446] width 380 height 273
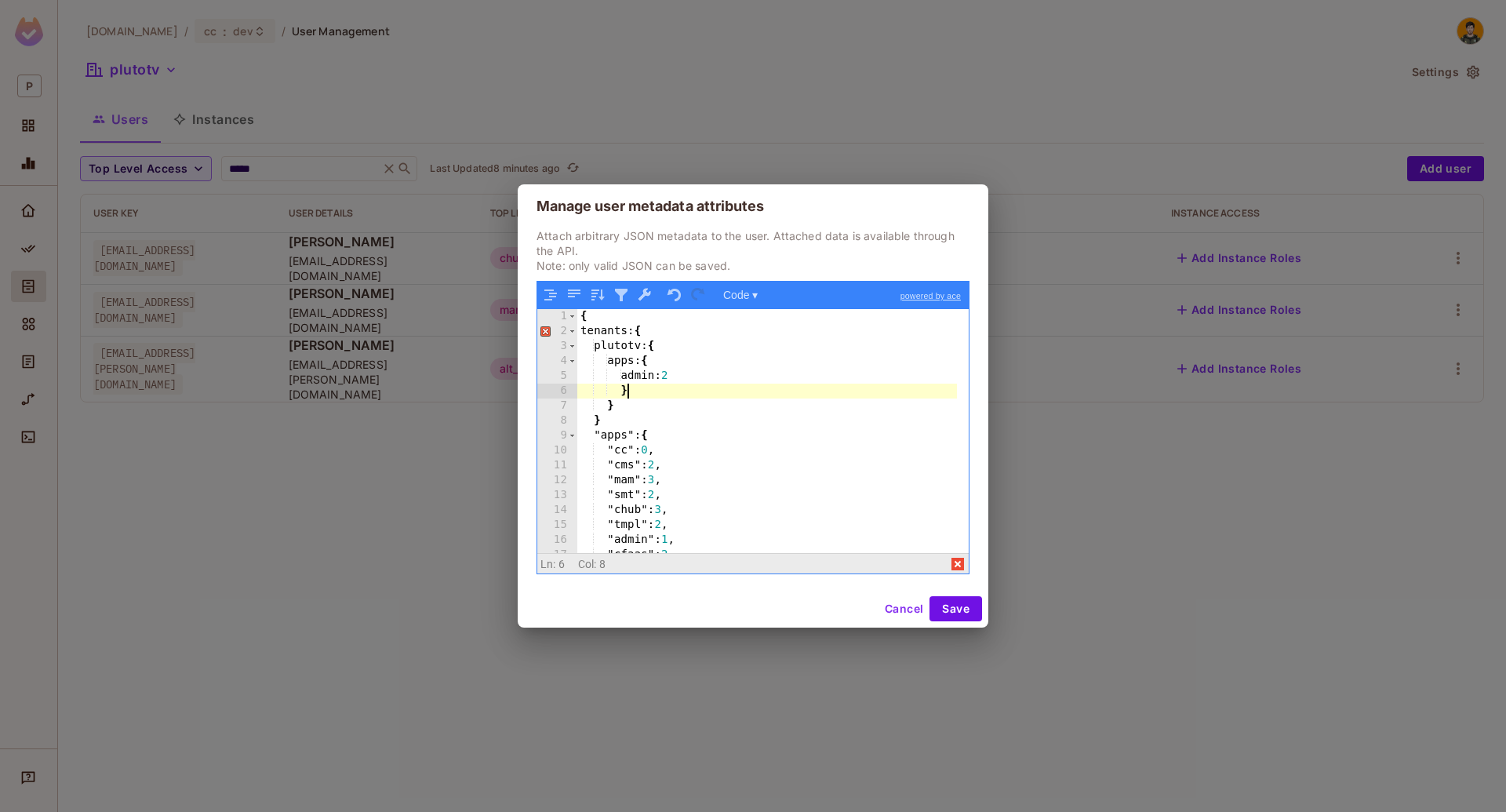
click at [635, 395] on div "{ tenants: { plutotv: { apps: { admin: 2 } } } "apps" : { "cc" : 0 , "cms" : 2 …" at bounding box center [767, 446] width 380 height 273
click at [674, 404] on div "{ tenants: { plutotv: { apps: { admin: 2 } , } } "apps" : { "cc" : 0 , "cms" : …" at bounding box center [767, 446] width 380 height 273
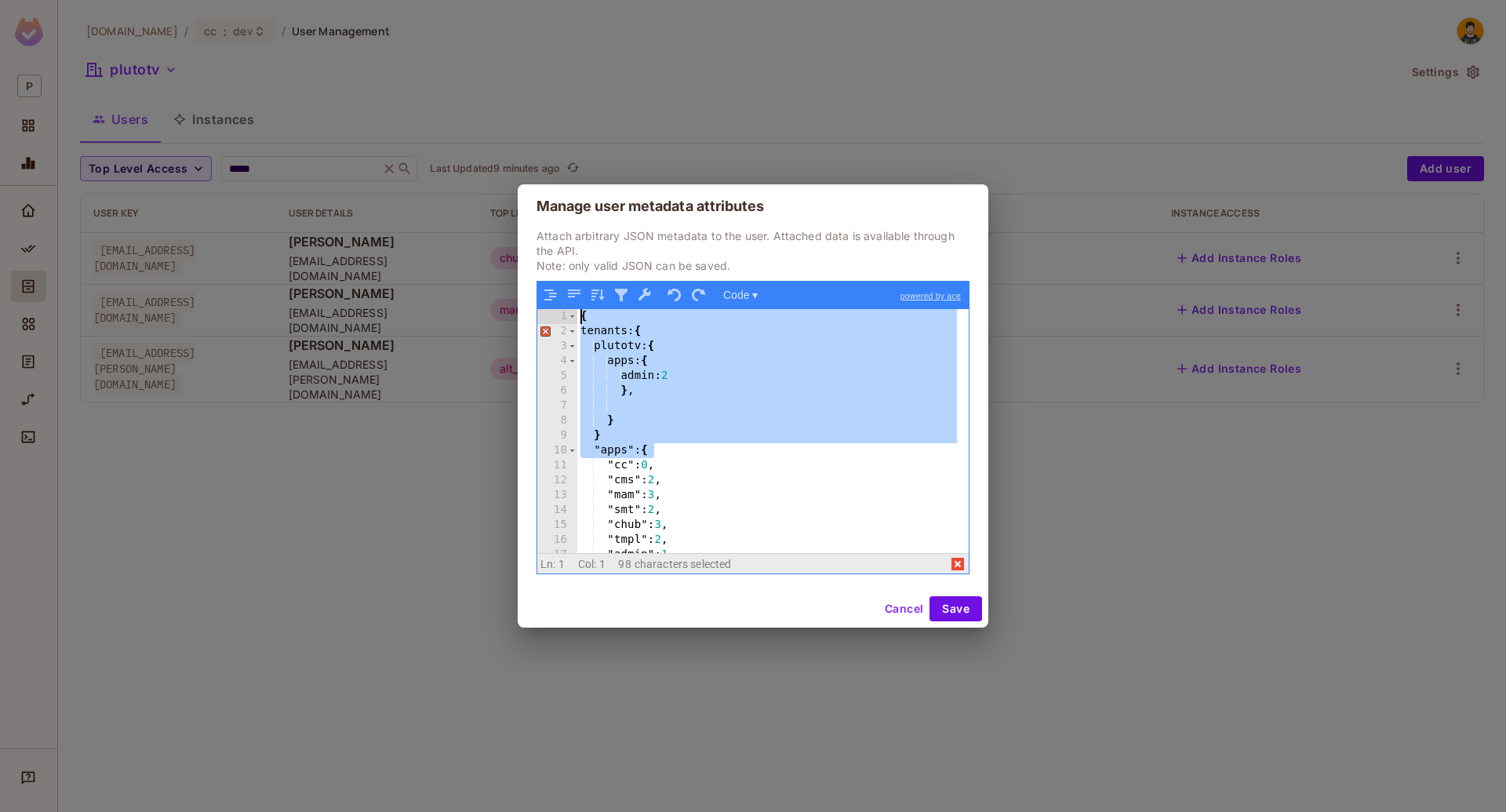
drag, startPoint x: 674, startPoint y: 447, endPoint x: 511, endPoint y: 295, distance: 222.9
click at [511, 295] on div "Manage user metadata attributes Attach arbitrary JSON metadata to the user. Att…" at bounding box center [753, 406] width 1506 height 812
